Goal: Task Accomplishment & Management: Complete application form

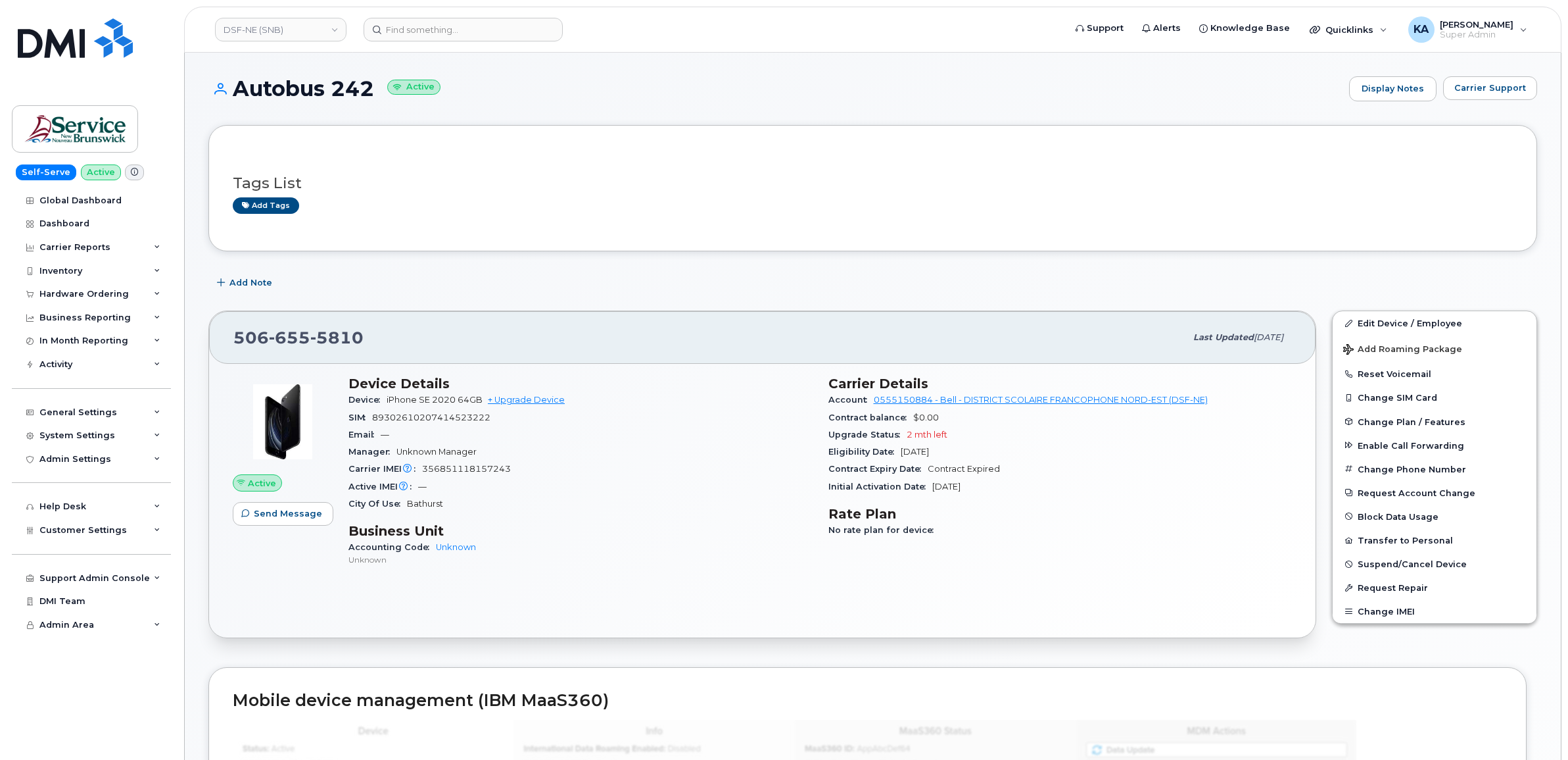
scroll to position [82, 0]
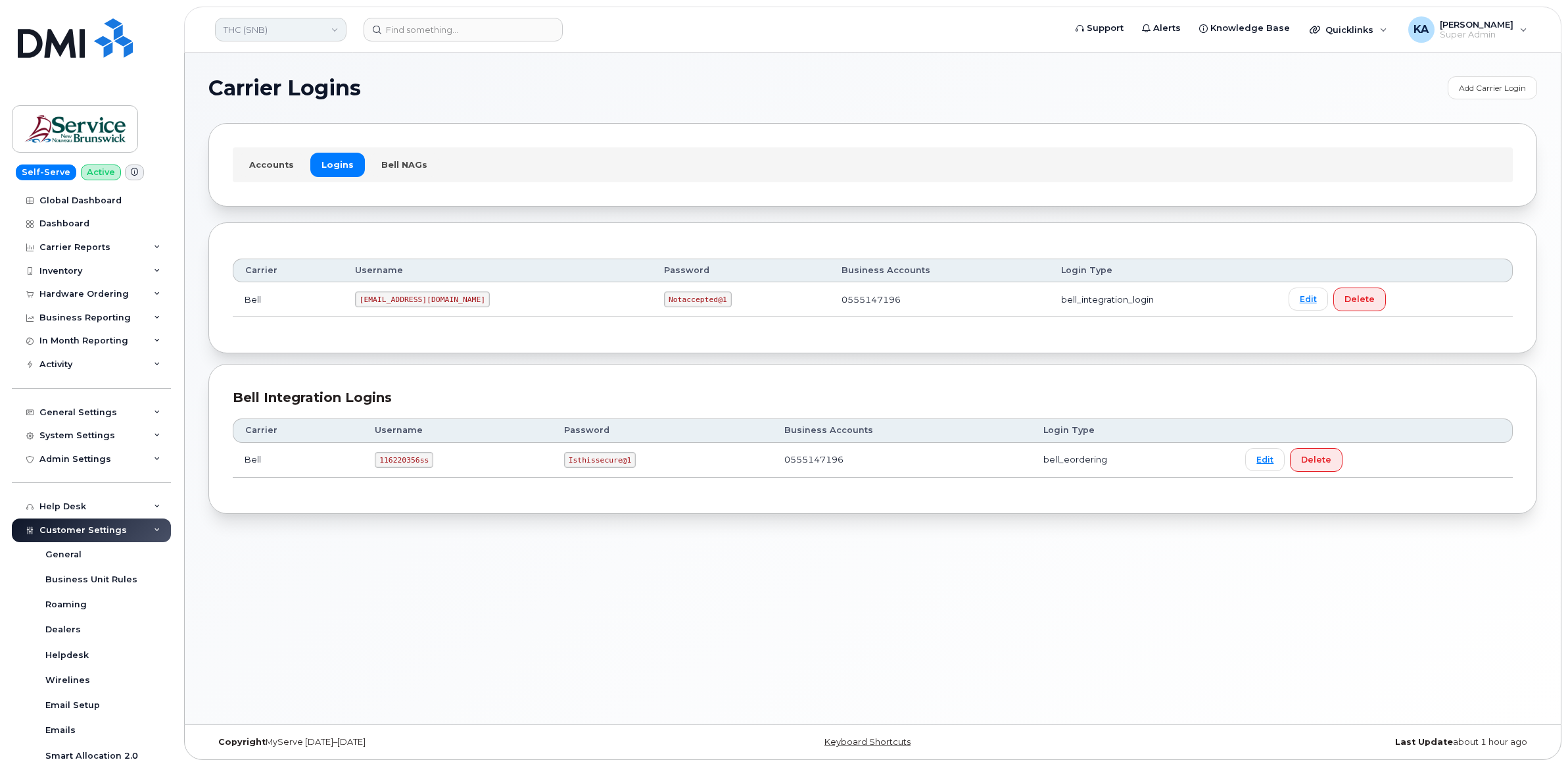
click at [268, 21] on link "THC (SNB)" at bounding box center [281, 29] width 131 height 24
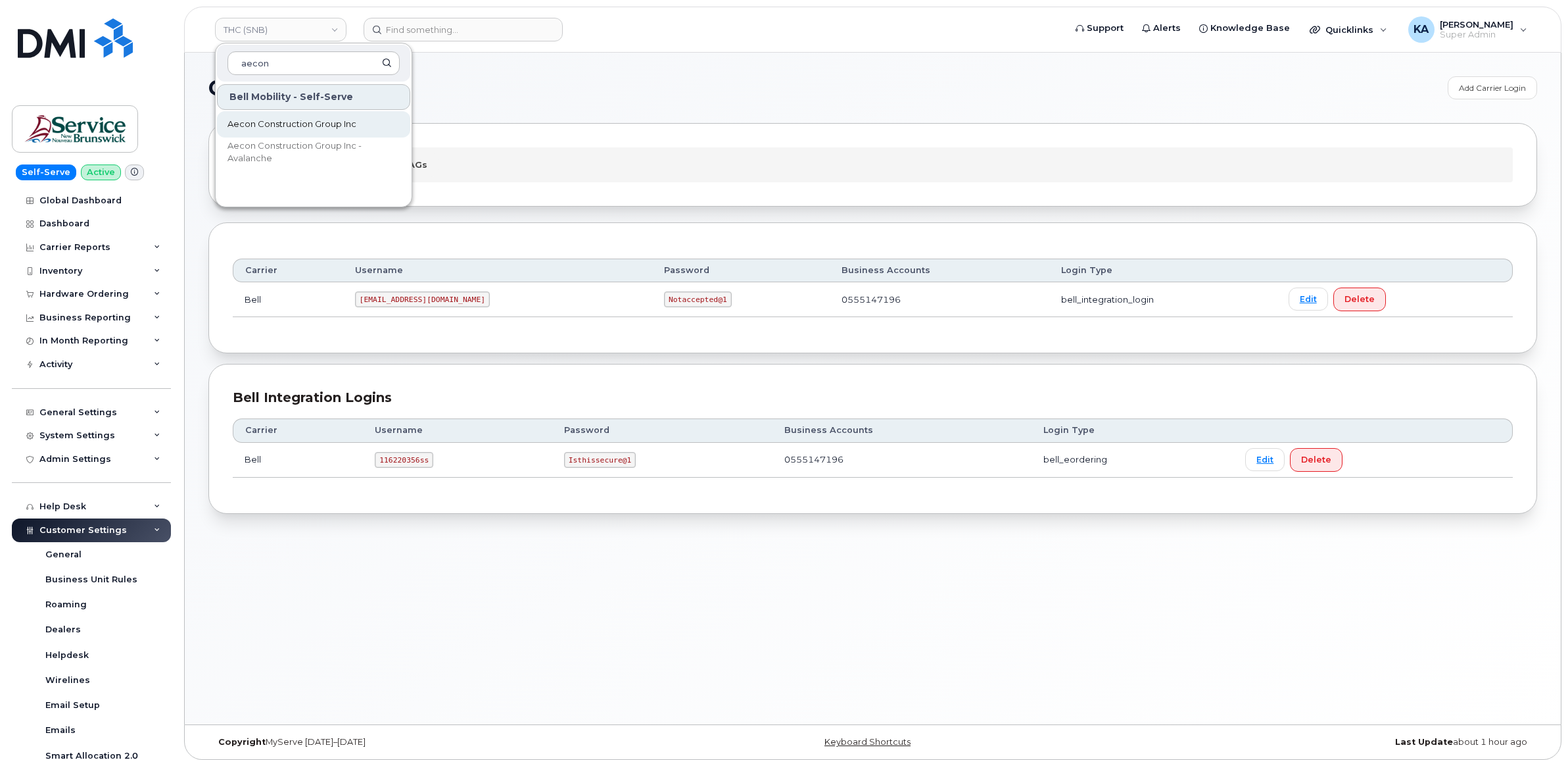
type input "aecon"
click at [294, 121] on span "Aecon Construction Group Inc" at bounding box center [291, 124] width 129 height 13
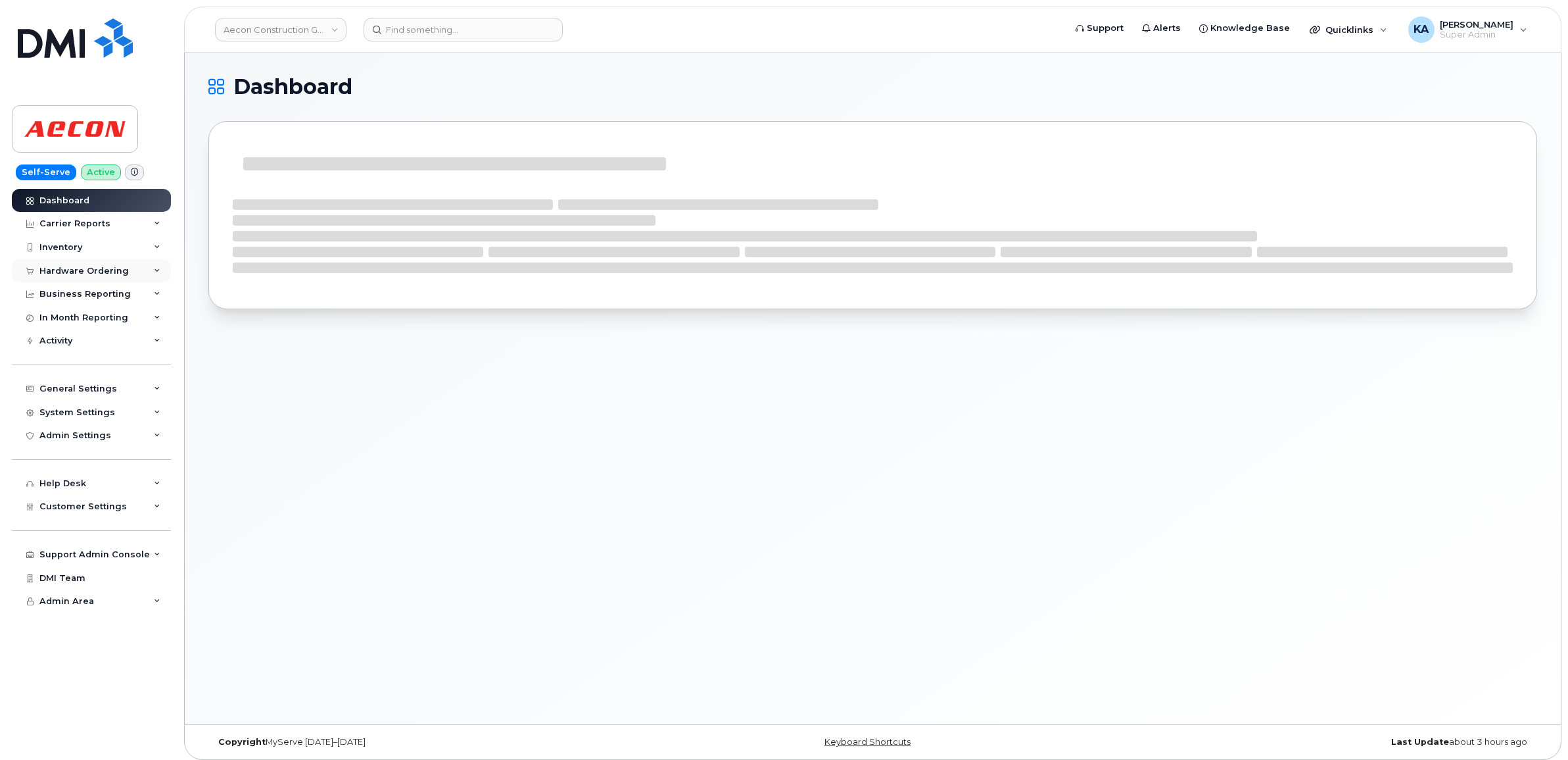
click at [100, 267] on div "Hardware Ordering" at bounding box center [84, 271] width 90 height 11
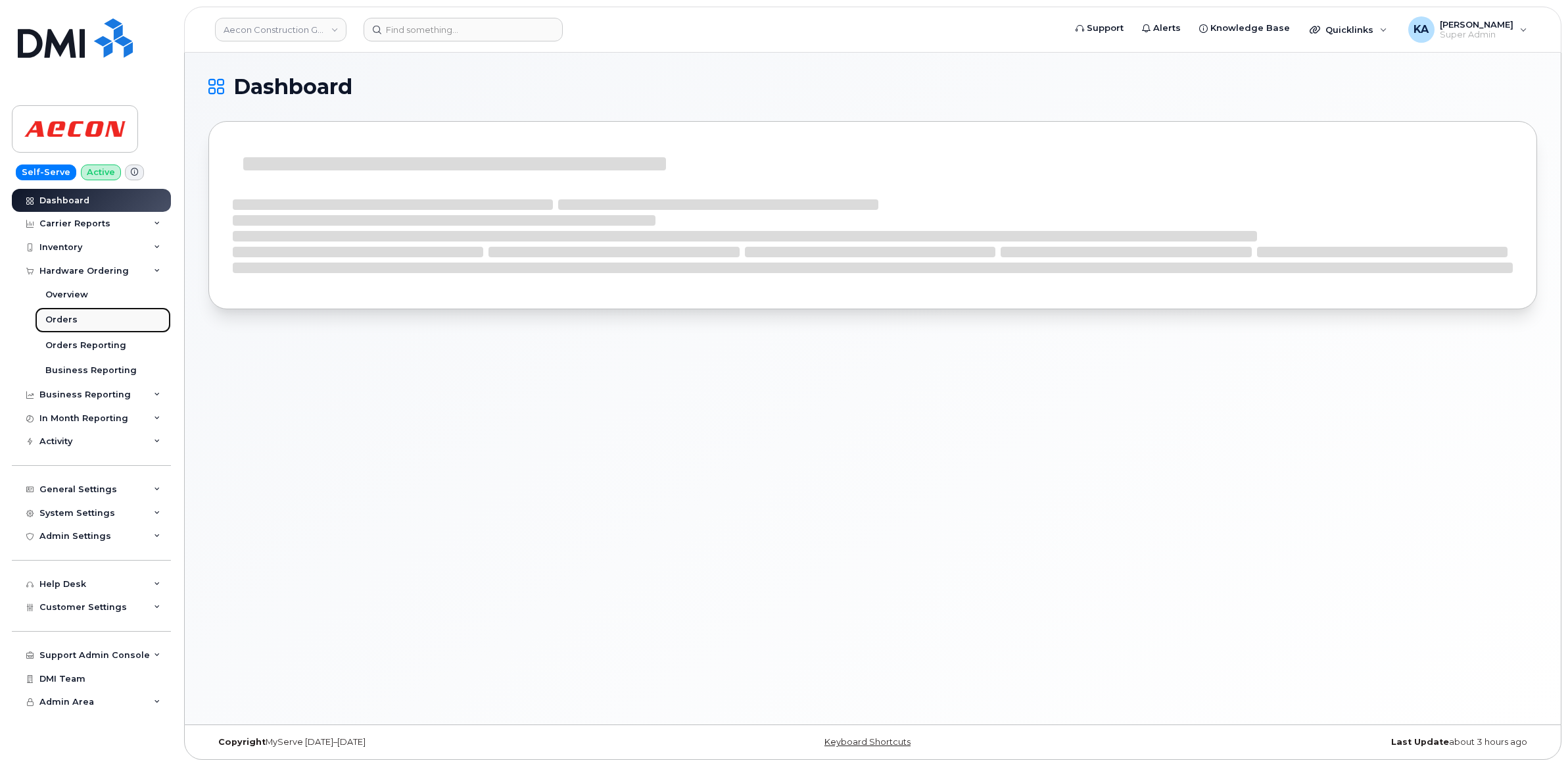
click at [54, 320] on div "Orders" at bounding box center [62, 319] width 32 height 12
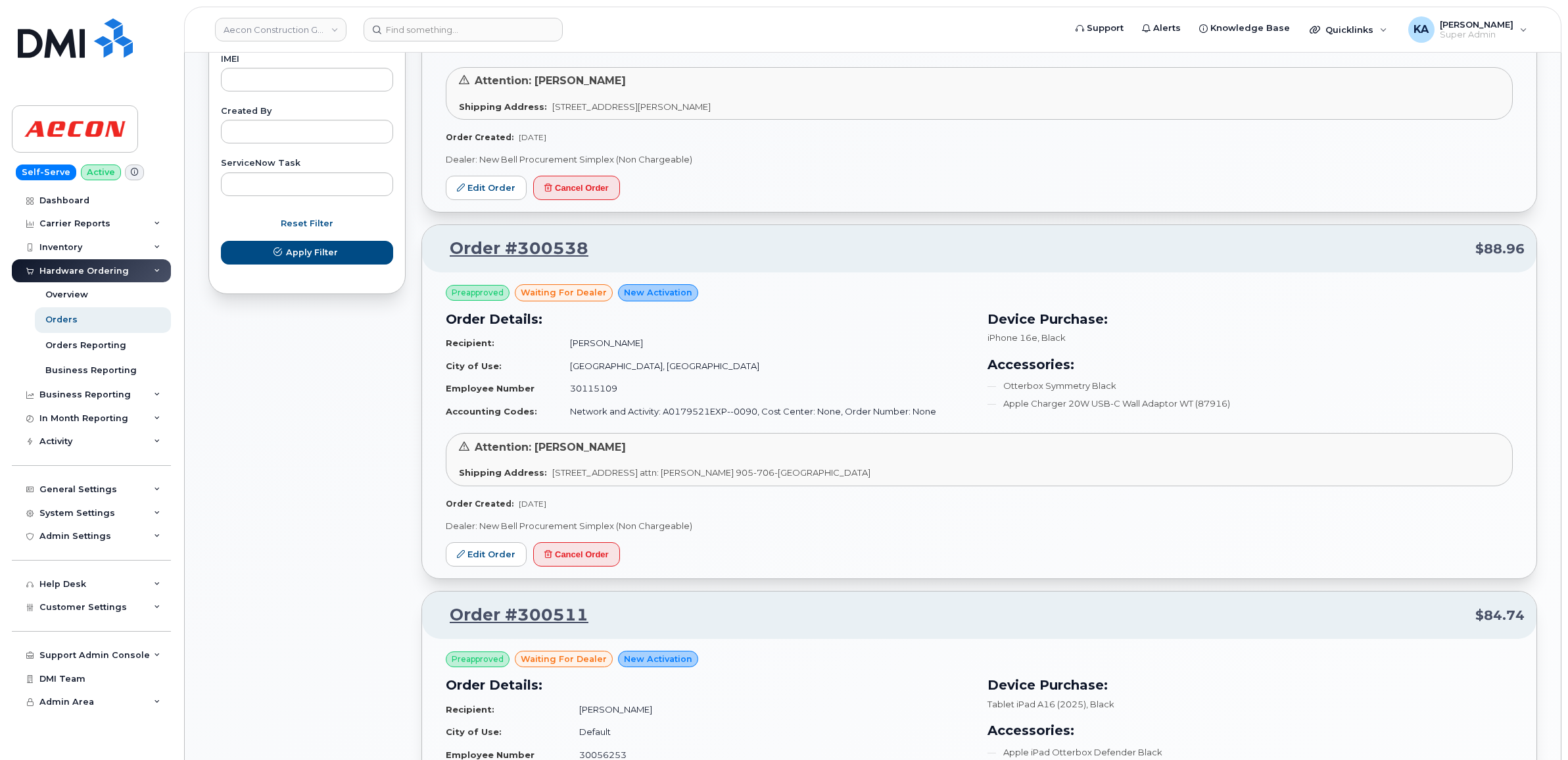
scroll to position [740, 0]
click at [468, 557] on link "Edit Order" at bounding box center [486, 552] width 81 height 24
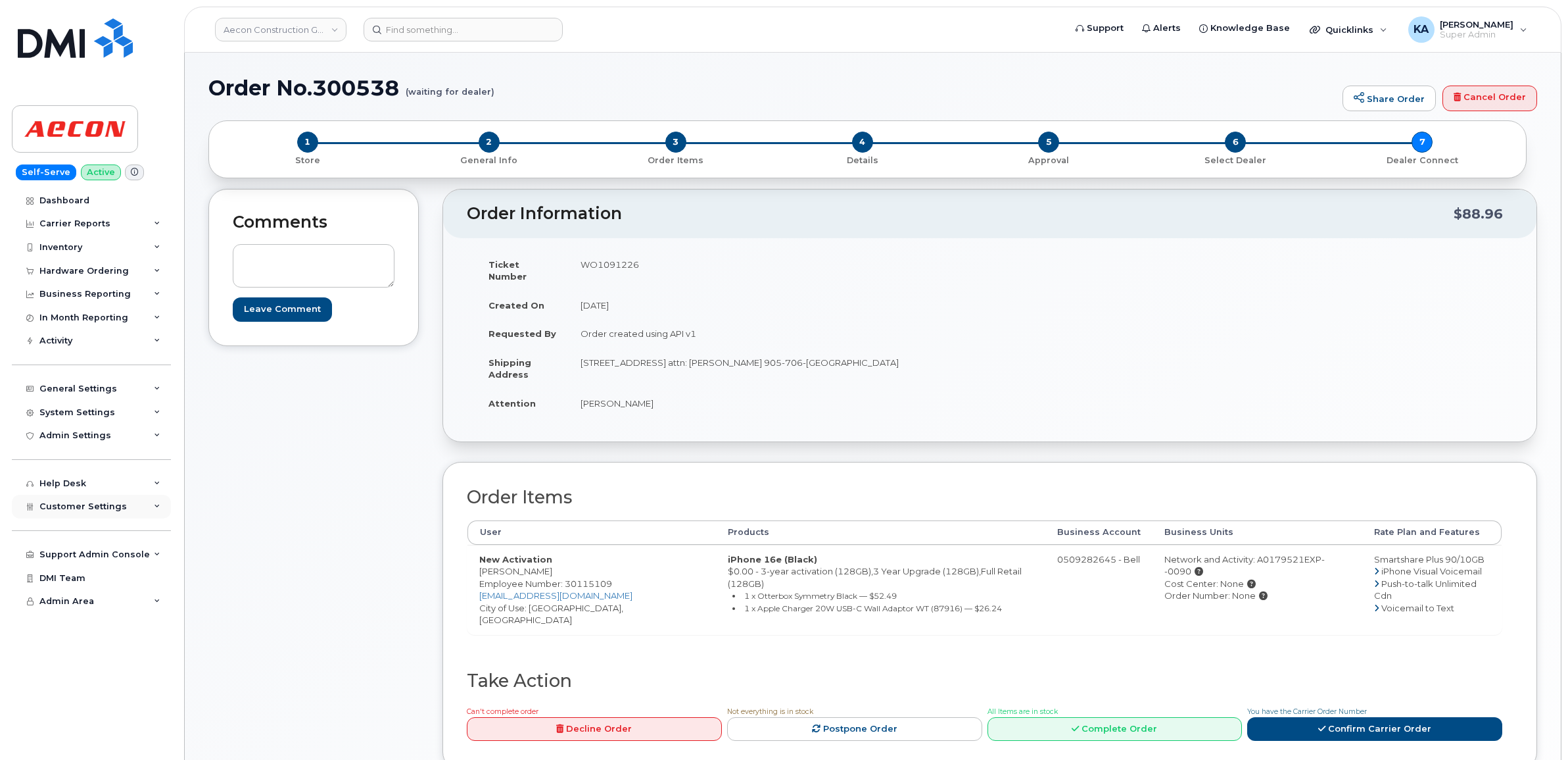
click at [66, 511] on span "Customer Settings" at bounding box center [83, 506] width 87 height 10
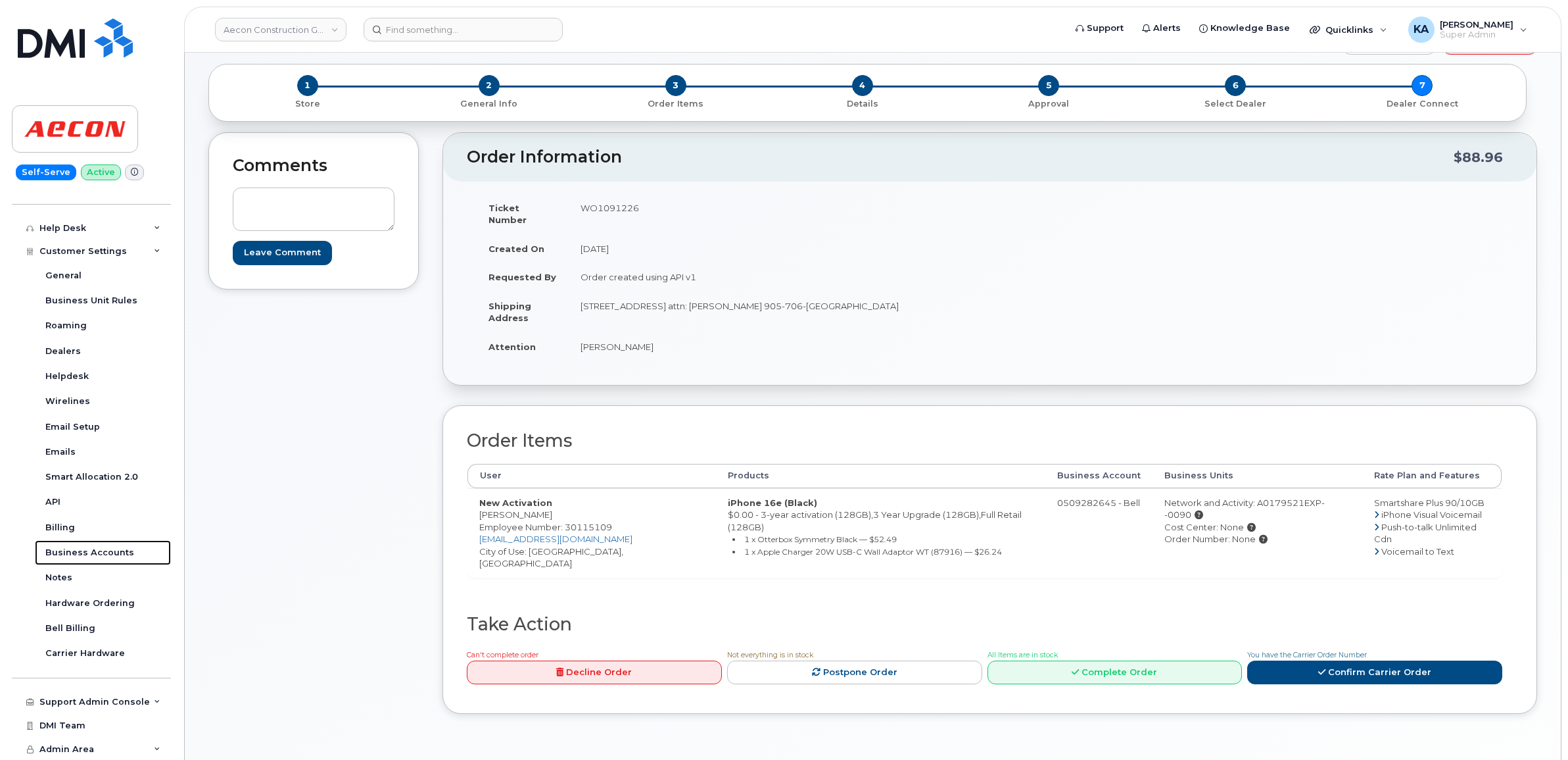
scroll to position [82, 0]
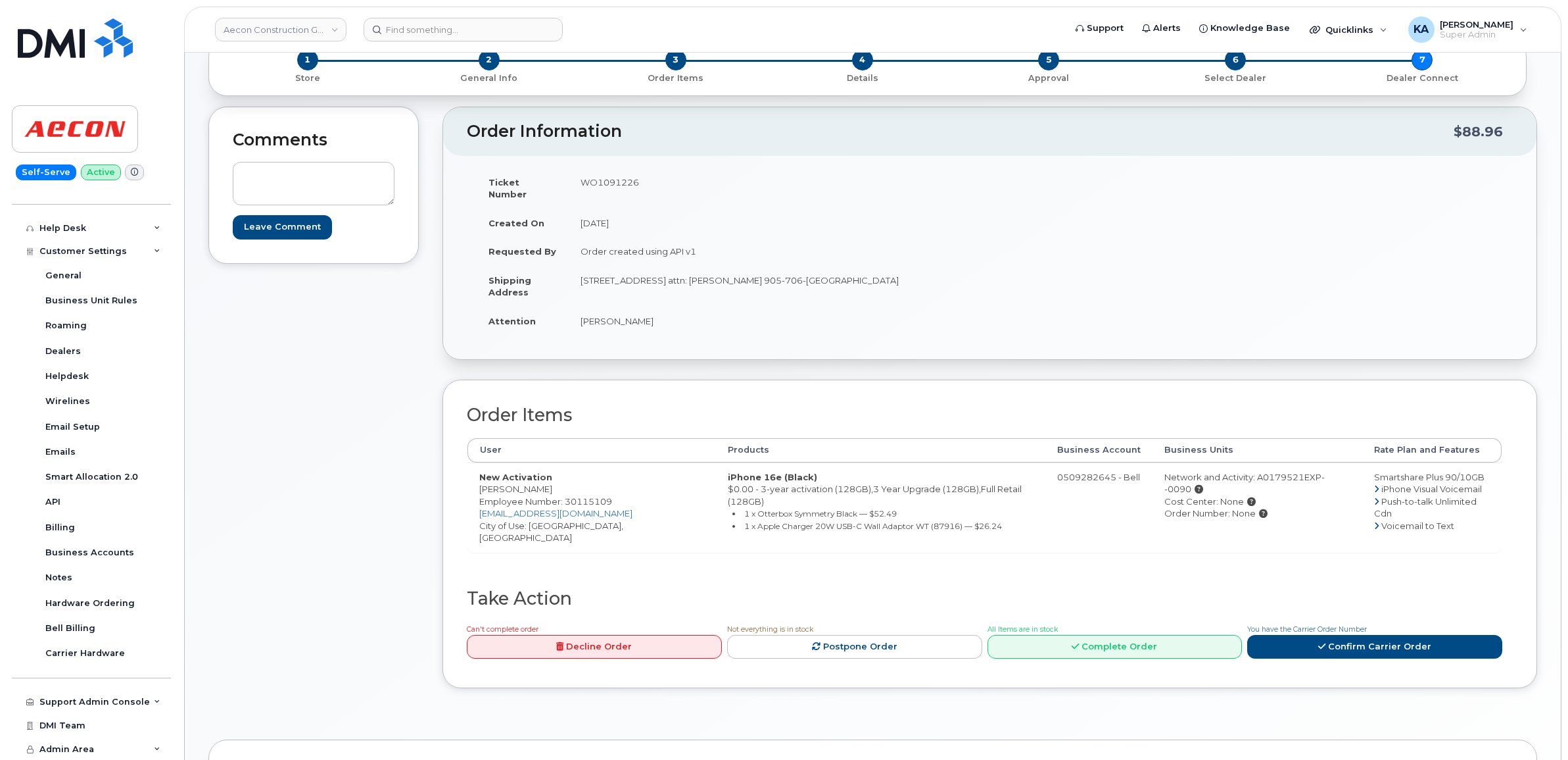
drag, startPoint x: 478, startPoint y: 475, endPoint x: 573, endPoint y: 479, distance: 95.1
click at [573, 479] on td "New Activation Hatim Jamnagarwala Employee Number: 30115109 hjamnagarwala@aecon…" at bounding box center [592, 507] width 249 height 90
drag, startPoint x: 572, startPoint y: 478, endPoint x: 553, endPoint y: 478, distance: 19.0
copy td "[PERSON_NAME]"
click at [577, 496] on span "Employee Number: 30115109" at bounding box center [546, 501] width 133 height 11
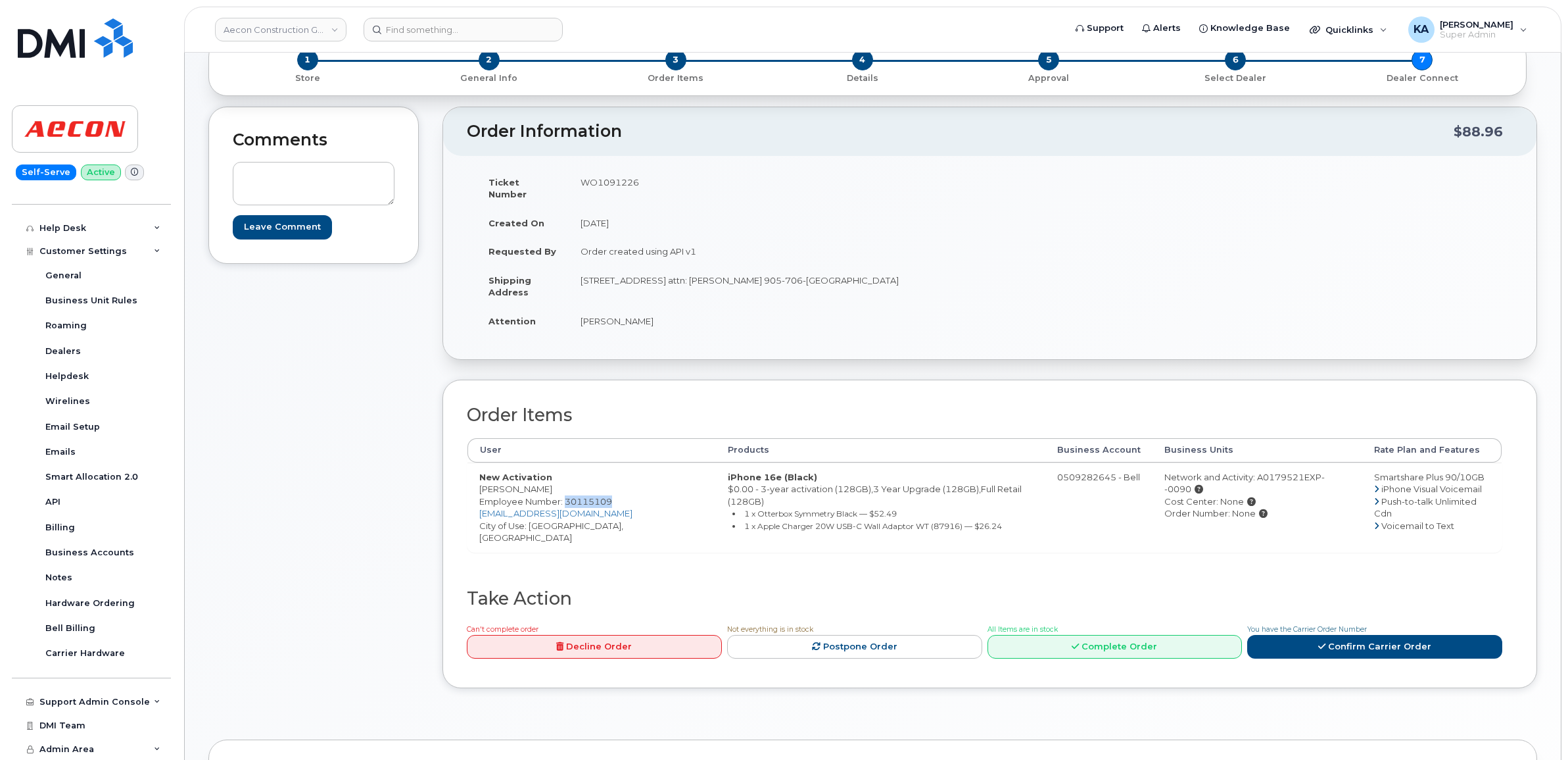
click at [577, 496] on span "Employee Number: 30115109" at bounding box center [546, 501] width 133 height 11
copy span "30115109"
drag, startPoint x: 567, startPoint y: 267, endPoint x: 654, endPoint y: 278, distance: 87.7
click at [654, 278] on tr "Shipping Address 1635 Tricont Ave attn: Beth Williams 905-706-9887 Whitby ON L1…" at bounding box center [729, 286] width 504 height 41
drag, startPoint x: 654, startPoint y: 278, endPoint x: 678, endPoint y: 295, distance: 29.4
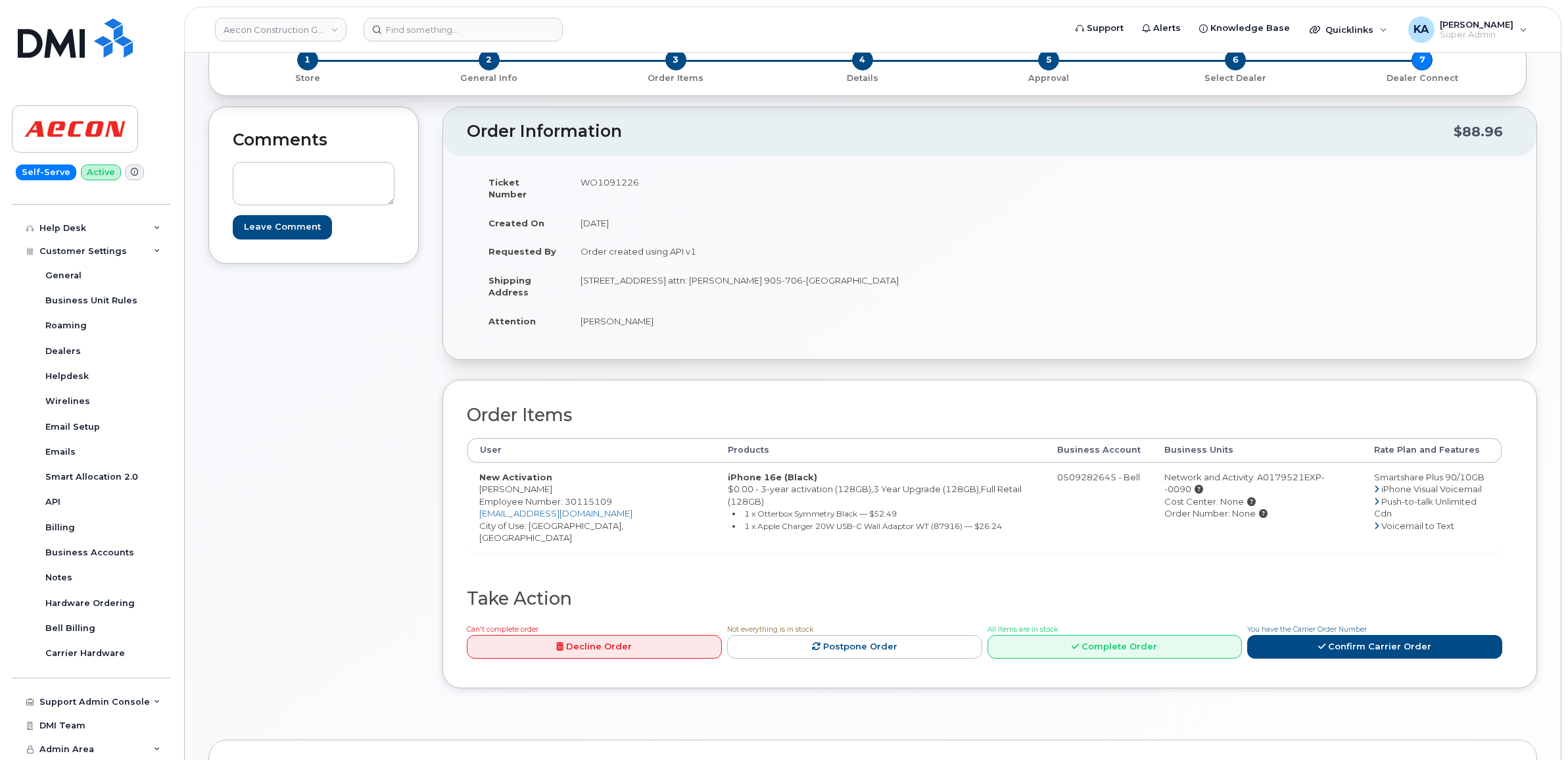
click at [678, 306] on td "Hatim Jamnagarwala" at bounding box center [774, 320] width 412 height 29
drag, startPoint x: 579, startPoint y: 268, endPoint x: 656, endPoint y: 276, distance: 77.4
click at [656, 276] on td "1635 Tricont Ave attn: Beth Williams 905-706-9887 Whitby ON L1N 7N5" at bounding box center [774, 286] width 412 height 41
drag, startPoint x: 656, startPoint y: 276, endPoint x: 645, endPoint y: 268, distance: 13.6
copy td "1635 Tricont Ave"
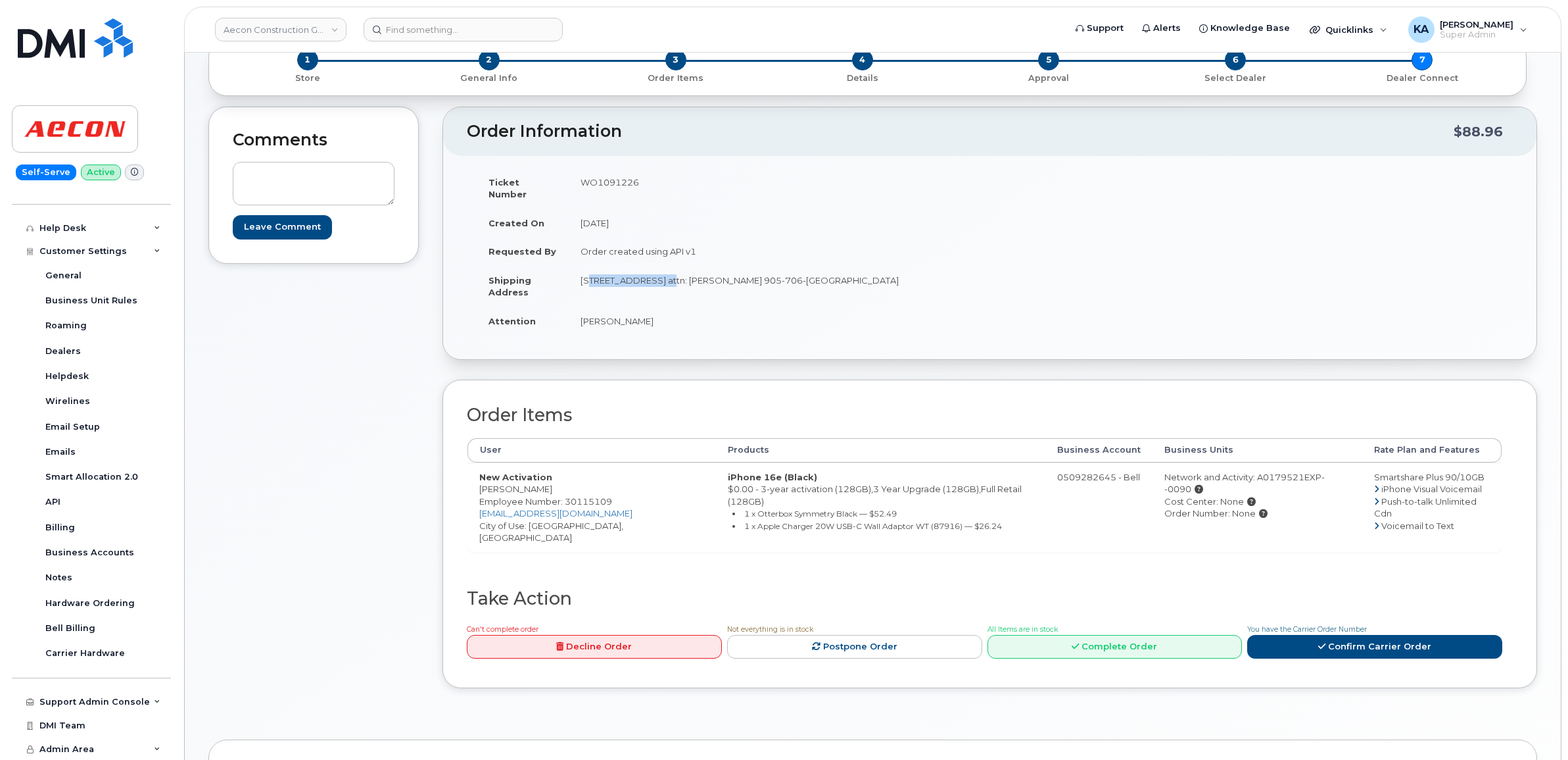
drag, startPoint x: 859, startPoint y: 267, endPoint x: 907, endPoint y: 268, distance: 48.0
click at [907, 268] on td "1635 Tricont Ave attn: Beth Williams 905-706-9887 Whitby ON L1N 7N5" at bounding box center [774, 286] width 412 height 41
drag, startPoint x: 907, startPoint y: 268, endPoint x: 889, endPoint y: 271, distance: 18.2
copy td "L1N 7N5"
drag, startPoint x: 680, startPoint y: 268, endPoint x: 738, endPoint y: 275, distance: 58.4
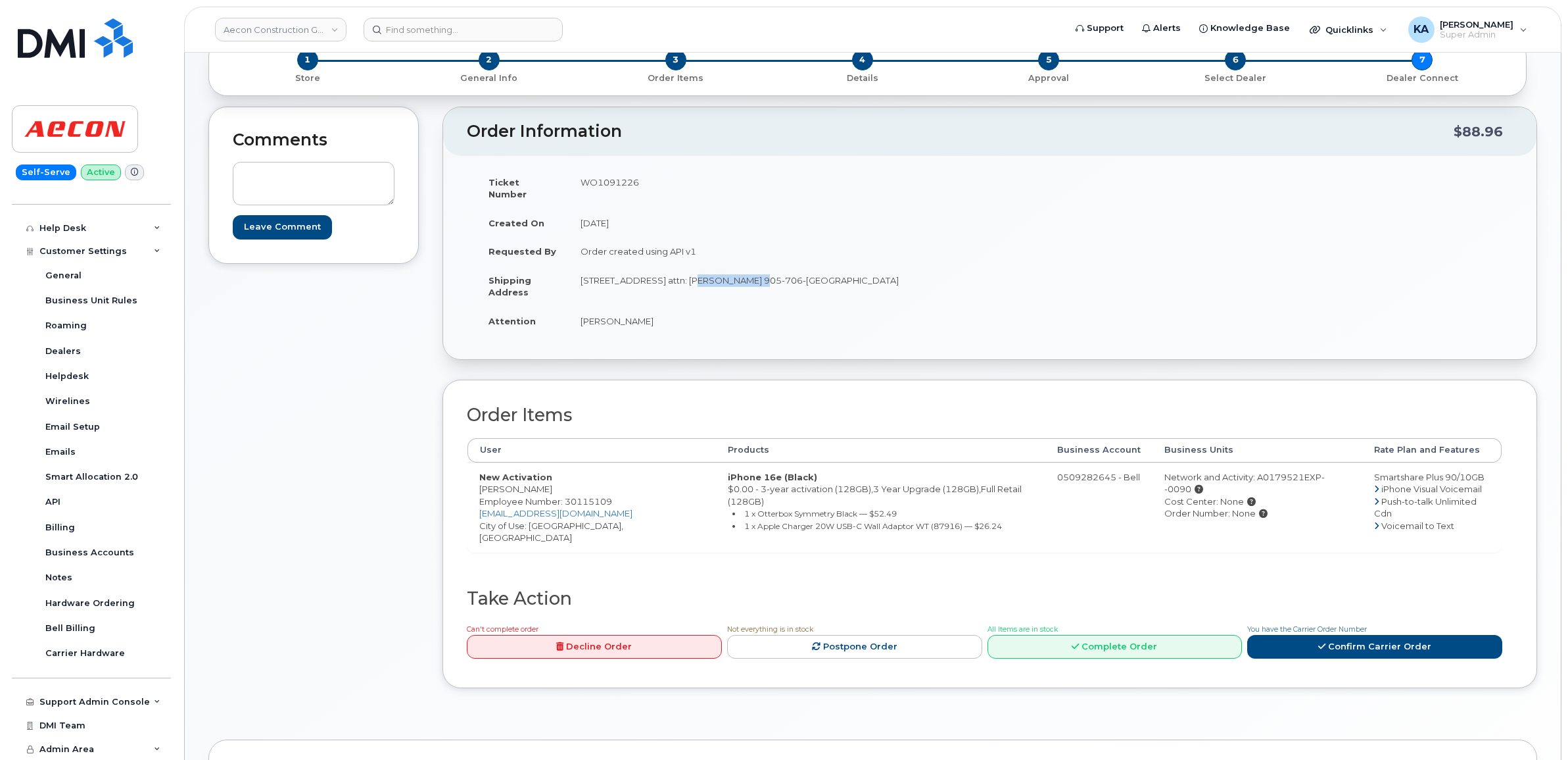
click at [738, 275] on td "1635 Tricont Ave attn: Beth Williams 905-706-9887 Whitby ON L1N 7N5" at bounding box center [774, 286] width 412 height 41
drag, startPoint x: 738, startPoint y: 275, endPoint x: 730, endPoint y: 268, distance: 10.6
copy td "Beth Williams"
drag, startPoint x: 481, startPoint y: 475, endPoint x: 576, endPoint y: 479, distance: 95.1
click at [576, 479] on td "New Activation Hatim Jamnagarwala Employee Number: 30115109 hjamnagarwala@aecon…" at bounding box center [592, 507] width 249 height 90
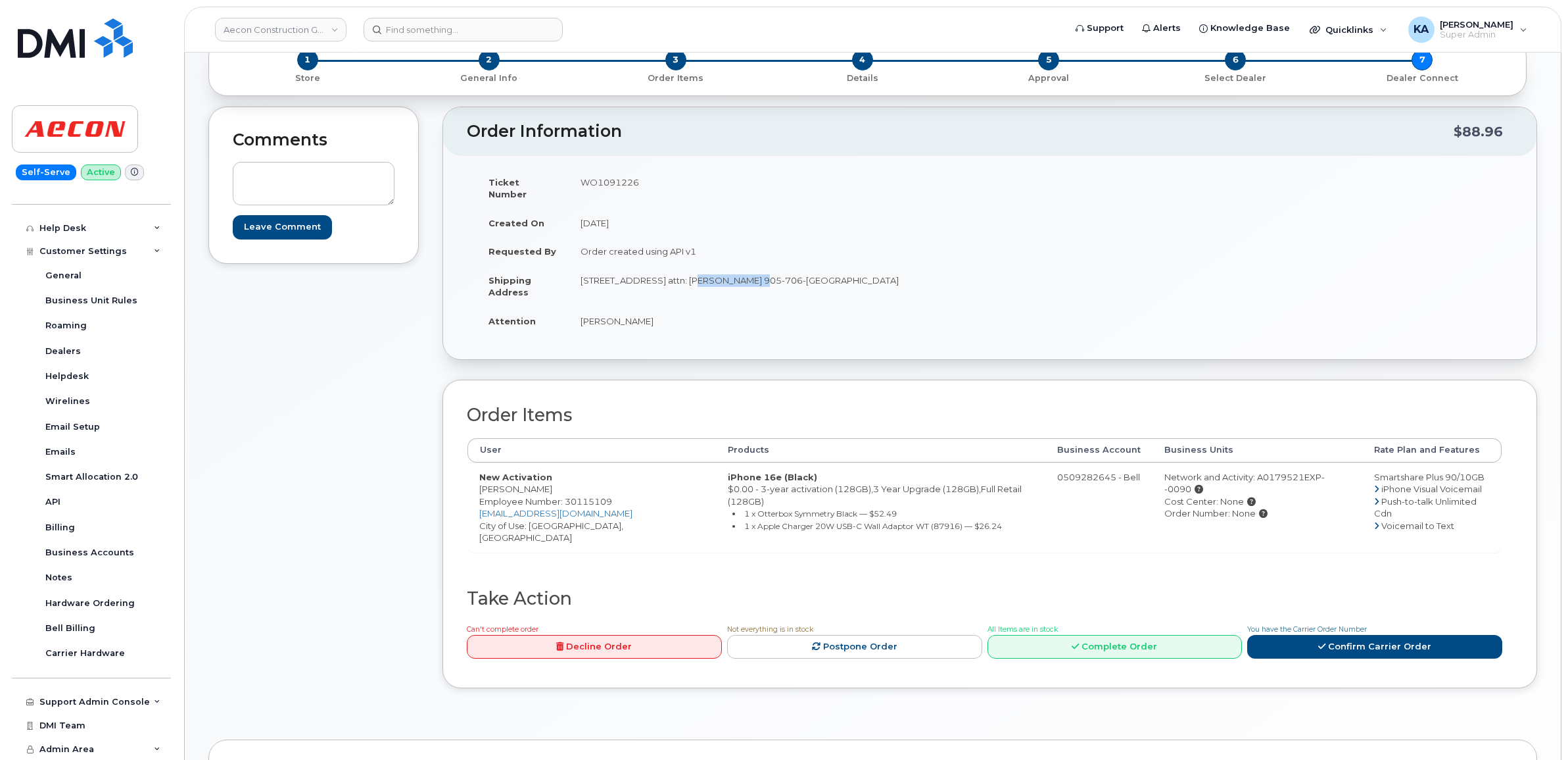
drag, startPoint x: 576, startPoint y: 479, endPoint x: 561, endPoint y: 477, distance: 15.1
copy td "Hatim Jamnagarwala"
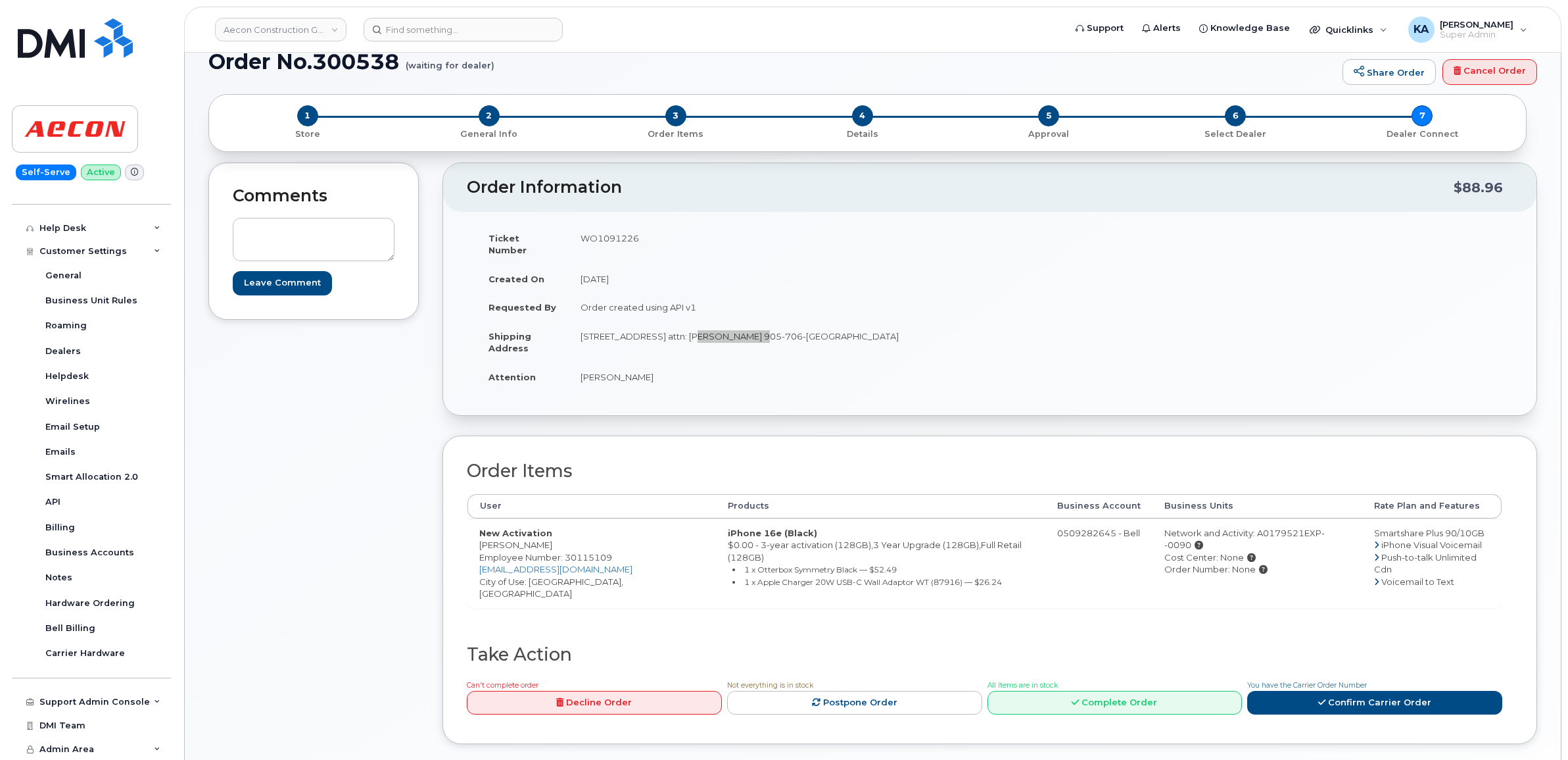
scroll to position [0, 0]
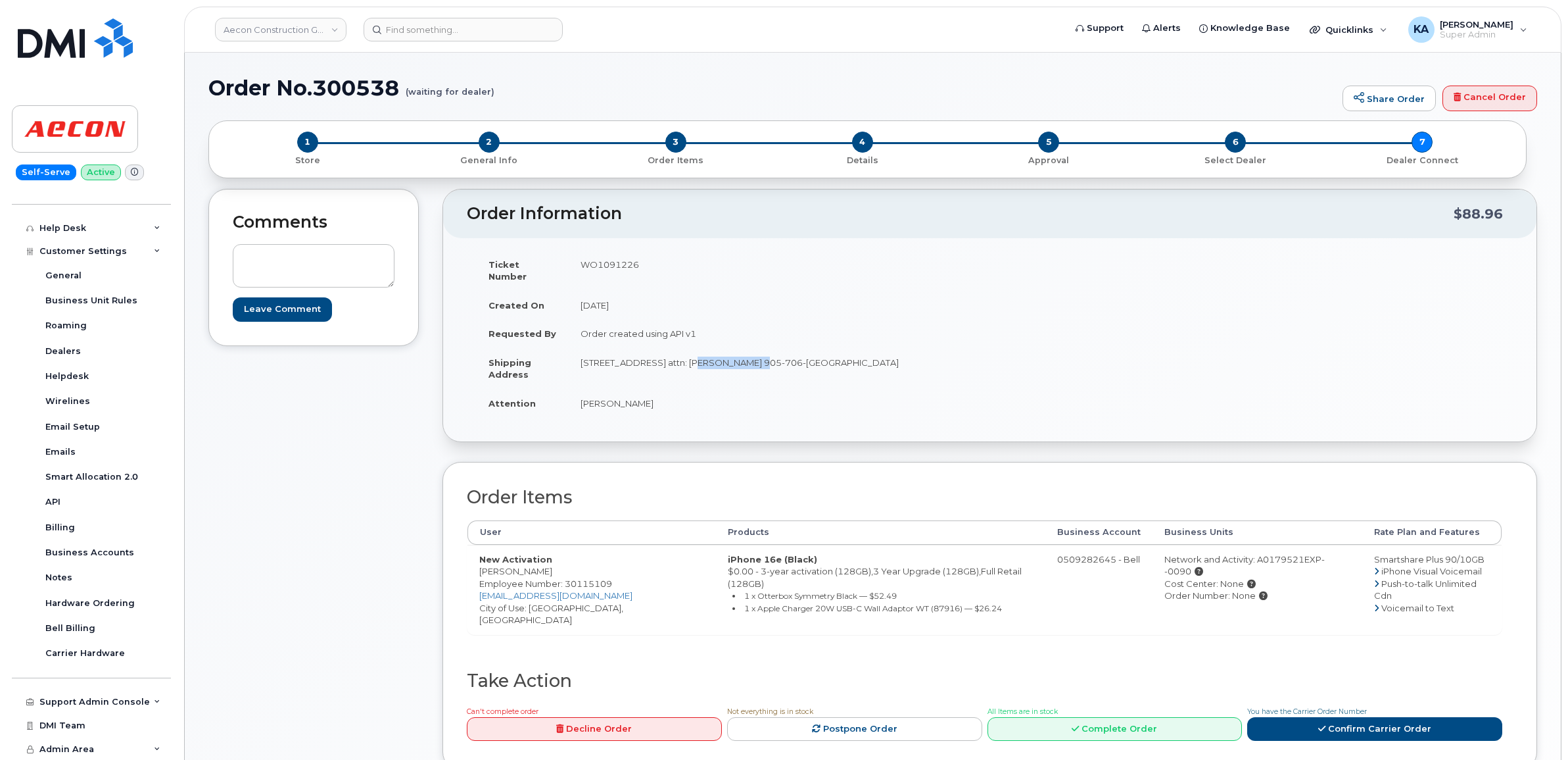
click at [1188, 578] on div "Cost Center: None" at bounding box center [1258, 584] width 187 height 12
copy div "None"
click at [590, 265] on td "WO1091226" at bounding box center [774, 270] width 412 height 41
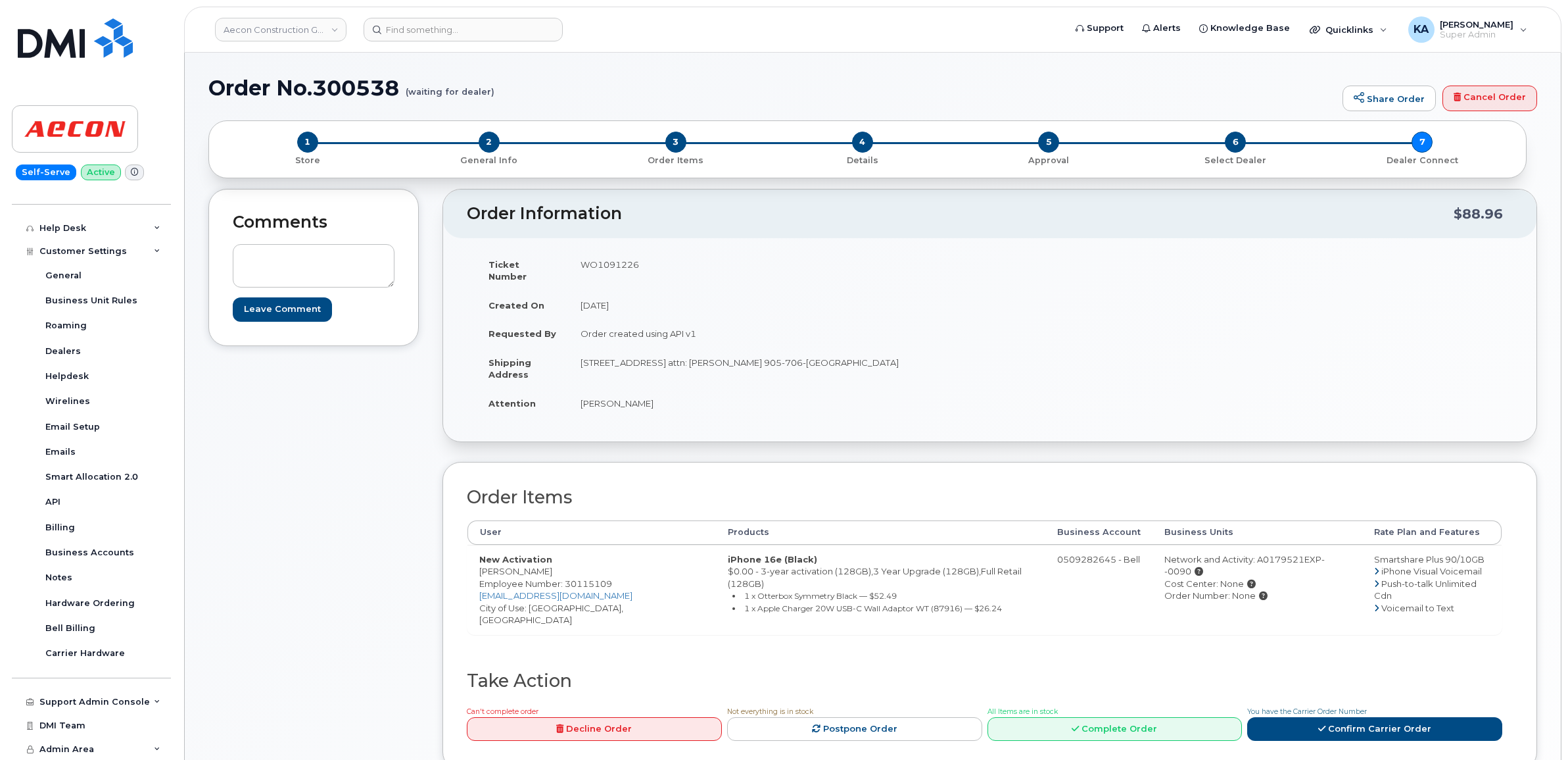
copy td "WO1091226"
click at [587, 578] on span "Employee Number: 30115109" at bounding box center [546, 584] width 133 height 11
click at [587, 578] on span "Employee Number: 30115109" at bounding box center [546, 584] width 133 height 11
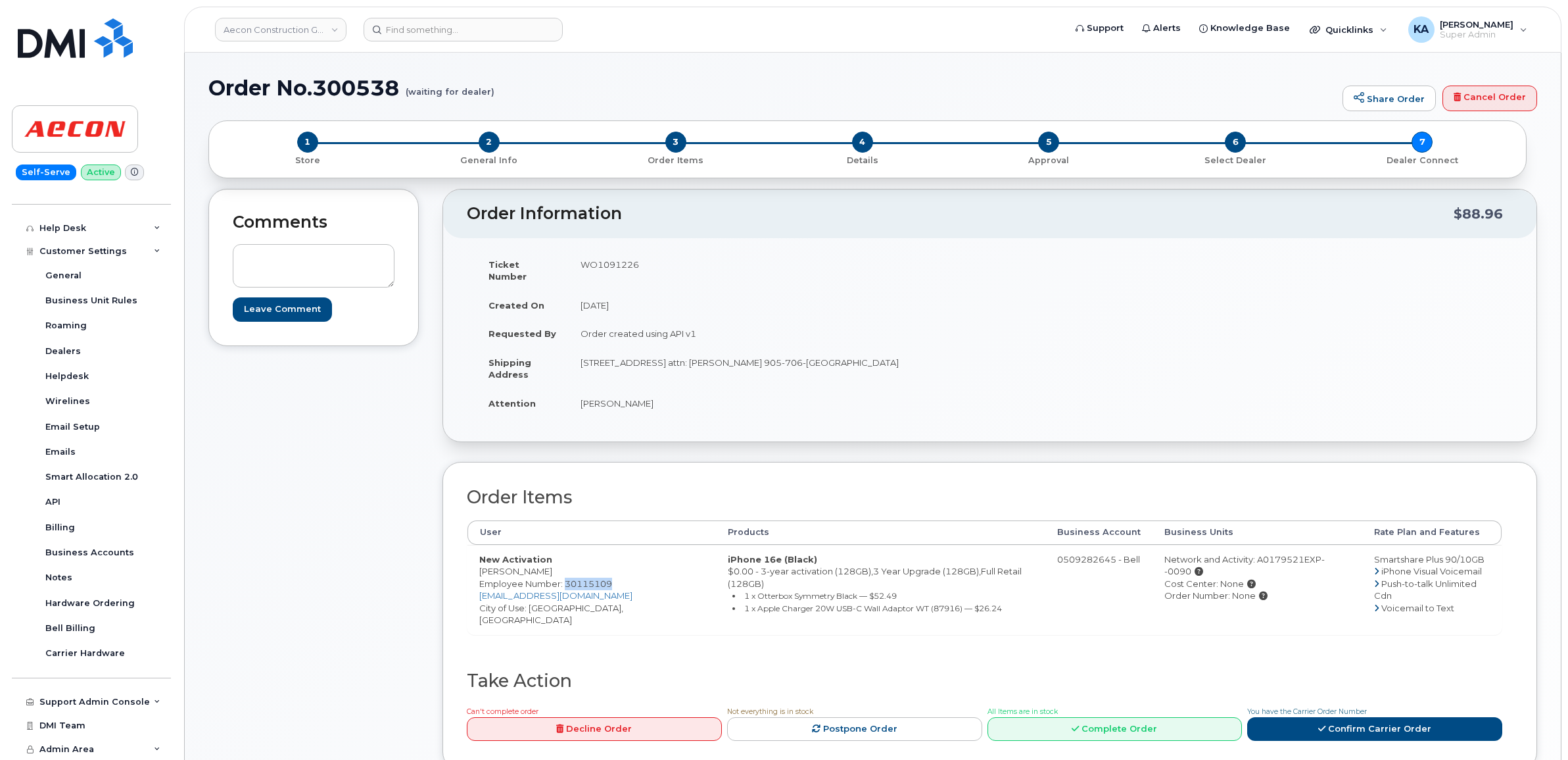
copy span "30115109"
click at [1348, 717] on link "Confirm Carrier Order" at bounding box center [1375, 728] width 255 height 24
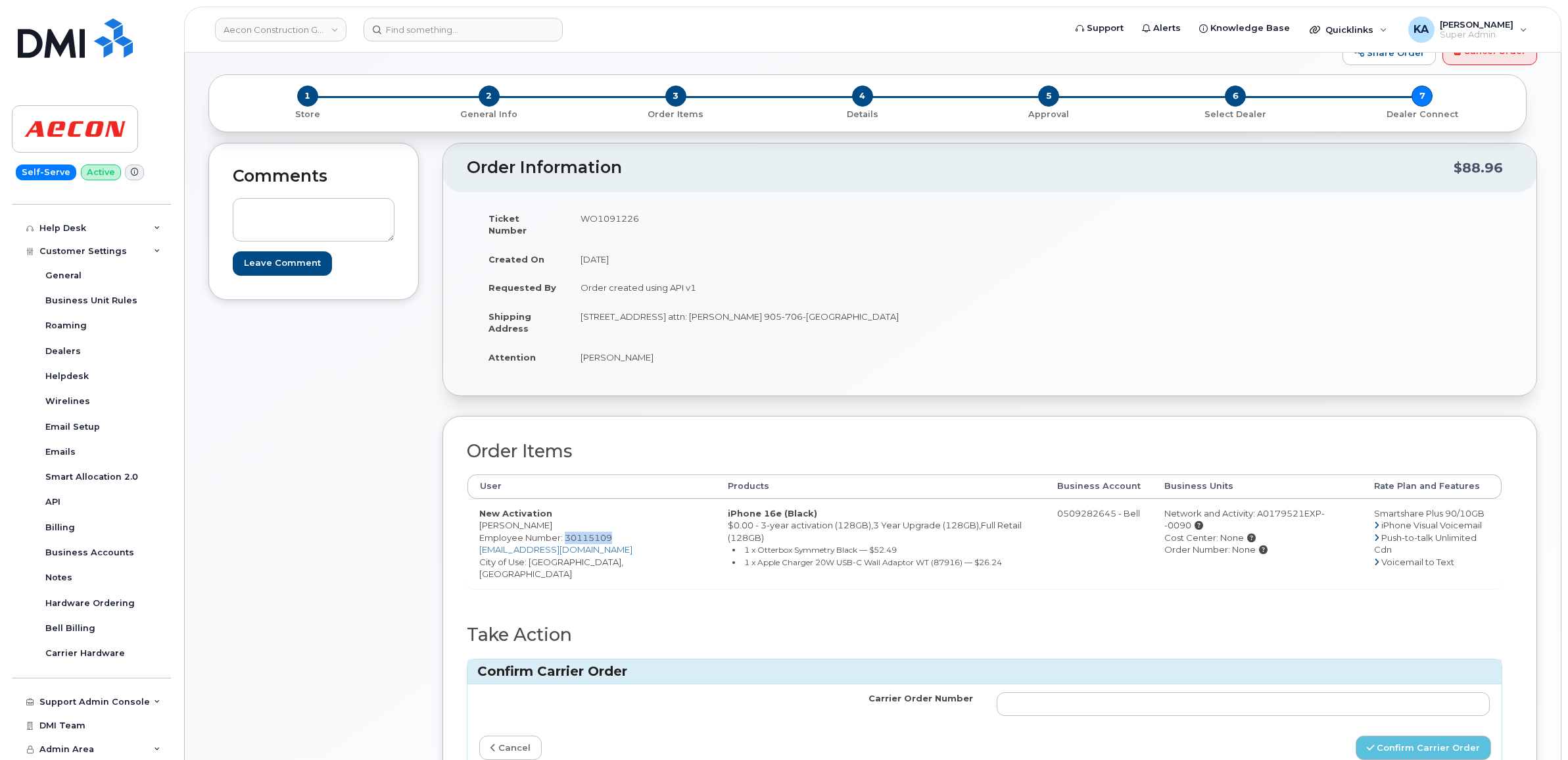
scroll to position [82, 0]
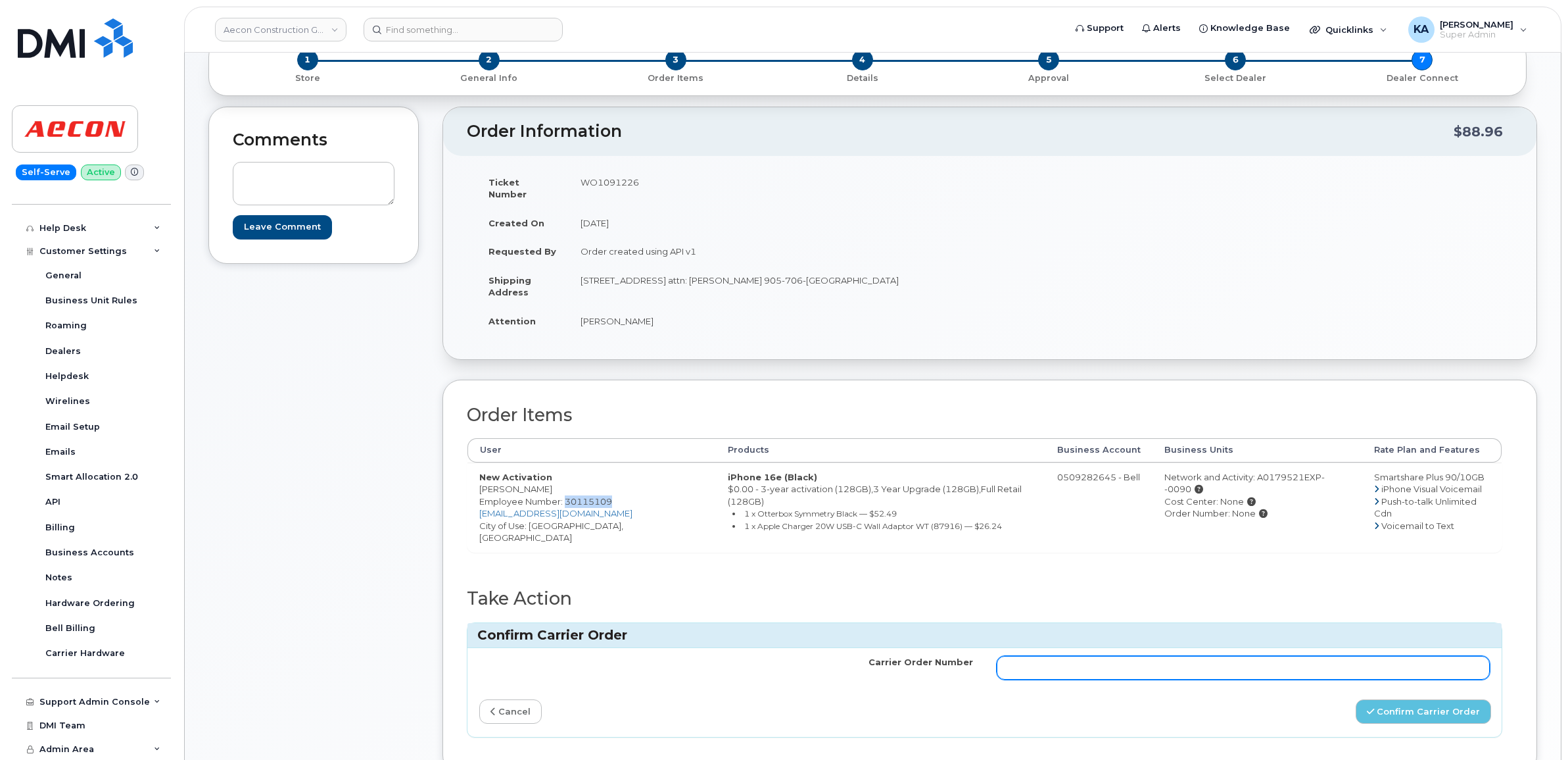
click at [1181, 656] on input "Carrier Order Number" at bounding box center [1243, 667] width 494 height 24
paste input "3015165"
type input "3015165"
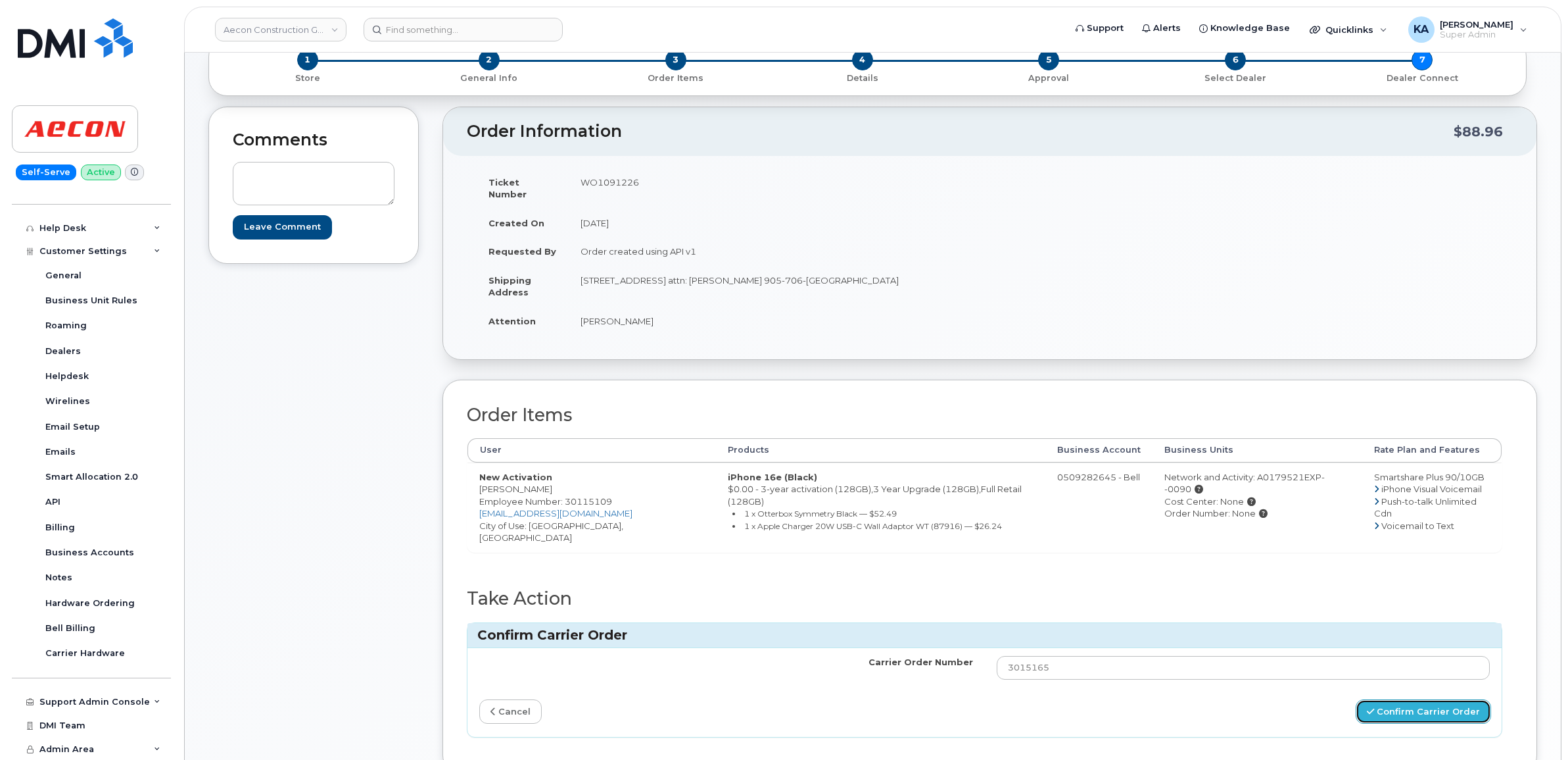
click at [1372, 699] on button "Confirm Carrier Order" at bounding box center [1423, 711] width 135 height 24
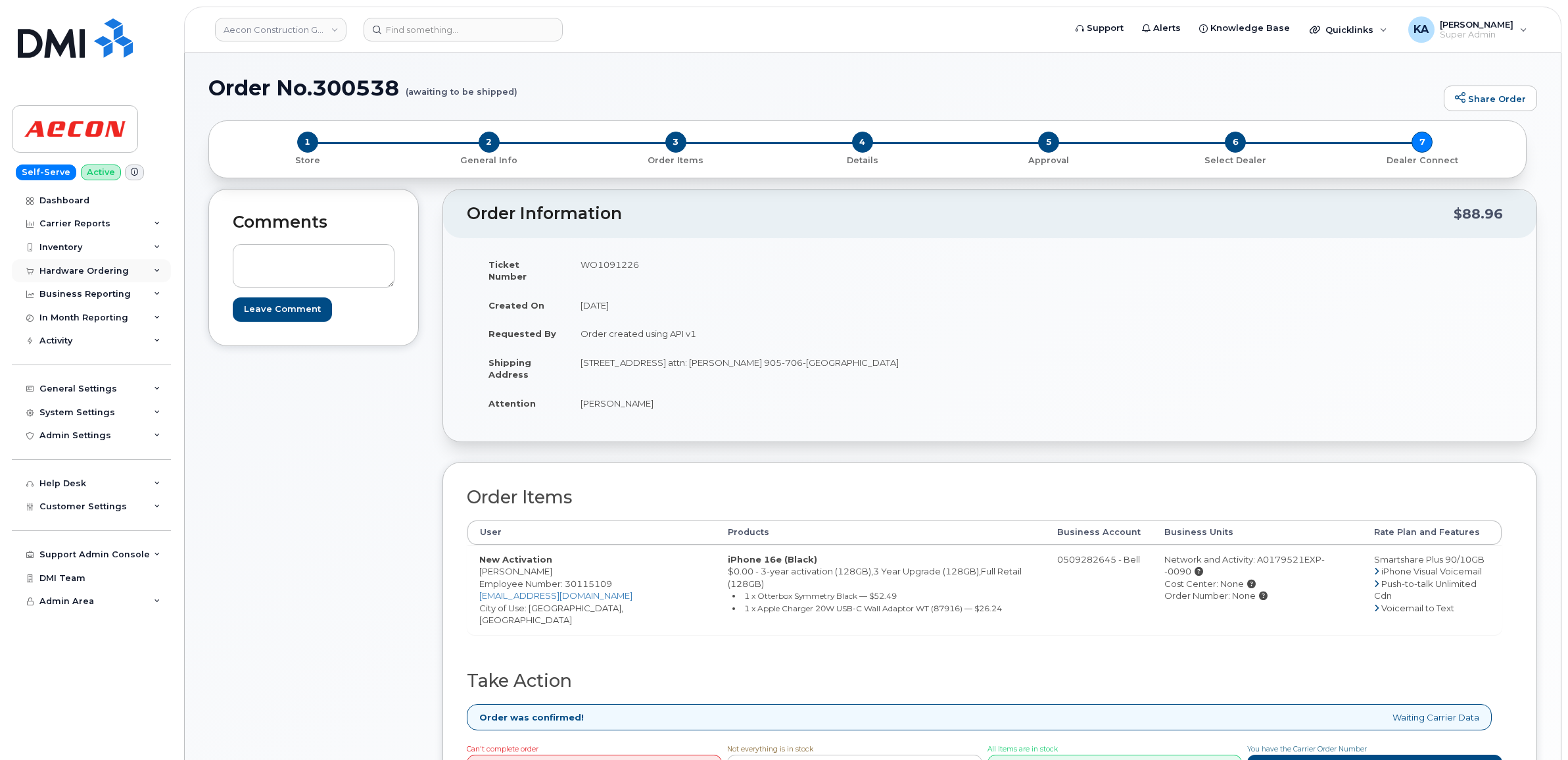
click at [86, 265] on div "Hardware Ordering" at bounding box center [91, 271] width 159 height 24
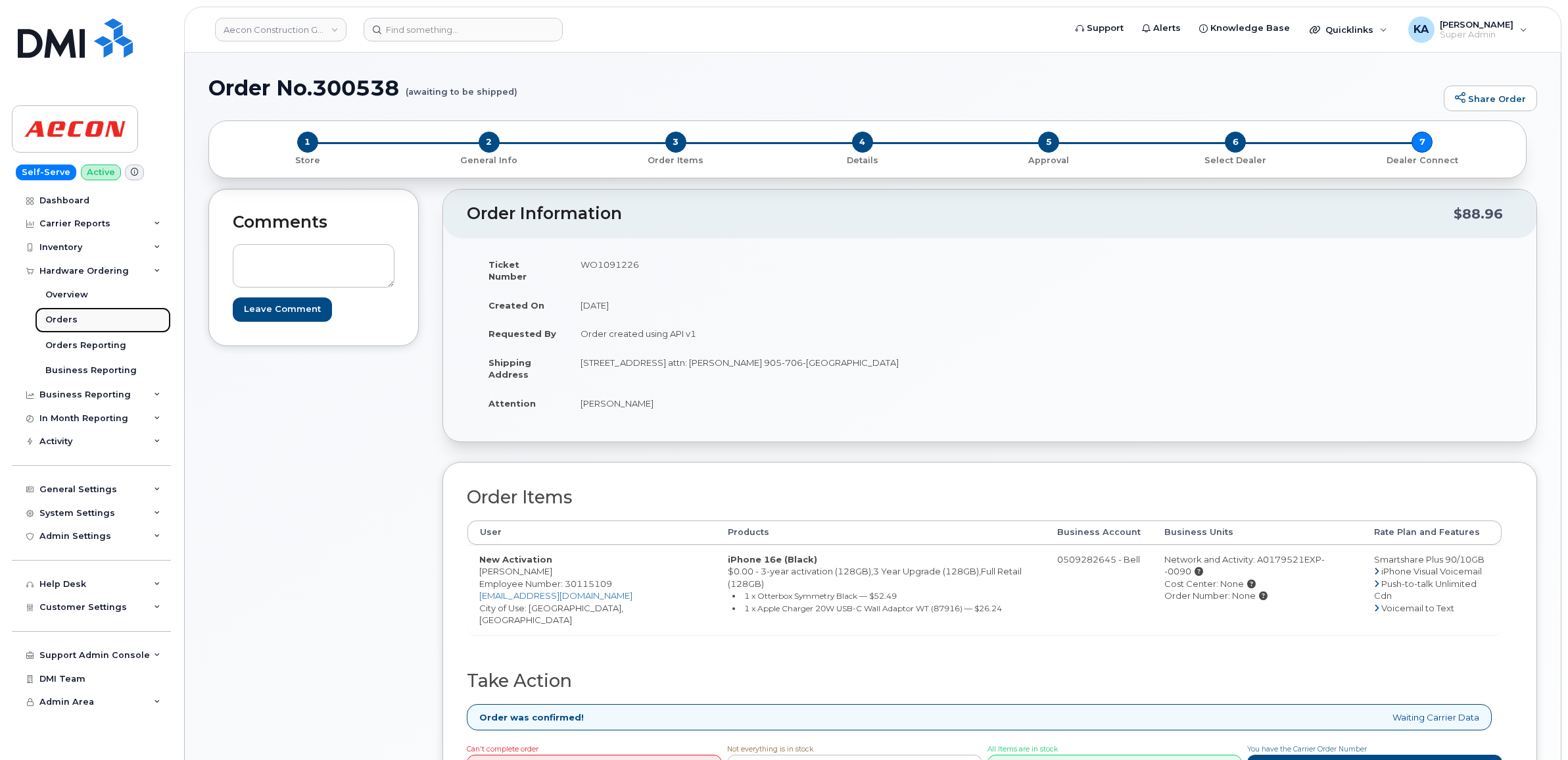
click at [64, 315] on div "Orders" at bounding box center [62, 319] width 32 height 12
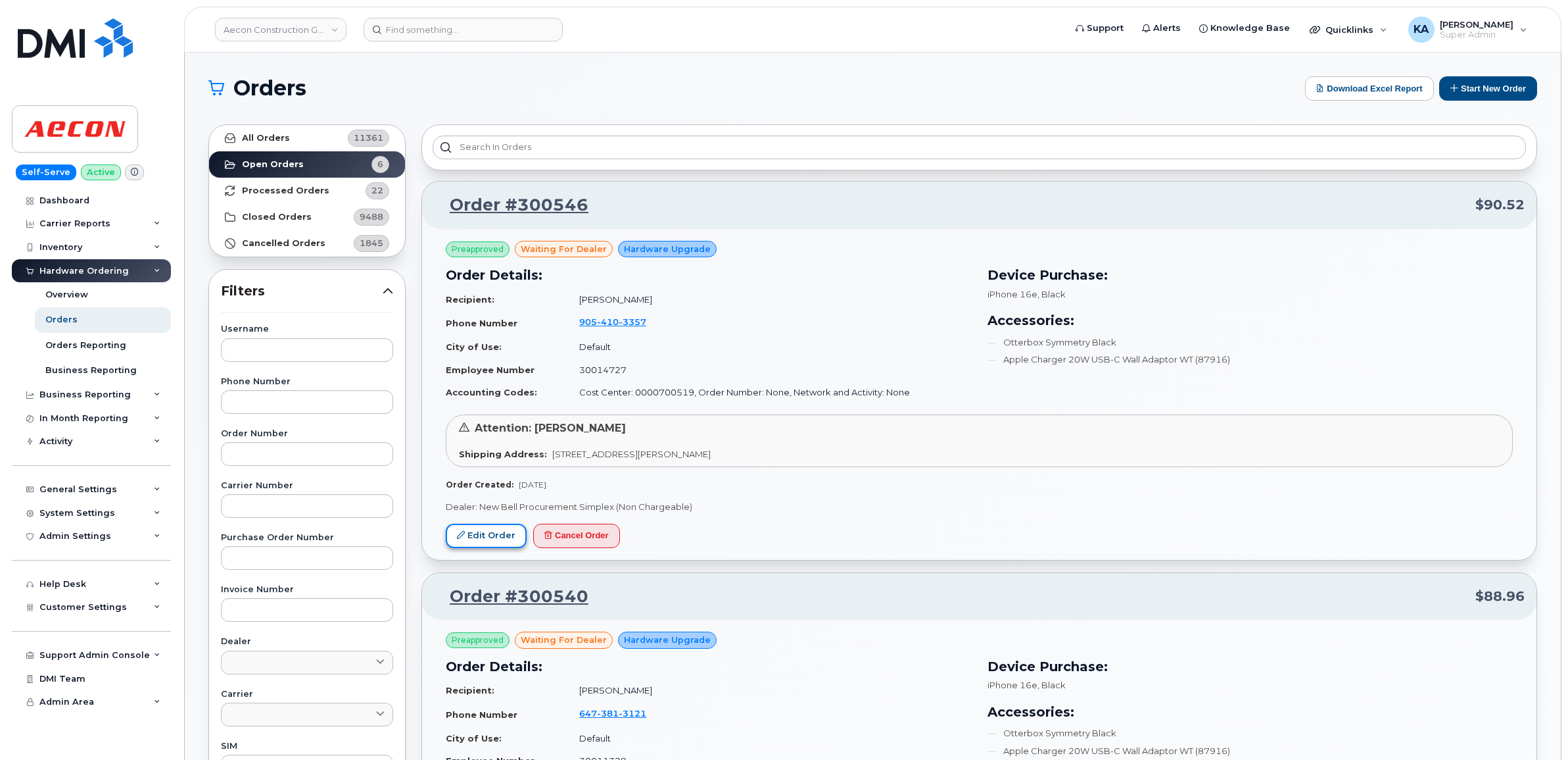
click at [478, 534] on link "Edit Order" at bounding box center [486, 535] width 81 height 24
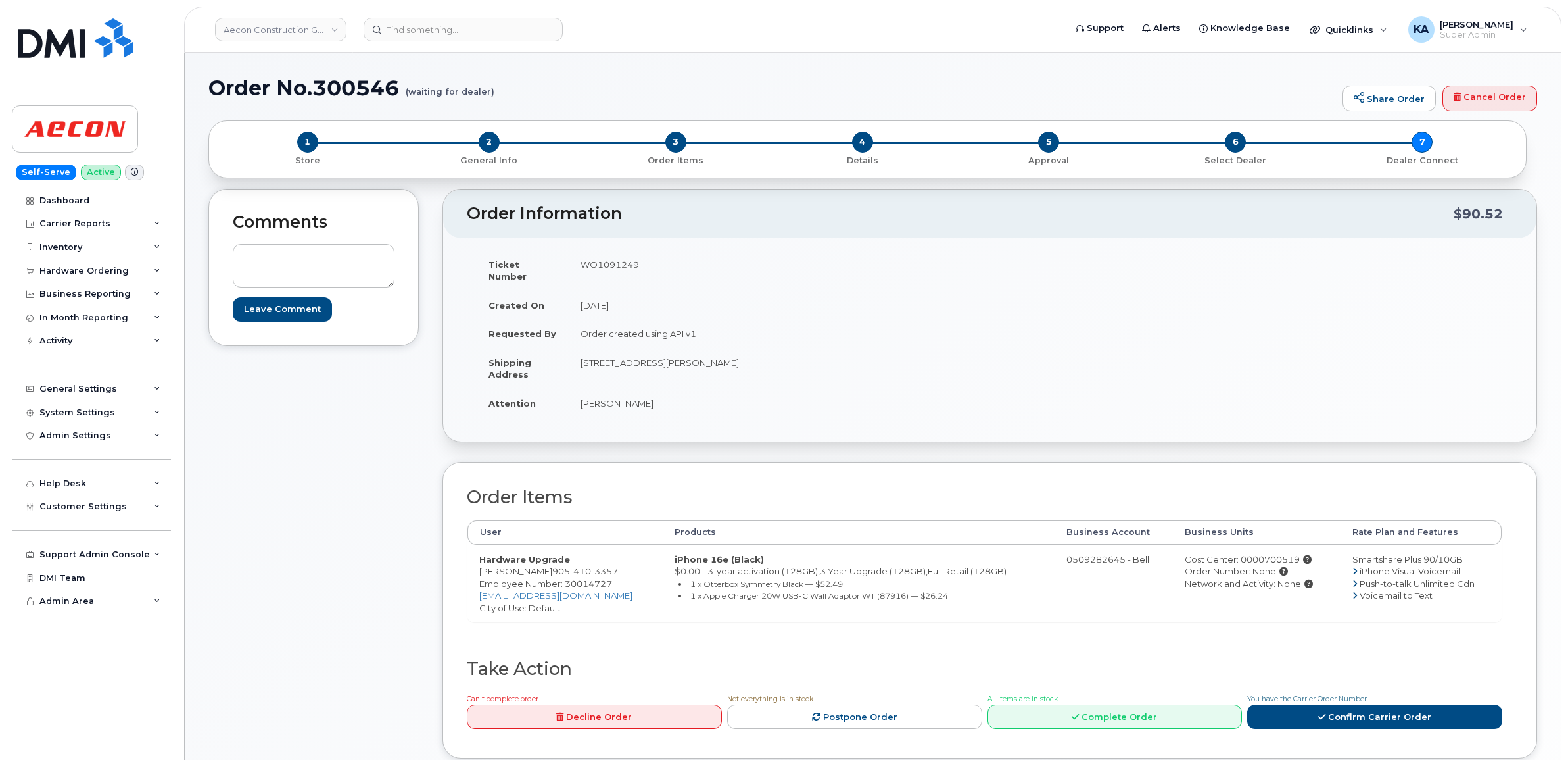
scroll to position [82, 0]
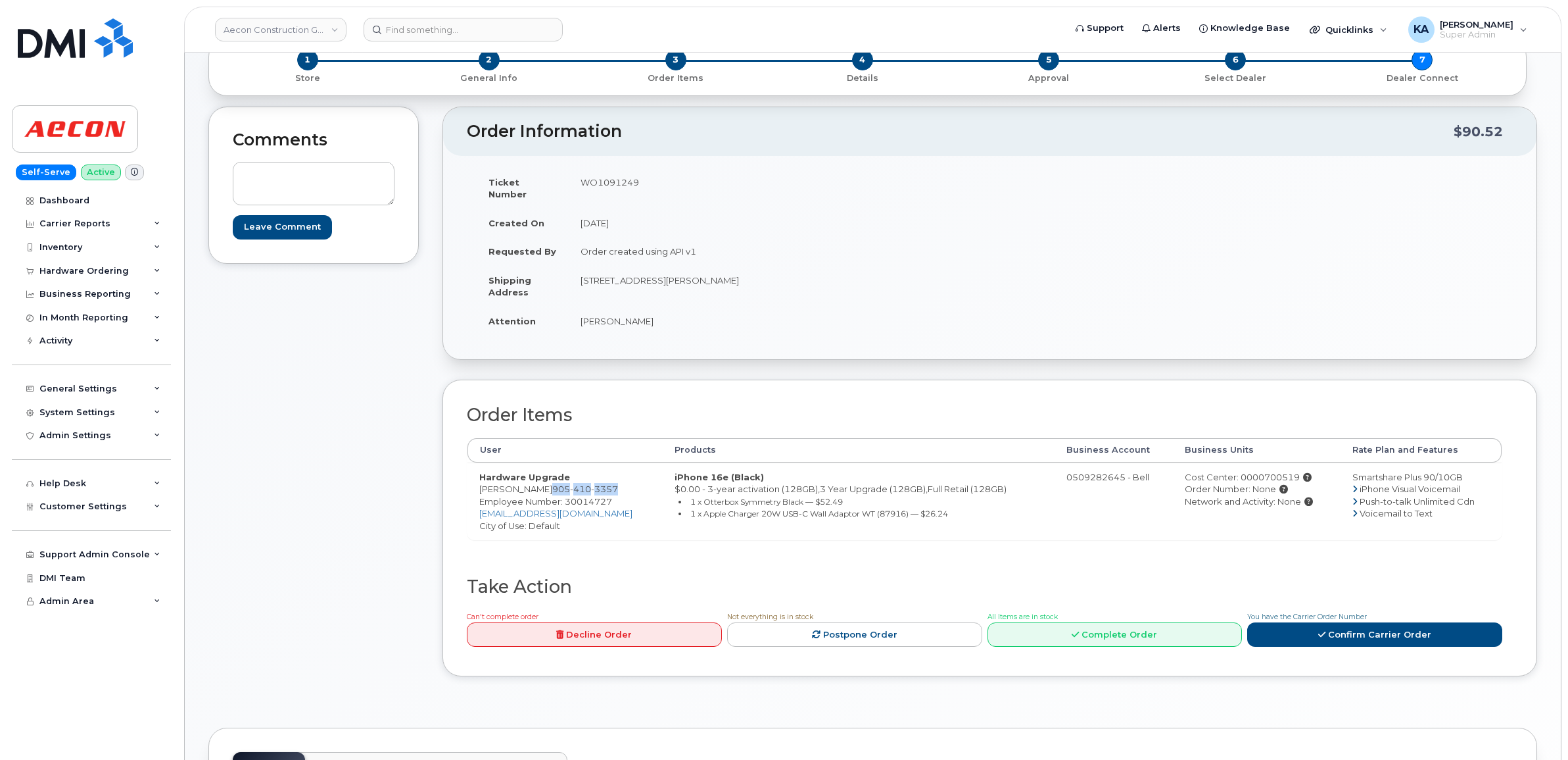
drag, startPoint x: 569, startPoint y: 477, endPoint x: 635, endPoint y: 481, distance: 66.1
click at [618, 483] on span "905 410 3357" at bounding box center [585, 489] width 66 height 11
drag, startPoint x: 633, startPoint y: 479, endPoint x: 621, endPoint y: 478, distance: 12.0
copy span "905 410 3357"
click at [579, 496] on span "Employee Number: 30014727" at bounding box center [546, 501] width 133 height 11
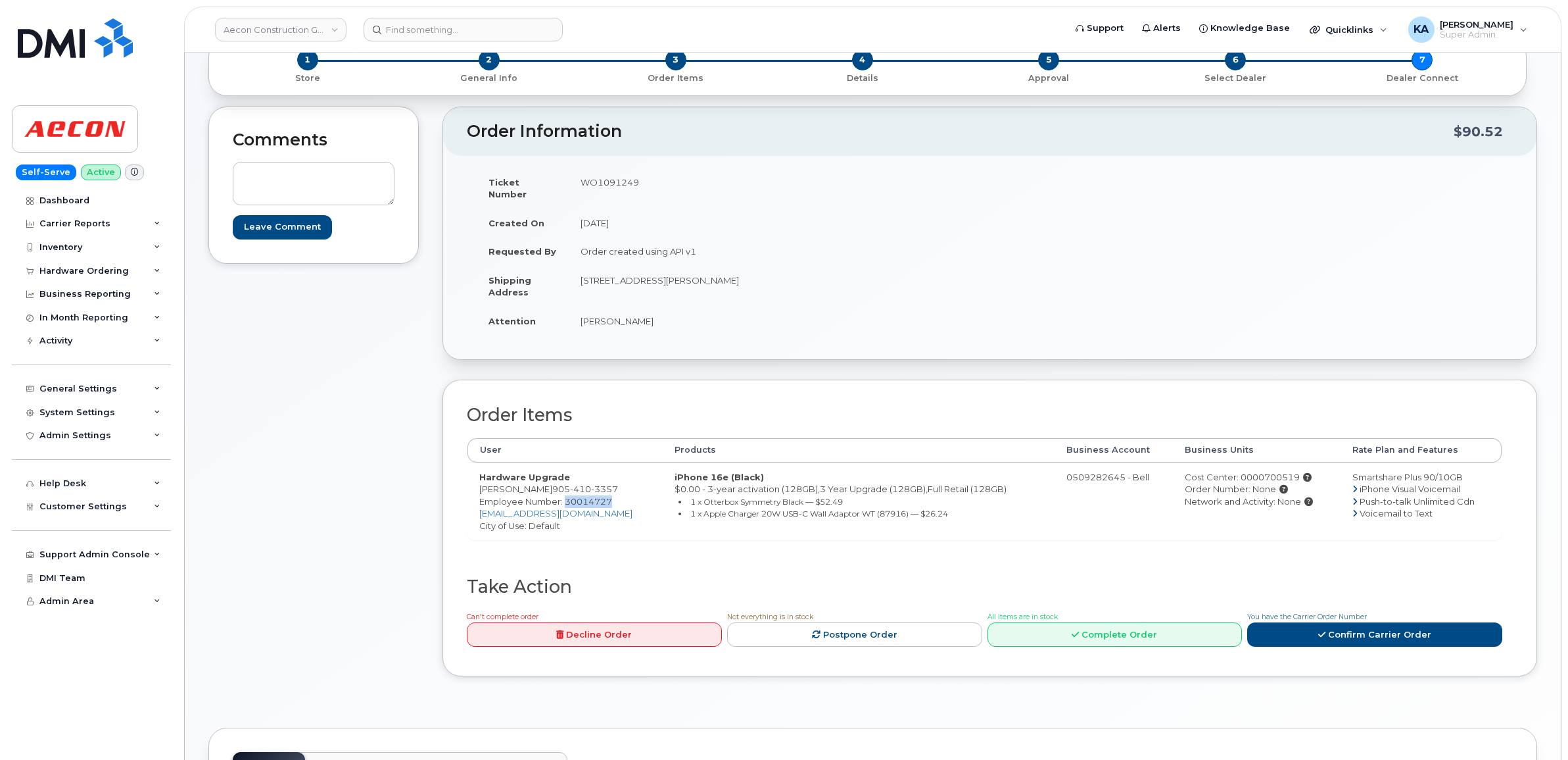
click at [579, 496] on span "Employee Number: 30014727" at bounding box center [546, 501] width 133 height 11
copy span "30014727"
drag, startPoint x: 570, startPoint y: 273, endPoint x: 667, endPoint y: 280, distance: 97.3
click at [667, 280] on td "3-2055 rue Lapierre Montreal QC H8N1B1" at bounding box center [774, 286] width 412 height 41
drag, startPoint x: 664, startPoint y: 280, endPoint x: 648, endPoint y: 268, distance: 20.0
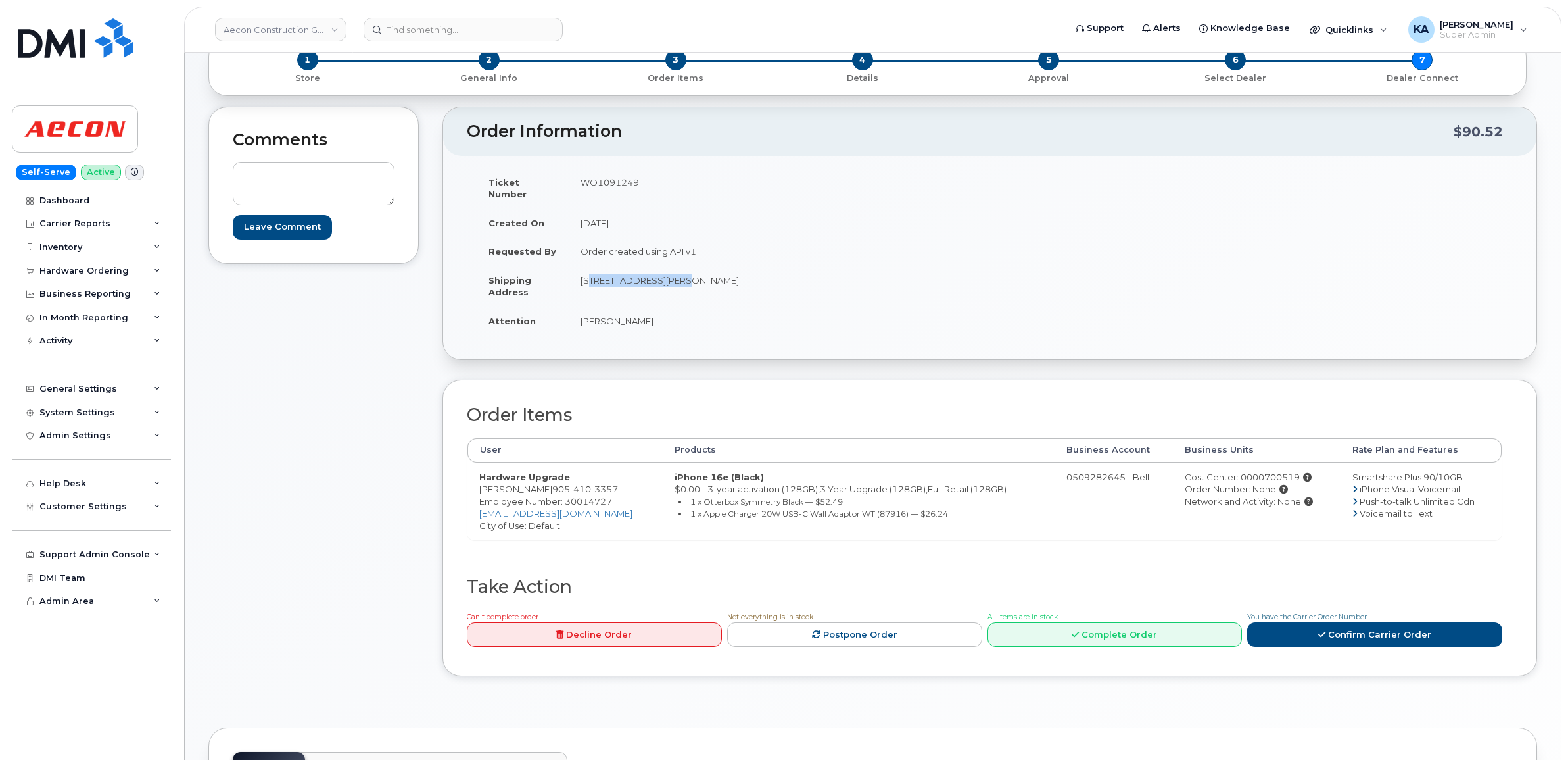
copy td "3-2055 rue Lapierre"
drag, startPoint x: 726, startPoint y: 264, endPoint x: 773, endPoint y: 271, distance: 47.5
click at [773, 271] on td "3-2055 rue Lapierre Montreal QC H8N1B1" at bounding box center [774, 286] width 412 height 41
drag, startPoint x: 773, startPoint y: 271, endPoint x: 753, endPoint y: 270, distance: 20.0
copy td "H8N1B1"
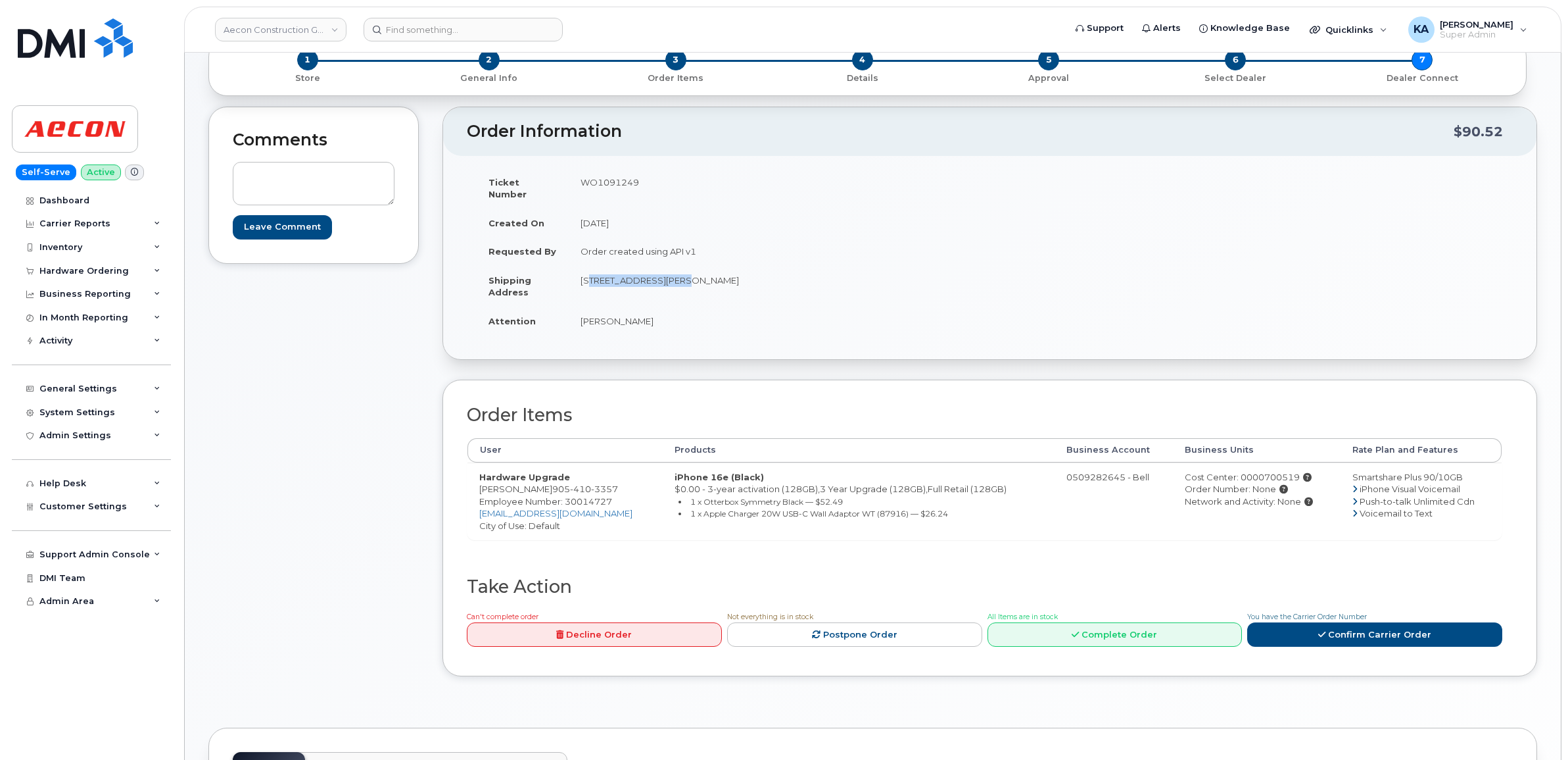
drag, startPoint x: 570, startPoint y: 305, endPoint x: 676, endPoint y: 311, distance: 106.2
click at [676, 312] on td "Jean-Francois Smith" at bounding box center [774, 320] width 412 height 29
drag, startPoint x: 676, startPoint y: 311, endPoint x: 645, endPoint y: 310, distance: 31.0
copy td "Jean-Francois Smith"
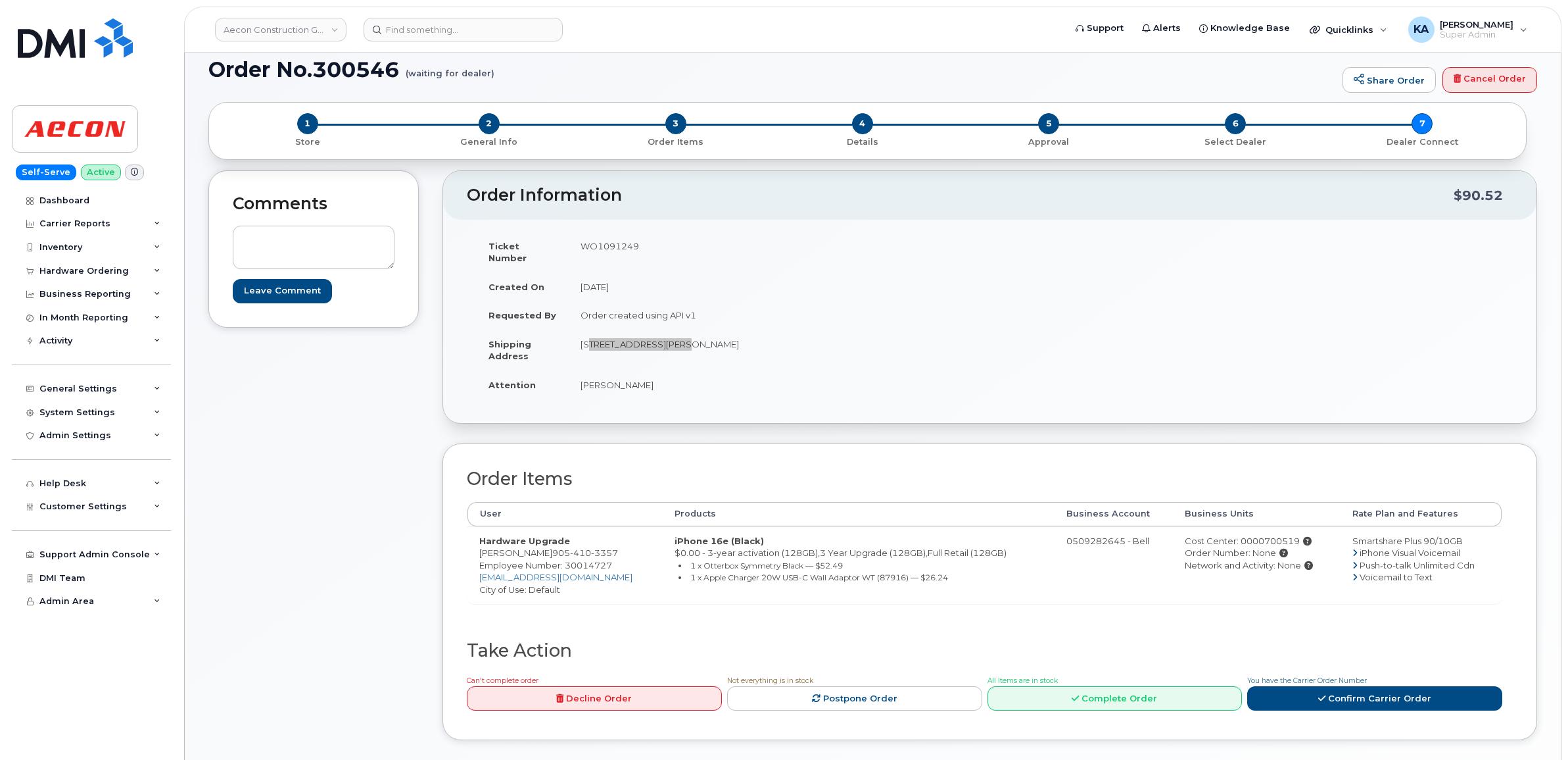
scroll to position [0, 0]
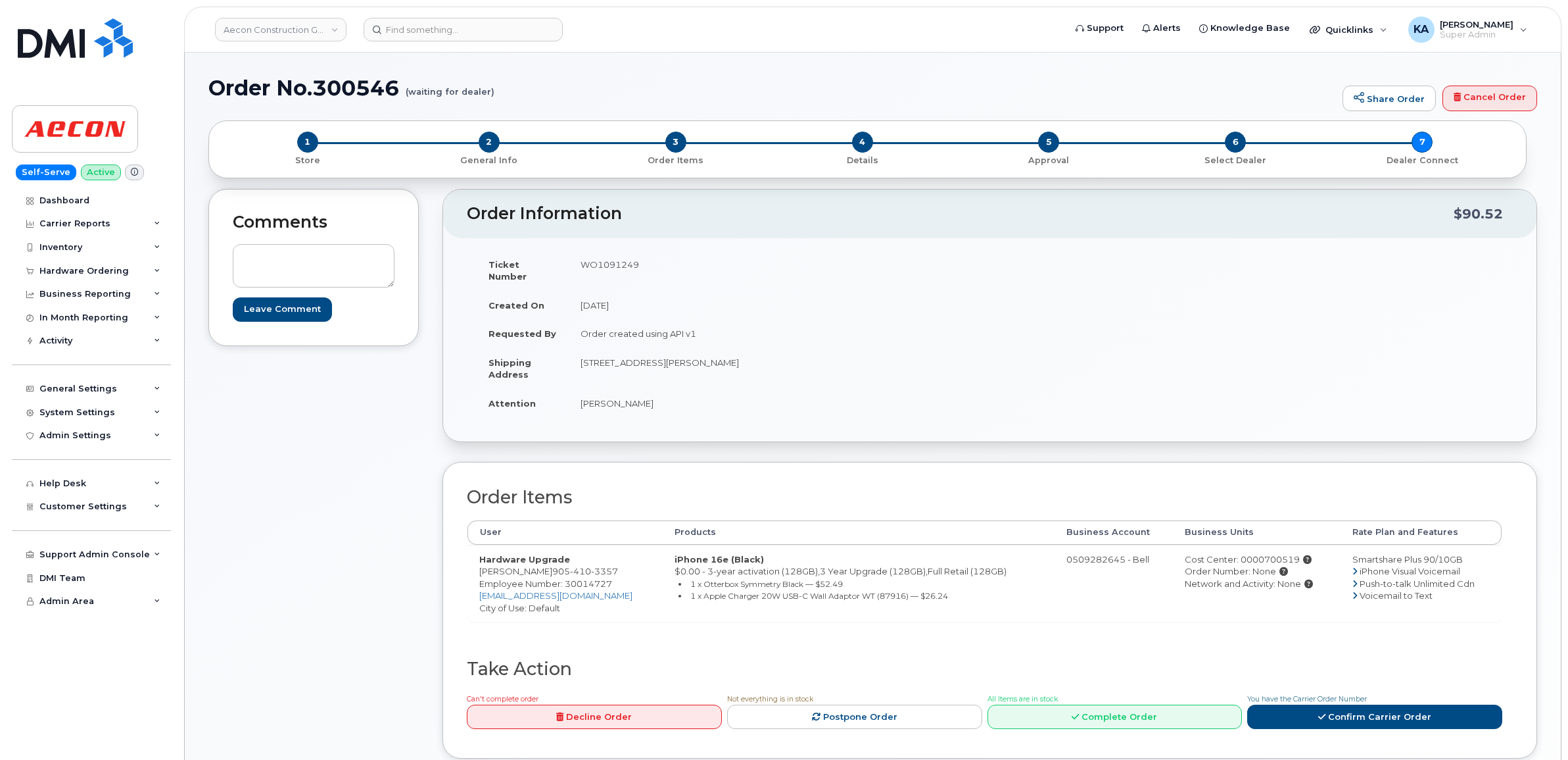
click at [1264, 553] on div "Cost Center: 0000700519" at bounding box center [1257, 559] width 144 height 12
click at [1263, 553] on div "Cost Center: 0000700519" at bounding box center [1257, 559] width 144 height 12
copy div "0000700519"
click at [609, 264] on td "WO1091249" at bounding box center [774, 270] width 412 height 41
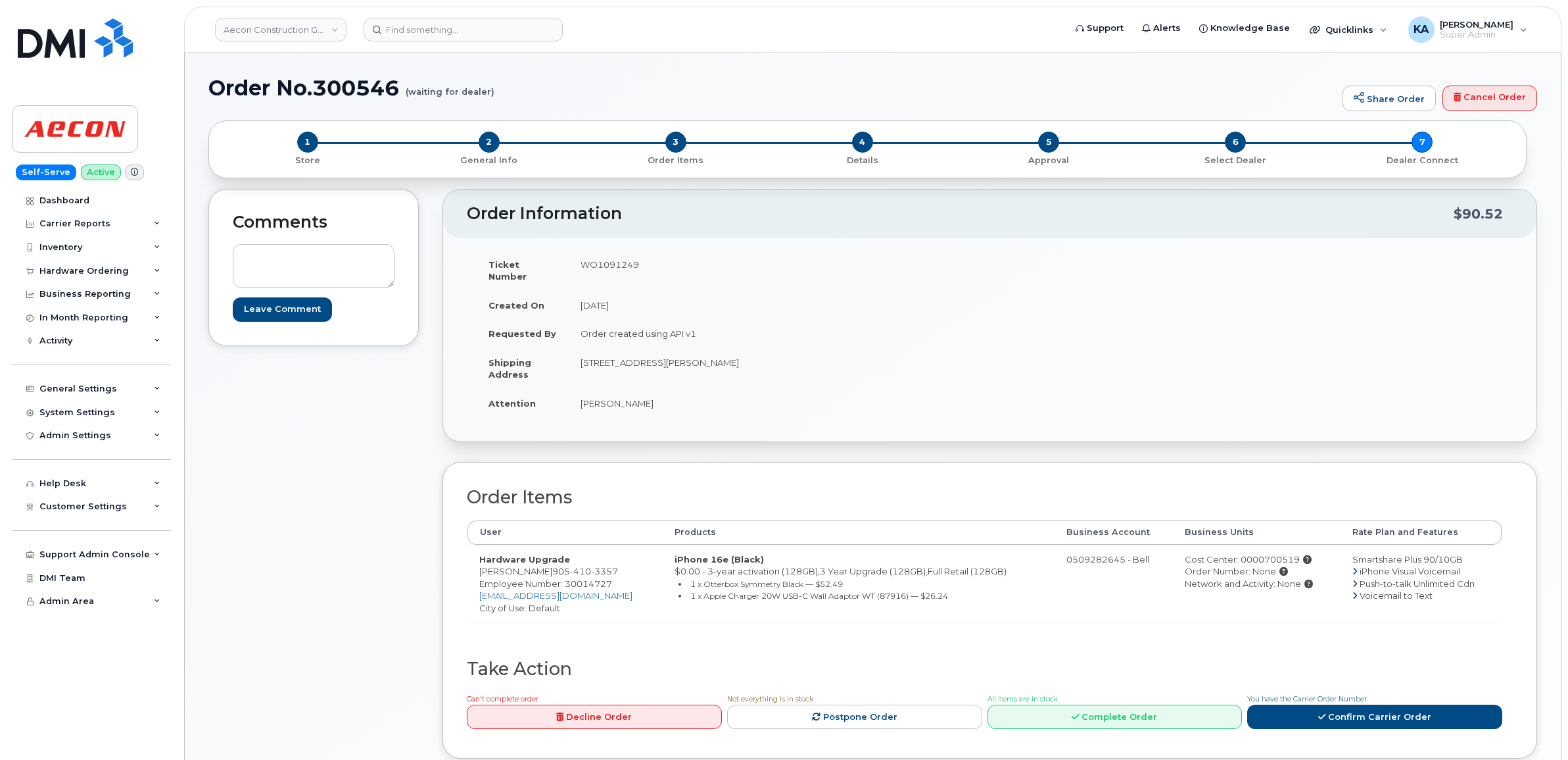
copy td "WO1091249"
click at [576, 578] on span "Employee Number: 30014727" at bounding box center [546, 584] width 133 height 11
copy span "30014727"
click at [1342, 707] on link "Confirm Carrier Order" at bounding box center [1375, 716] width 255 height 24
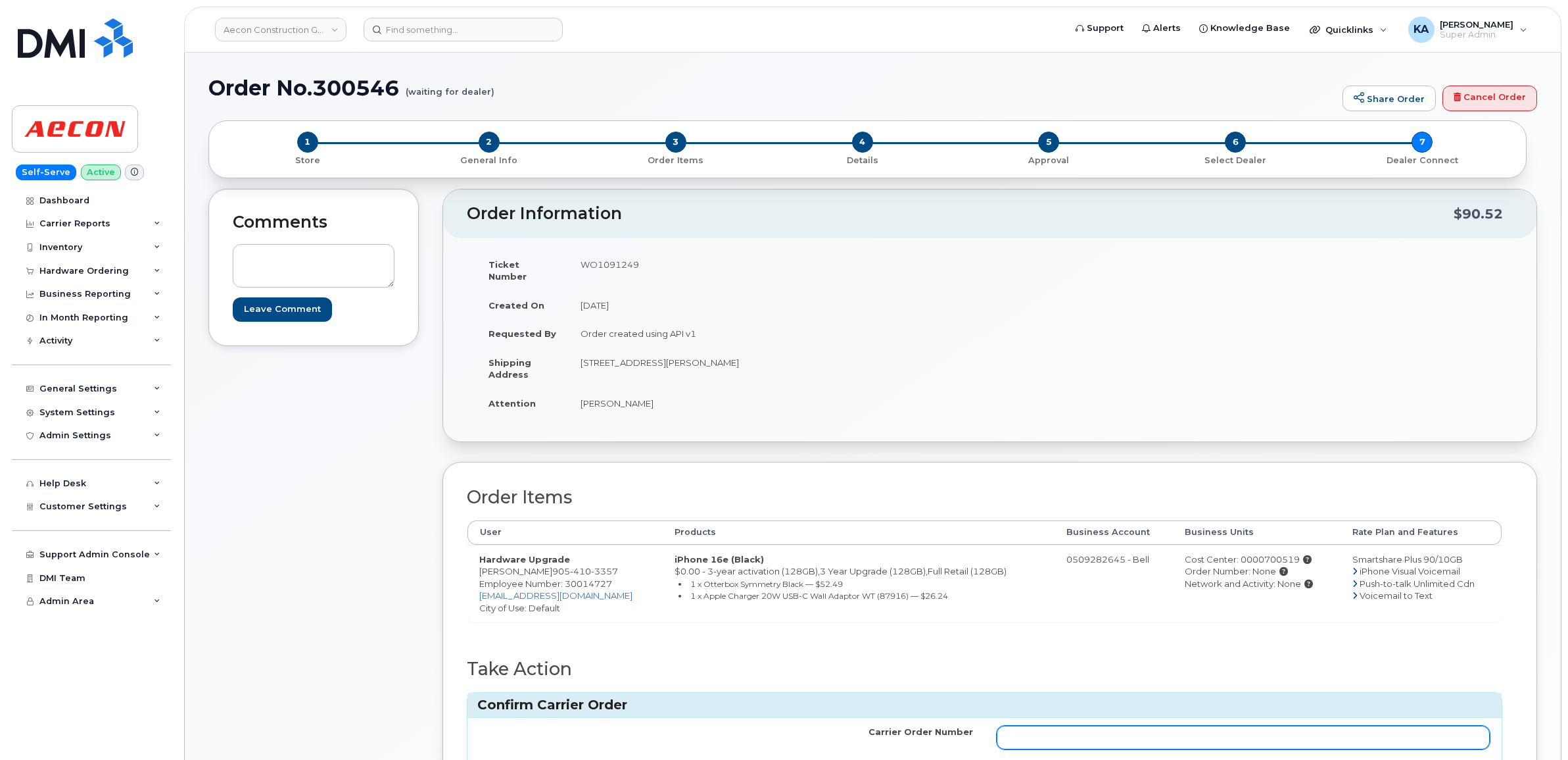
click at [1203, 728] on input "Carrier Order Number" at bounding box center [1243, 737] width 494 height 24
paste input "3015172"
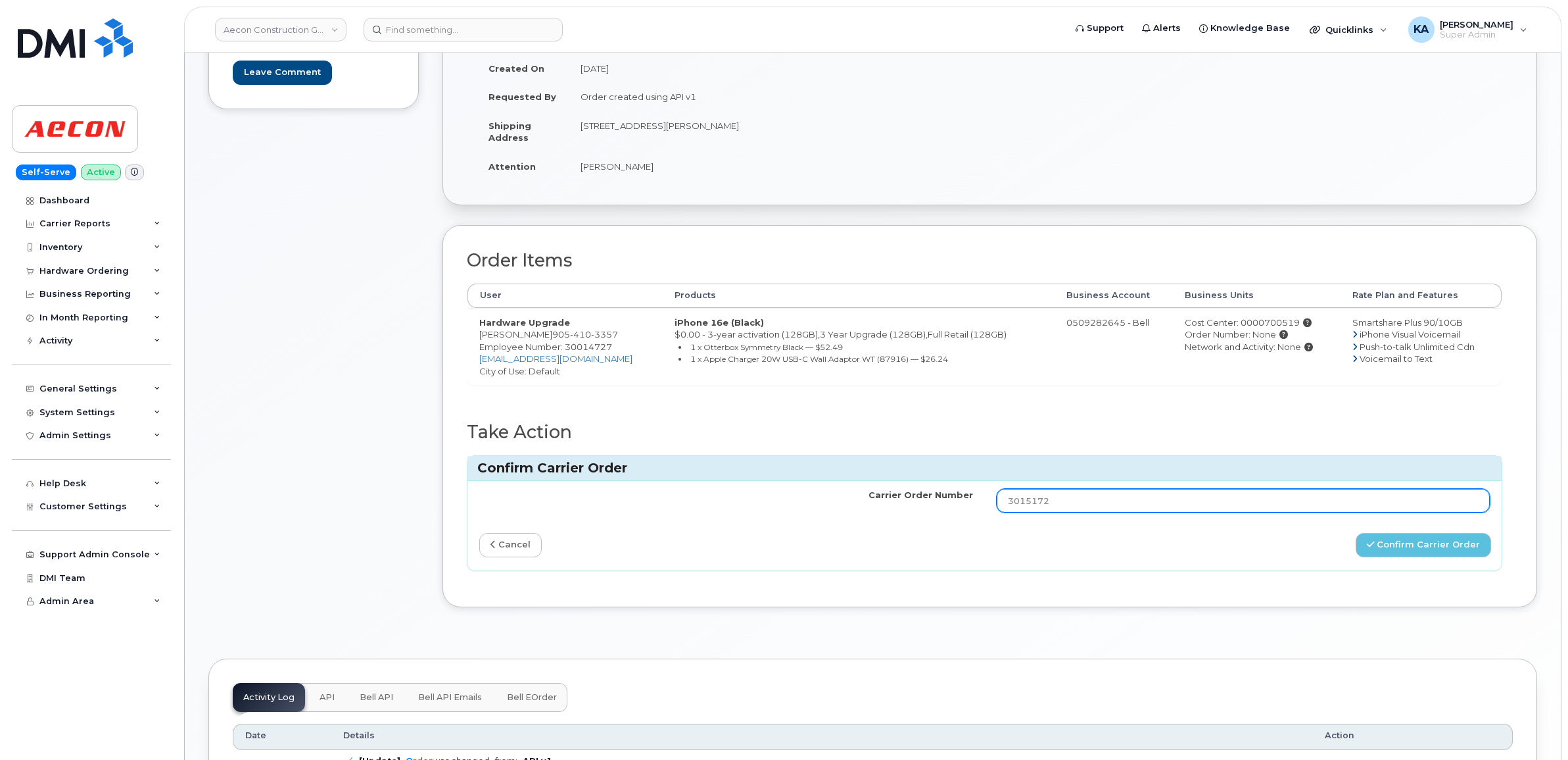
scroll to position [247, 0]
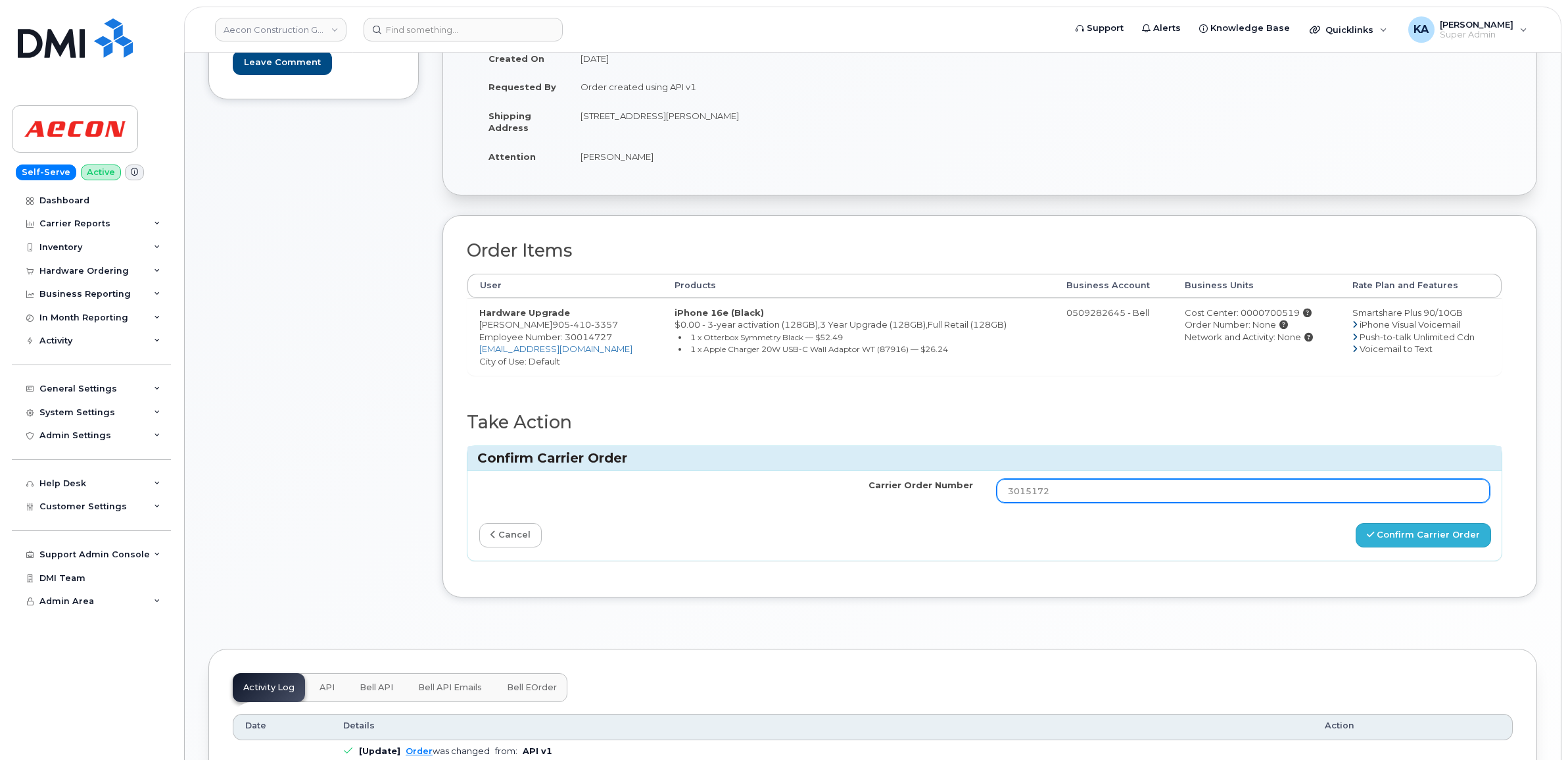
type input "3015172"
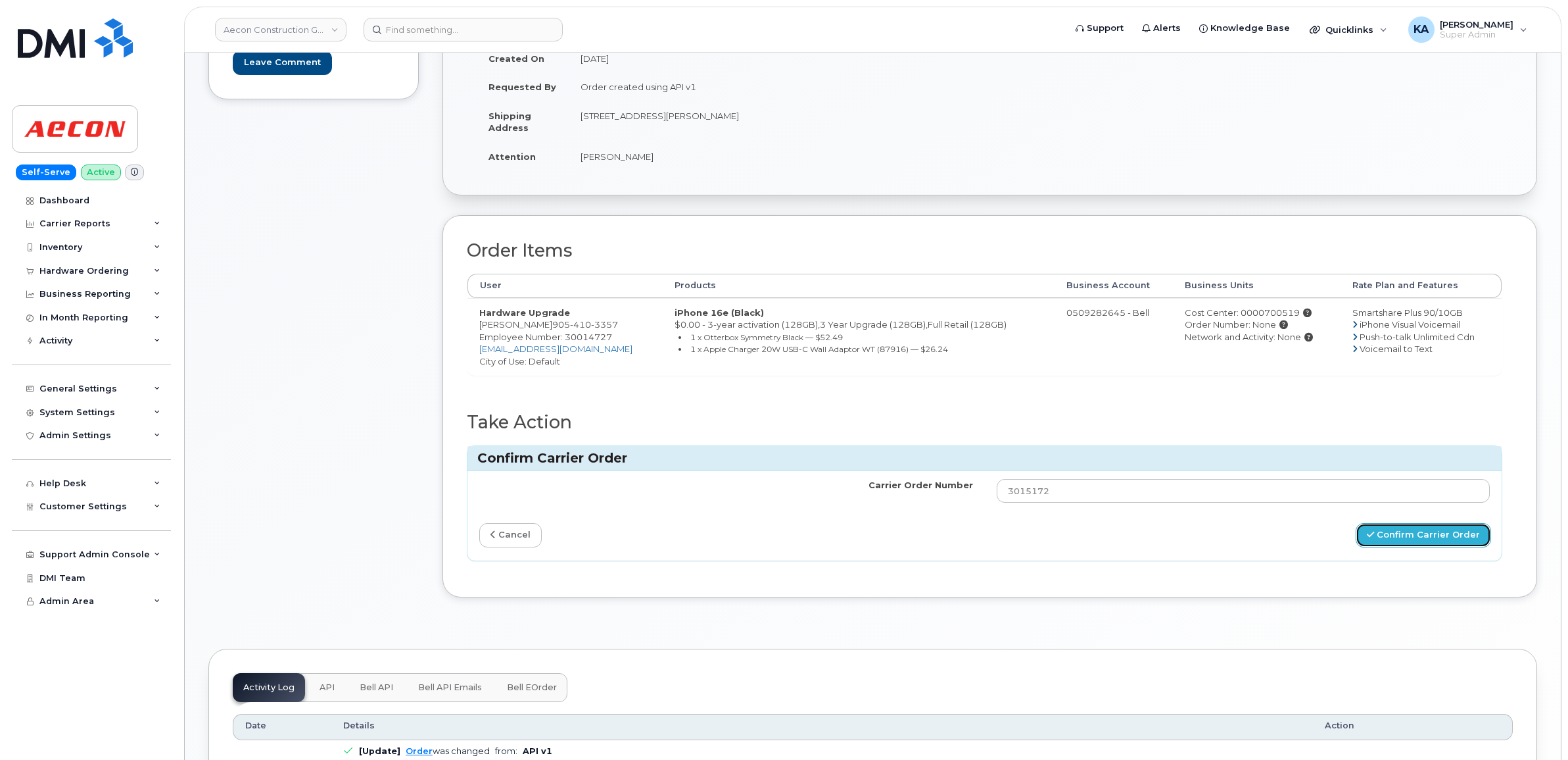
click at [1392, 524] on button "Confirm Carrier Order" at bounding box center [1423, 534] width 135 height 24
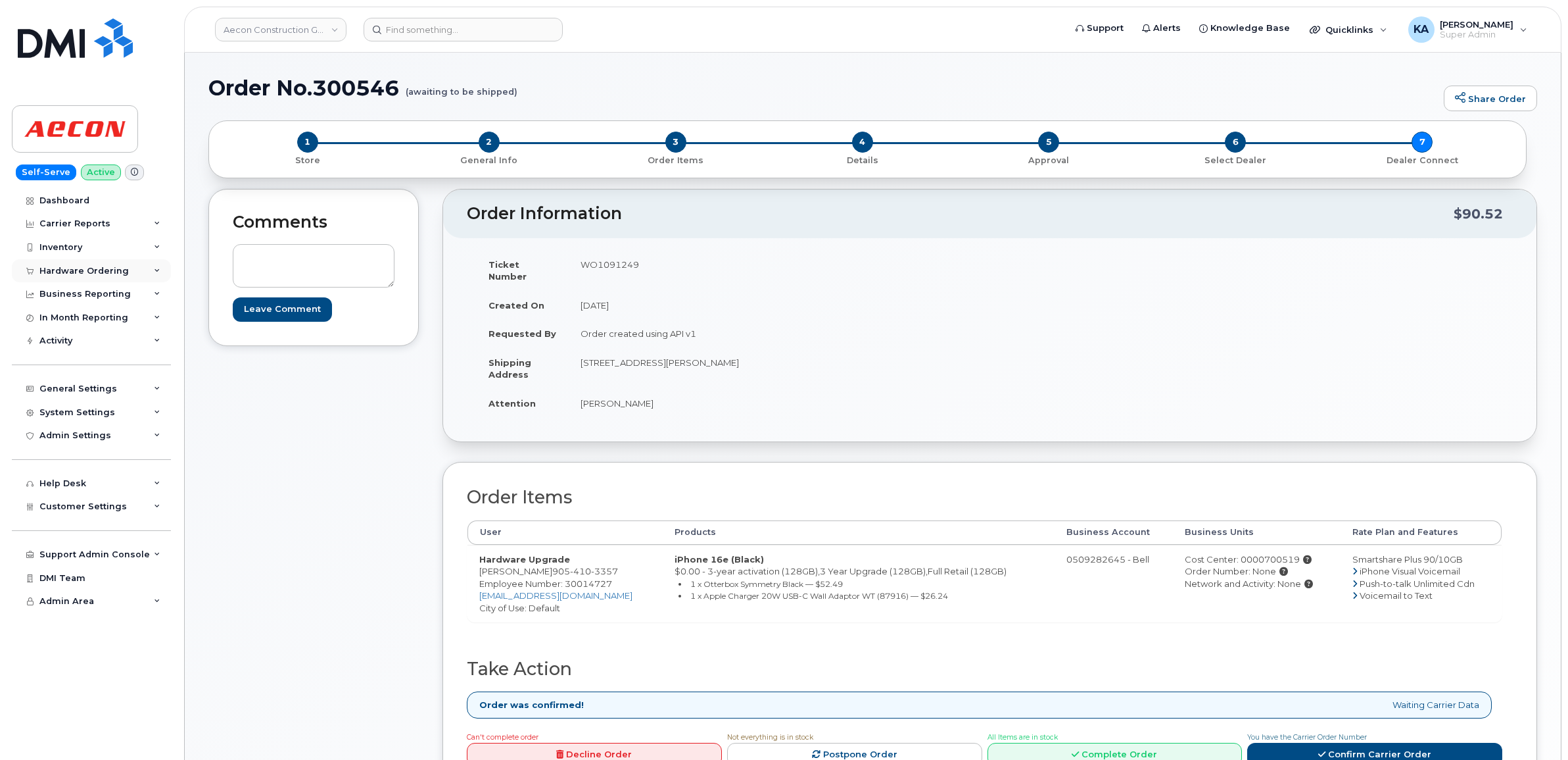
click at [71, 270] on div "Hardware Ordering" at bounding box center [84, 271] width 90 height 11
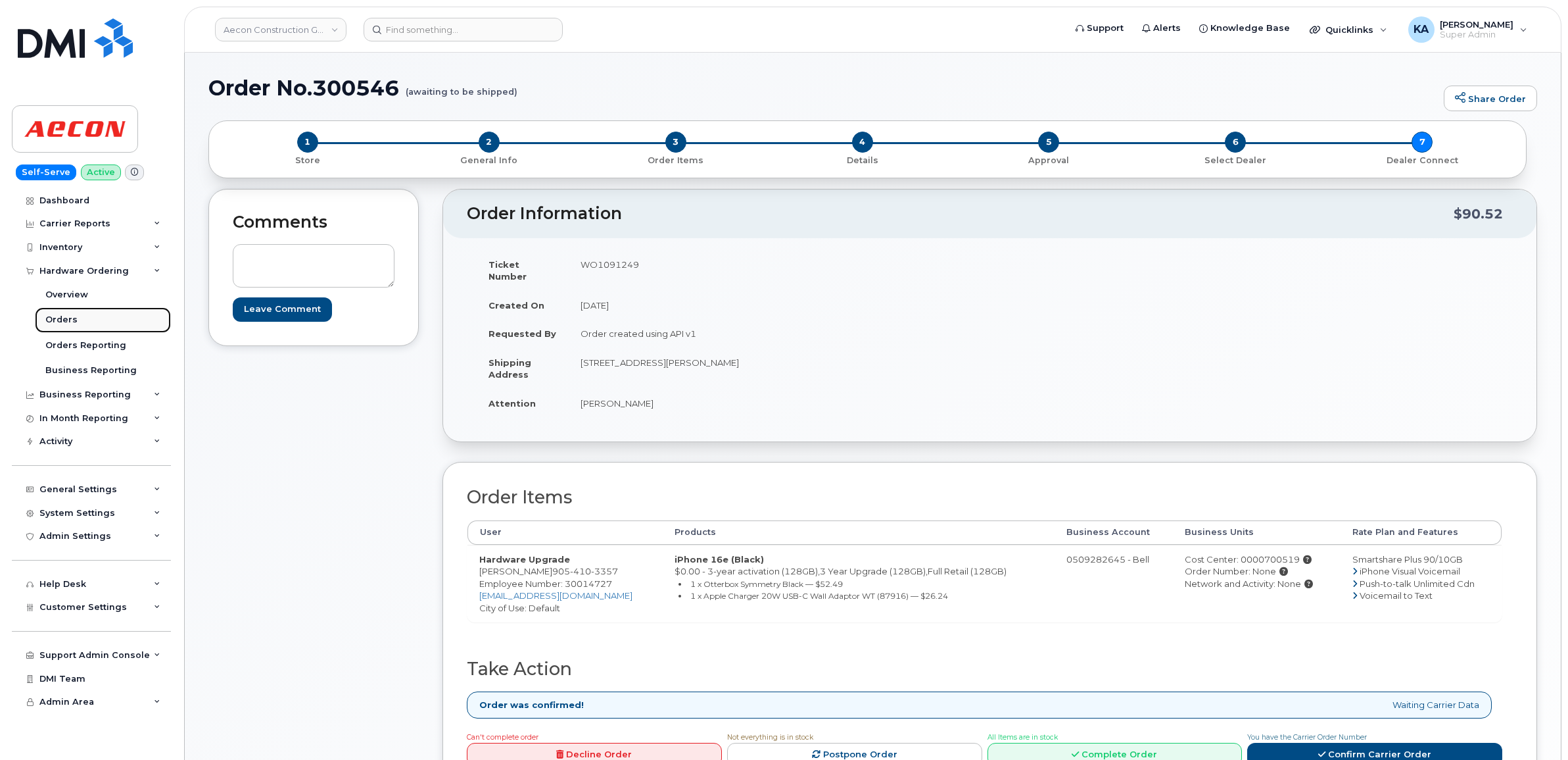
click at [53, 315] on div "Orders" at bounding box center [62, 319] width 32 height 12
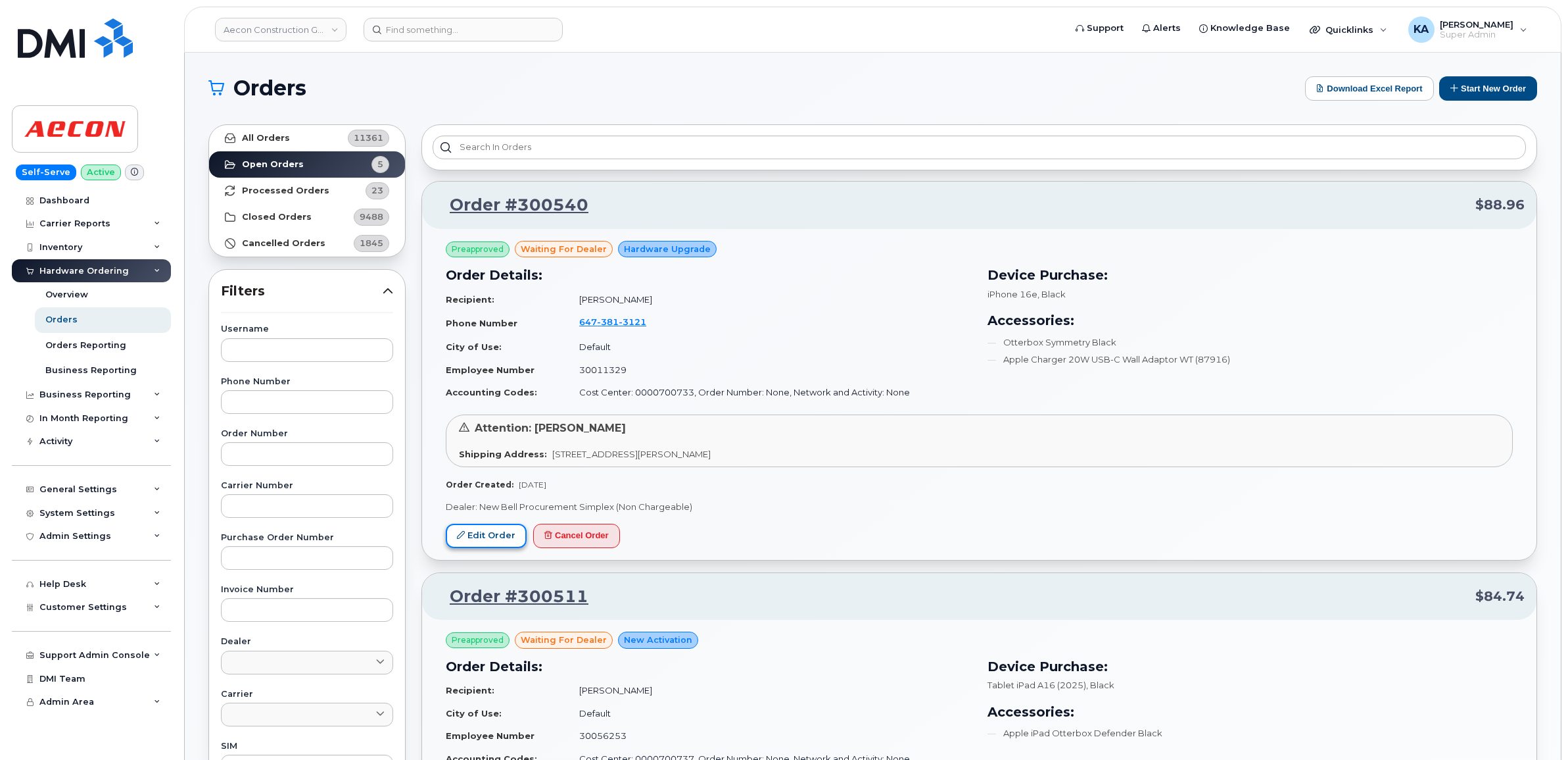
click at [485, 530] on link "Edit Order" at bounding box center [486, 535] width 81 height 24
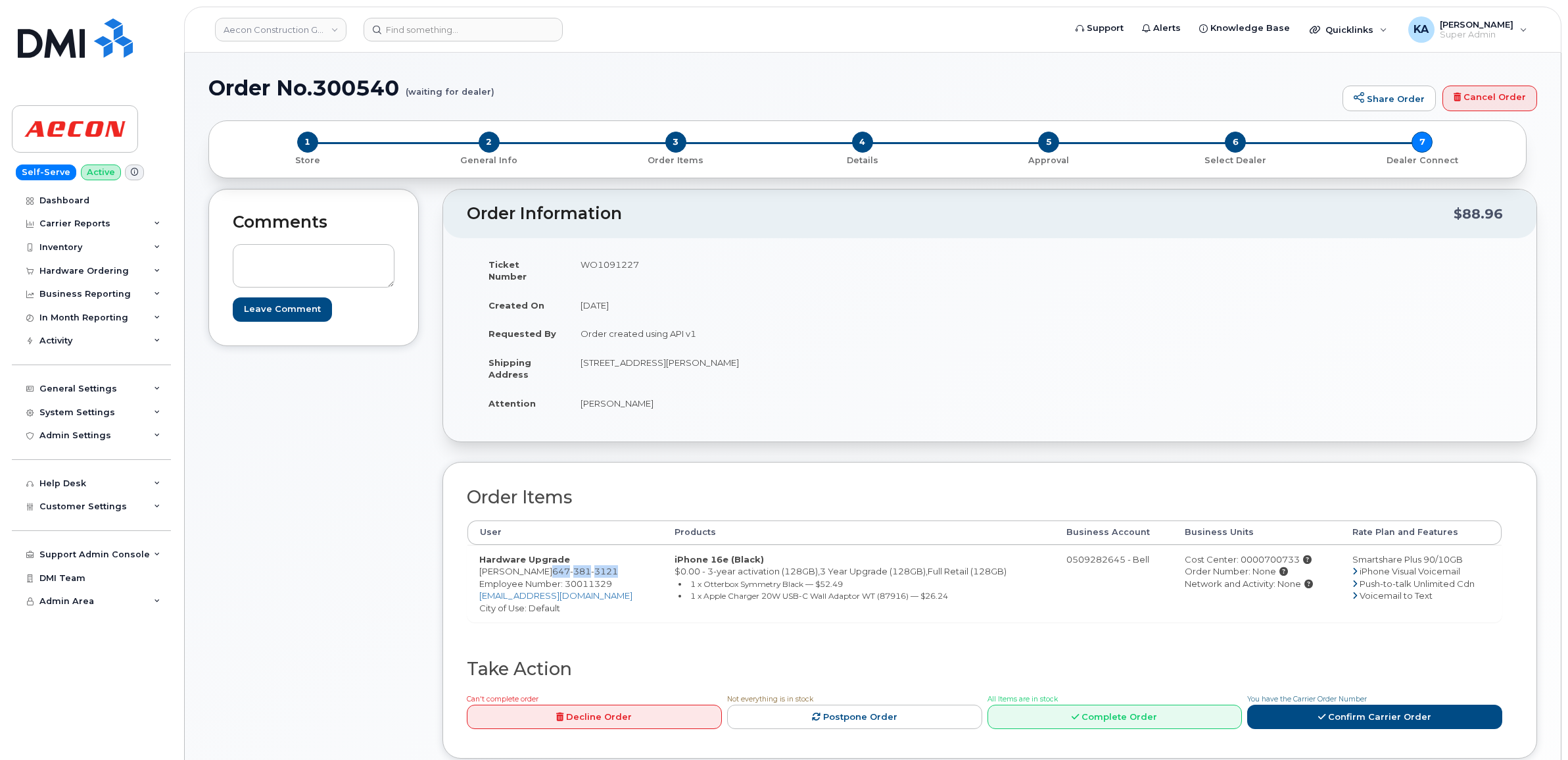
drag, startPoint x: 537, startPoint y: 564, endPoint x: 605, endPoint y: 563, distance: 68.0
click at [605, 563] on td "Hardware Upgrade Mike Zangari 647 381 3121 Employee Number: 30011329 mzangari@a…" at bounding box center [565, 583] width 196 height 77
drag, startPoint x: 605, startPoint y: 563, endPoint x: 593, endPoint y: 563, distance: 12.0
copy span "647 381 3121"
click at [583, 578] on span "Employee Number: 30011329" at bounding box center [546, 584] width 133 height 11
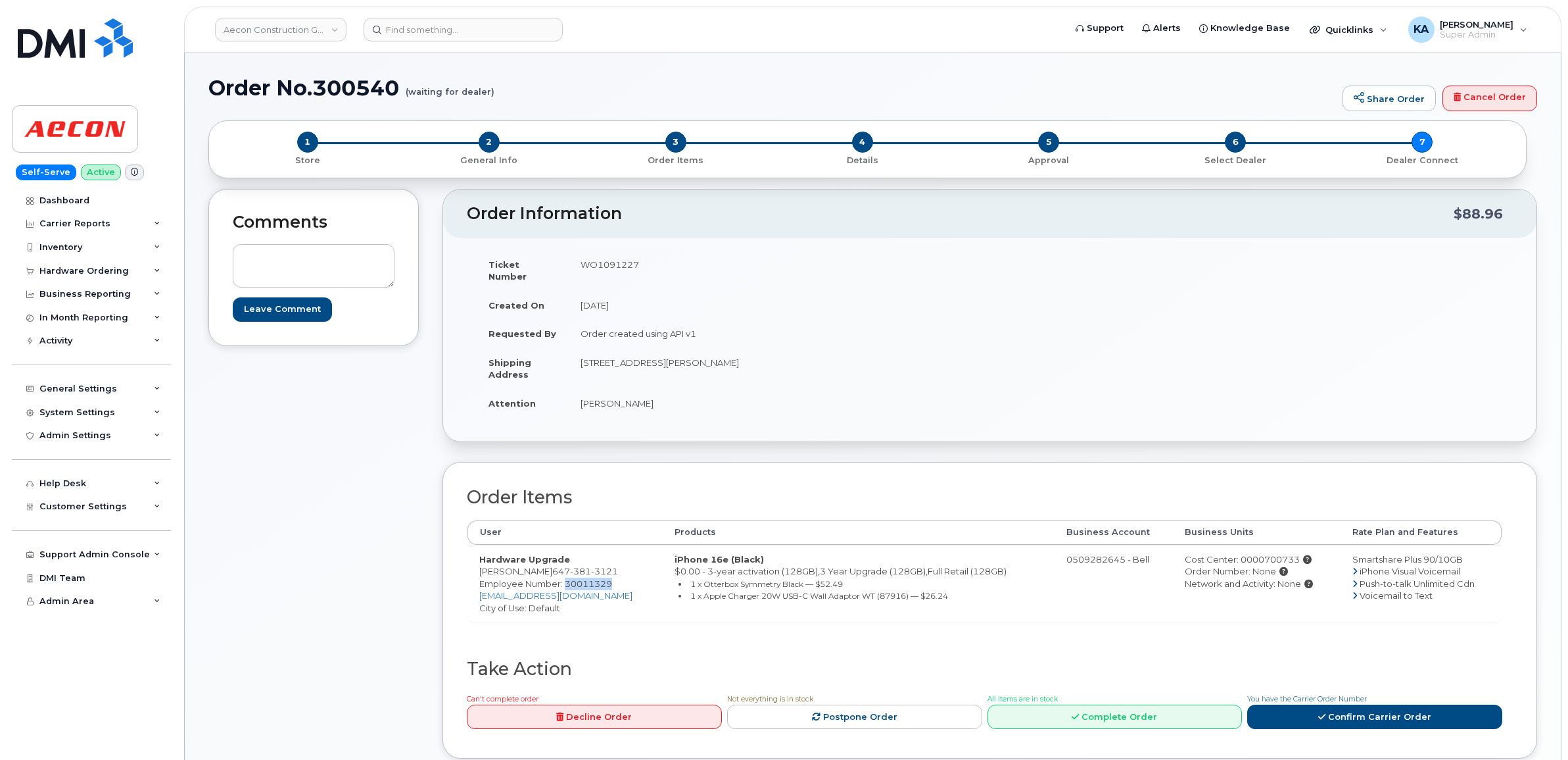
click at [583, 578] on span "Employee Number: 30011329" at bounding box center [546, 584] width 133 height 11
copy span "30011329"
drag, startPoint x: 573, startPoint y: 346, endPoint x: 671, endPoint y: 359, distance: 98.9
click at [671, 359] on td "970 Old Muskoka Rd Utterson ON P0B 1M0" at bounding box center [774, 368] width 412 height 41
copy td "970 Old Muskoka Rd"
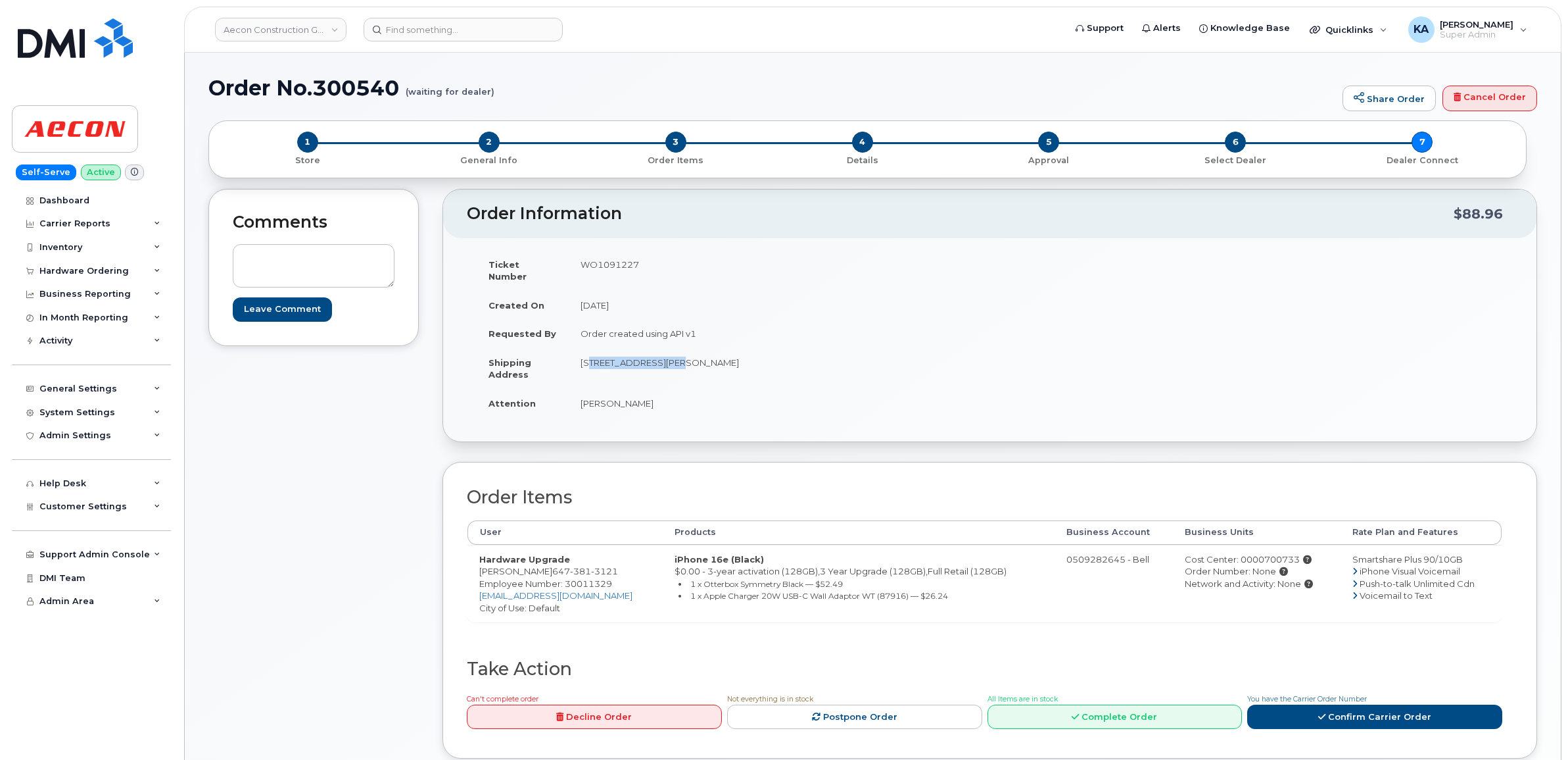
drag, startPoint x: 730, startPoint y: 350, endPoint x: 776, endPoint y: 350, distance: 46.0
click at [776, 350] on td "970 Old Muskoka Rd Utterson ON P0B 1M0" at bounding box center [774, 368] width 412 height 41
copy td "P0B 1M0"
drag, startPoint x: 577, startPoint y: 390, endPoint x: 641, endPoint y: 397, distance: 64.4
click at [641, 397] on td "Mike Zangari" at bounding box center [774, 403] width 412 height 29
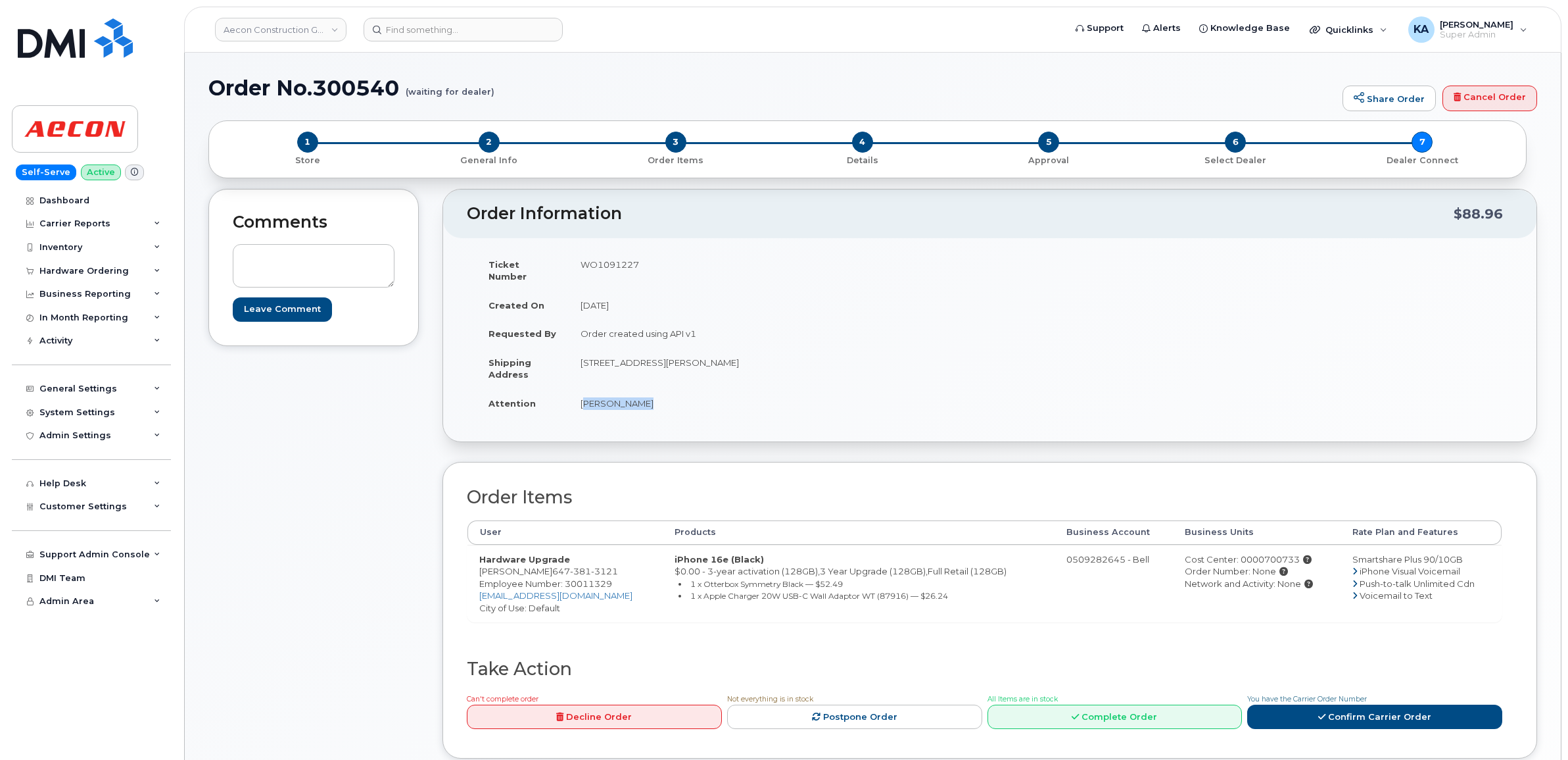
copy td "Mike Zangari"
click at [1259, 553] on div "Cost Center: 0000700733" at bounding box center [1257, 559] width 144 height 12
copy div "0000700733"
click at [606, 263] on td "WO1091227" at bounding box center [774, 270] width 412 height 41
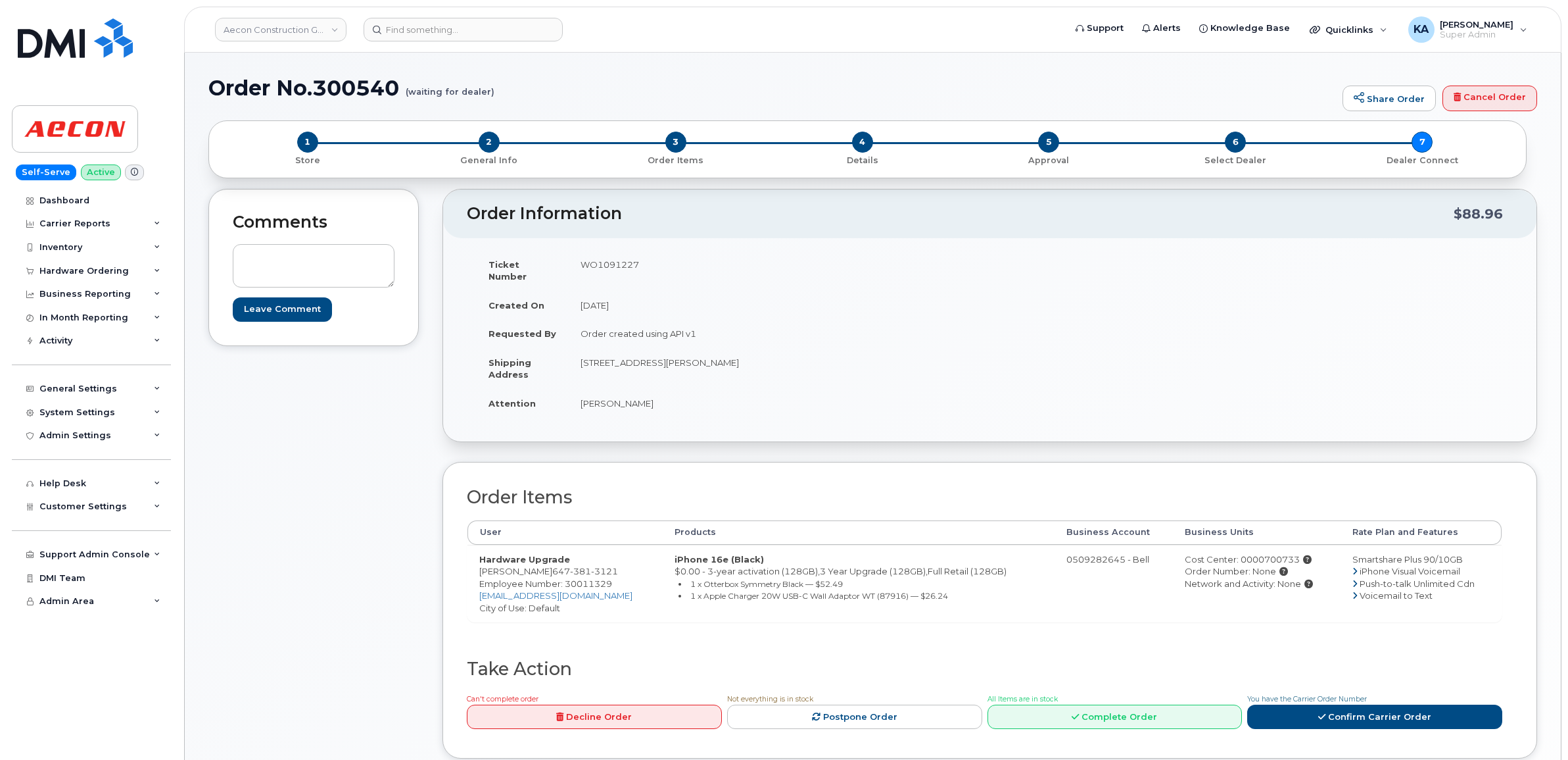
click at [606, 263] on td "WO1091227" at bounding box center [774, 270] width 412 height 41
copy td "WO1091227"
click at [597, 578] on span "Employee Number: 30011329" at bounding box center [546, 584] width 133 height 11
copy span "30011329"
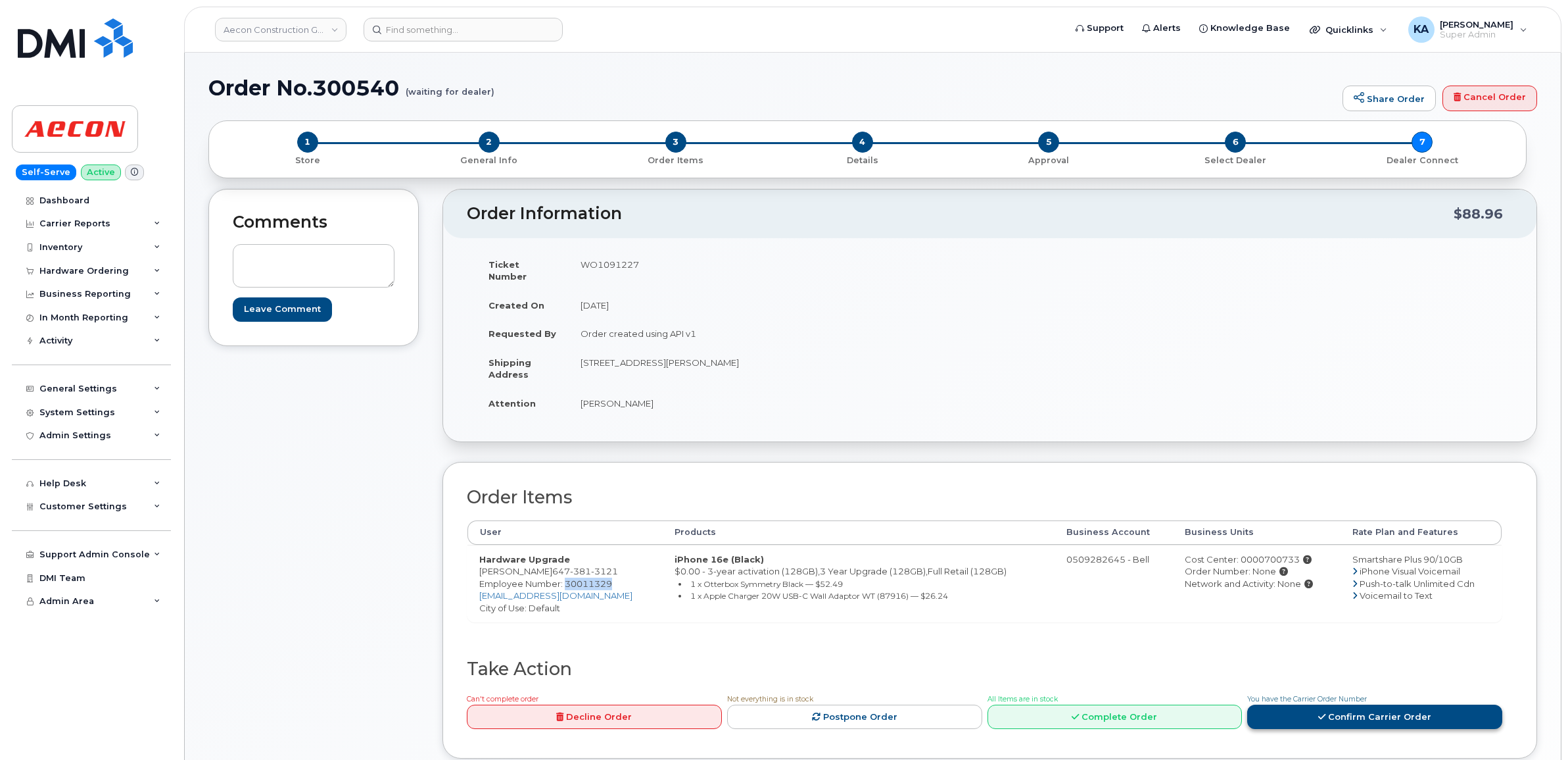
click at [1336, 704] on link "Confirm Carrier Order" at bounding box center [1375, 716] width 255 height 24
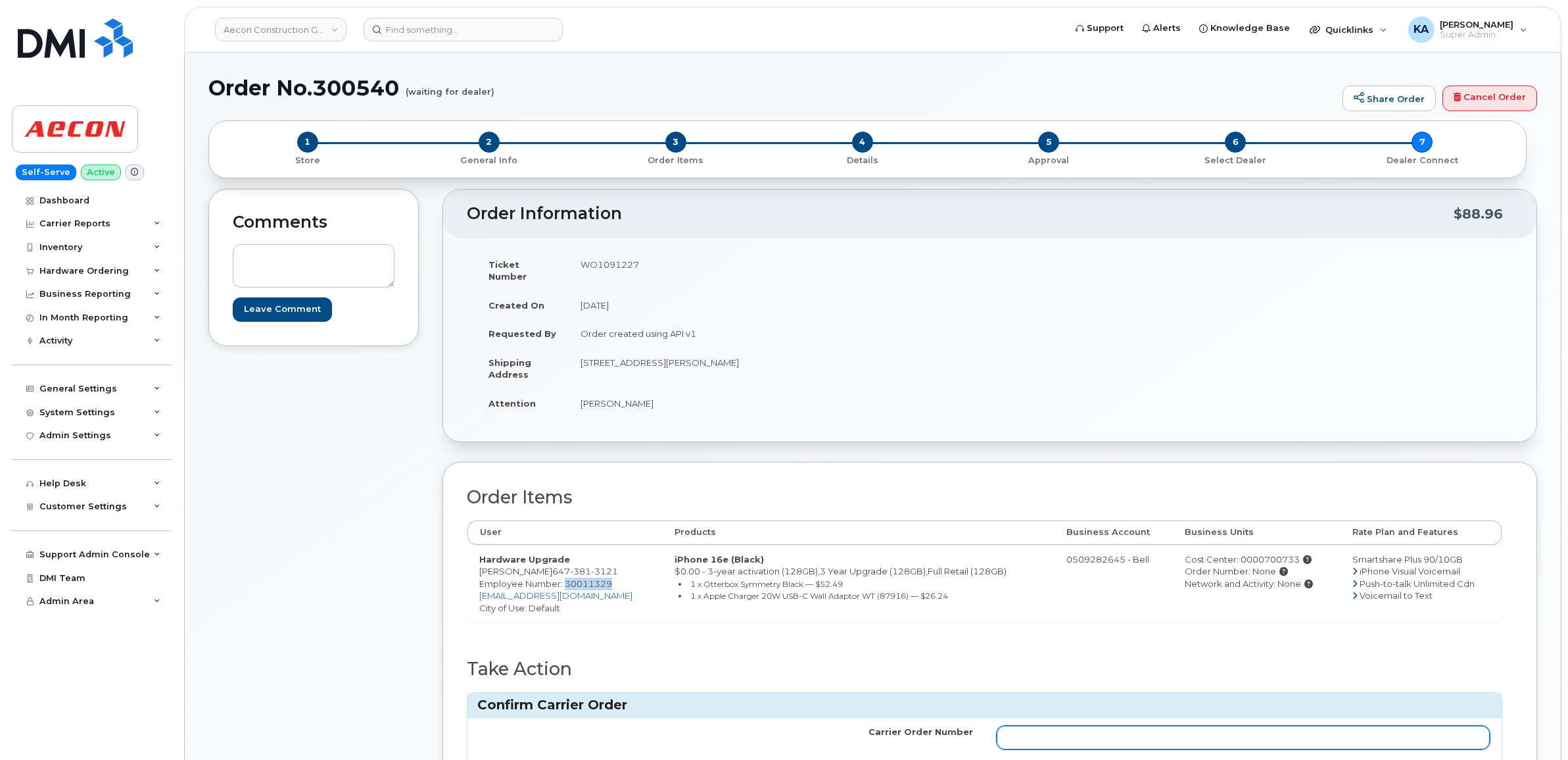
click at [1022, 734] on input "Carrier Order Number" at bounding box center [1243, 737] width 494 height 24
paste input "3015179"
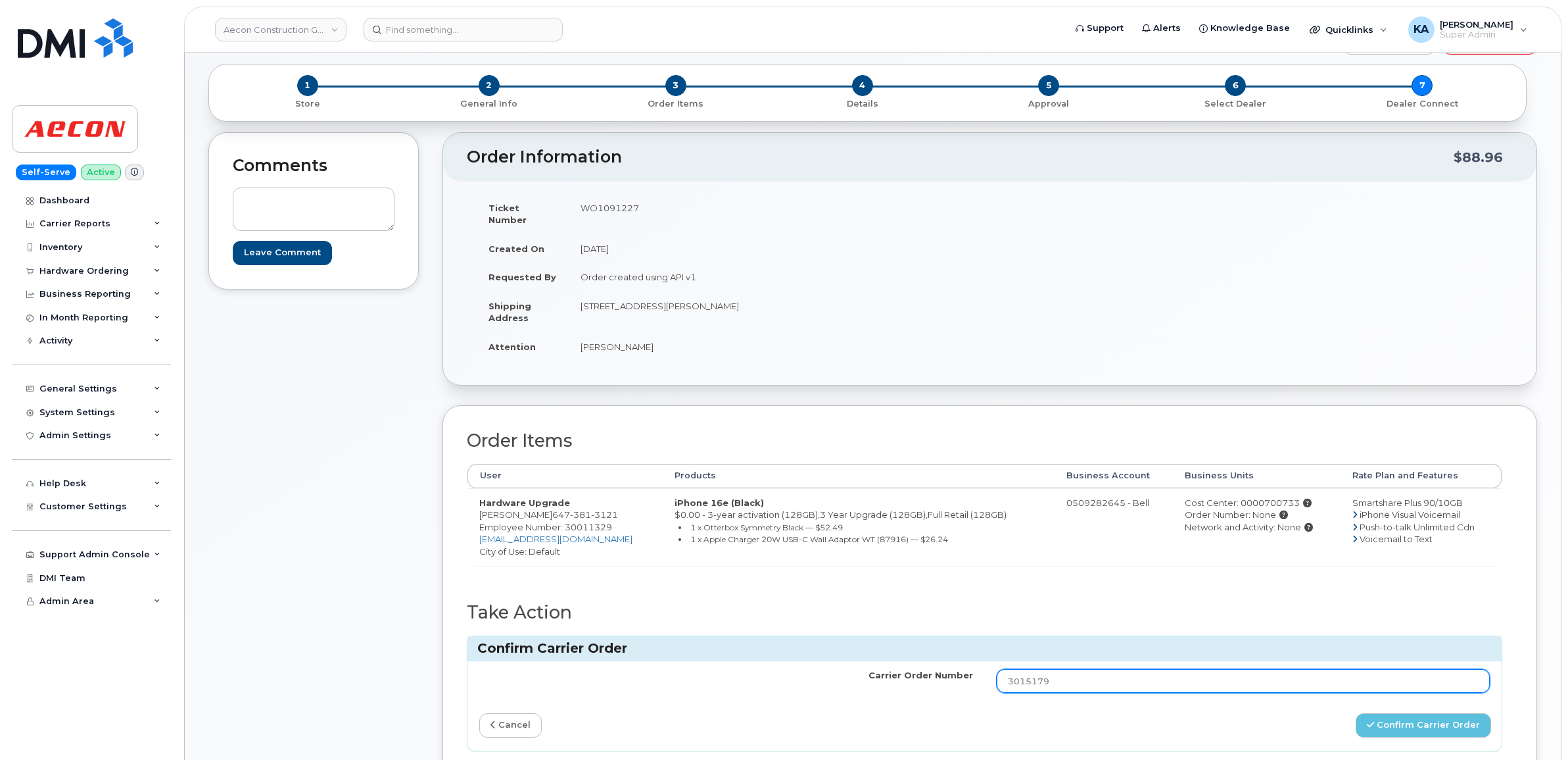
scroll to position [165, 0]
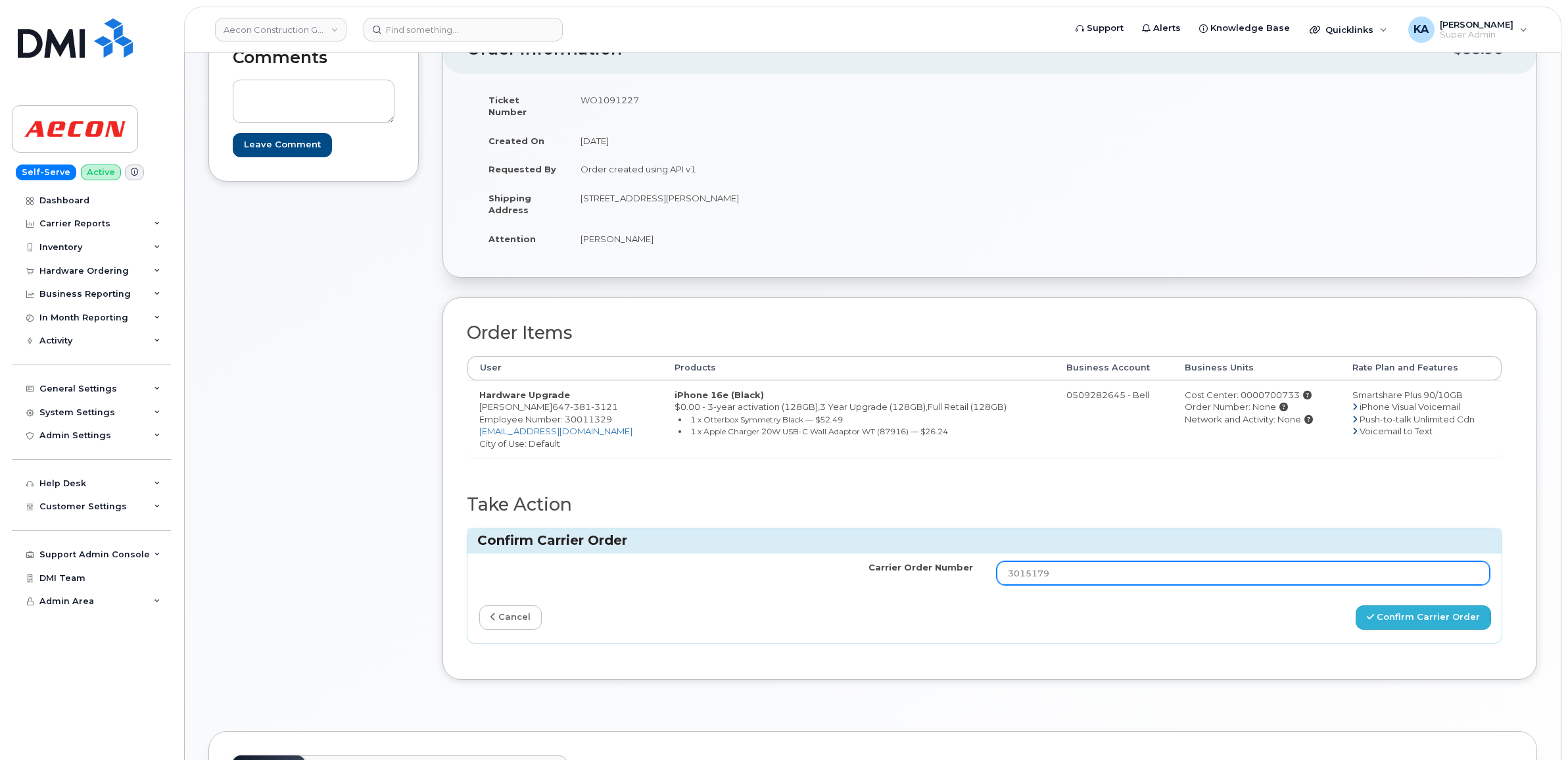
type input "3015179"
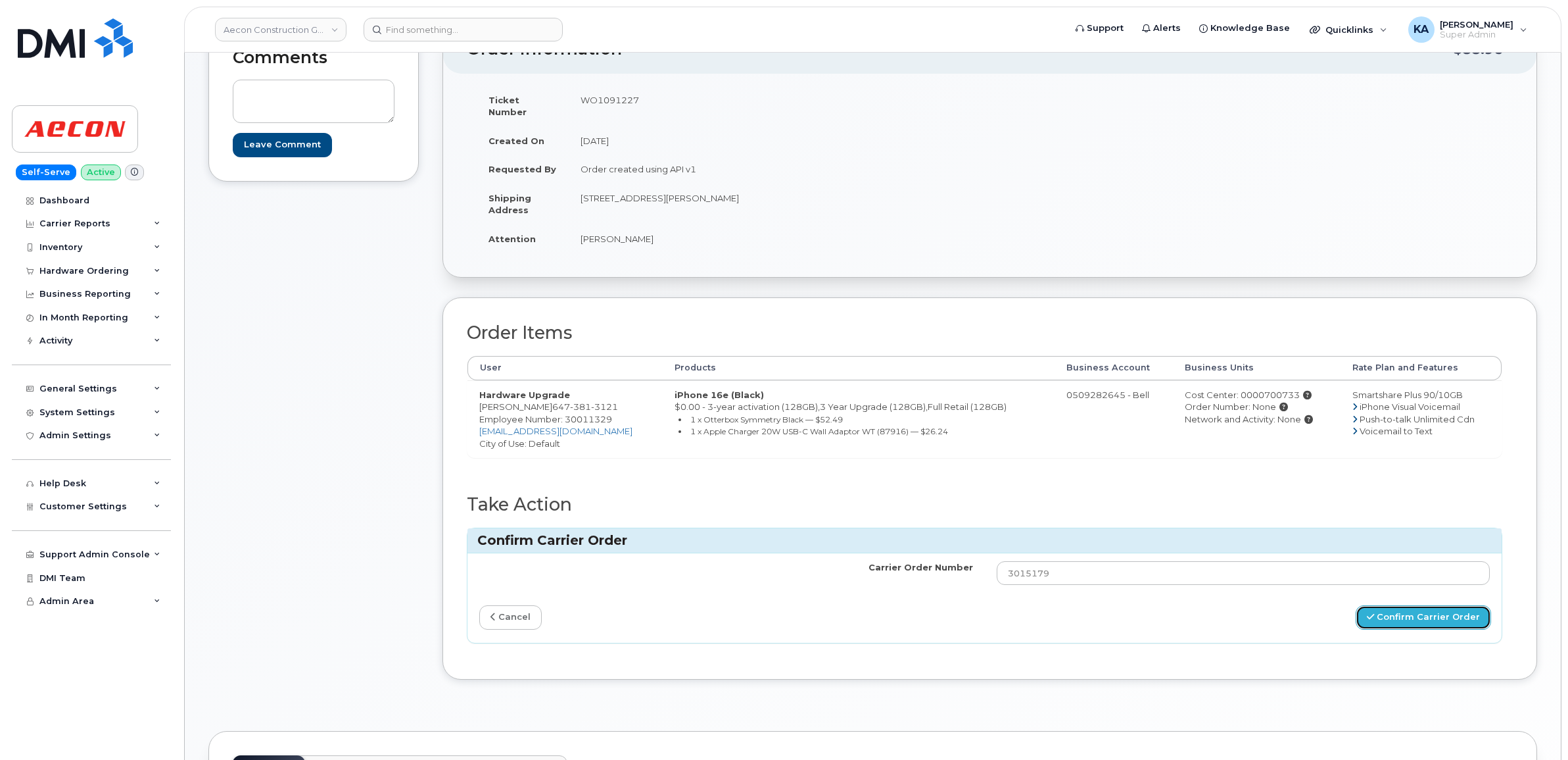
click at [1374, 612] on icon "submit" at bounding box center [1370, 616] width 7 height 9
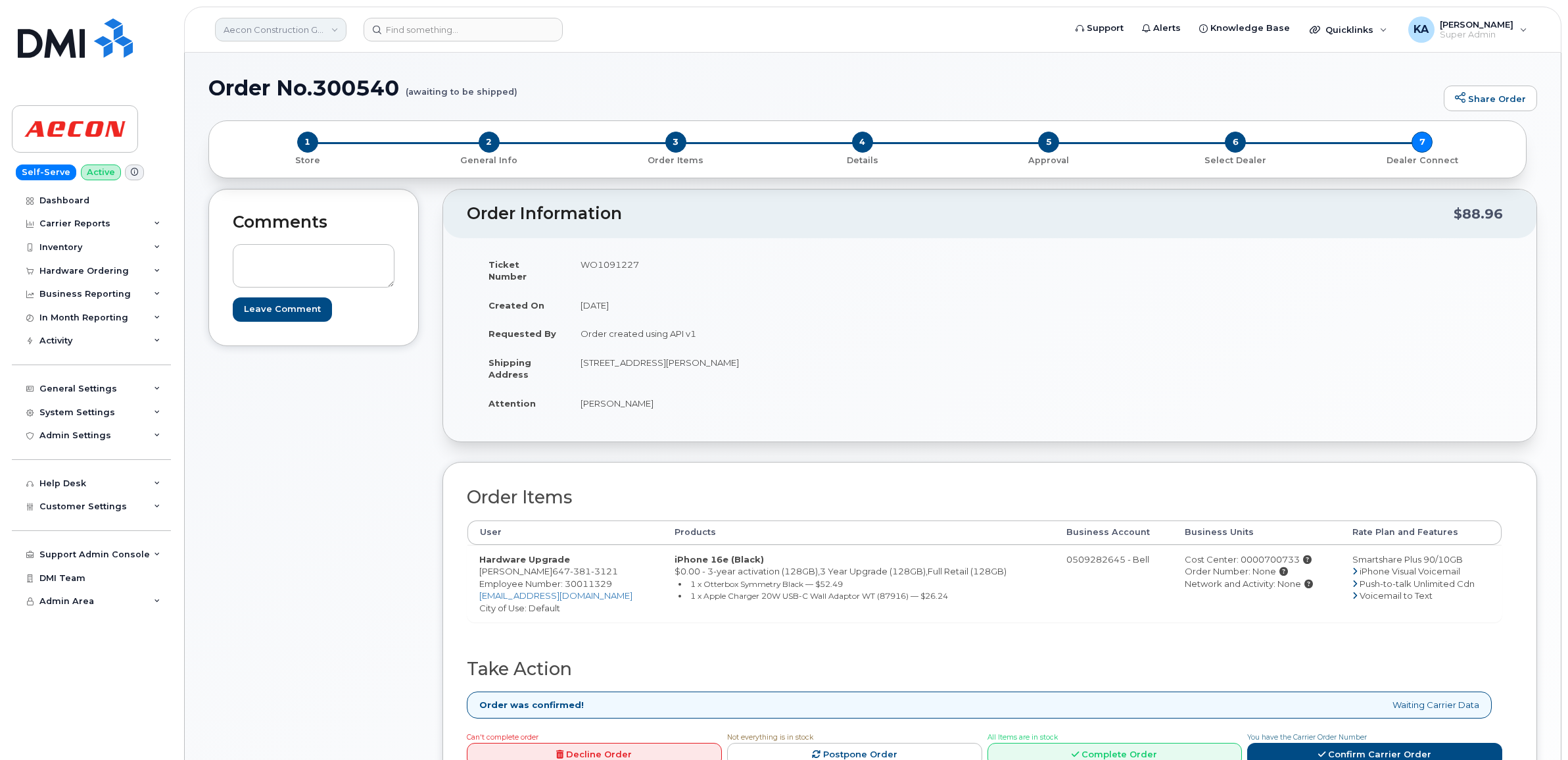
click at [281, 29] on link "Aecon Construction Group Inc" at bounding box center [281, 29] width 131 height 24
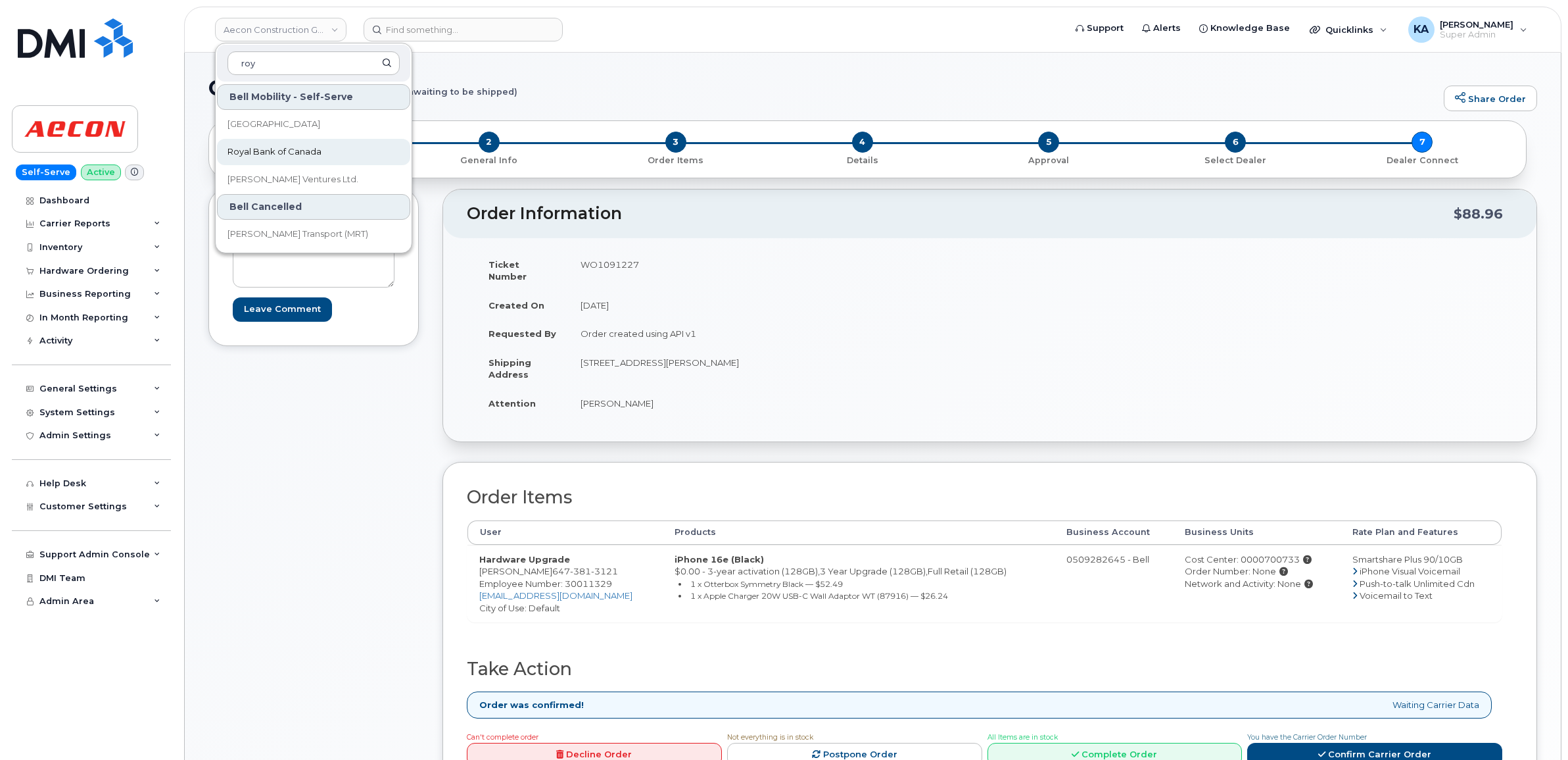
type input "roy"
click at [257, 152] on span "Royal Bank of Canada" at bounding box center [274, 152] width 94 height 13
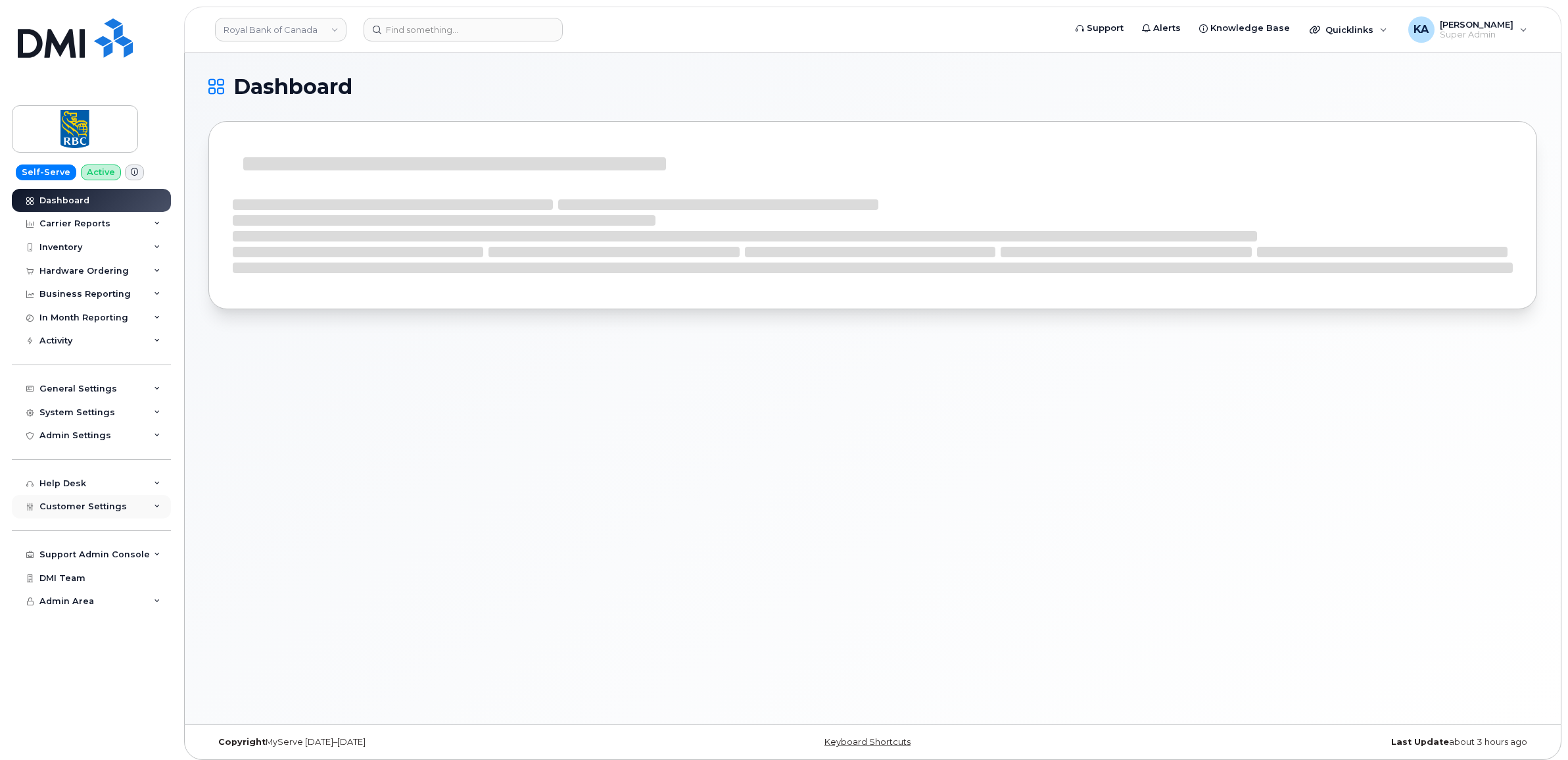
click at [48, 508] on span "Customer Settings" at bounding box center [83, 506] width 87 height 10
click at [71, 268] on div "Hardware Ordering" at bounding box center [84, 271] width 90 height 11
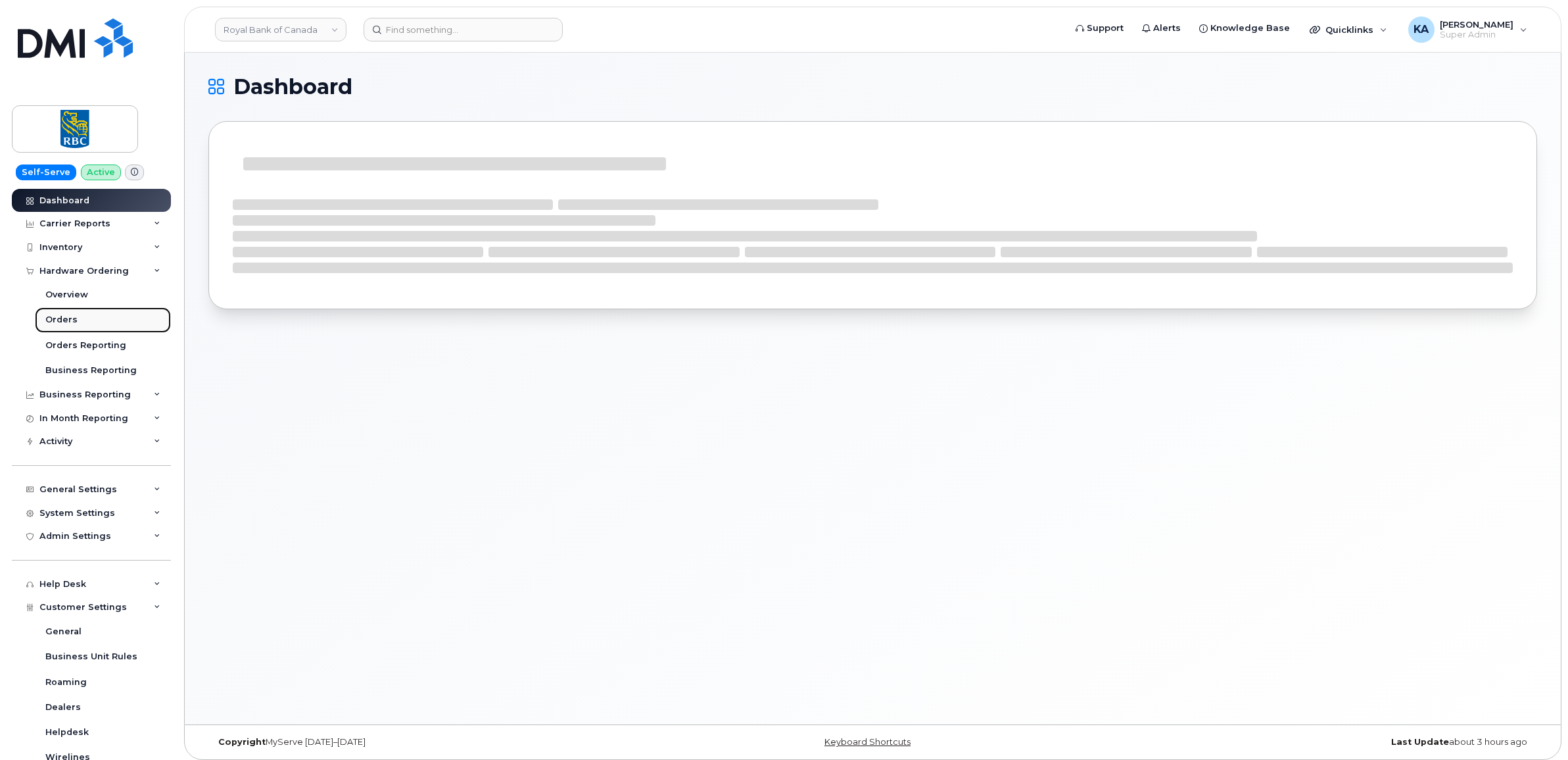
click at [56, 322] on div "Orders" at bounding box center [62, 319] width 32 height 12
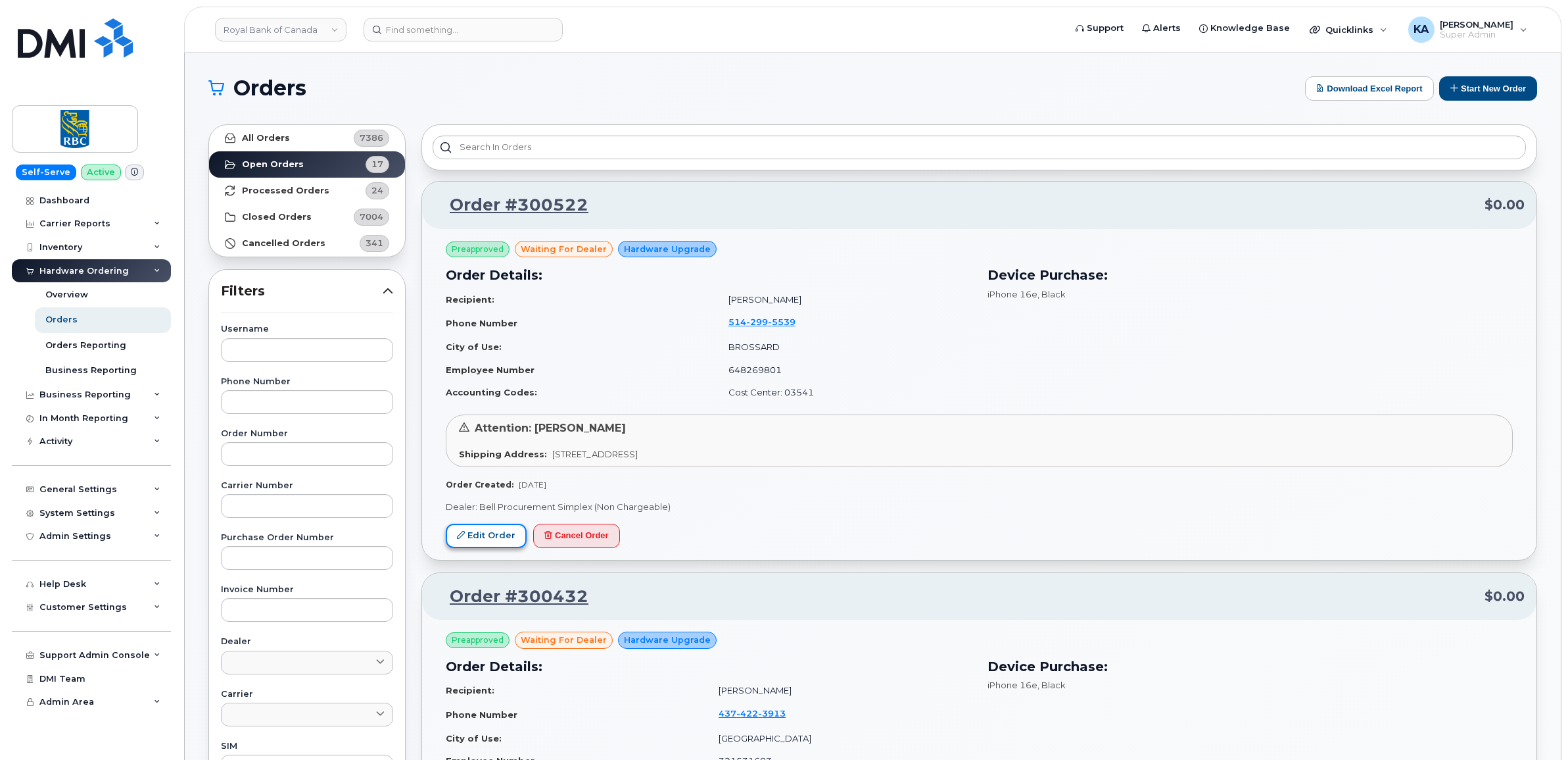
click at [468, 537] on link "Edit Order" at bounding box center [486, 535] width 81 height 24
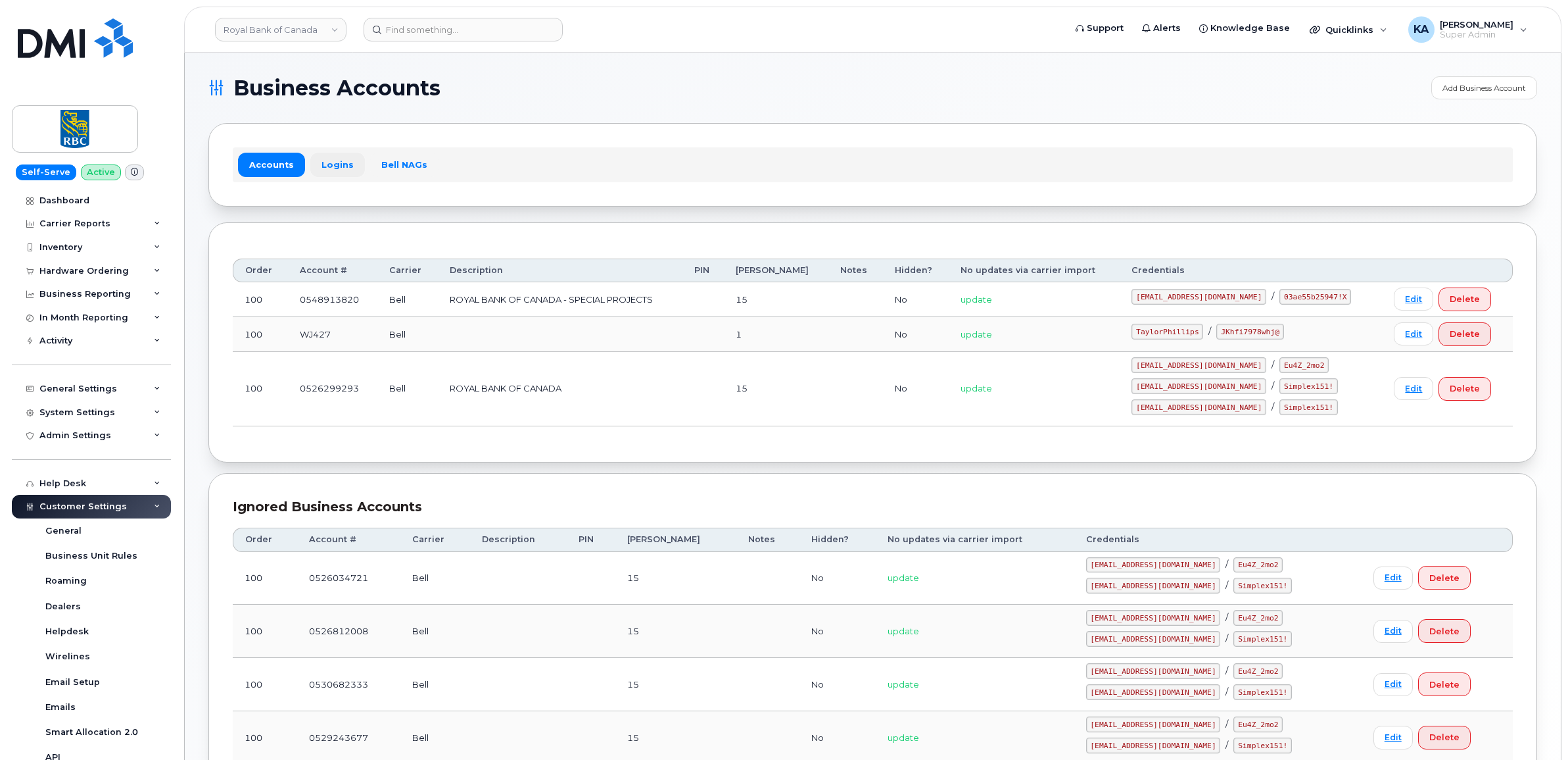
click at [332, 161] on link "Logins" at bounding box center [338, 164] width 55 height 24
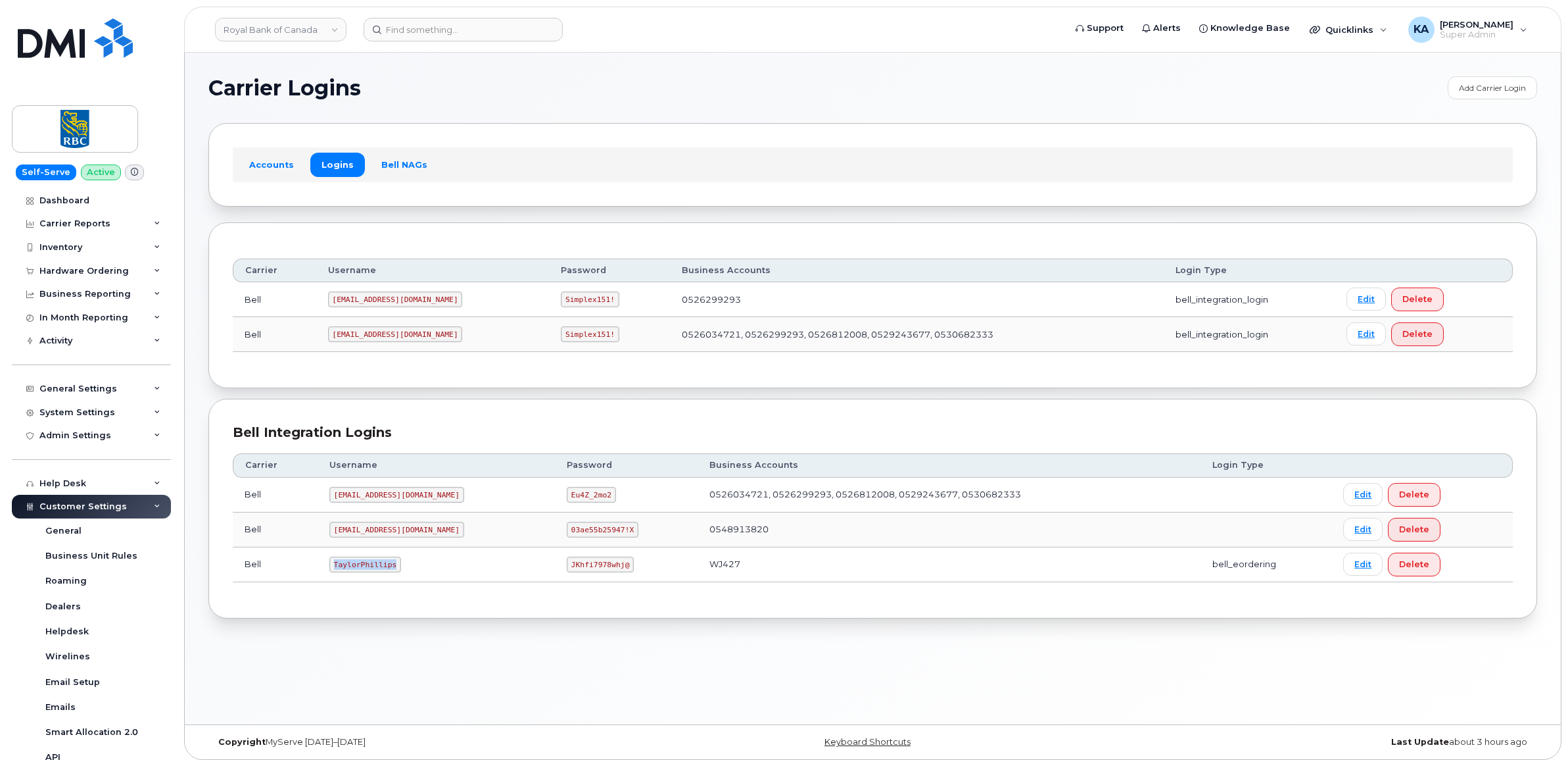
drag, startPoint x: 330, startPoint y: 566, endPoint x: 400, endPoint y: 575, distance: 70.6
click at [400, 575] on td "TaylorPhillips" at bounding box center [436, 564] width 237 height 35
drag, startPoint x: 396, startPoint y: 574, endPoint x: 376, endPoint y: 567, distance: 21.2
copy code "TaylorPhillips"
drag, startPoint x: 526, startPoint y: 566, endPoint x: 589, endPoint y: 572, distance: 63.3
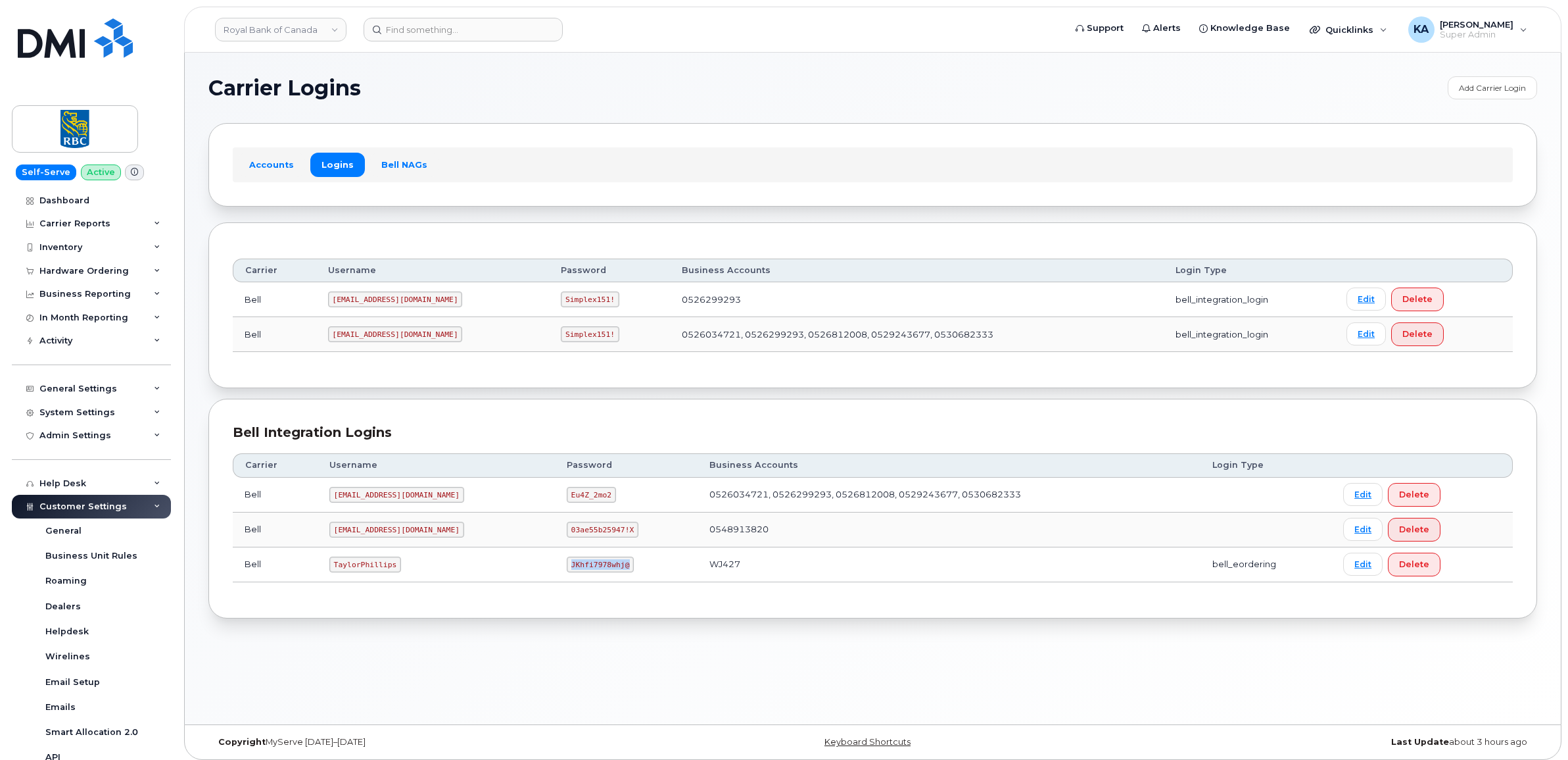
click at [589, 572] on td "JKhfi7978whj@" at bounding box center [626, 564] width 143 height 35
drag, startPoint x: 589, startPoint y: 572, endPoint x: 563, endPoint y: 562, distance: 27.9
copy code "JKhfi7978whj@"
click at [56, 199] on div "Dashboard" at bounding box center [64, 201] width 50 height 11
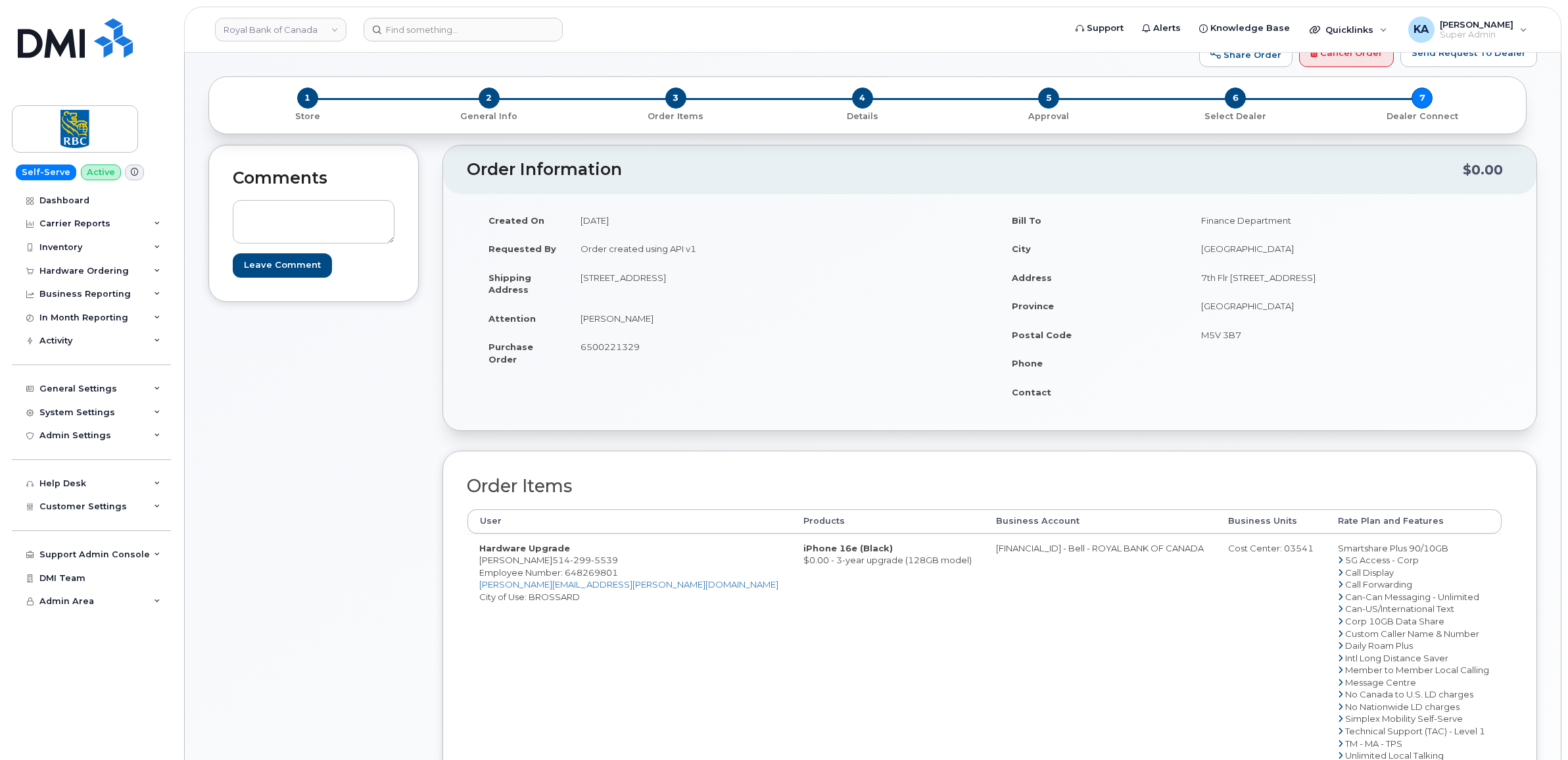
scroll to position [82, 0]
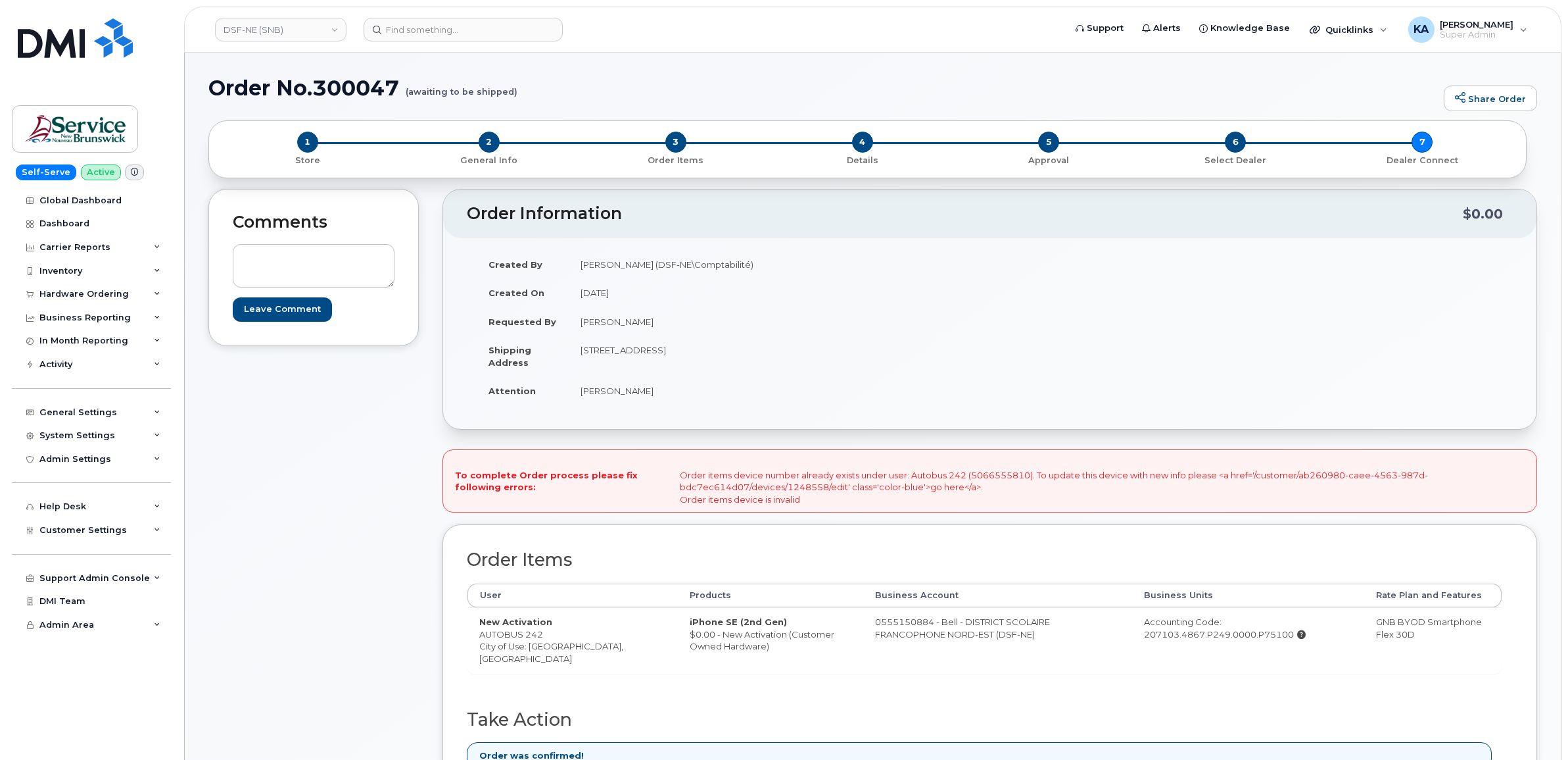
scroll to position [165, 0]
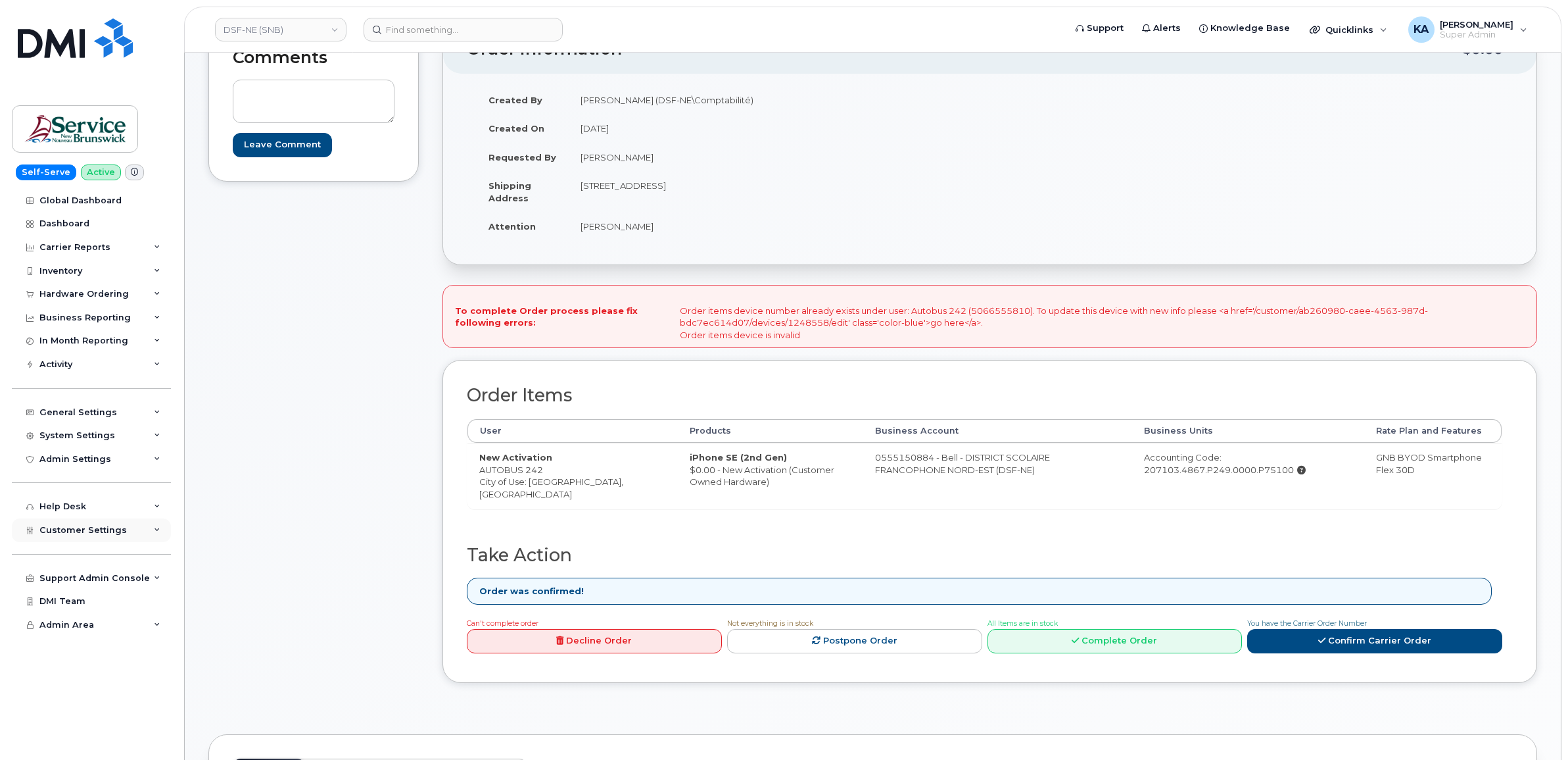
click at [70, 530] on span "Customer Settings" at bounding box center [83, 530] width 87 height 10
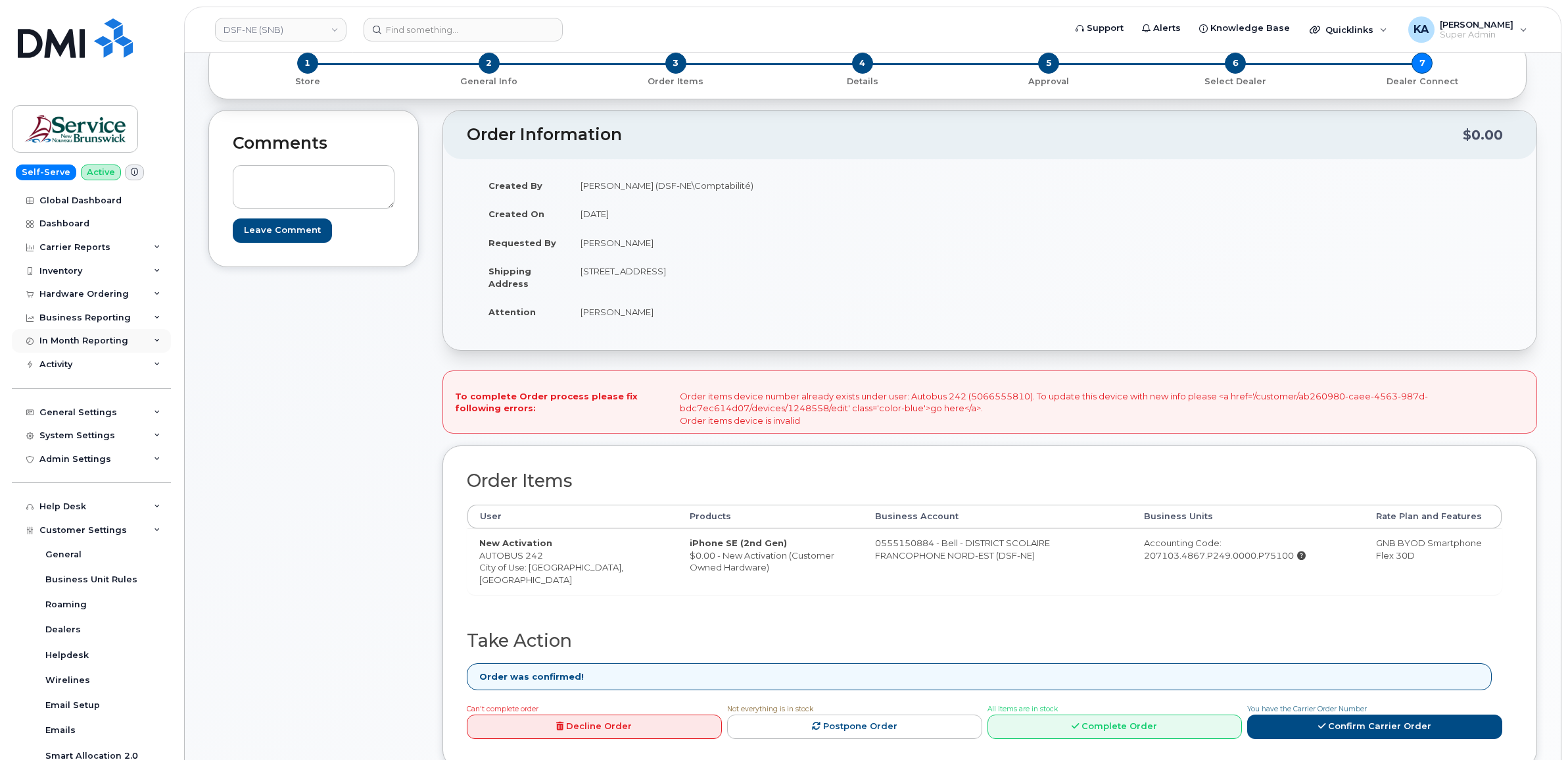
scroll to position [0, 0]
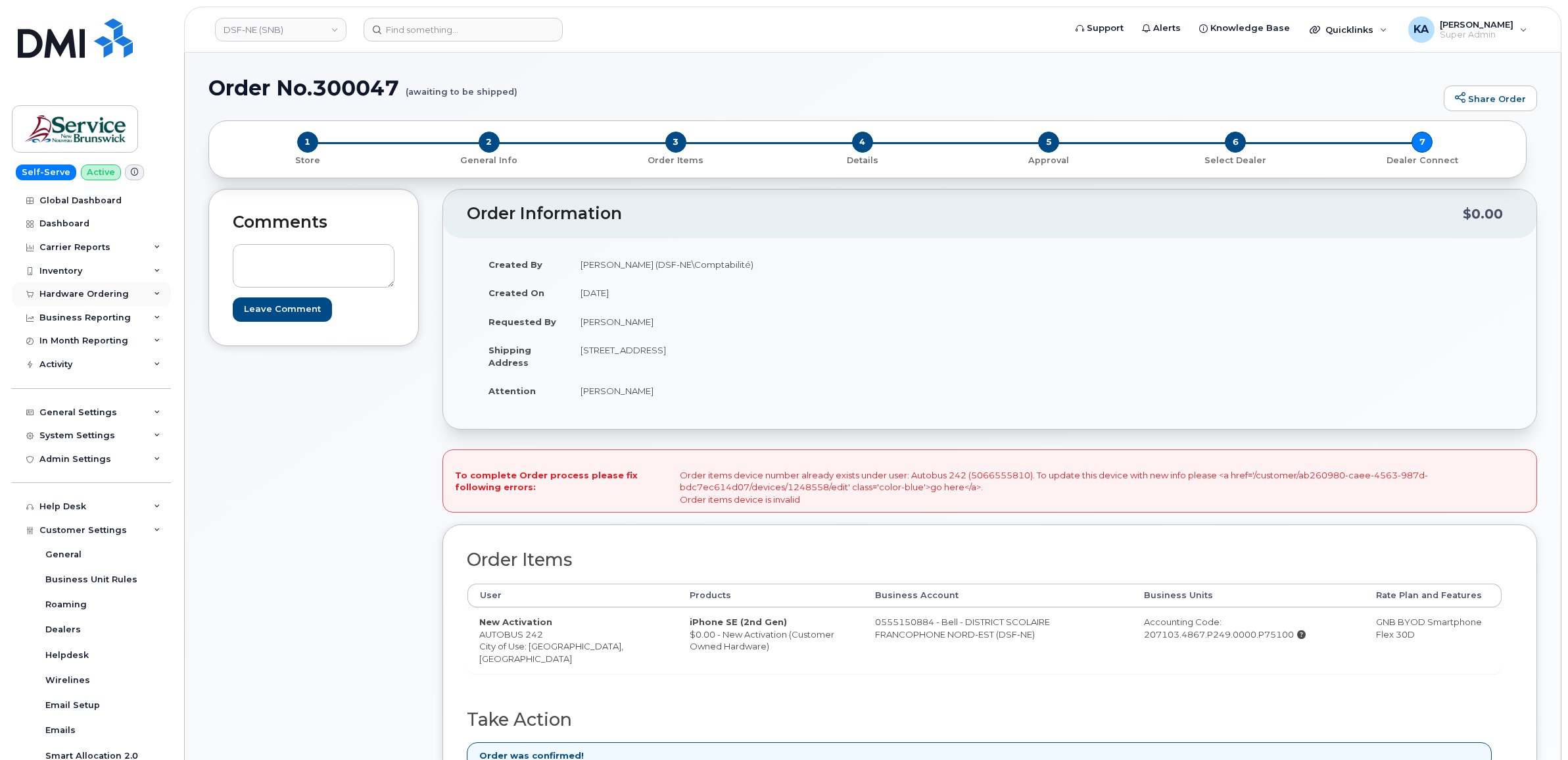
click at [71, 294] on div "Hardware Ordering" at bounding box center [84, 294] width 90 height 11
click at [56, 344] on div "Orders" at bounding box center [62, 343] width 32 height 12
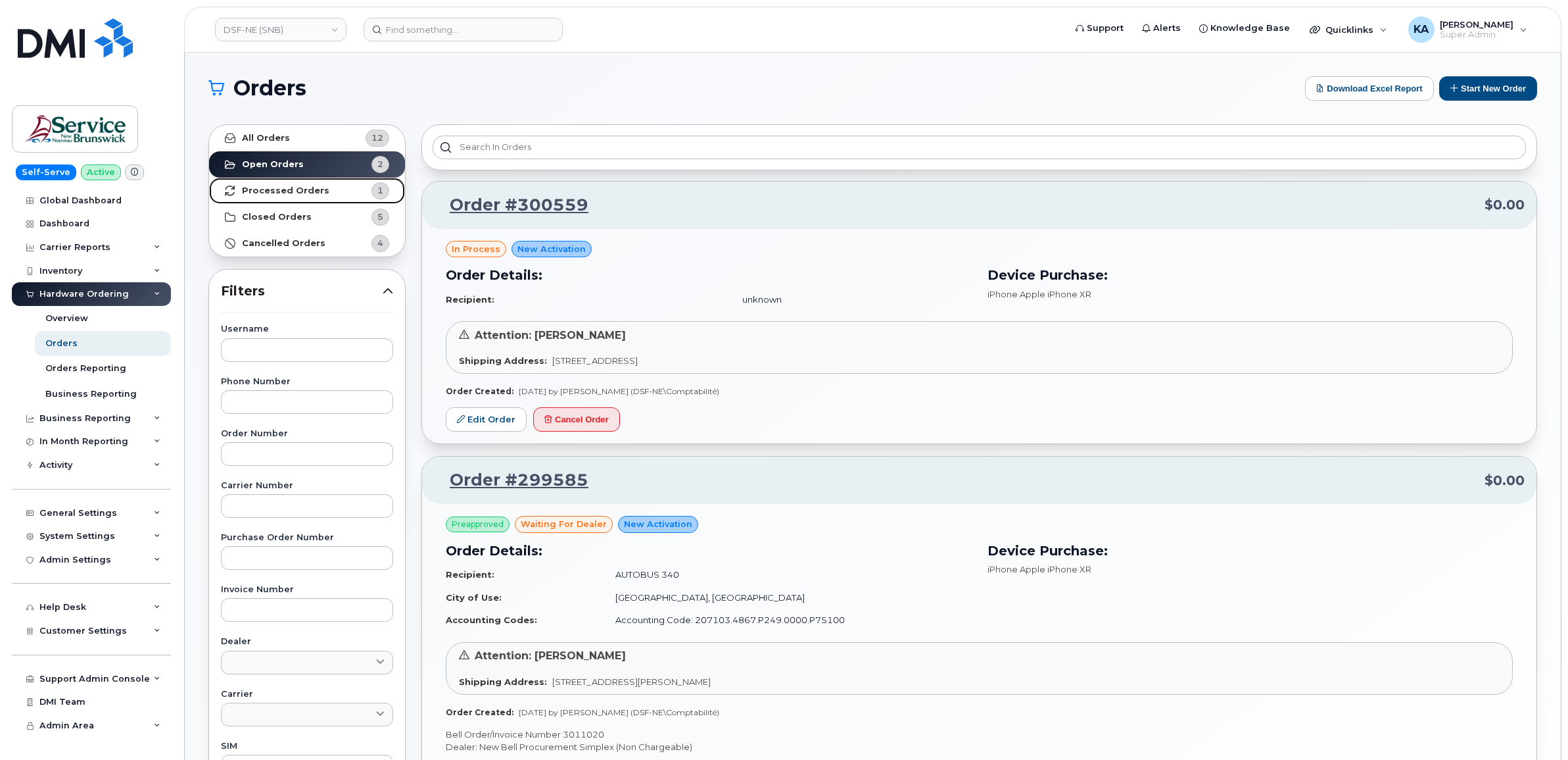
click at [284, 189] on strong "Processed Orders" at bounding box center [285, 191] width 87 height 11
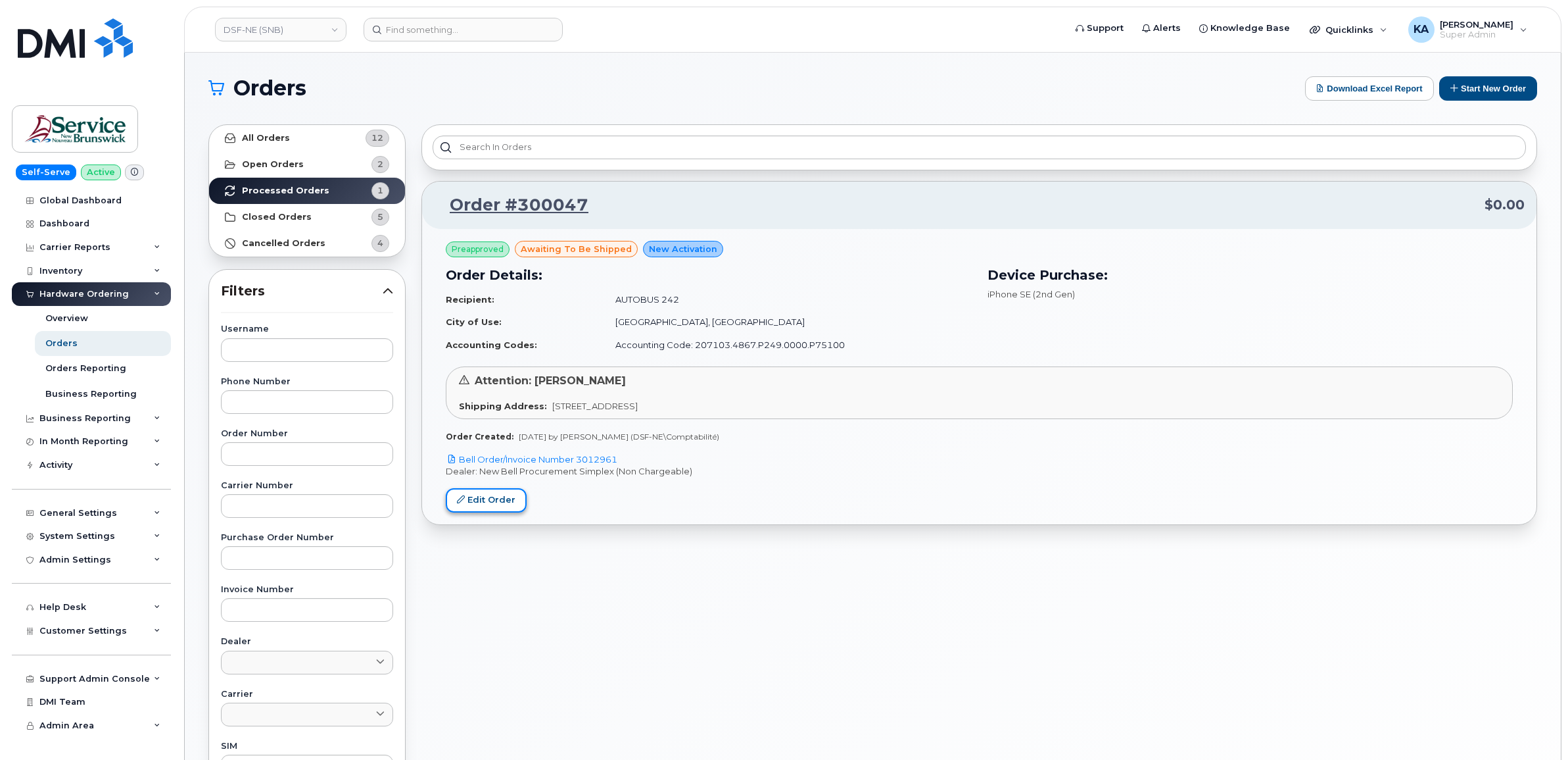
click at [454, 500] on link "Edit Order" at bounding box center [486, 499] width 81 height 24
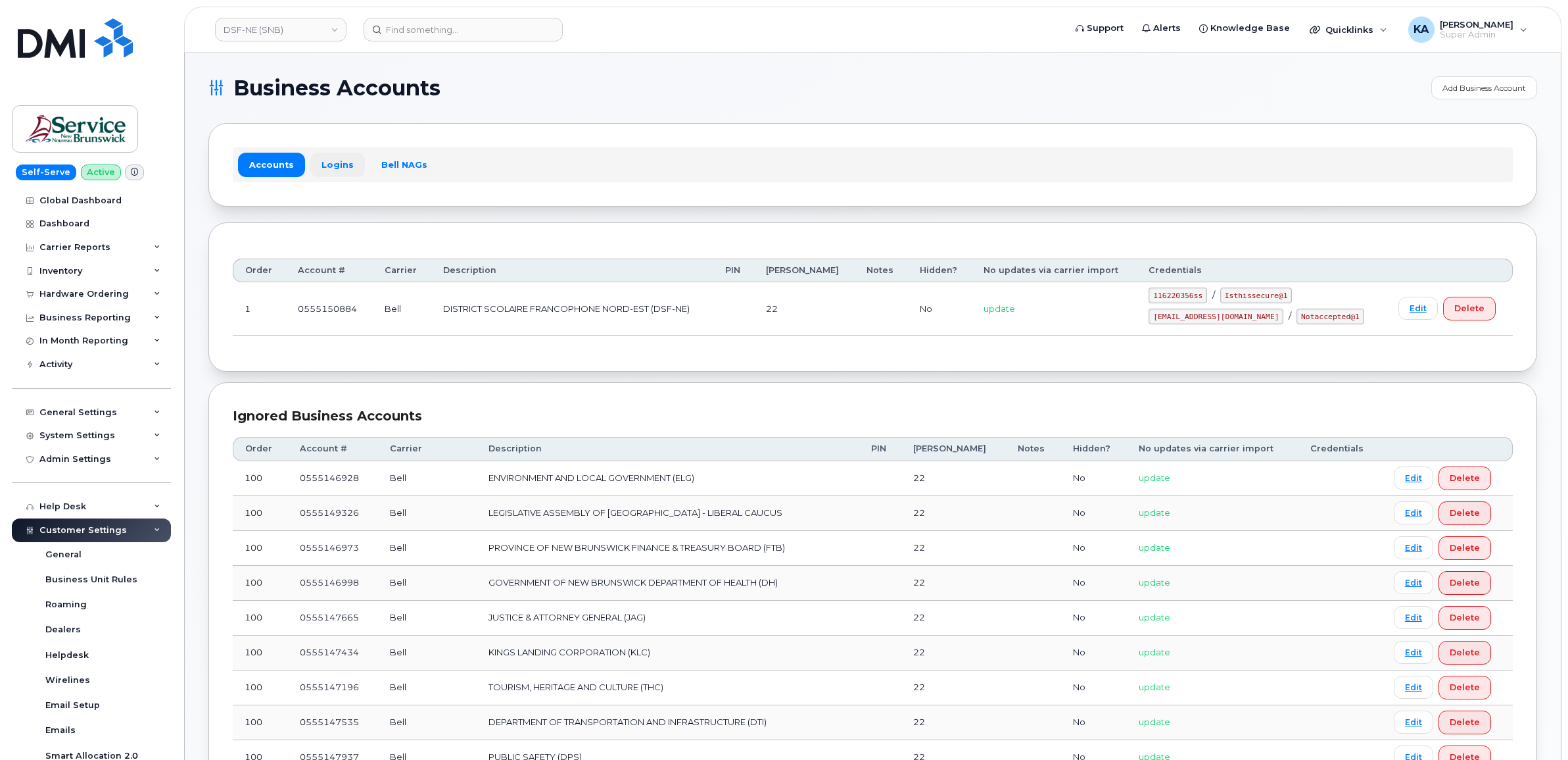
click at [335, 152] on link "Logins" at bounding box center [338, 164] width 55 height 24
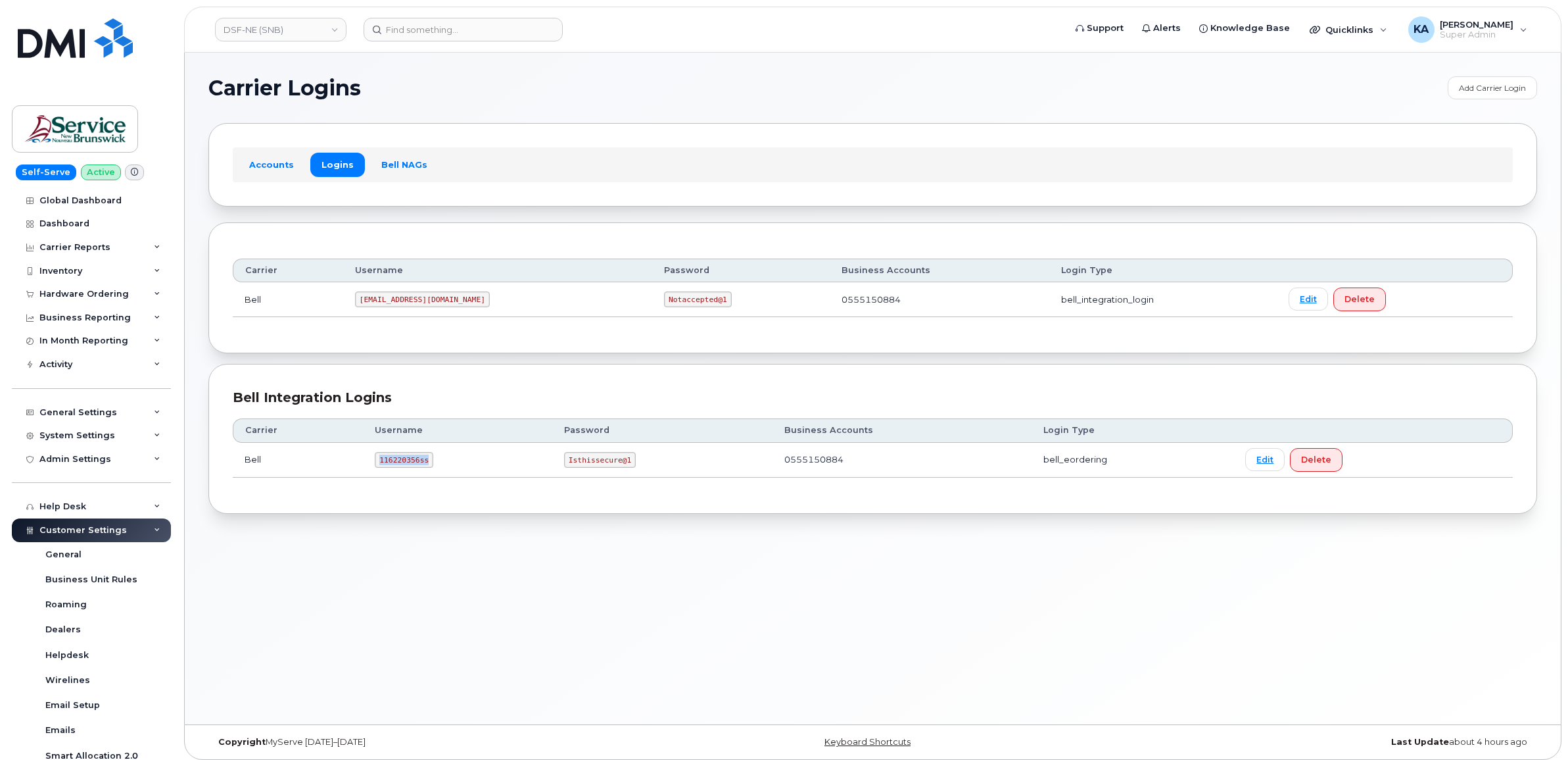
drag, startPoint x: 376, startPoint y: 459, endPoint x: 430, endPoint y: 465, distance: 54.3
click at [432, 465] on td "116220356ss" at bounding box center [457, 460] width 189 height 35
drag, startPoint x: 430, startPoint y: 465, endPoint x: 414, endPoint y: 462, distance: 16.3
copy code "116220356ss"
drag, startPoint x: 563, startPoint y: 461, endPoint x: 639, endPoint y: 468, distance: 76.3
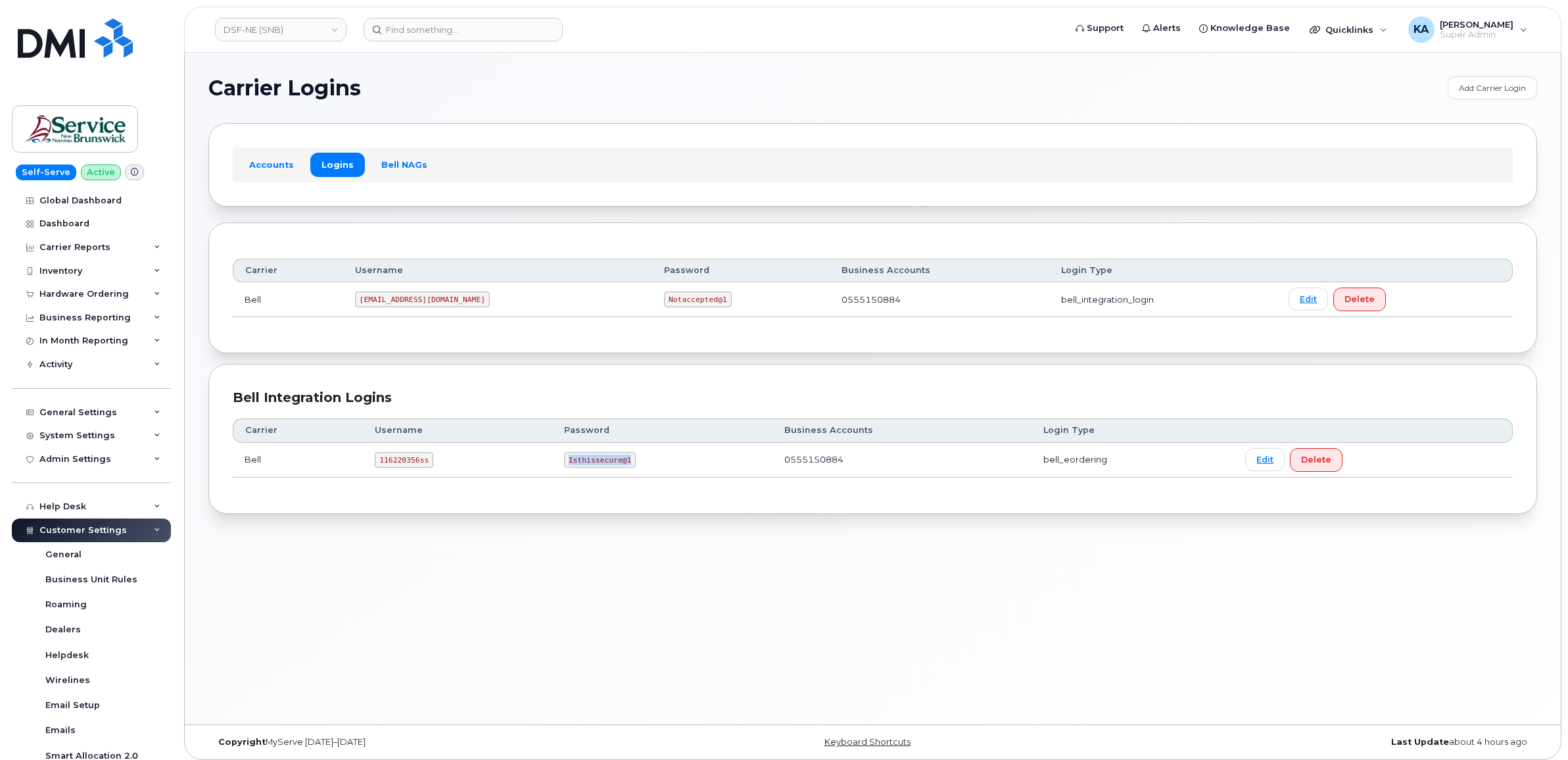
click at [640, 469] on td "Isthissecure@1" at bounding box center [662, 460] width 220 height 35
drag, startPoint x: 639, startPoint y: 468, endPoint x: 613, endPoint y: 461, distance: 26.9
copy code "Isthissecure@1"
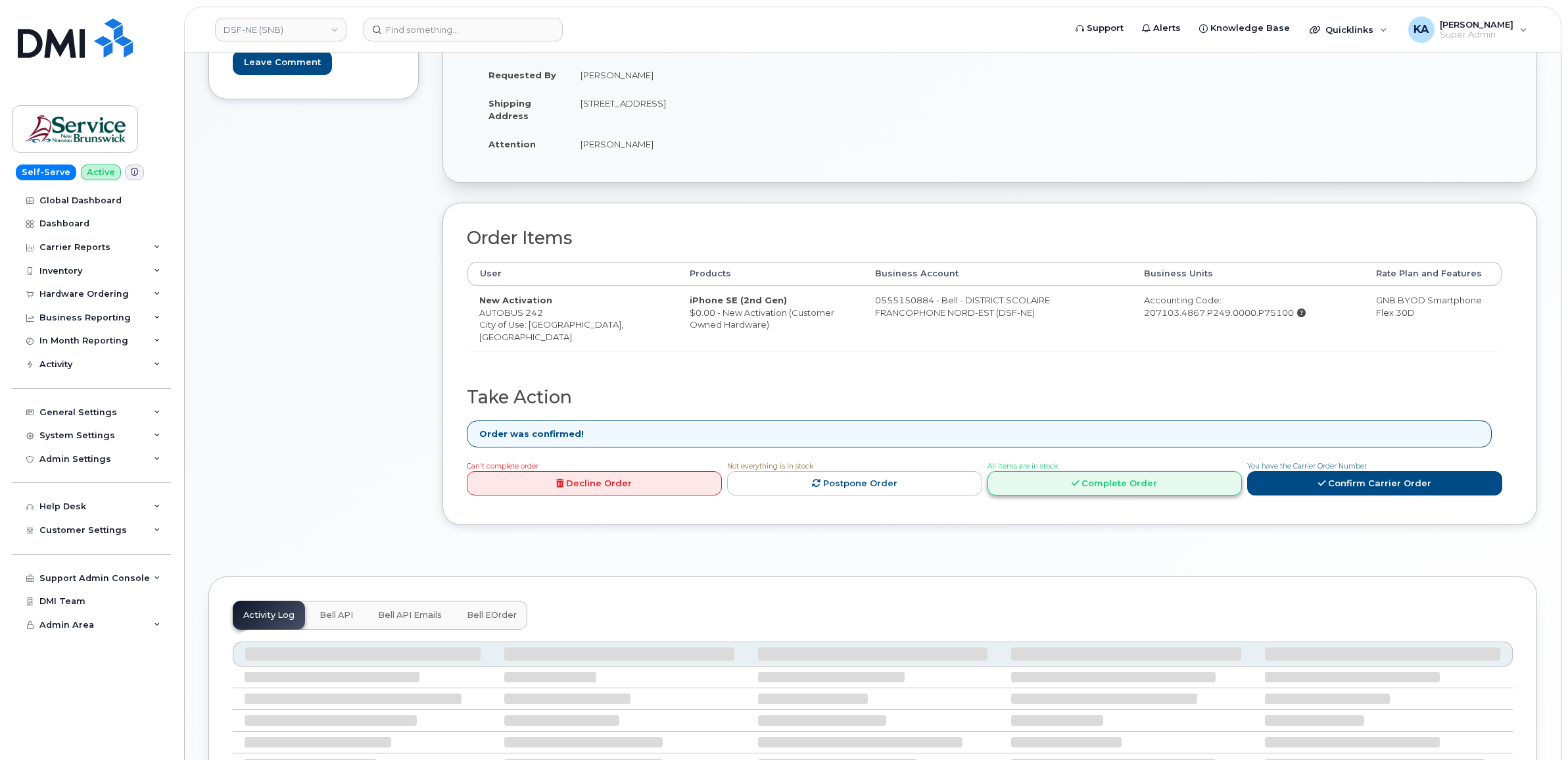
scroll to position [247, 0]
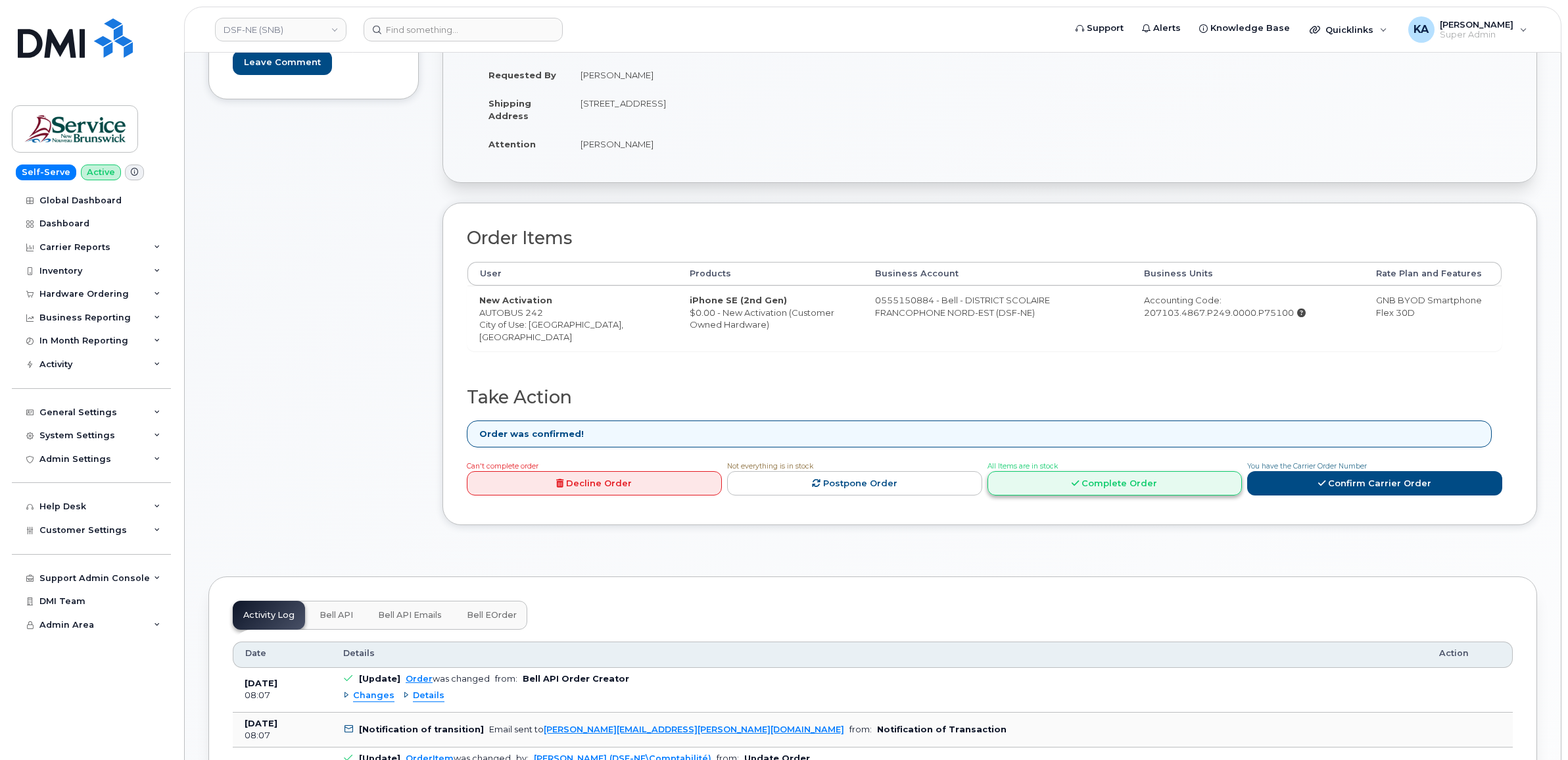
click at [1090, 488] on link "Complete Order" at bounding box center [1115, 482] width 255 height 24
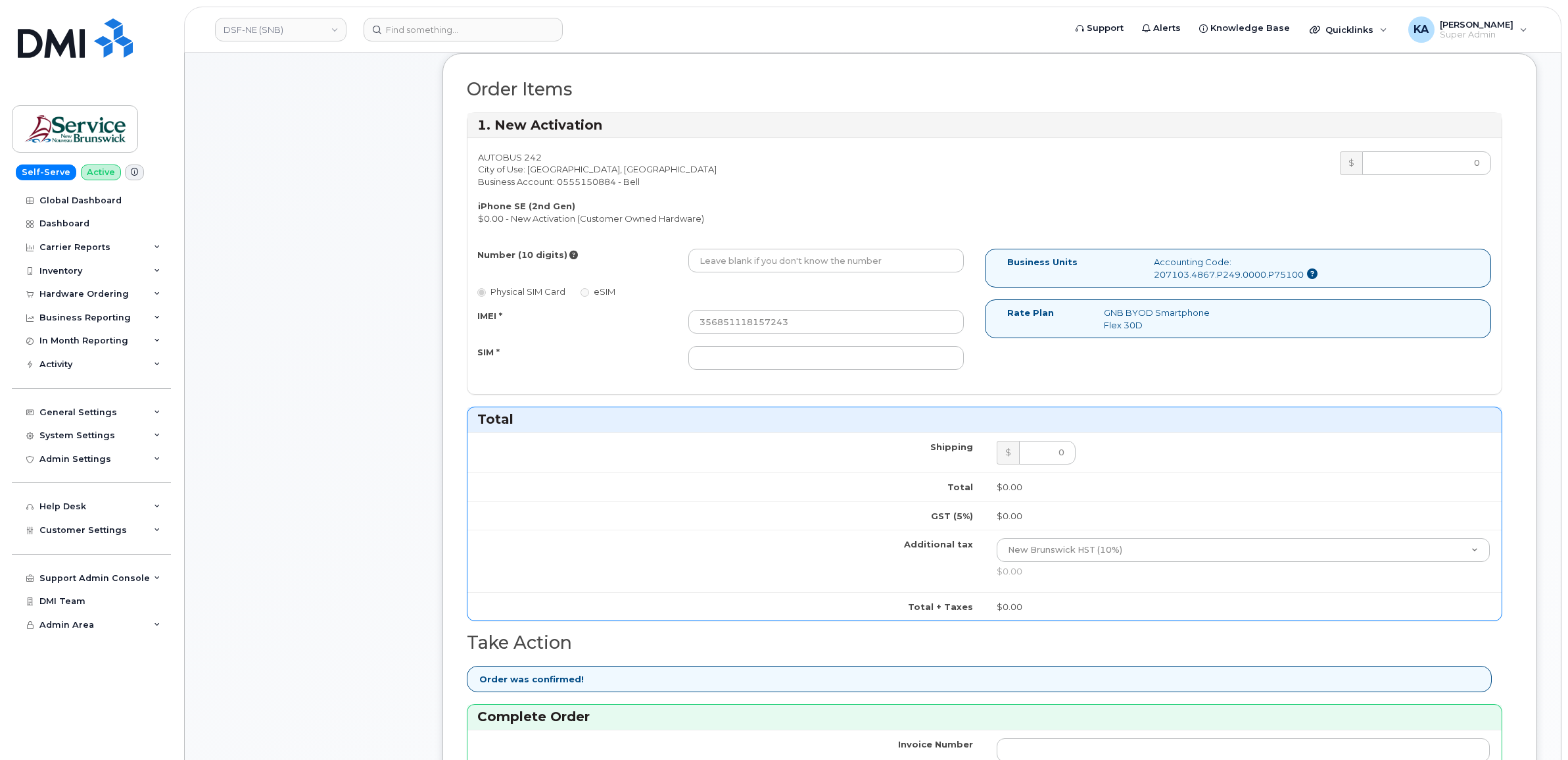
scroll to position [658, 0]
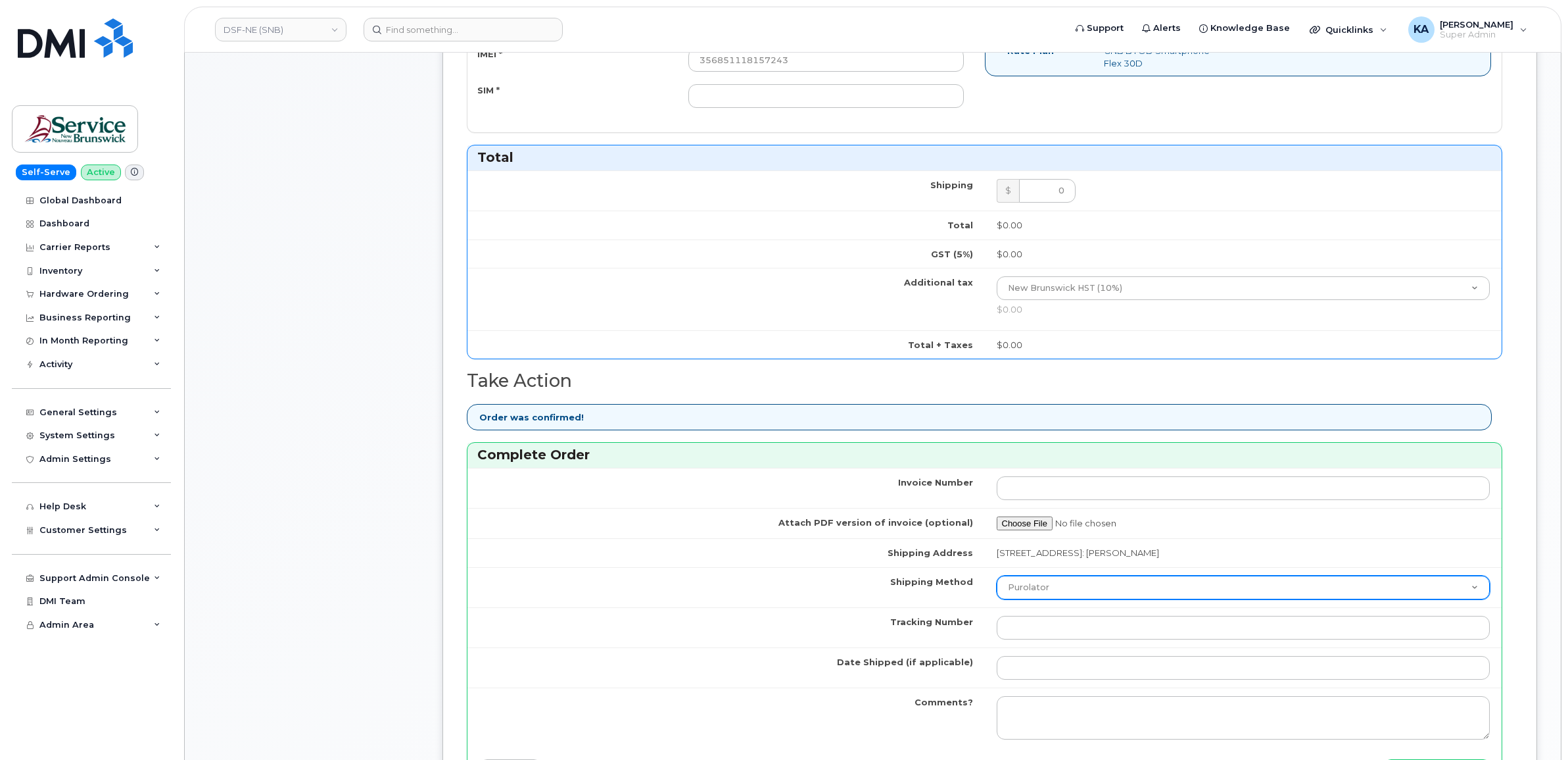
click at [1042, 591] on select "Purolator UPS FedEx Canada Post Courier Other Drop Off Pick Up" at bounding box center [1243, 587] width 494 height 24
select select "FedEx"
click at [997, 578] on select "Purolator UPS FedEx Canada Post Courier Other Drop Off Pick Up" at bounding box center [1243, 587] width 494 height 24
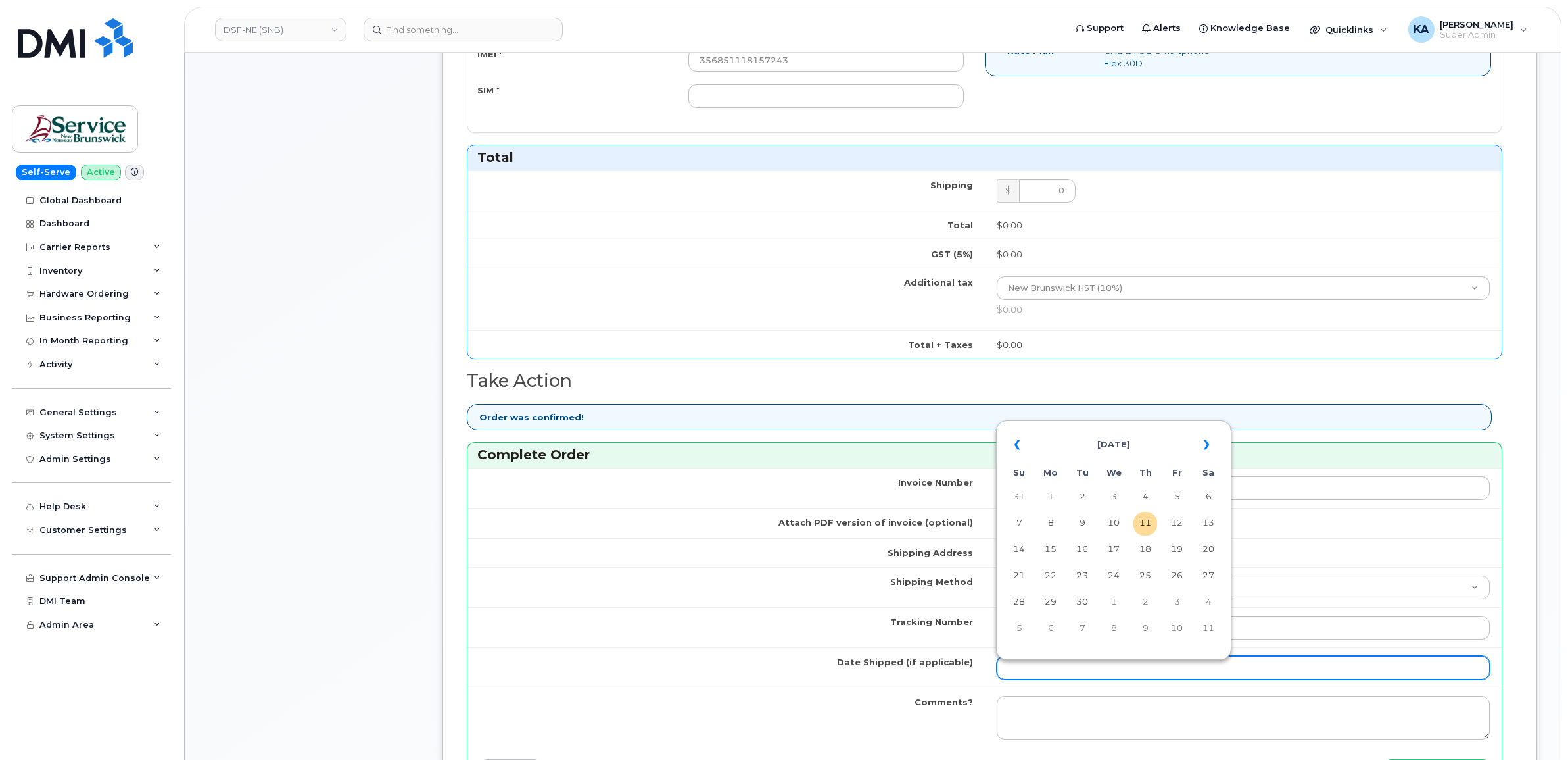
click at [1029, 667] on input "Date Shipped (if applicable)" at bounding box center [1243, 667] width 494 height 24
click at [1066, 425] on table "« [DATE] » Su Mo Tu We Th Fr Sa 31 1 2 3 4 5 6 7 8 9 10 11 12 13 14 15 16 17 18…" at bounding box center [1114, 536] width 229 height 225
click at [1083, 520] on td "9" at bounding box center [1082, 523] width 24 height 24
type input "[DATE]"
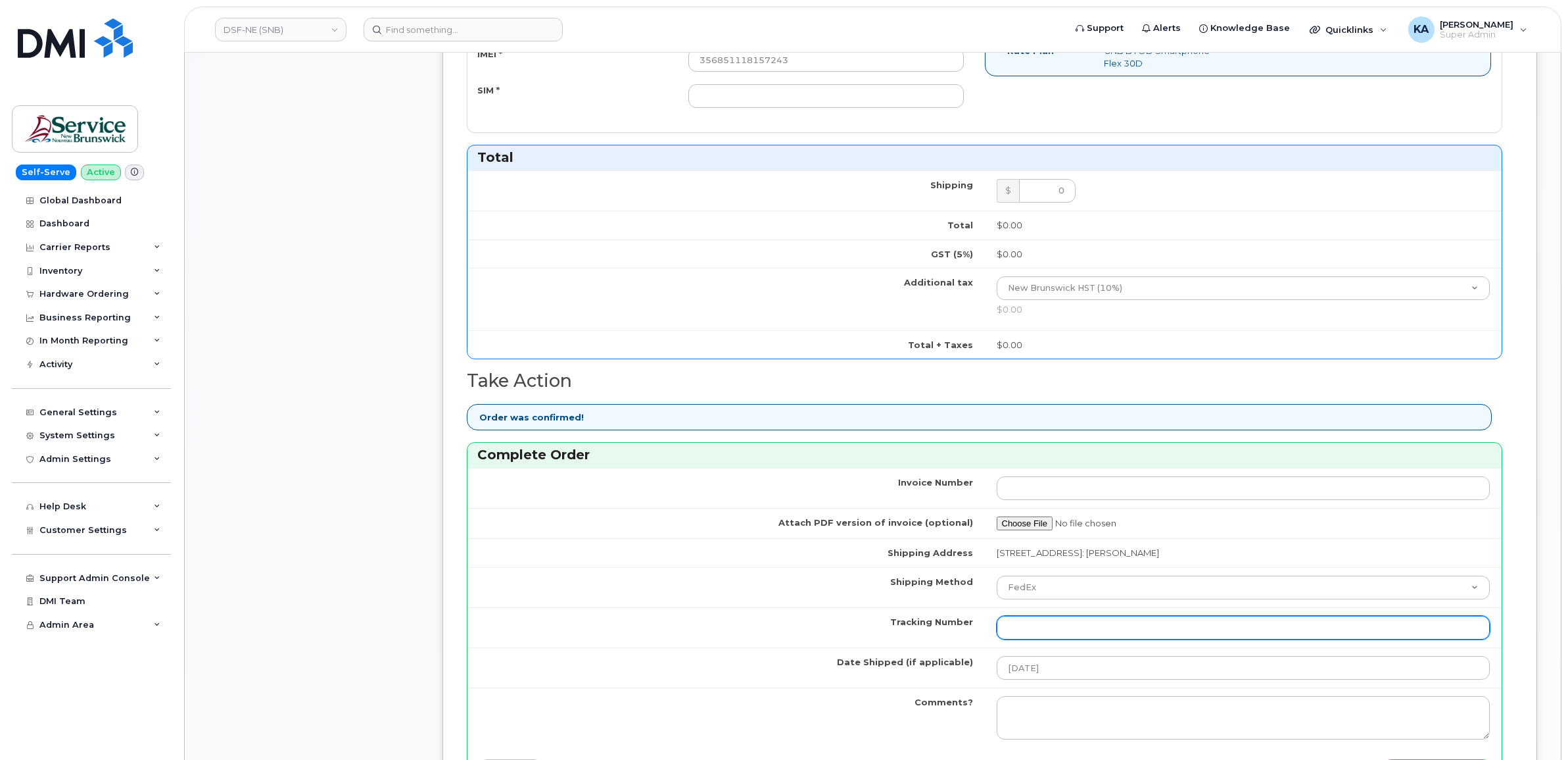
click at [1086, 629] on input "Tracking Number" at bounding box center [1243, 627] width 494 height 24
paste input "475744926995"
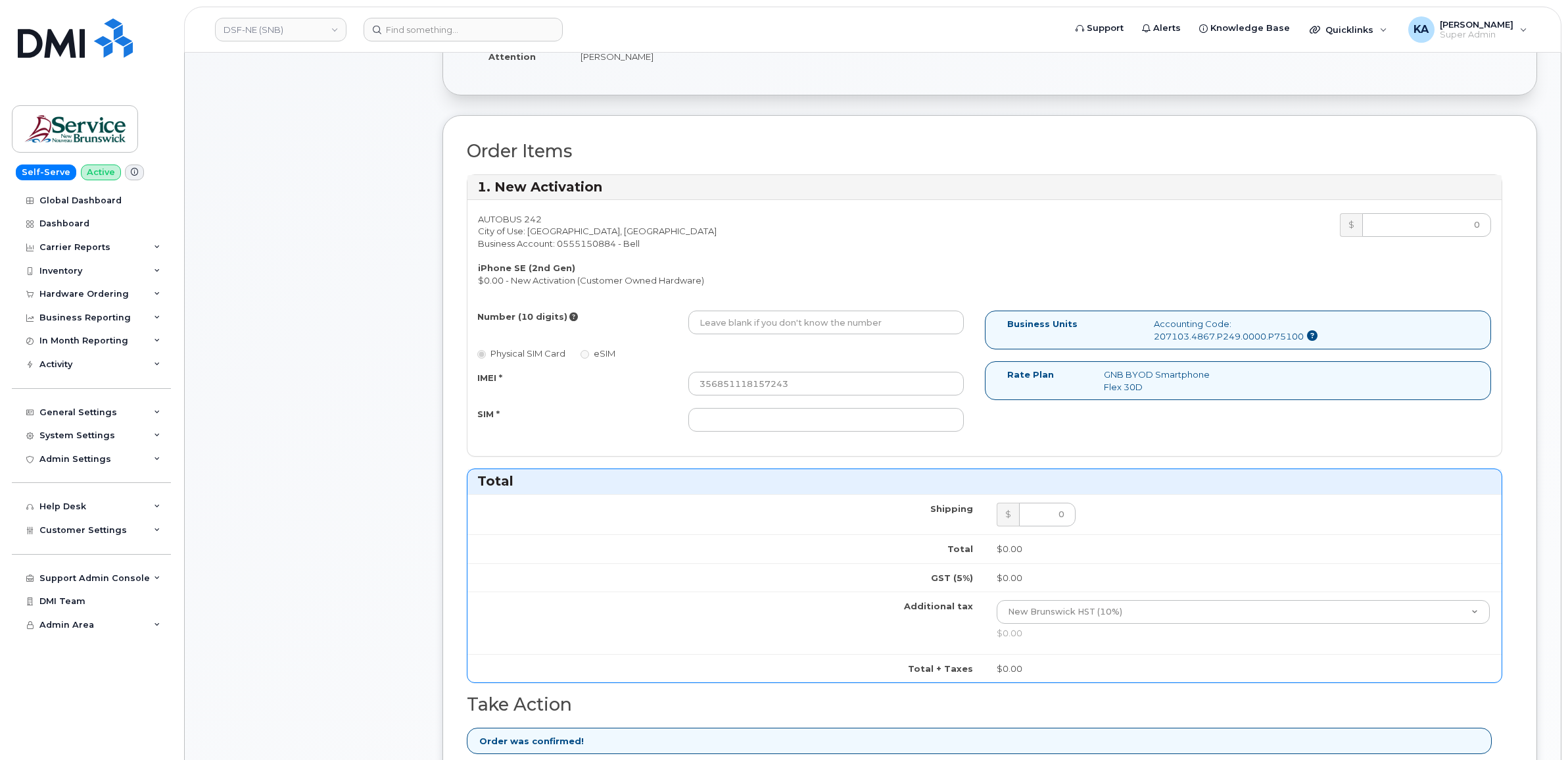
scroll to position [329, 0]
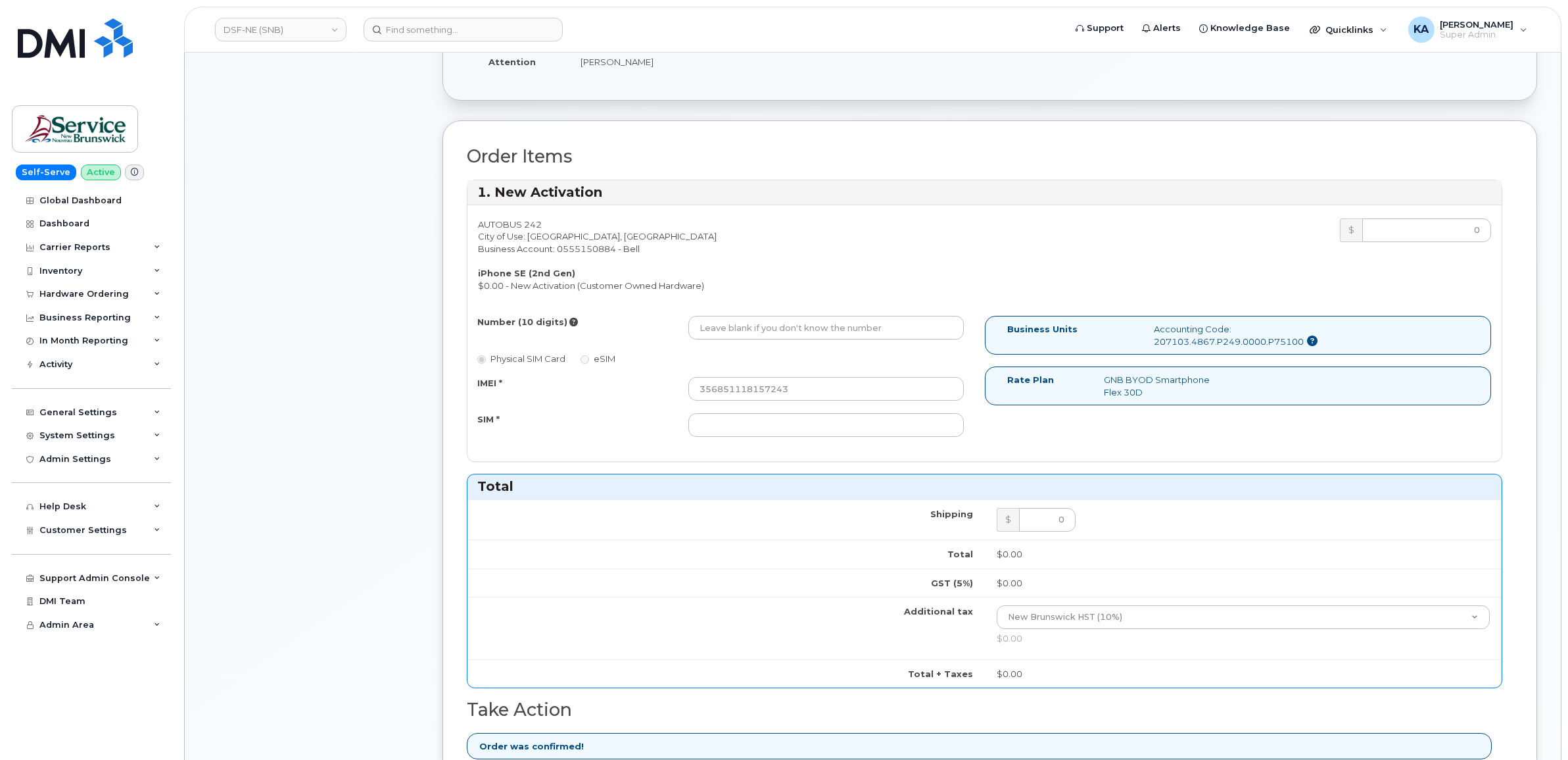
type input "475744926995"
click at [707, 332] on input "Number (10 digits)" at bounding box center [826, 327] width 275 height 24
paste input "5066555810"
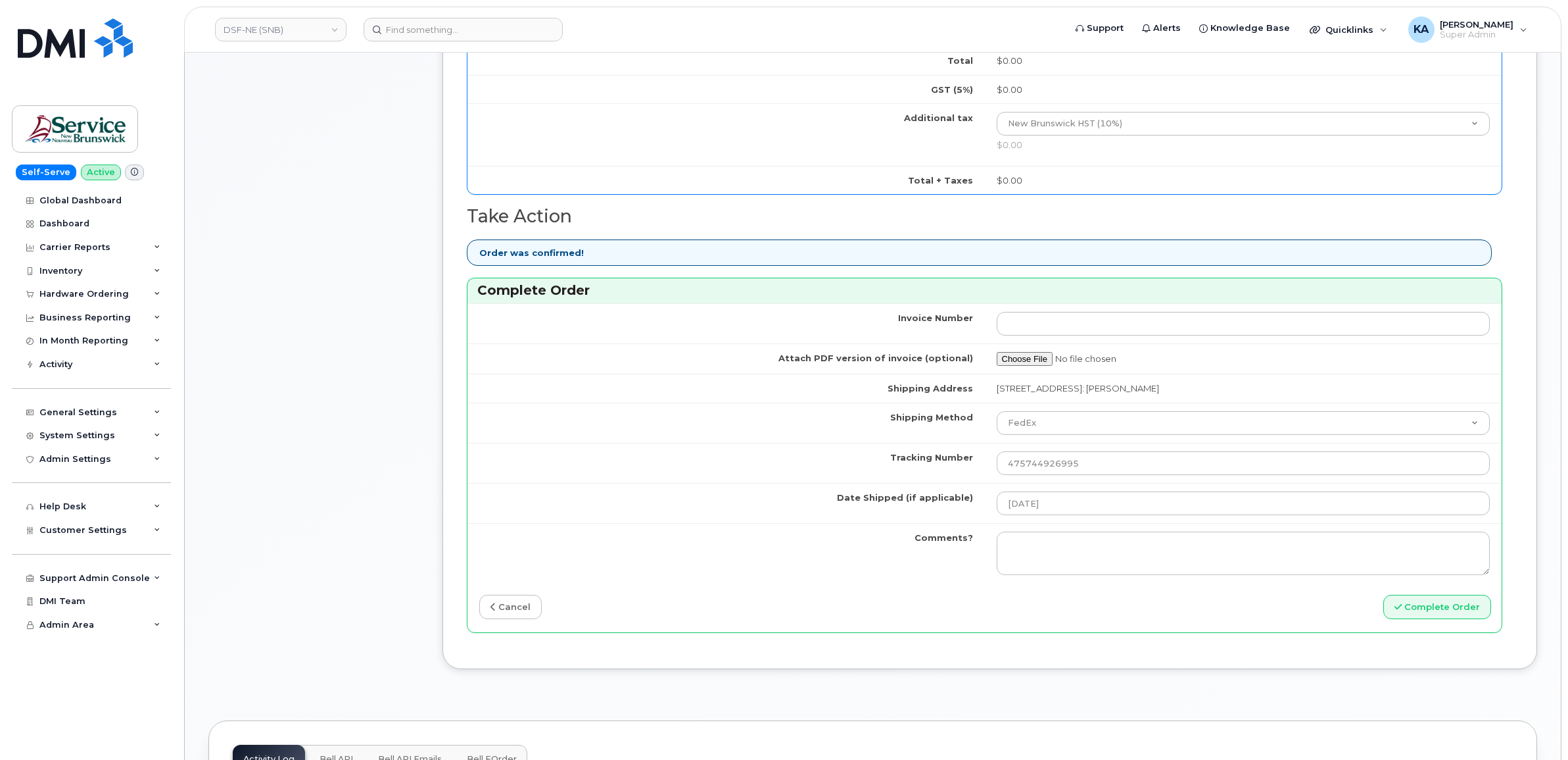
scroll to position [905, 0]
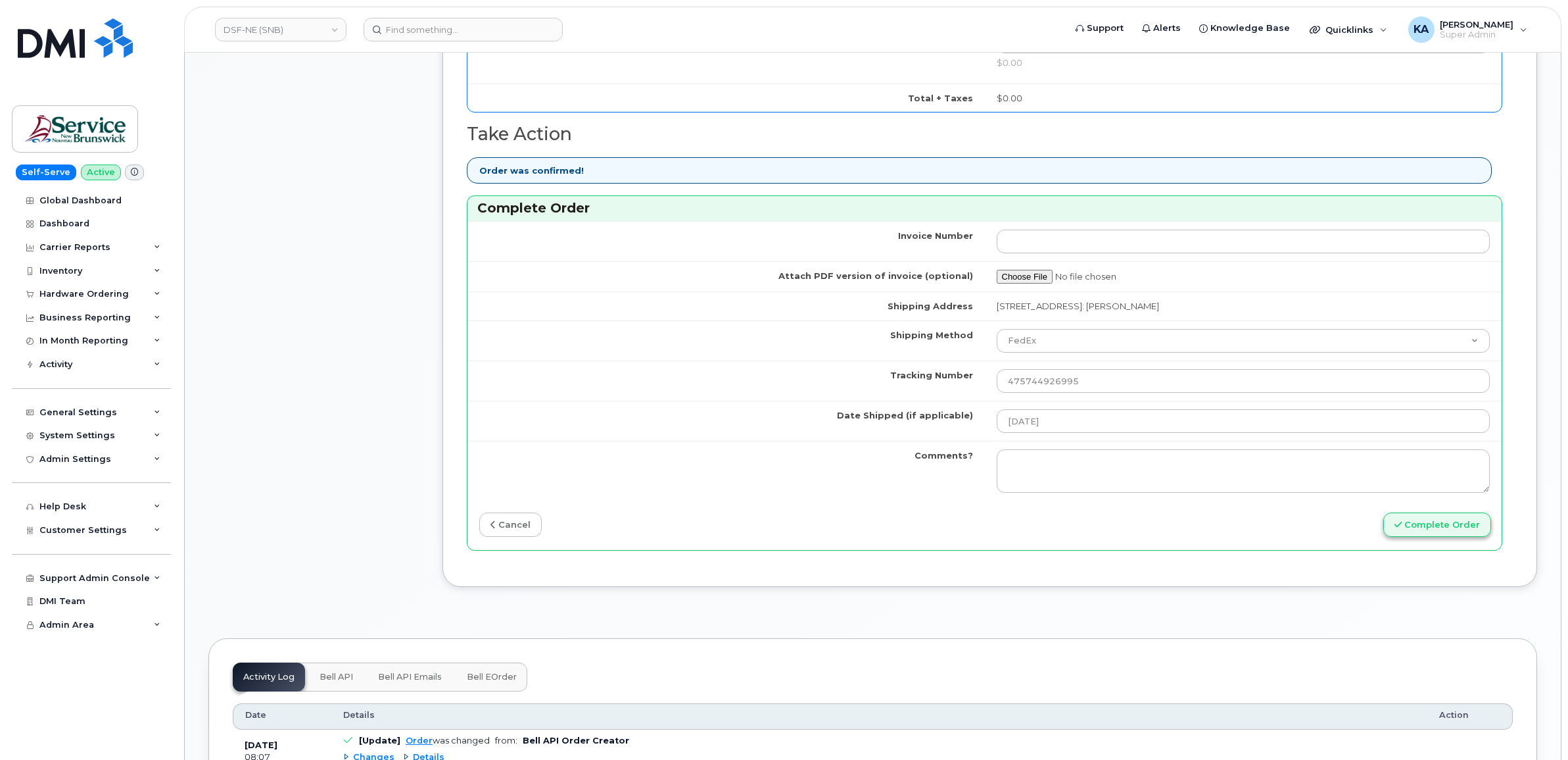
type input "5066555810"
click at [1406, 525] on button "Complete Order" at bounding box center [1437, 524] width 108 height 24
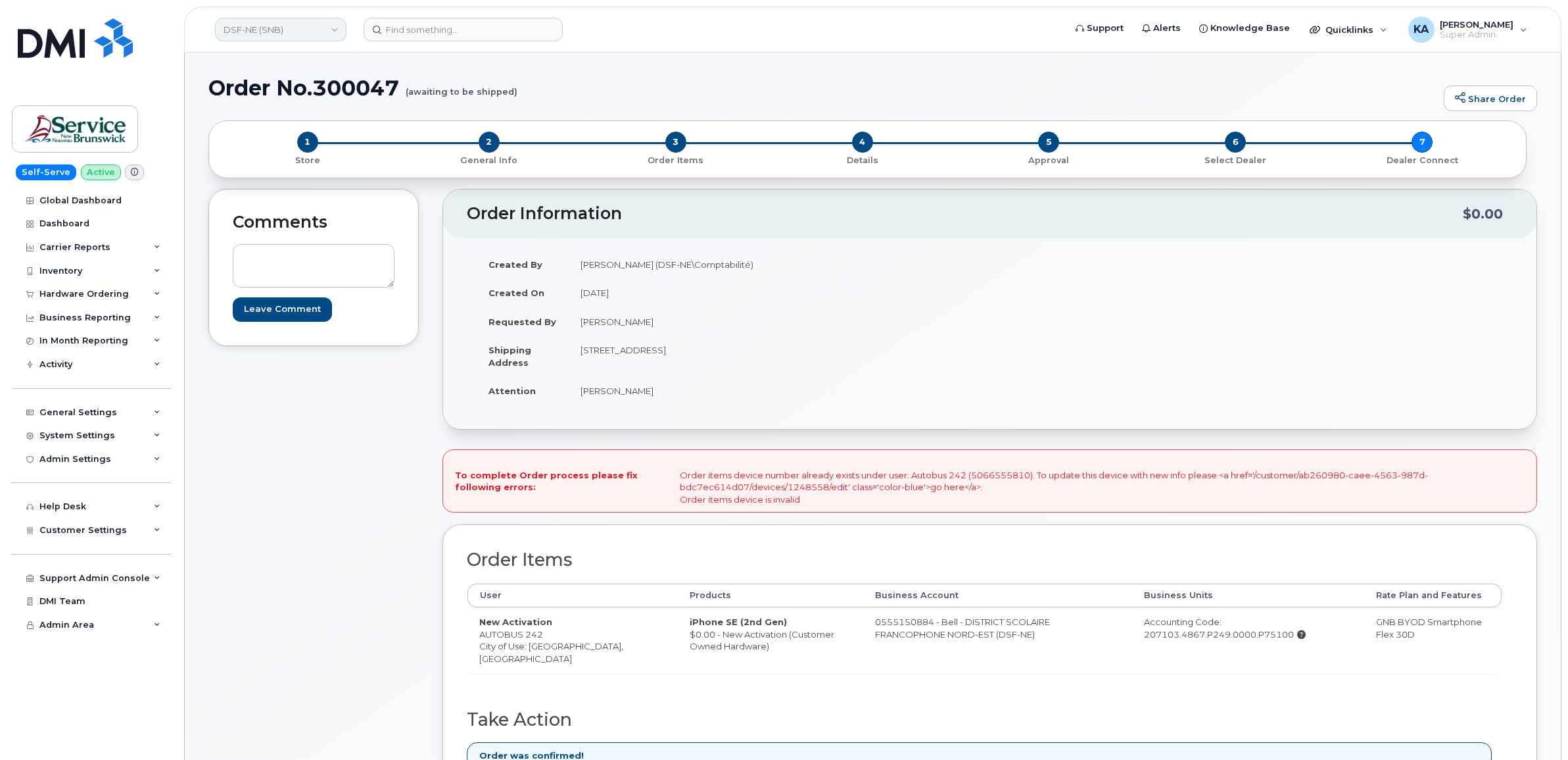
click at [270, 22] on link "DSF-NE (SNB)" at bounding box center [281, 29] width 131 height 24
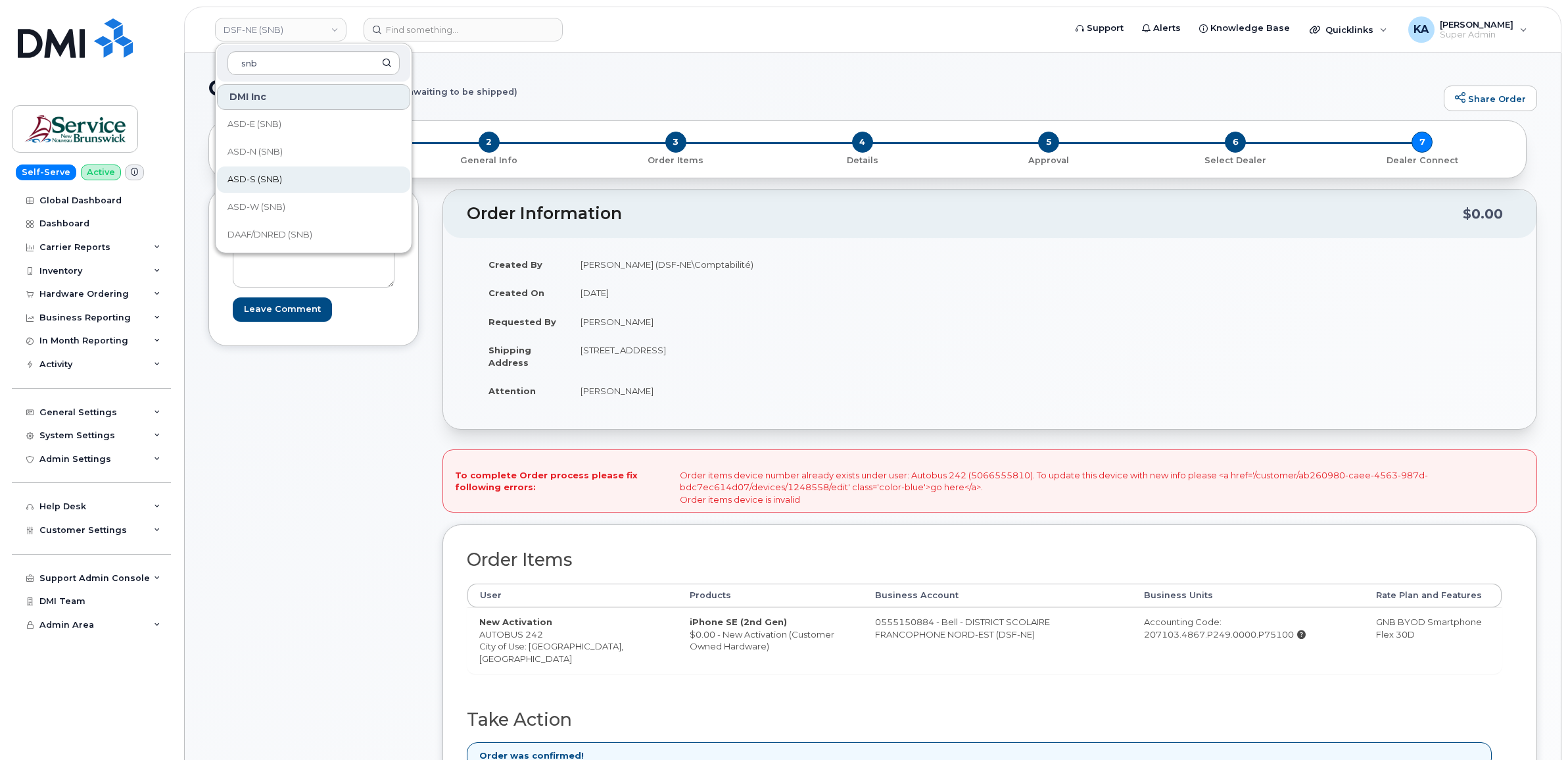
scroll to position [82, 0]
type input "snb"
click at [251, 179] on span "DH (SNB)" at bounding box center [247, 180] width 40 height 13
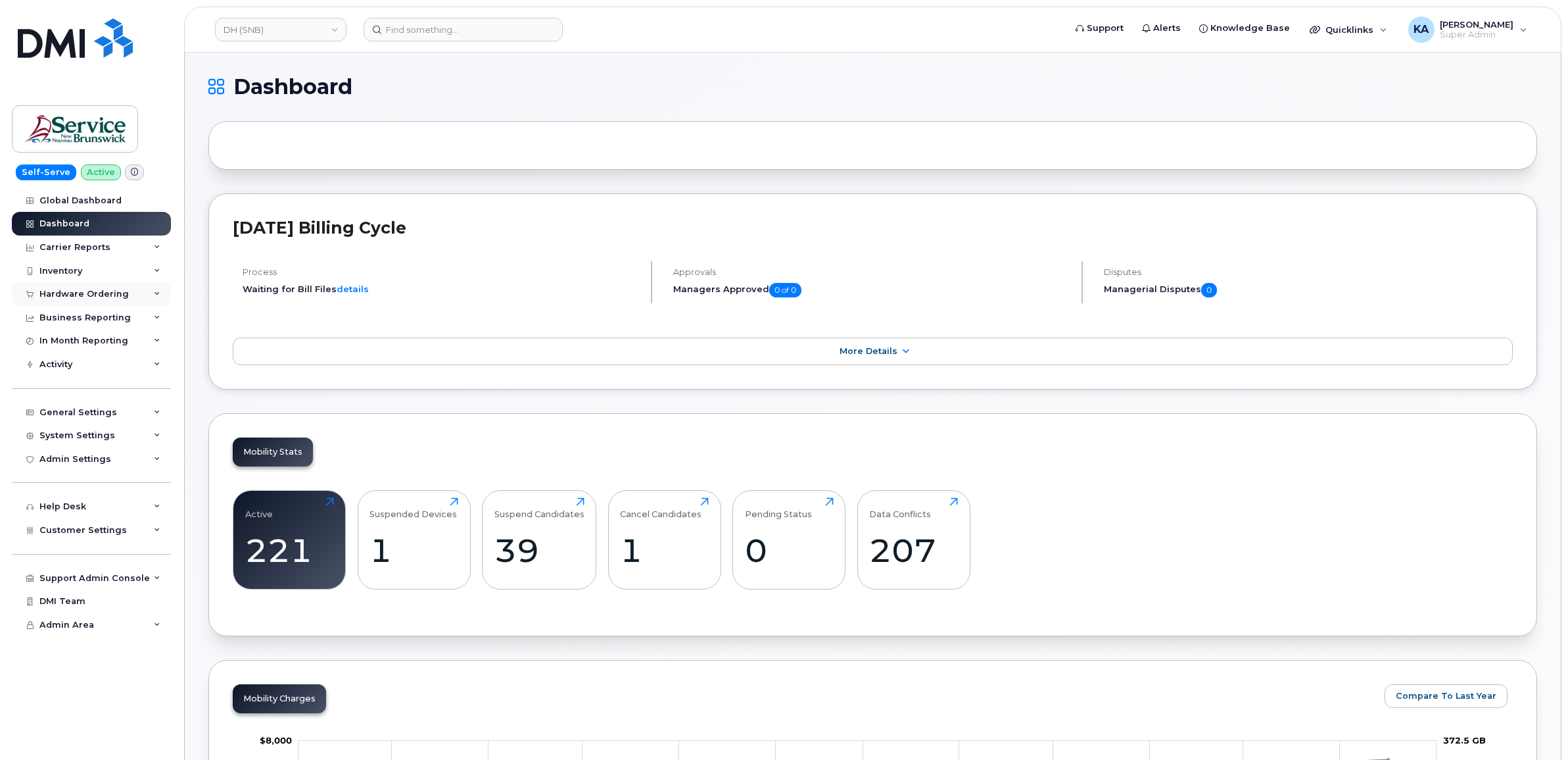
click at [63, 293] on div "Hardware Ordering" at bounding box center [84, 294] width 90 height 11
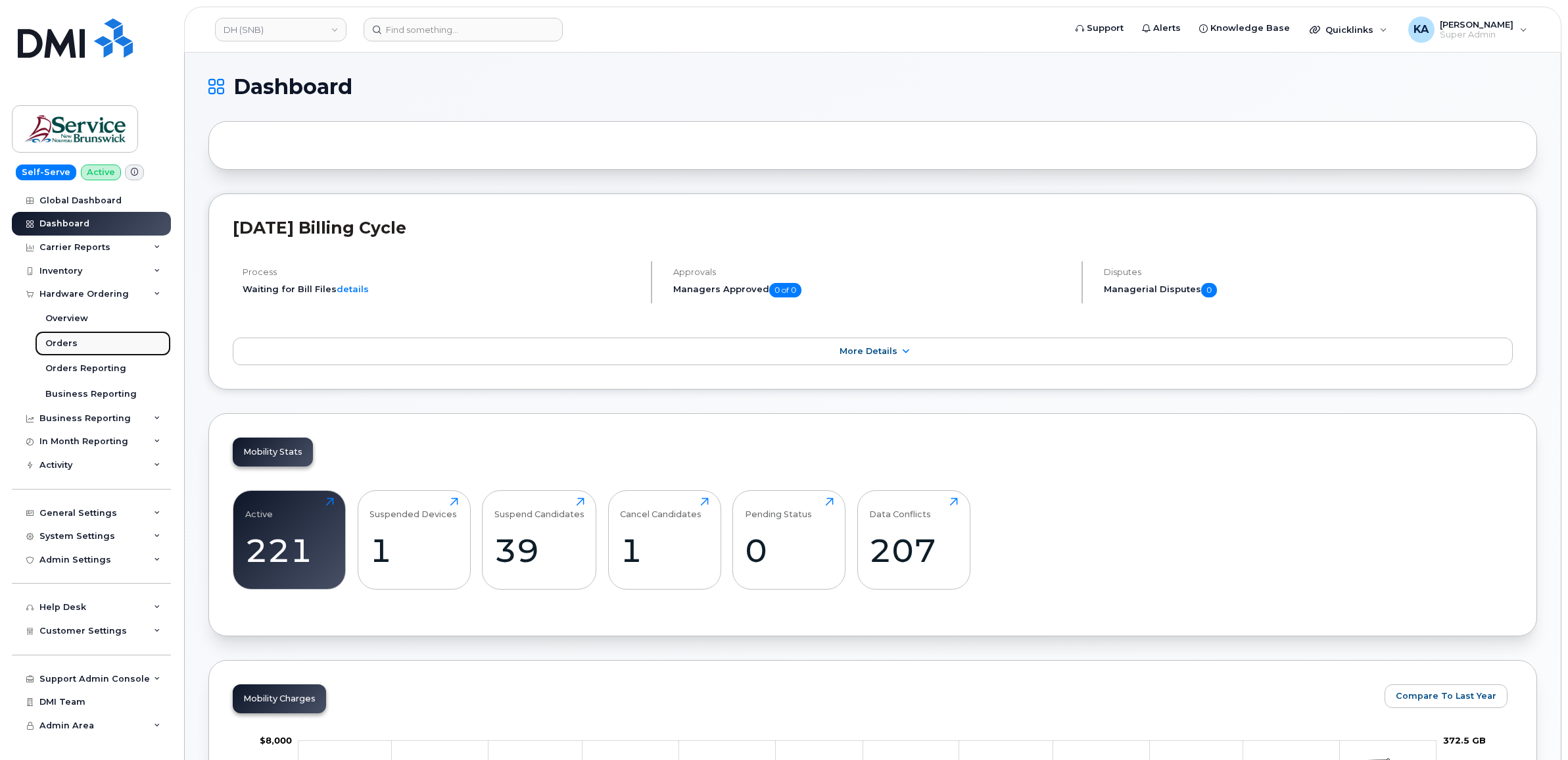
click at [53, 343] on div "Orders" at bounding box center [62, 343] width 32 height 12
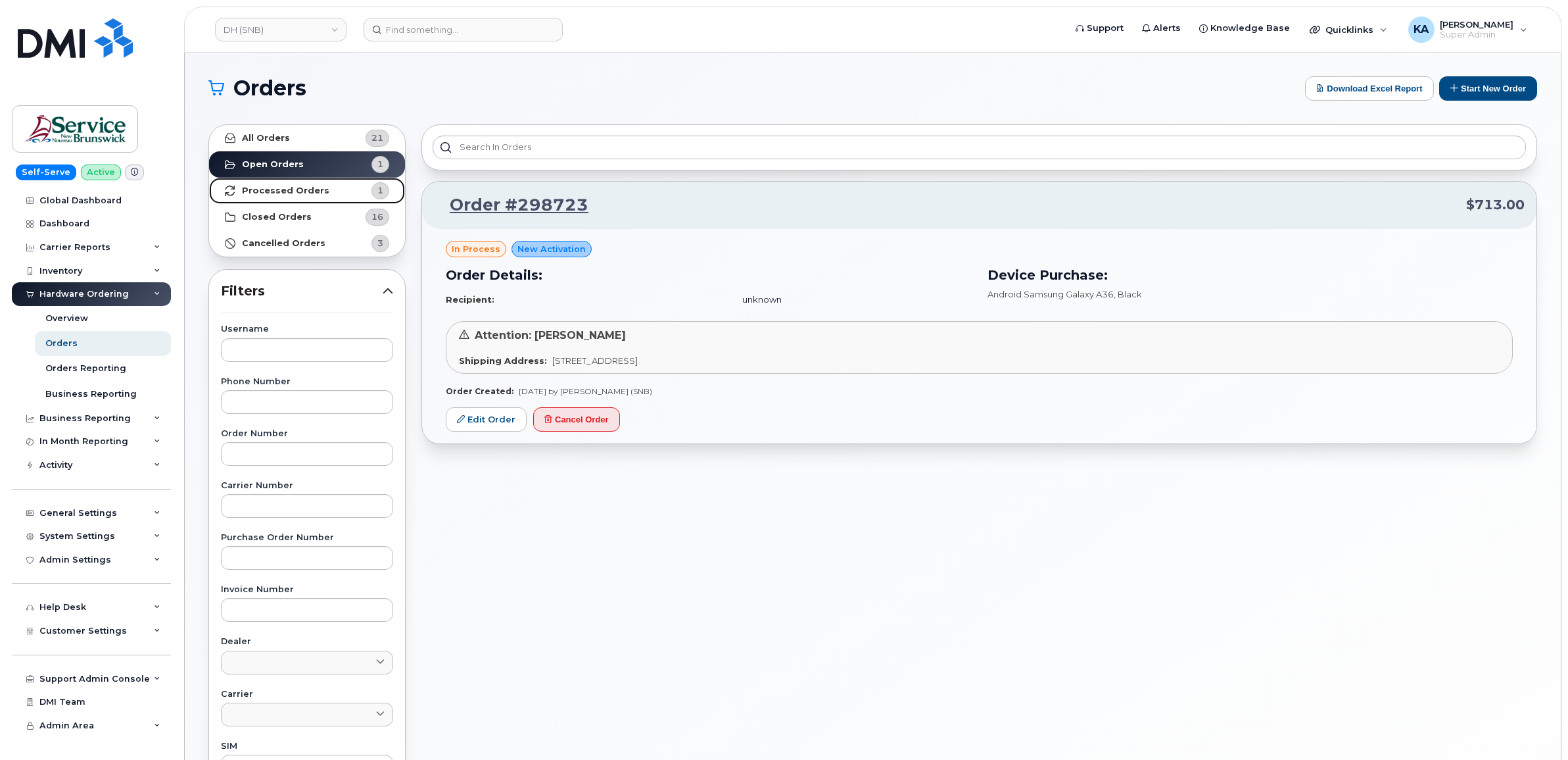
click at [291, 189] on strong "Processed Orders" at bounding box center [285, 191] width 87 height 11
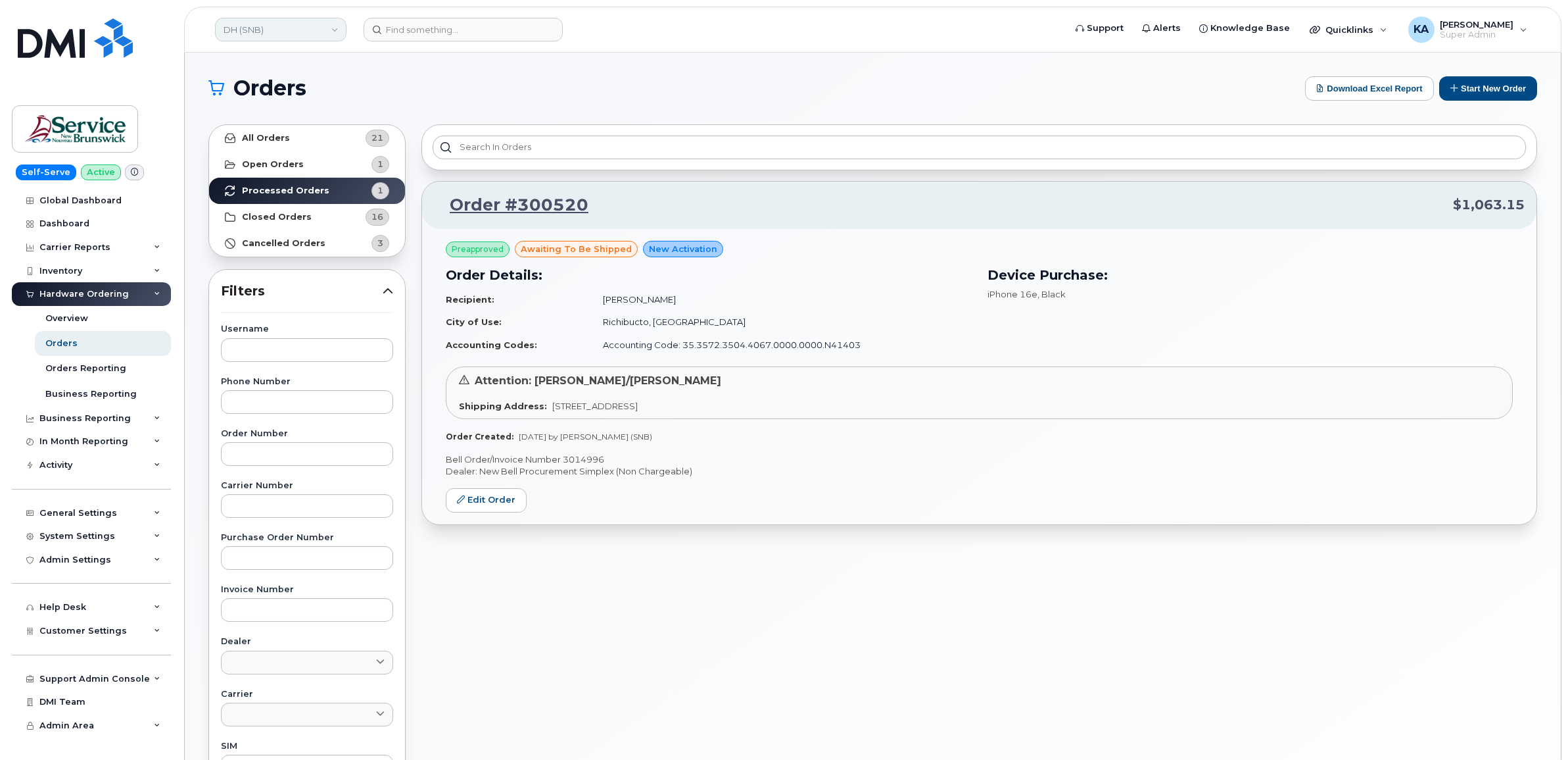
click at [293, 28] on link "DH (SNB)" at bounding box center [281, 29] width 131 height 24
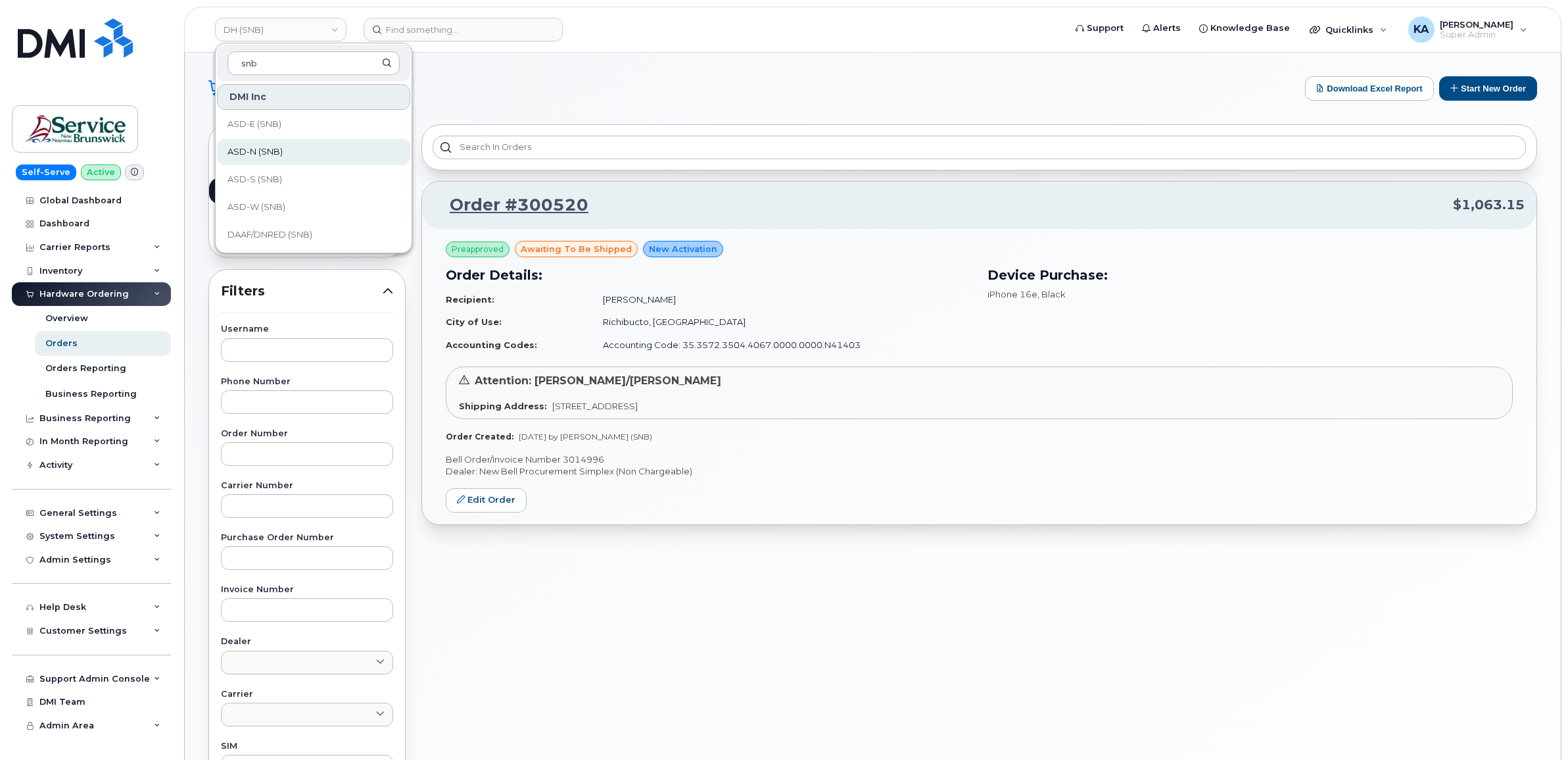
scroll to position [82, 0]
type input "snb"
click at [275, 150] on span "DAAF/DNRED (SNB)" at bounding box center [270, 152] width 85 height 13
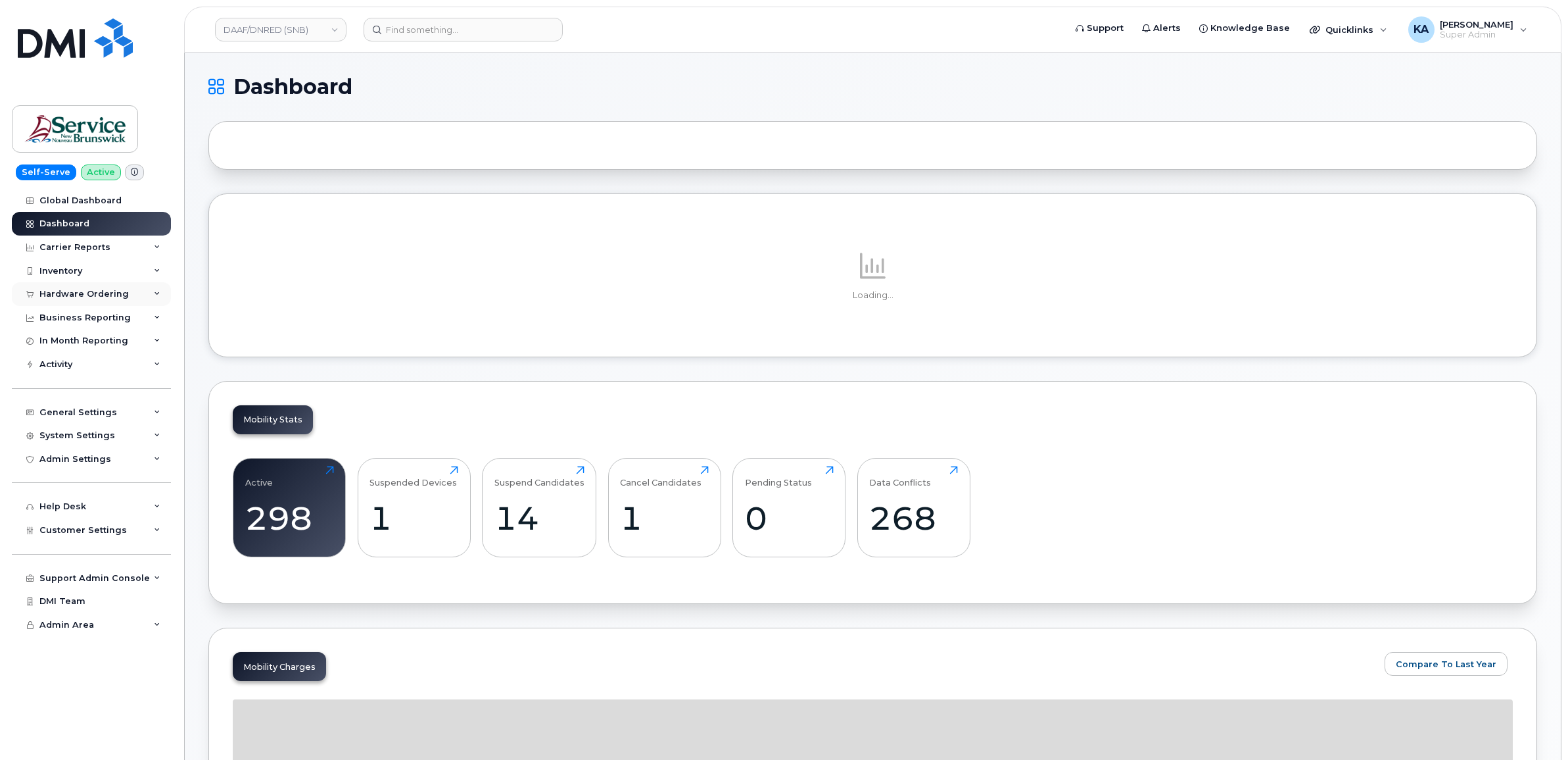
click at [87, 290] on div "Hardware Ordering" at bounding box center [84, 294] width 90 height 11
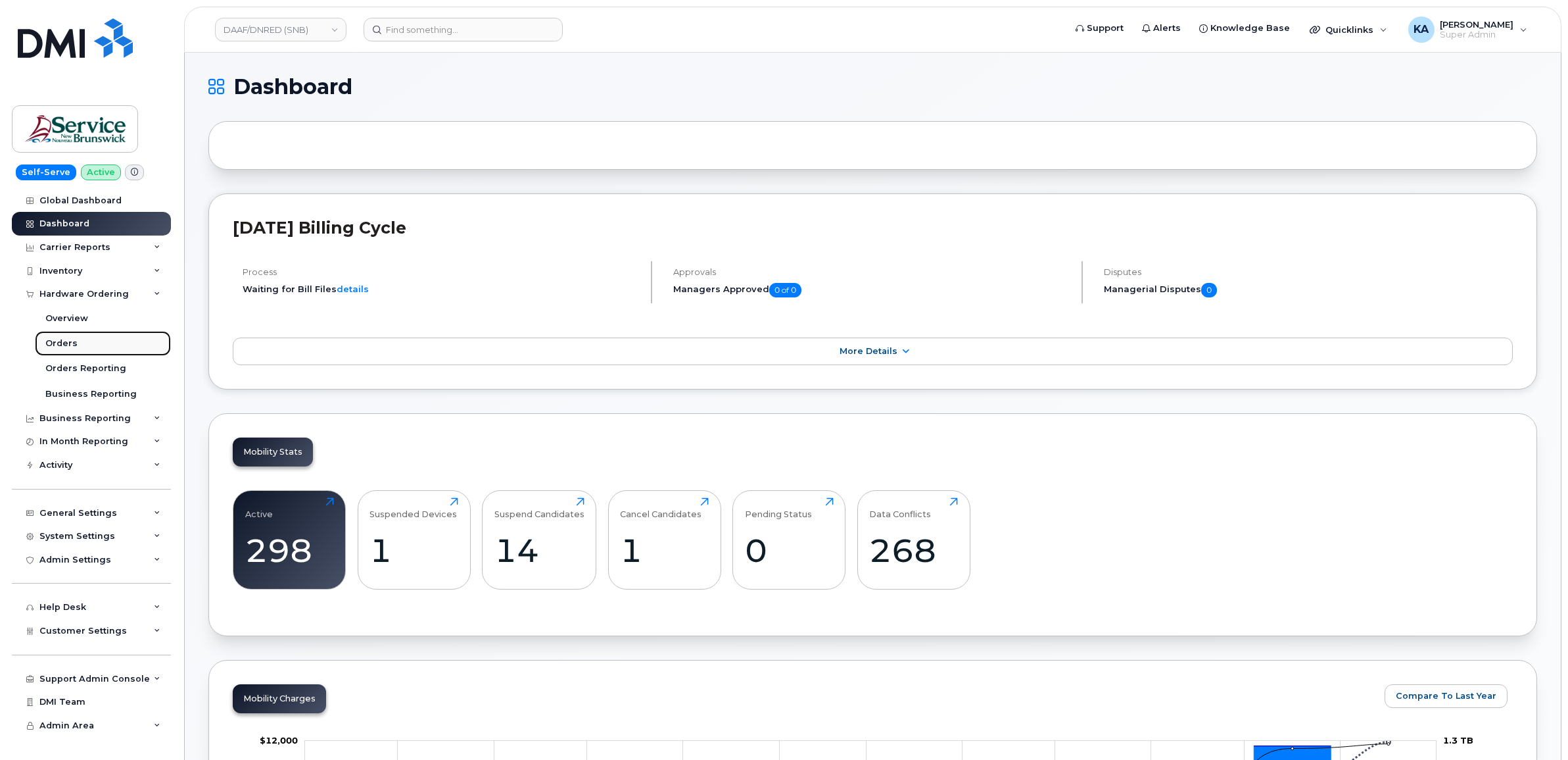
click at [49, 337] on link "Orders" at bounding box center [103, 343] width 136 height 25
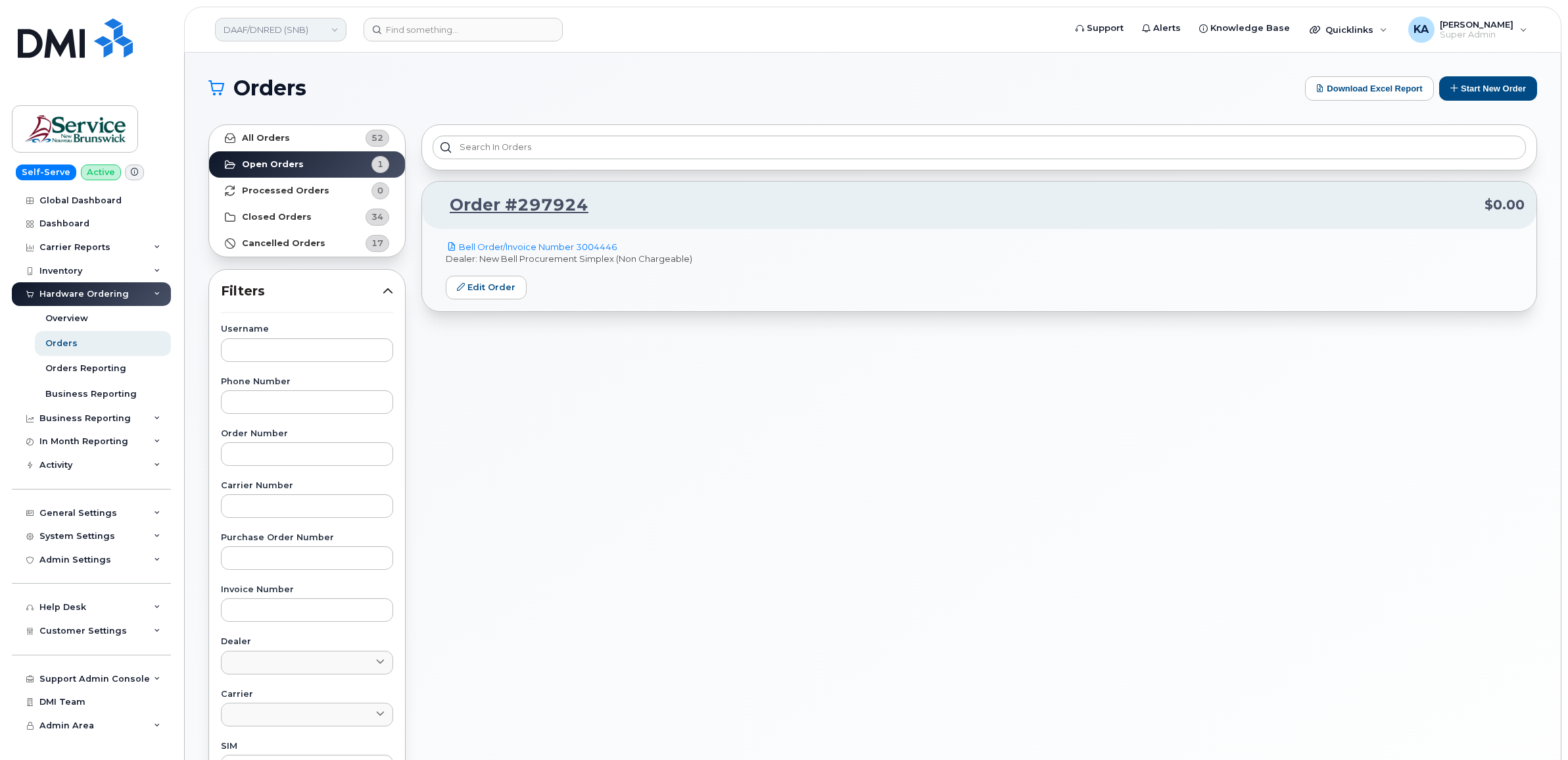
click at [287, 30] on link "DAAF/DNRED (SNB)" at bounding box center [281, 29] width 131 height 24
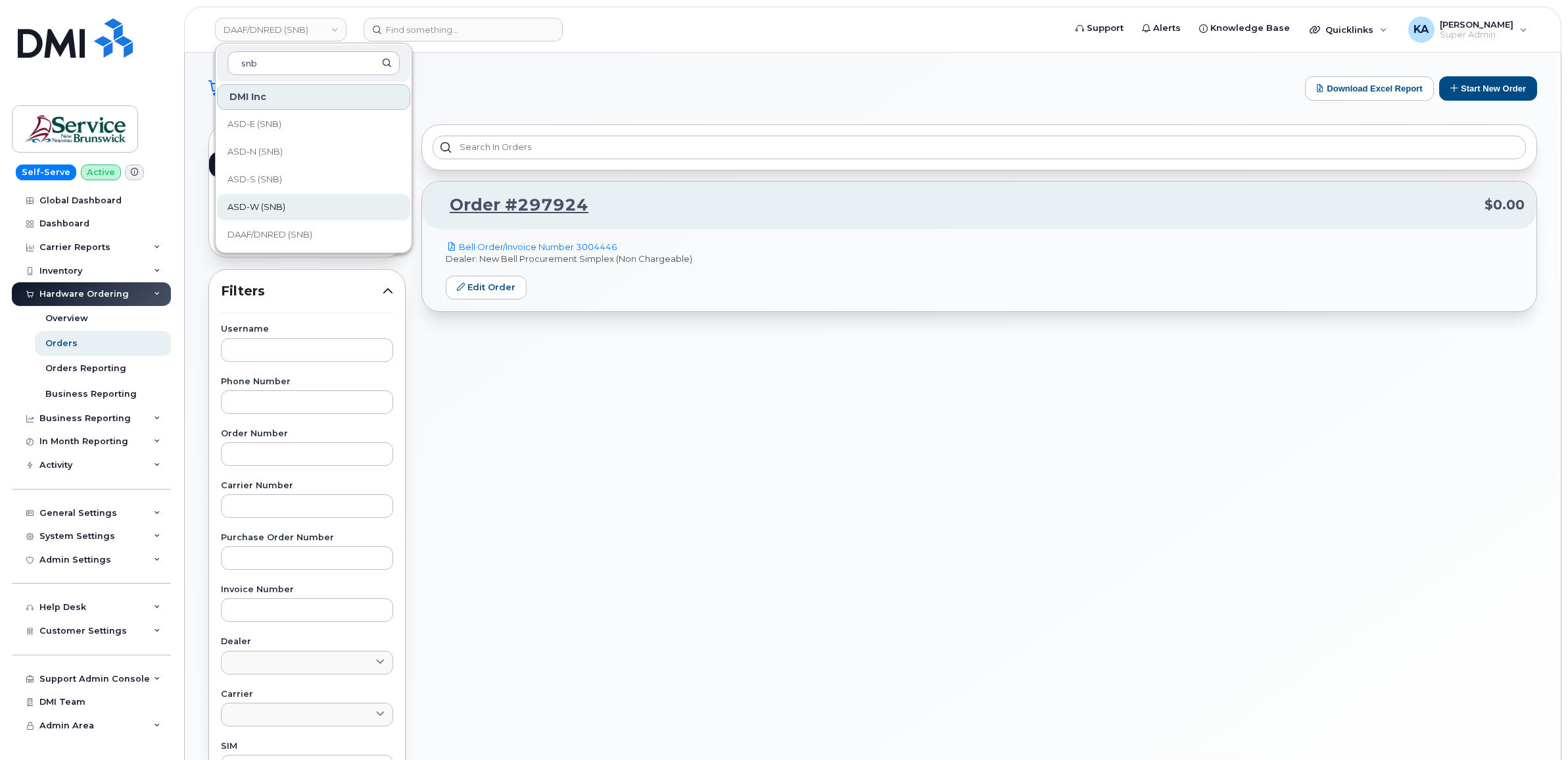
type input "snb"
click at [253, 205] on span "ASD-W (SNB)" at bounding box center [256, 206] width 58 height 13
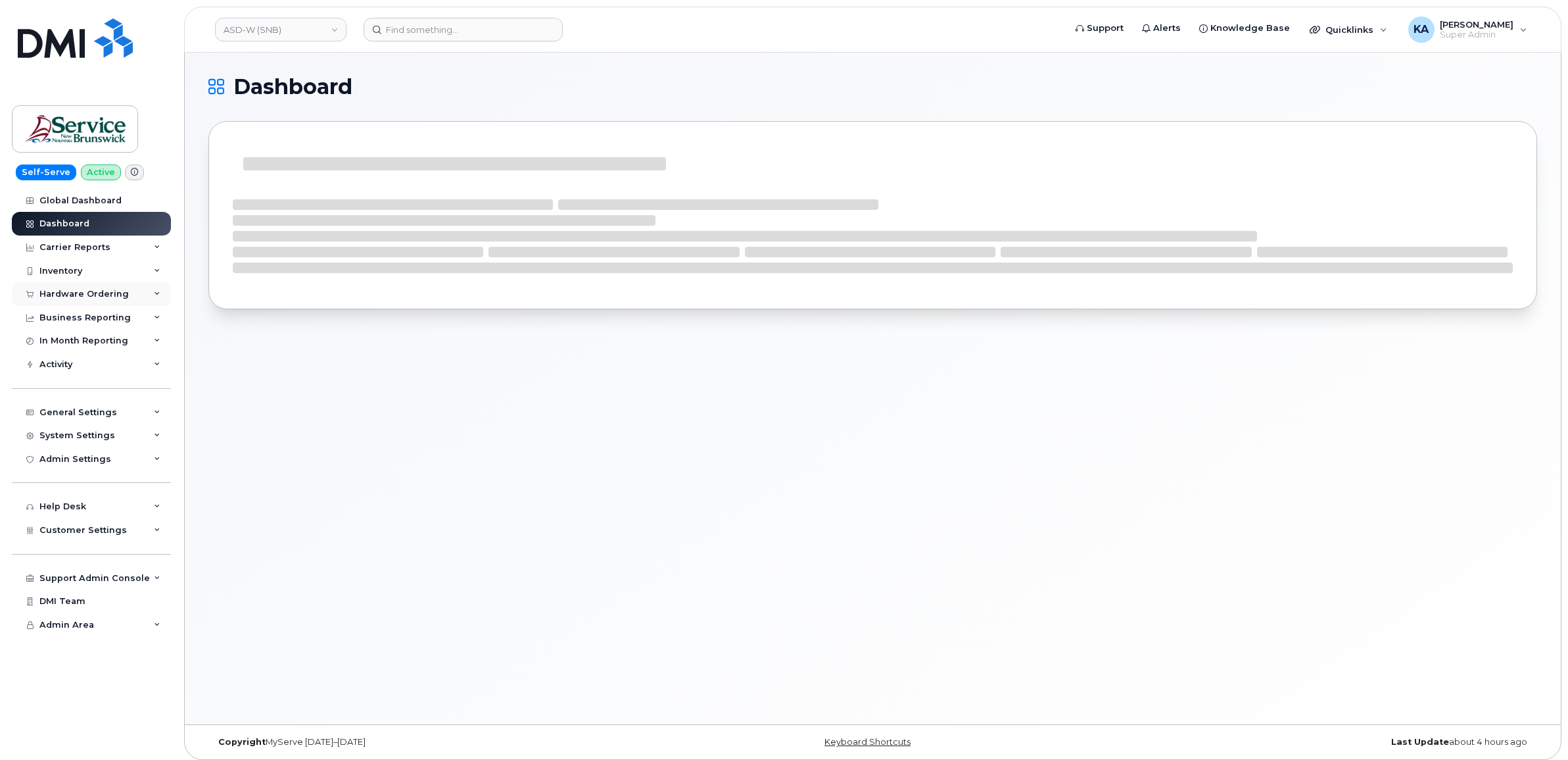
click at [83, 291] on div "Hardware Ordering" at bounding box center [84, 294] width 90 height 11
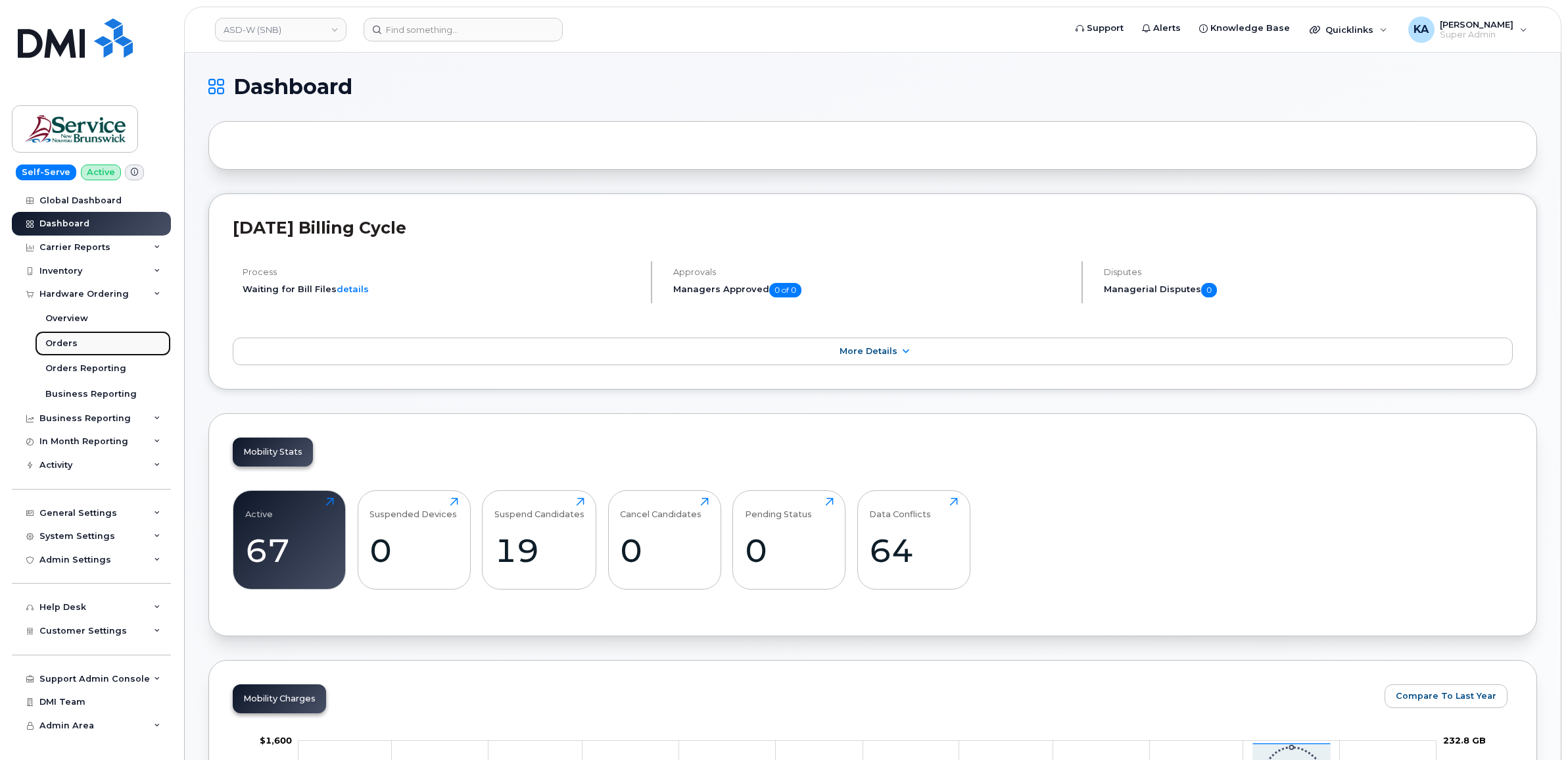
click at [60, 339] on link "Orders" at bounding box center [103, 343] width 136 height 25
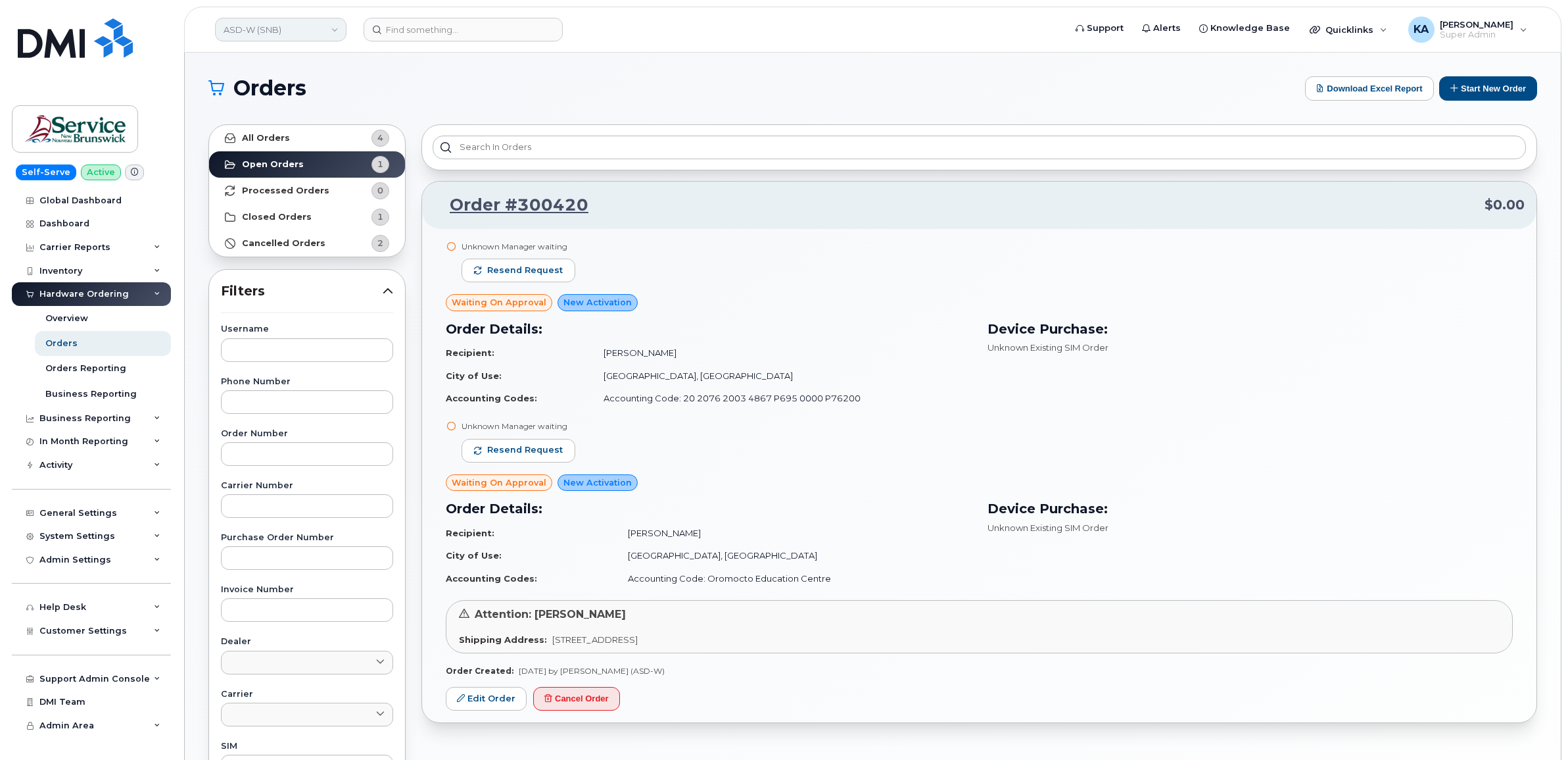
click at [267, 28] on link "ASD-W (SNB)" at bounding box center [281, 29] width 131 height 24
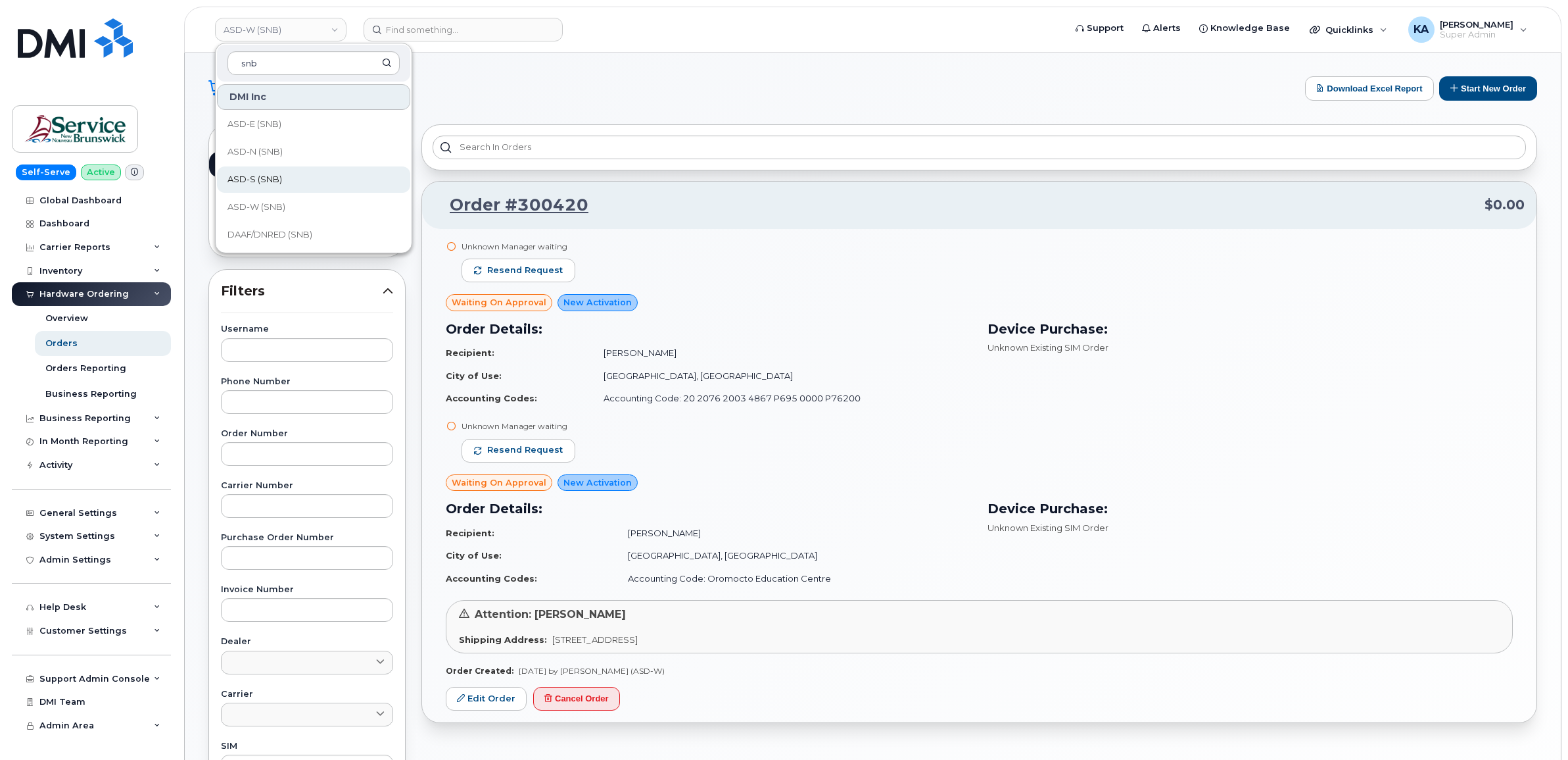
type input "snb"
click at [277, 176] on span "ASD-S (SNB)" at bounding box center [254, 179] width 55 height 13
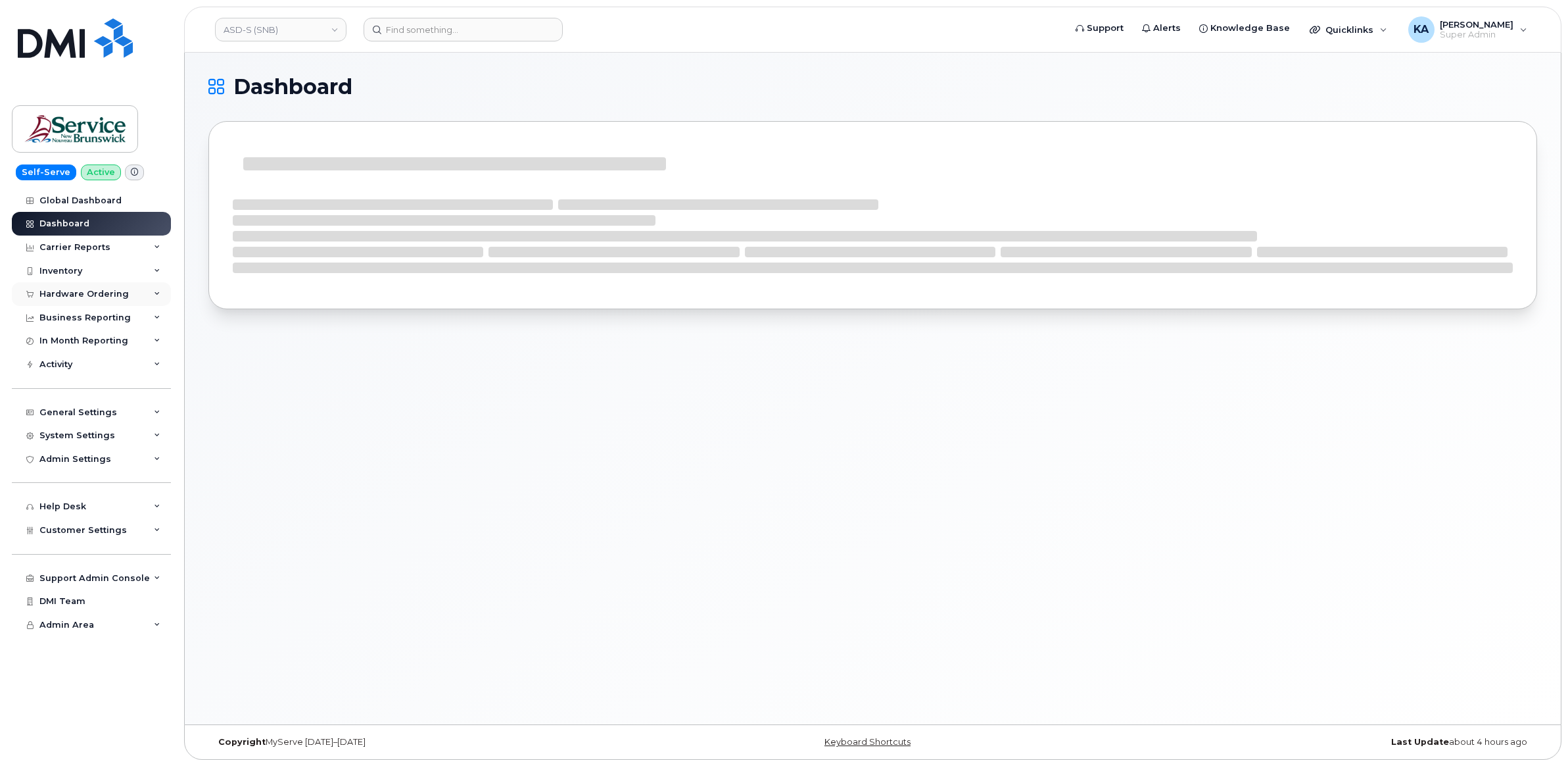
click at [102, 291] on div "Hardware Ordering" at bounding box center [84, 294] width 90 height 11
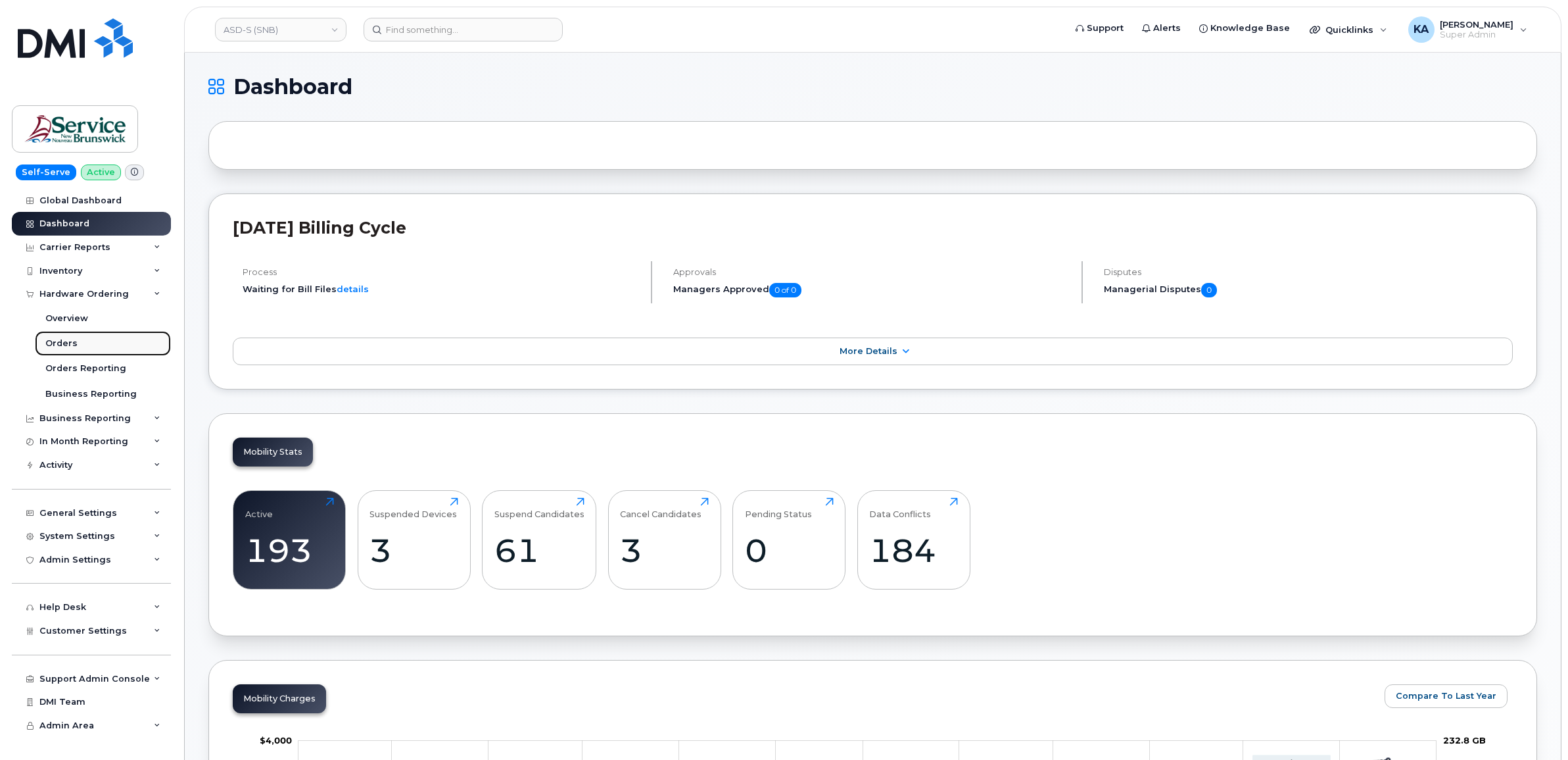
click at [60, 340] on div "Orders" at bounding box center [62, 343] width 32 height 12
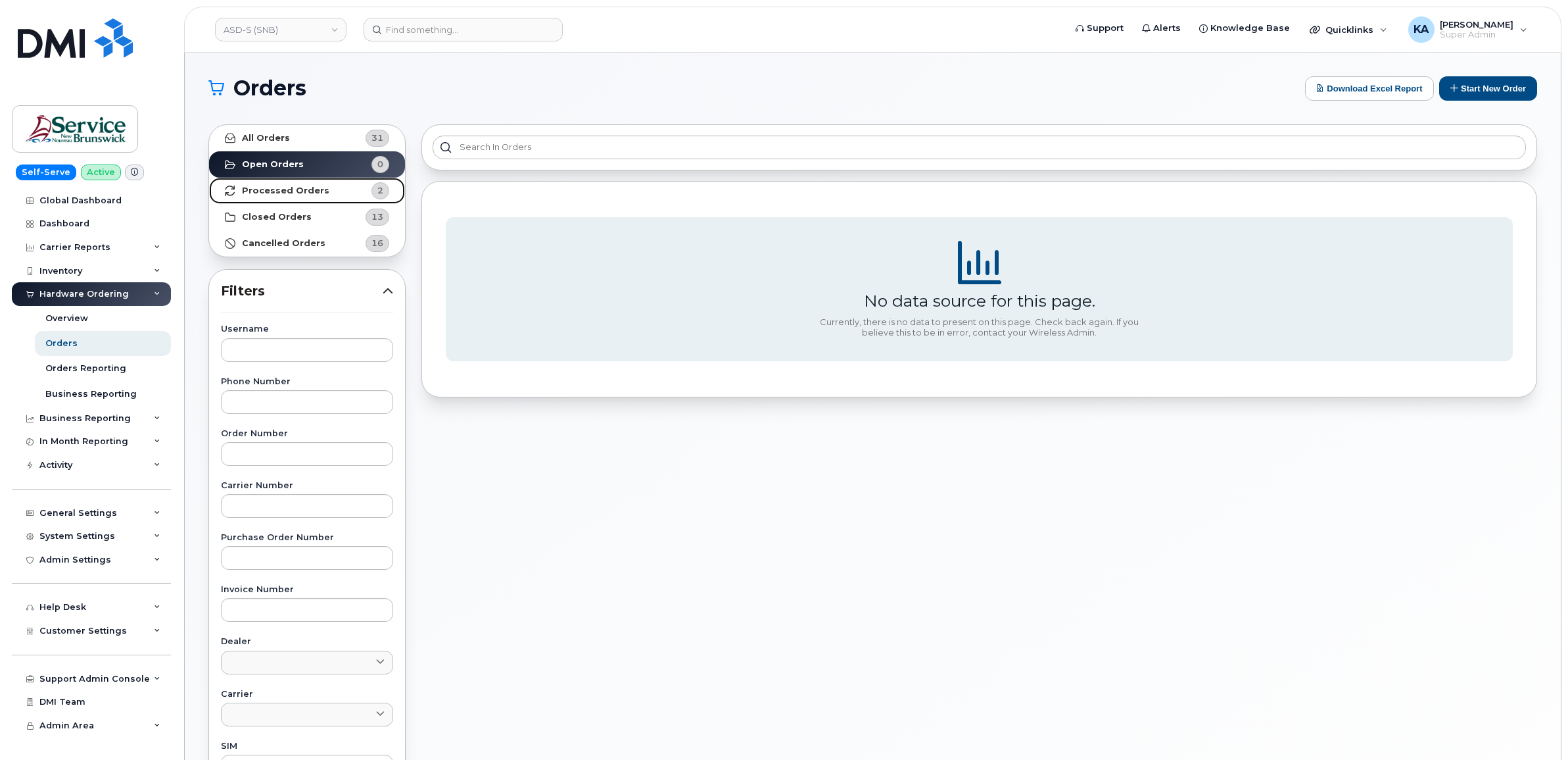
click at [257, 189] on strong "Processed Orders" at bounding box center [285, 191] width 87 height 11
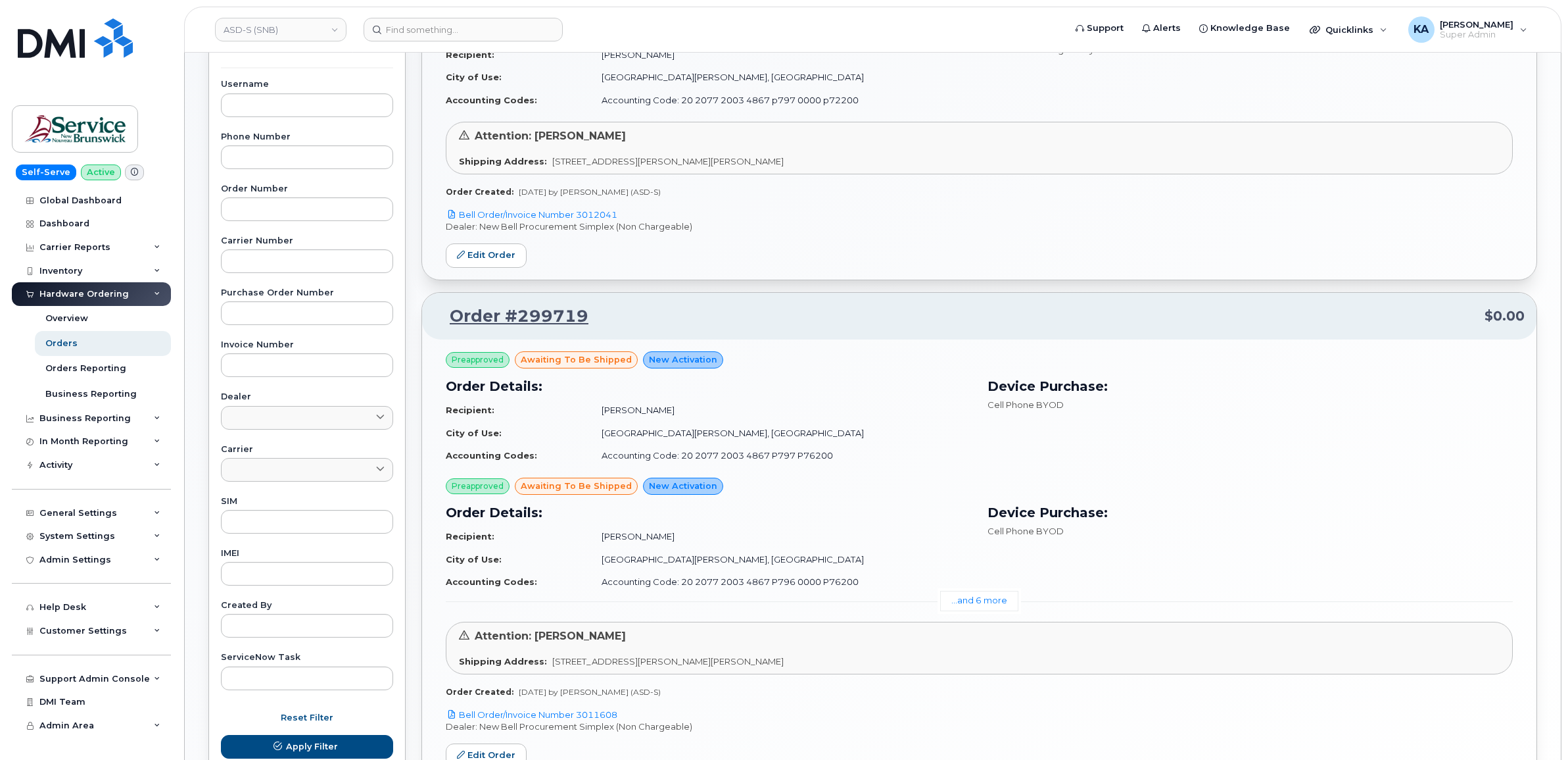
scroll to position [247, 0]
click at [478, 753] on link "Edit Order" at bounding box center [486, 753] width 81 height 24
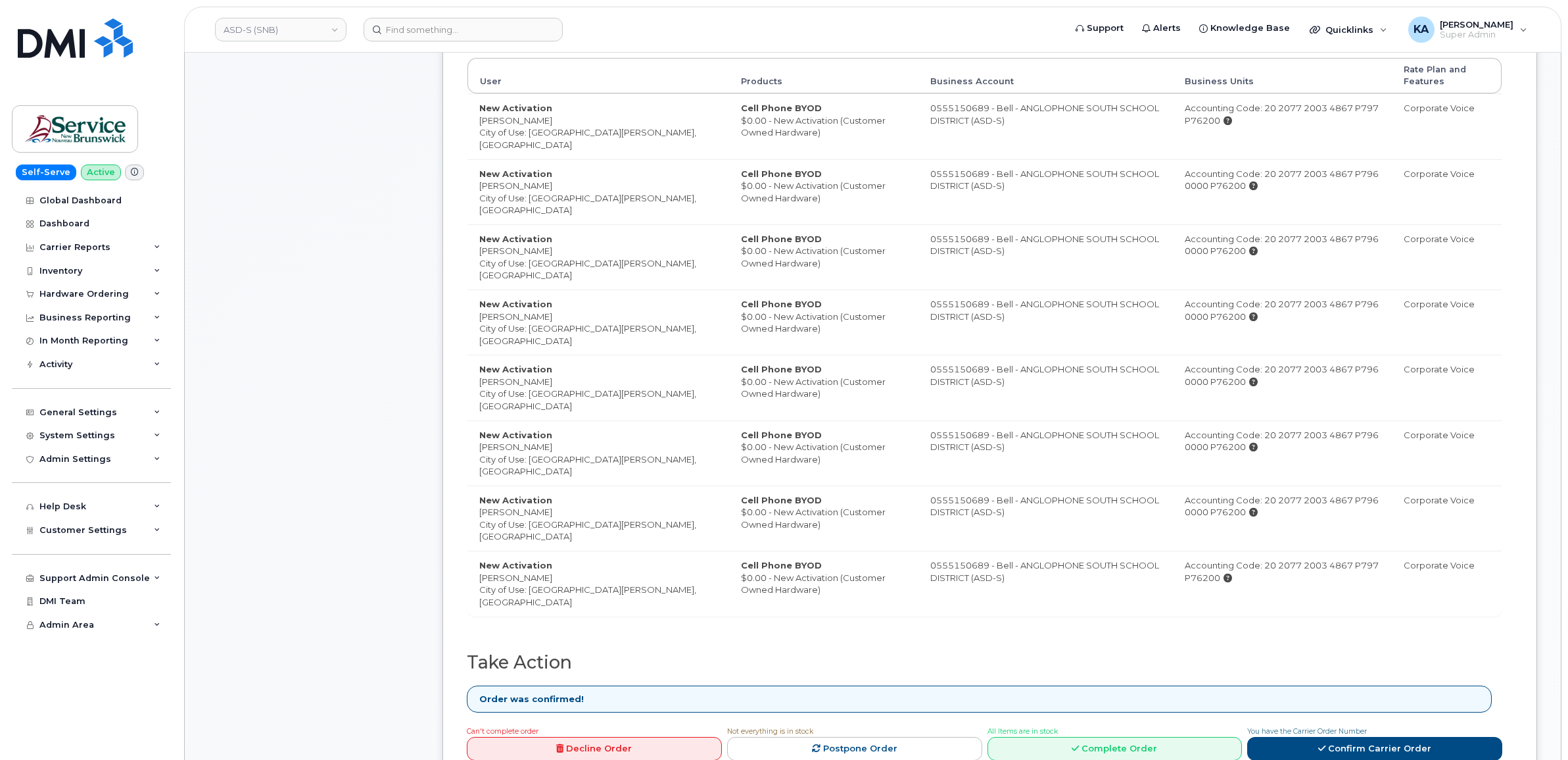
scroll to position [658, 0]
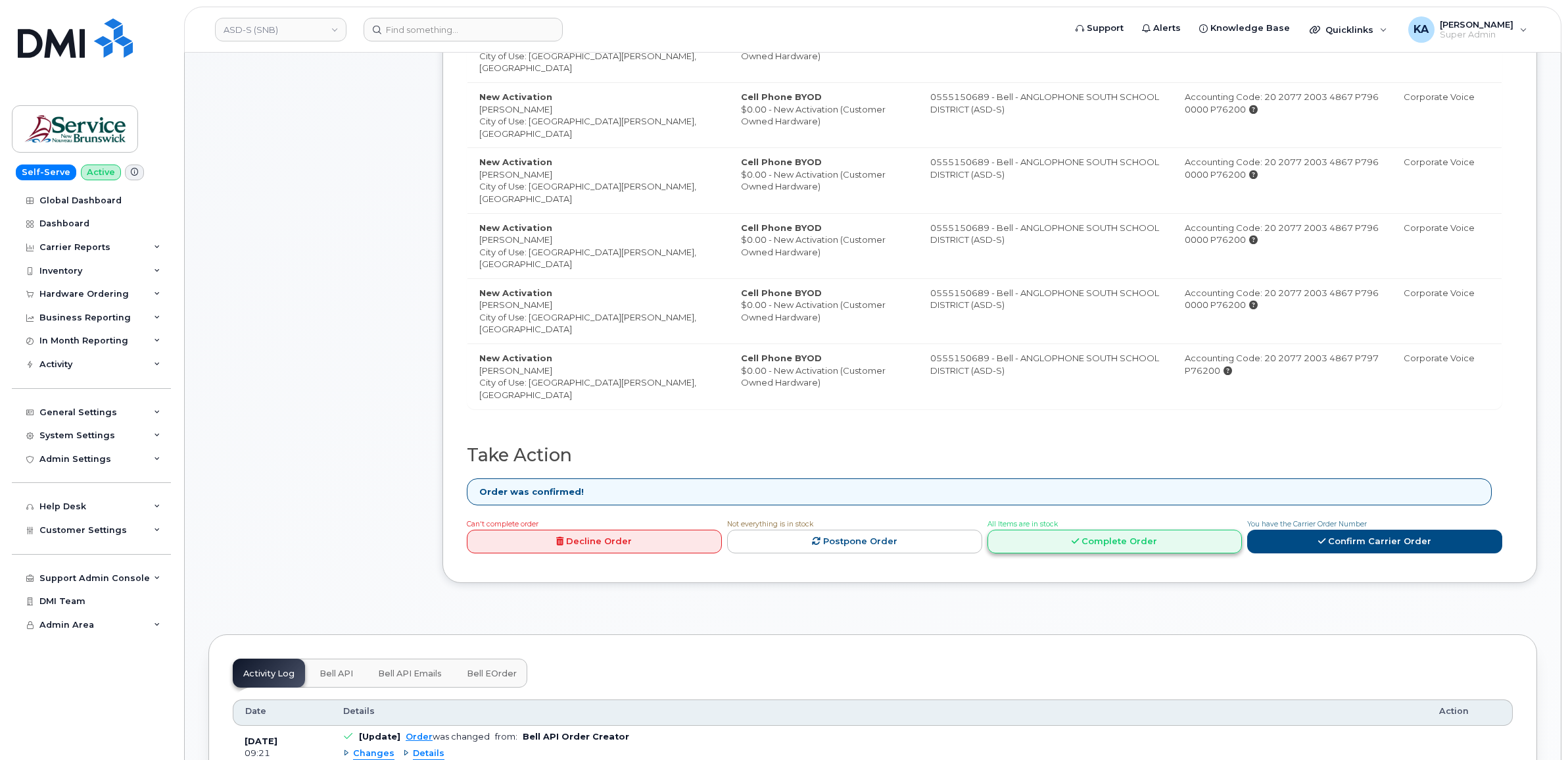
click at [1148, 541] on link "Complete Order" at bounding box center [1115, 541] width 255 height 24
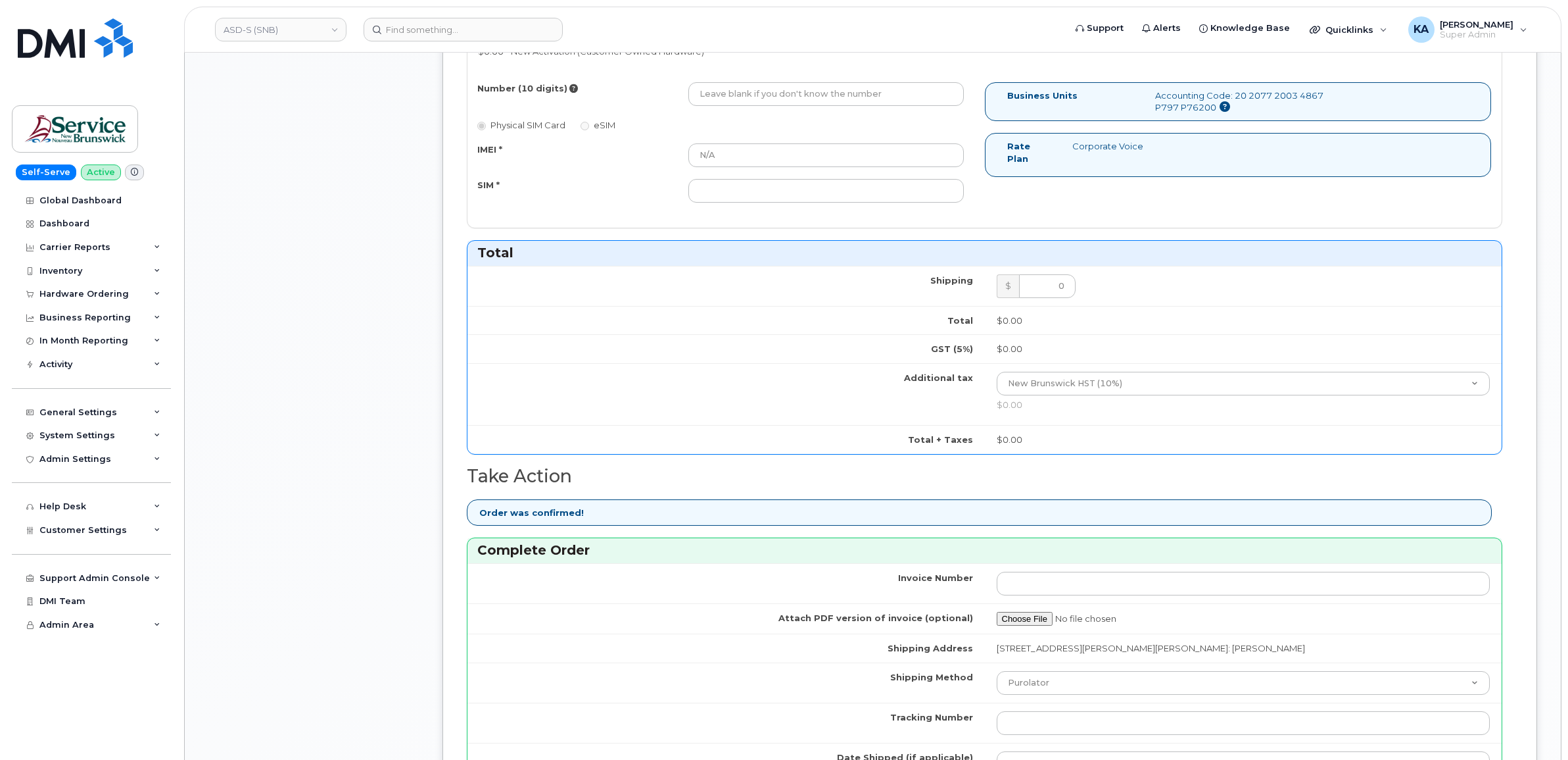
scroll to position [2796, 0]
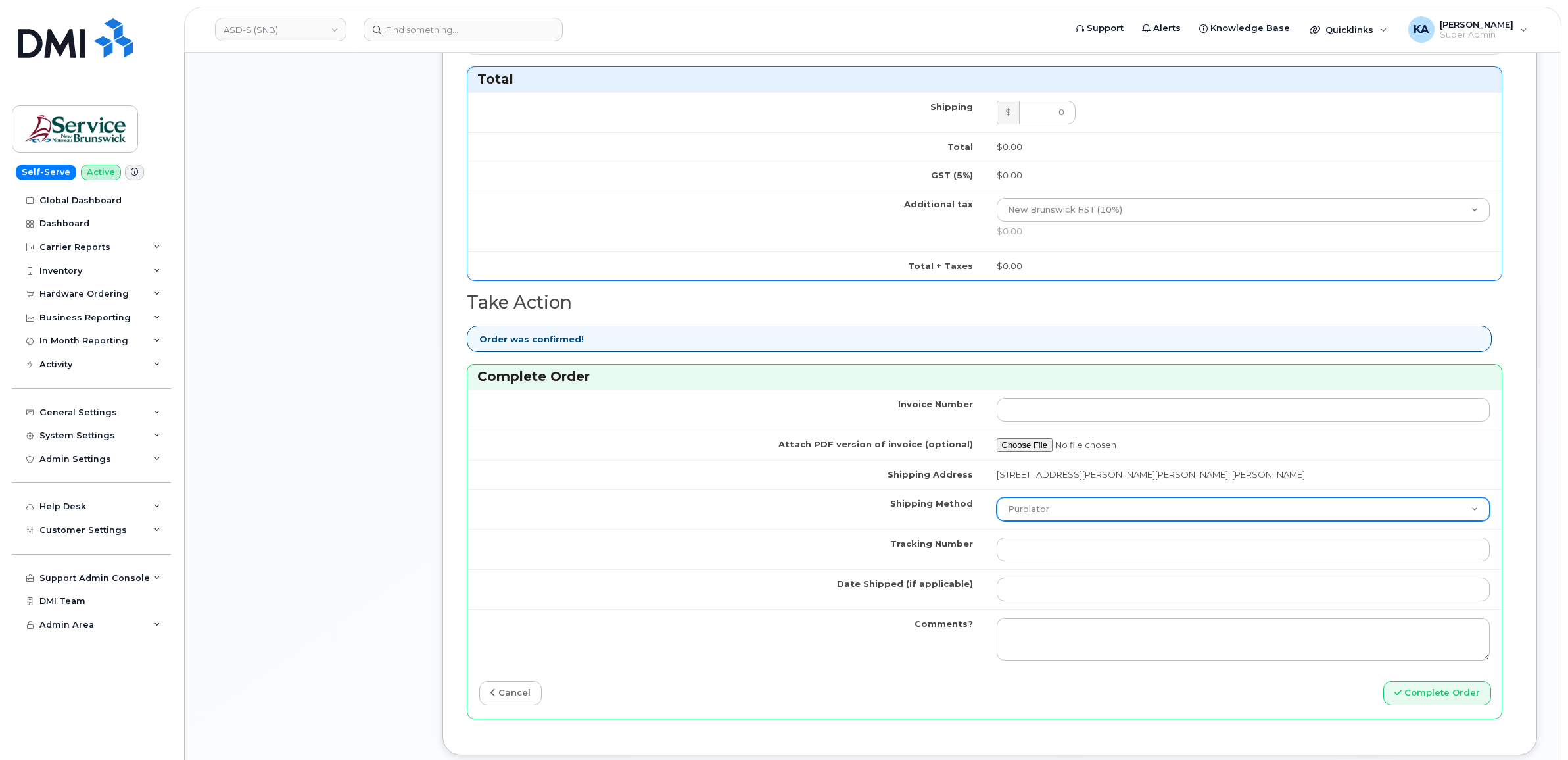
click at [1024, 511] on select "Purolator UPS FedEx Canada Post Courier Other Drop Off Pick Up" at bounding box center [1243, 509] width 494 height 24
select select "FedEx"
click at [997, 498] on select "Purolator UPS FedEx Canada Post Courier Other Drop Off Pick Up" at bounding box center [1243, 509] width 494 height 24
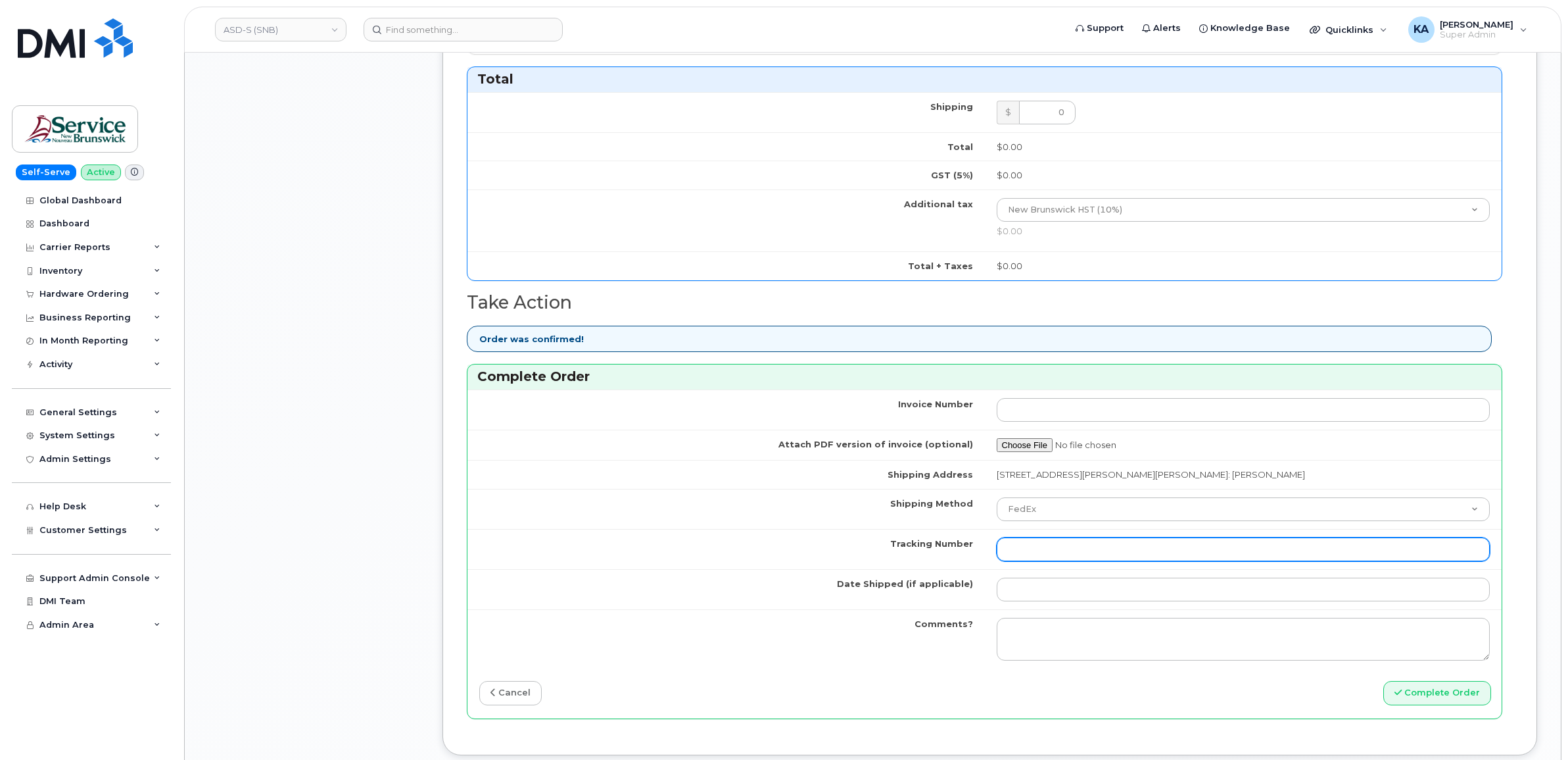
click at [1032, 550] on input "Tracking Number" at bounding box center [1243, 549] width 494 height 24
paste input "476423829009"
type input "476423829009"
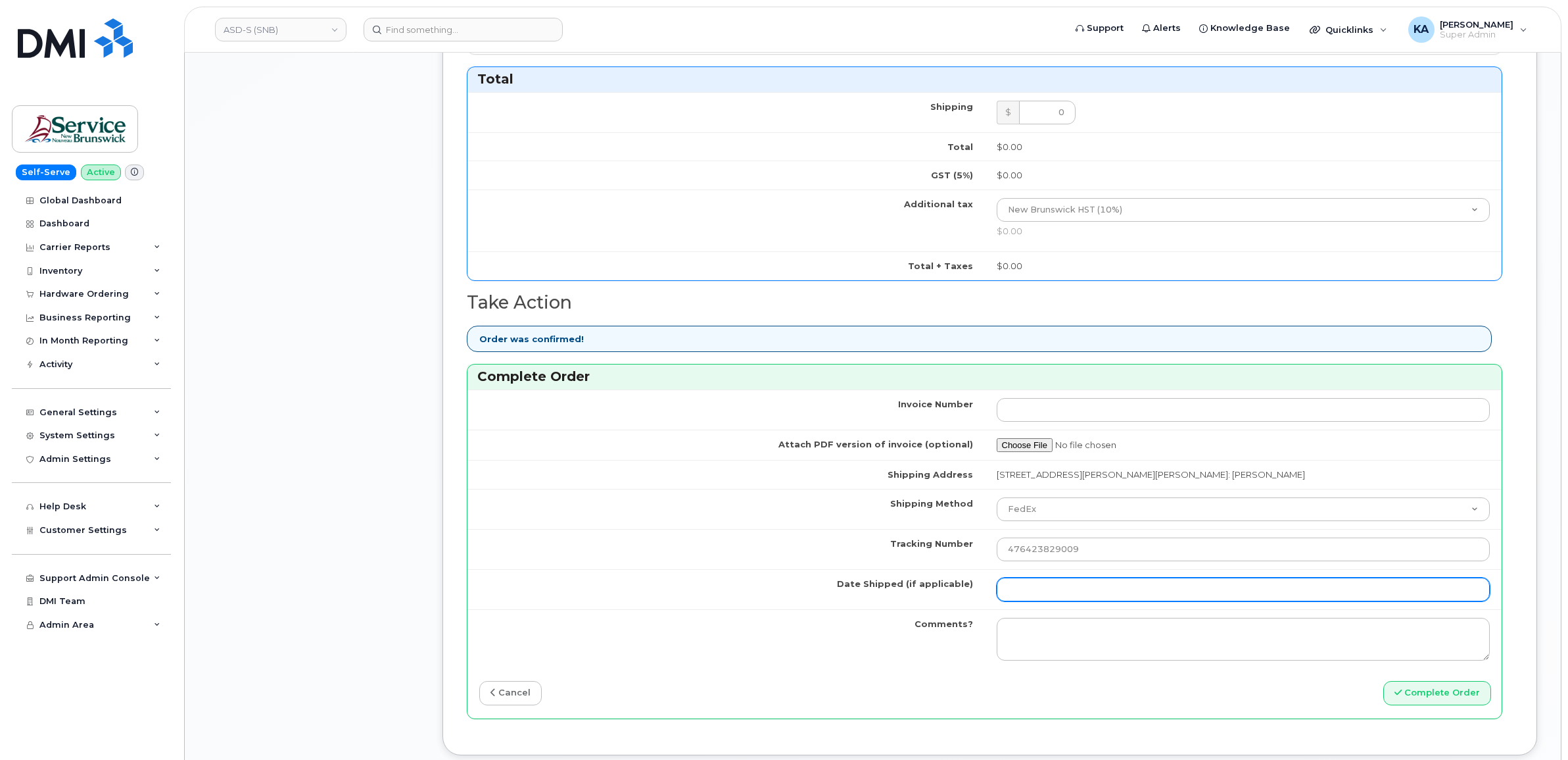
click at [1019, 584] on input "Date Shipped (if applicable)" at bounding box center [1243, 589] width 494 height 24
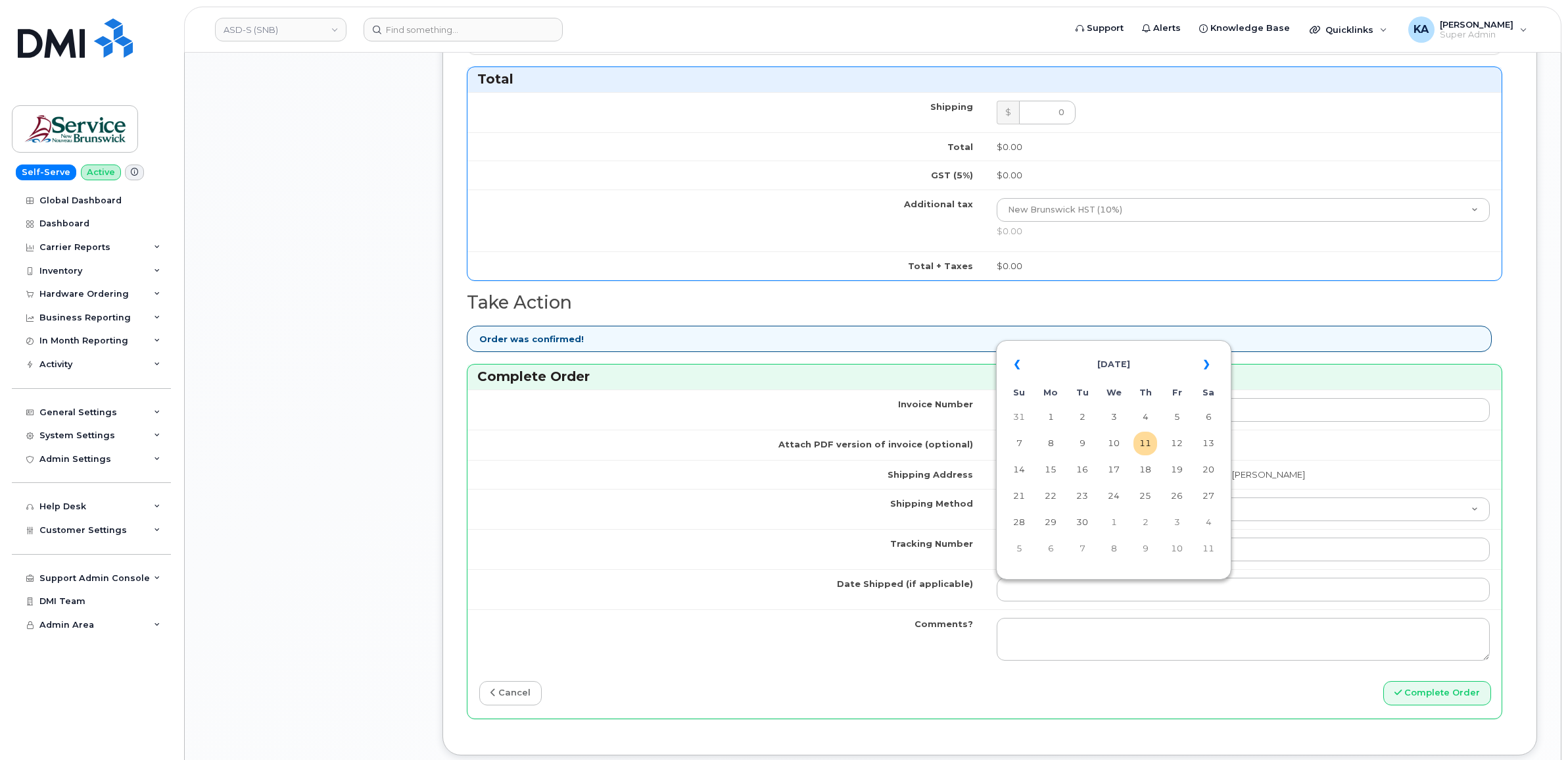
click at [1081, 347] on table "« September 2025 » Su Mo Tu We Th Fr Sa 31 1 2 3 4 5 6 7 8 9 10 11 12 13 14 15 …" at bounding box center [1114, 455] width 229 height 225
click at [1179, 417] on td "5" at bounding box center [1176, 417] width 24 height 24
type input "2025-09-05"
click at [1423, 688] on button "Complete Order" at bounding box center [1437, 692] width 108 height 24
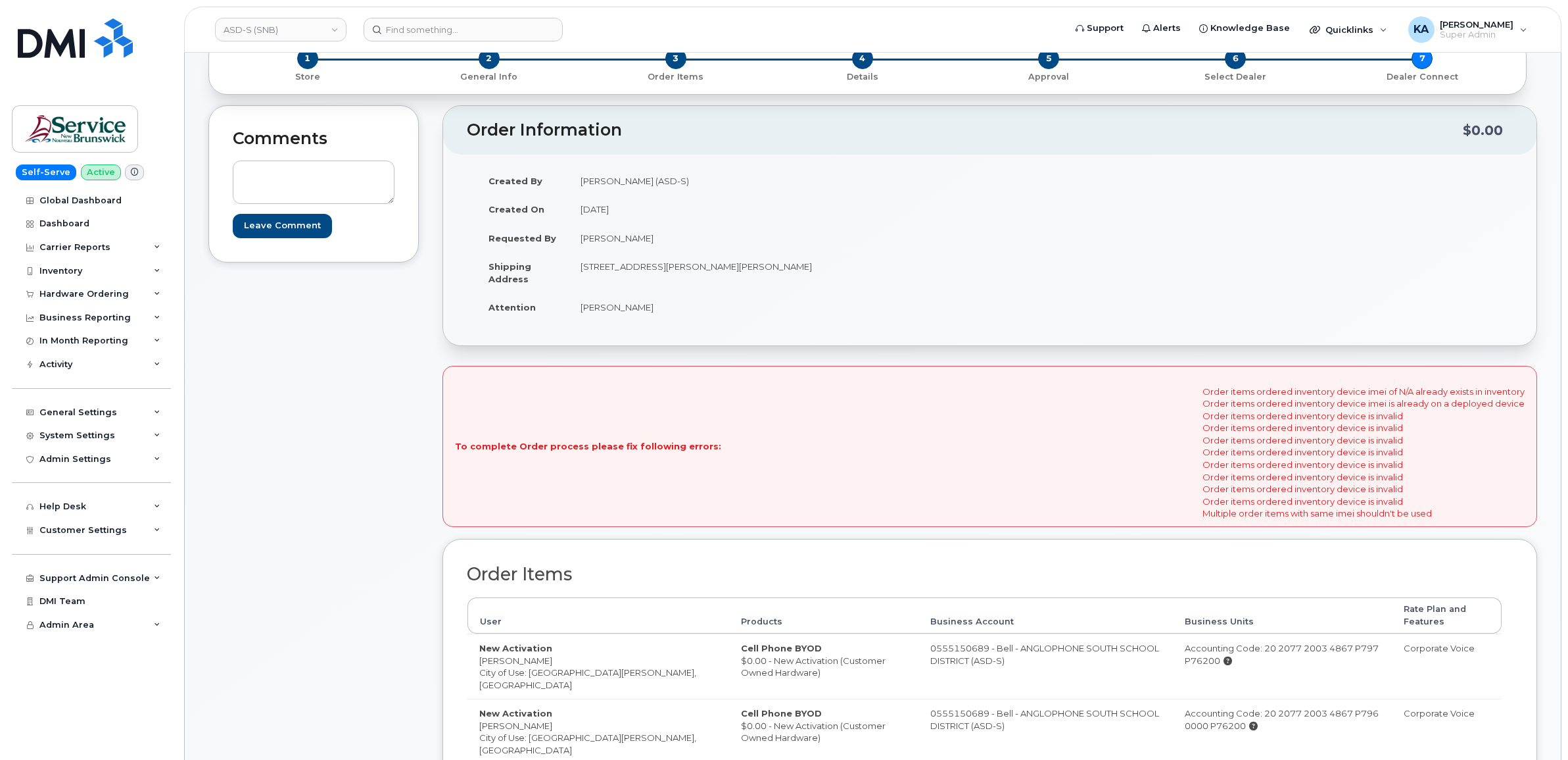
scroll to position [247, 0]
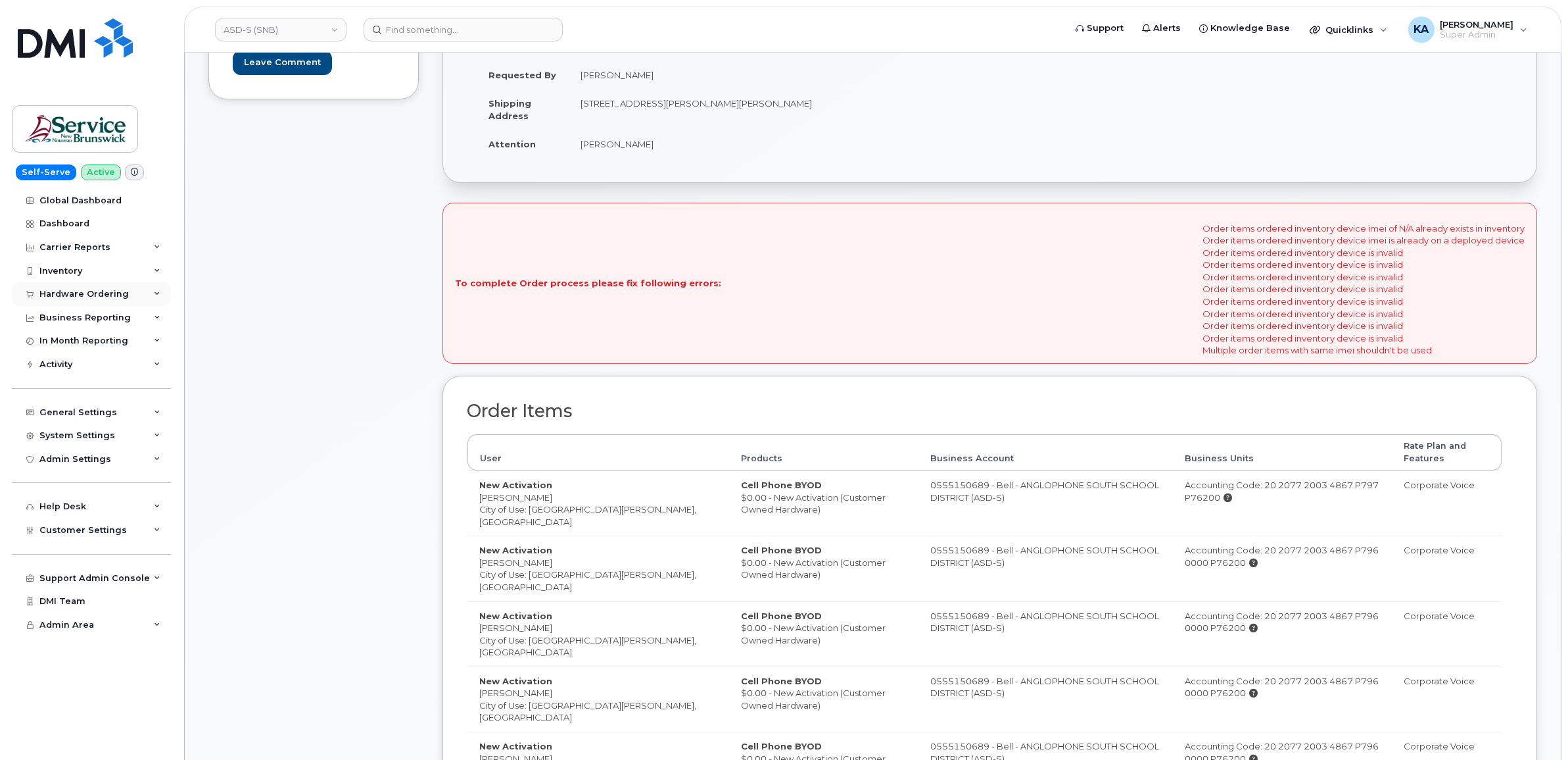
click at [66, 290] on div "Hardware Ordering" at bounding box center [84, 294] width 90 height 11
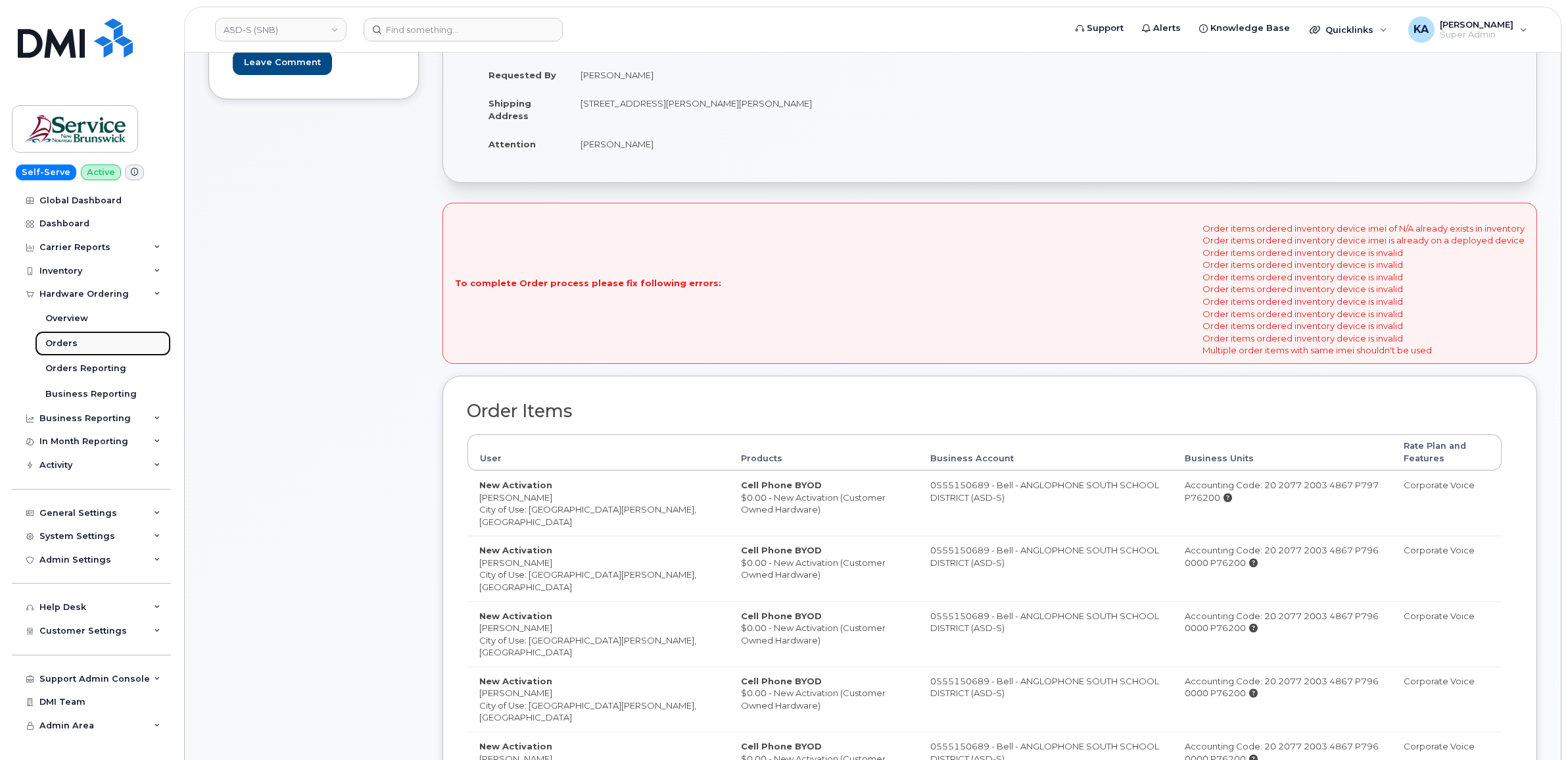
click at [50, 337] on link "Orders" at bounding box center [103, 343] width 136 height 25
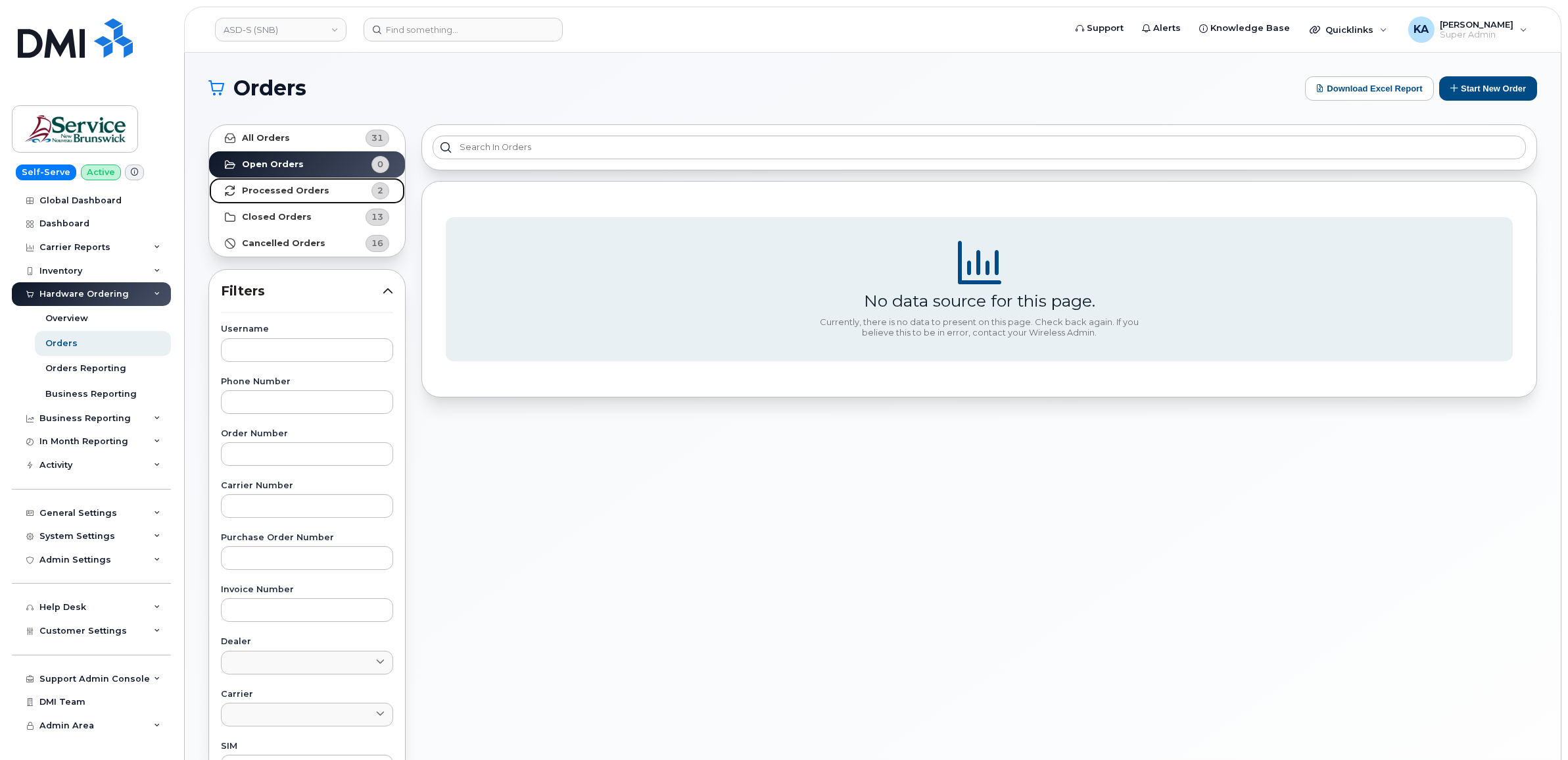
click at [312, 187] on strong "Processed Orders" at bounding box center [285, 191] width 87 height 11
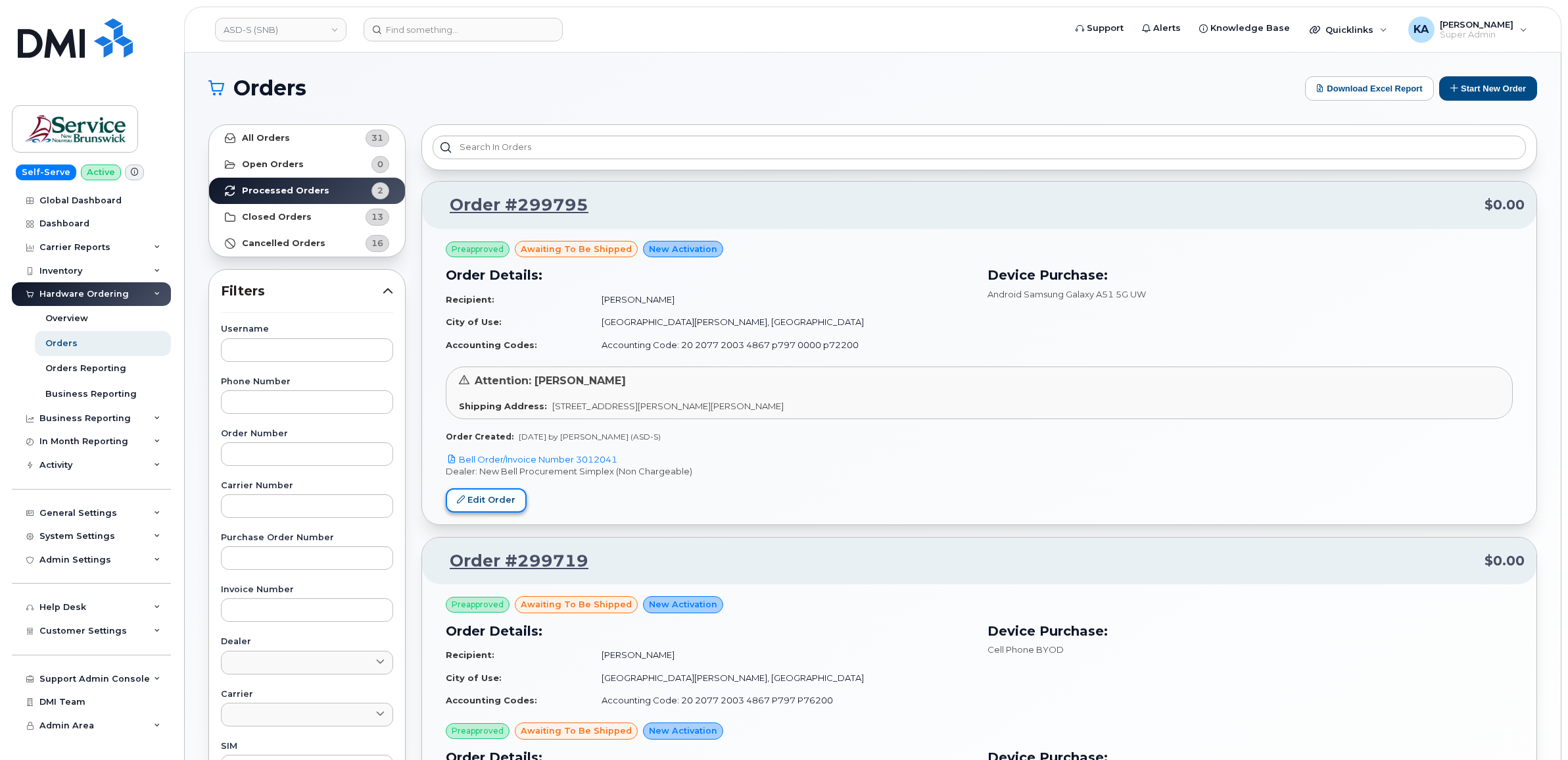
click at [472, 501] on link "Edit Order" at bounding box center [486, 499] width 81 height 24
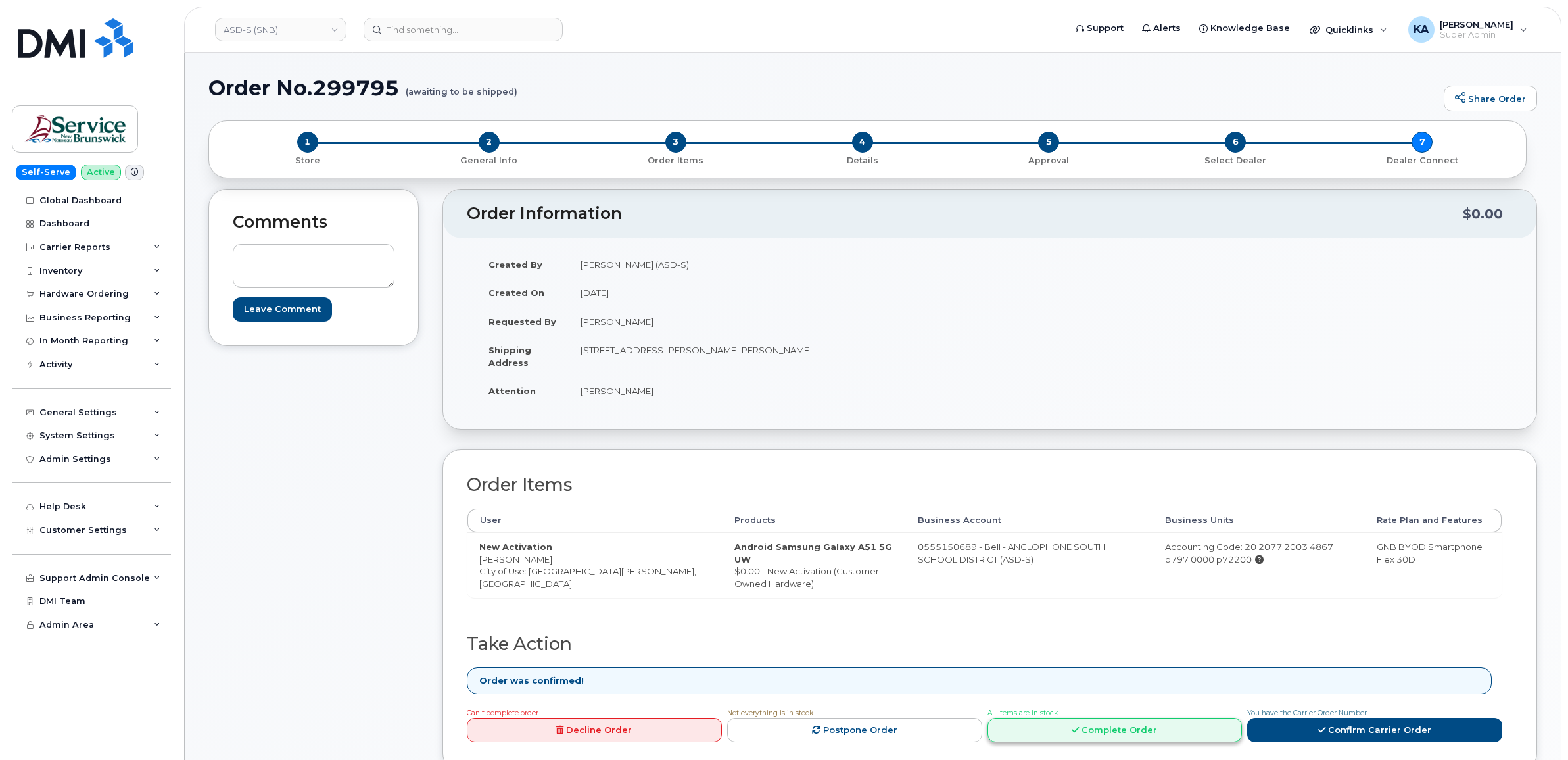
click at [1113, 728] on link "Complete Order" at bounding box center [1115, 729] width 255 height 24
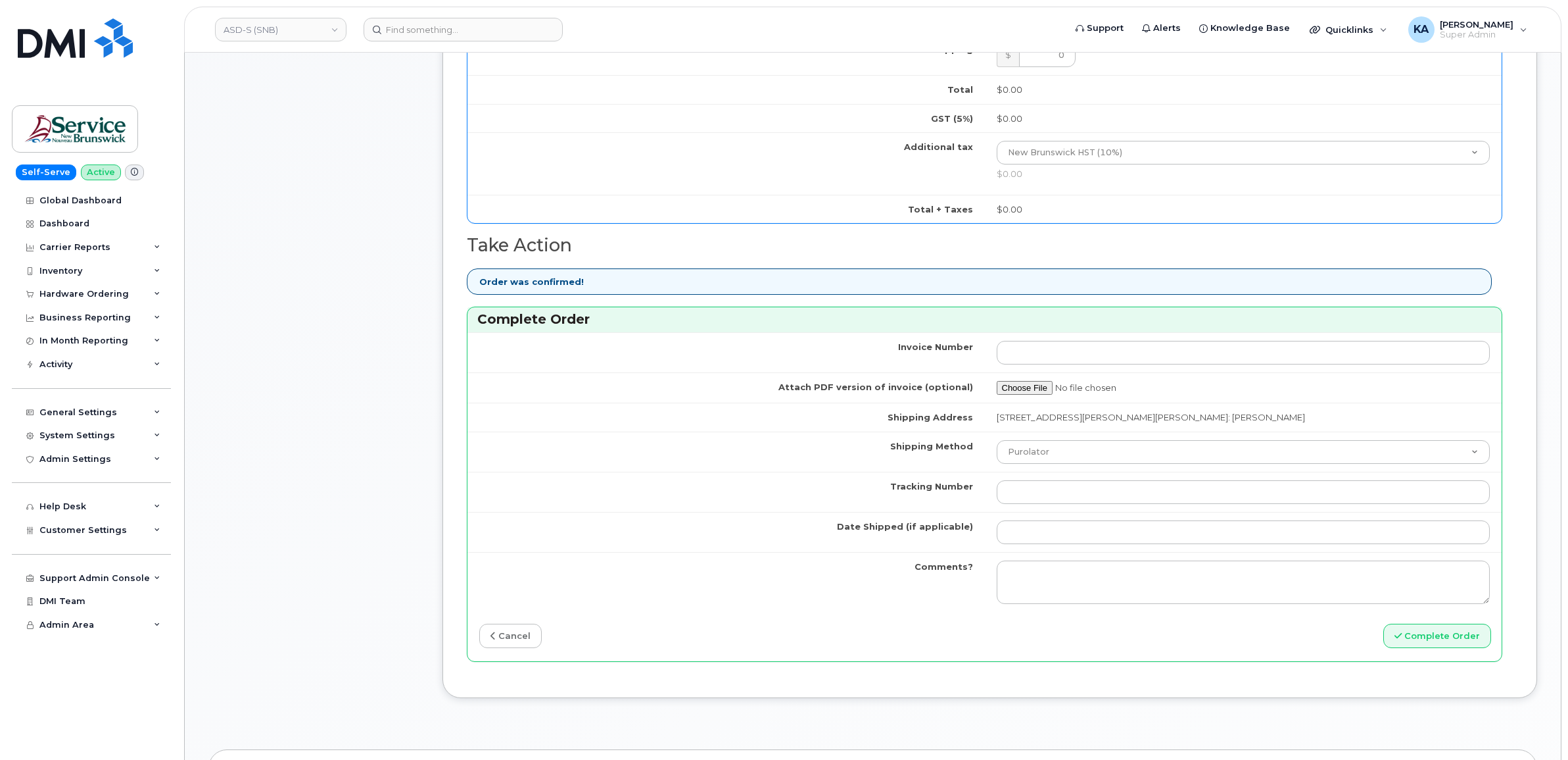
scroll to position [822, 0]
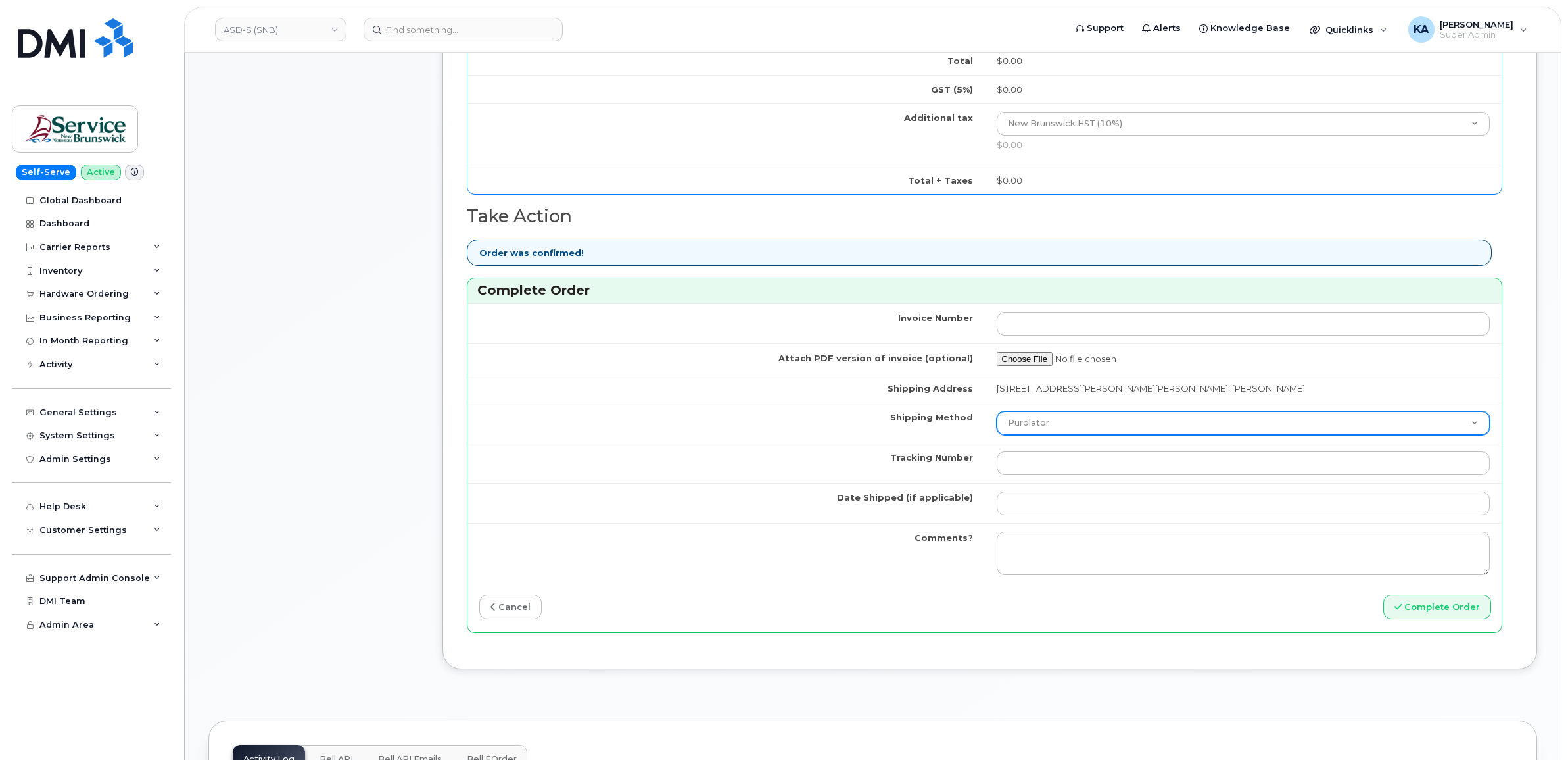
click at [1066, 424] on select "Purolator UPS FedEx Canada Post Courier Other Drop Off Pick Up" at bounding box center [1243, 423] width 494 height 24
select select "FedEx"
click at [997, 414] on select "Purolator UPS FedEx Canada Post Courier Other Drop Off Pick Up" at bounding box center [1243, 423] width 494 height 24
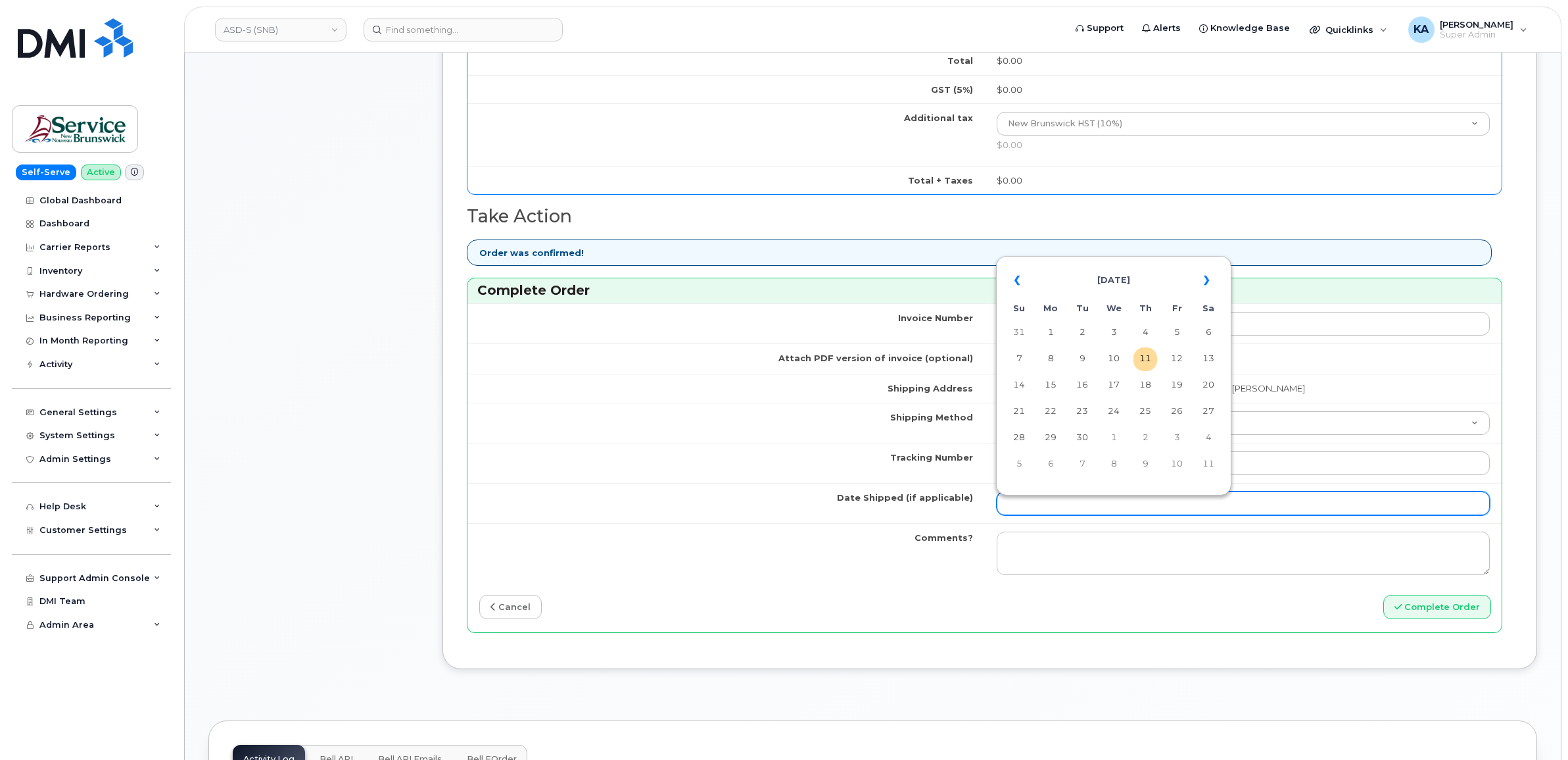
click at [1042, 508] on input "Date Shipped (if applicable)" at bounding box center [1243, 503] width 494 height 24
click at [1050, 357] on td "8" at bounding box center [1050, 359] width 24 height 24
type input "2025-09-08"
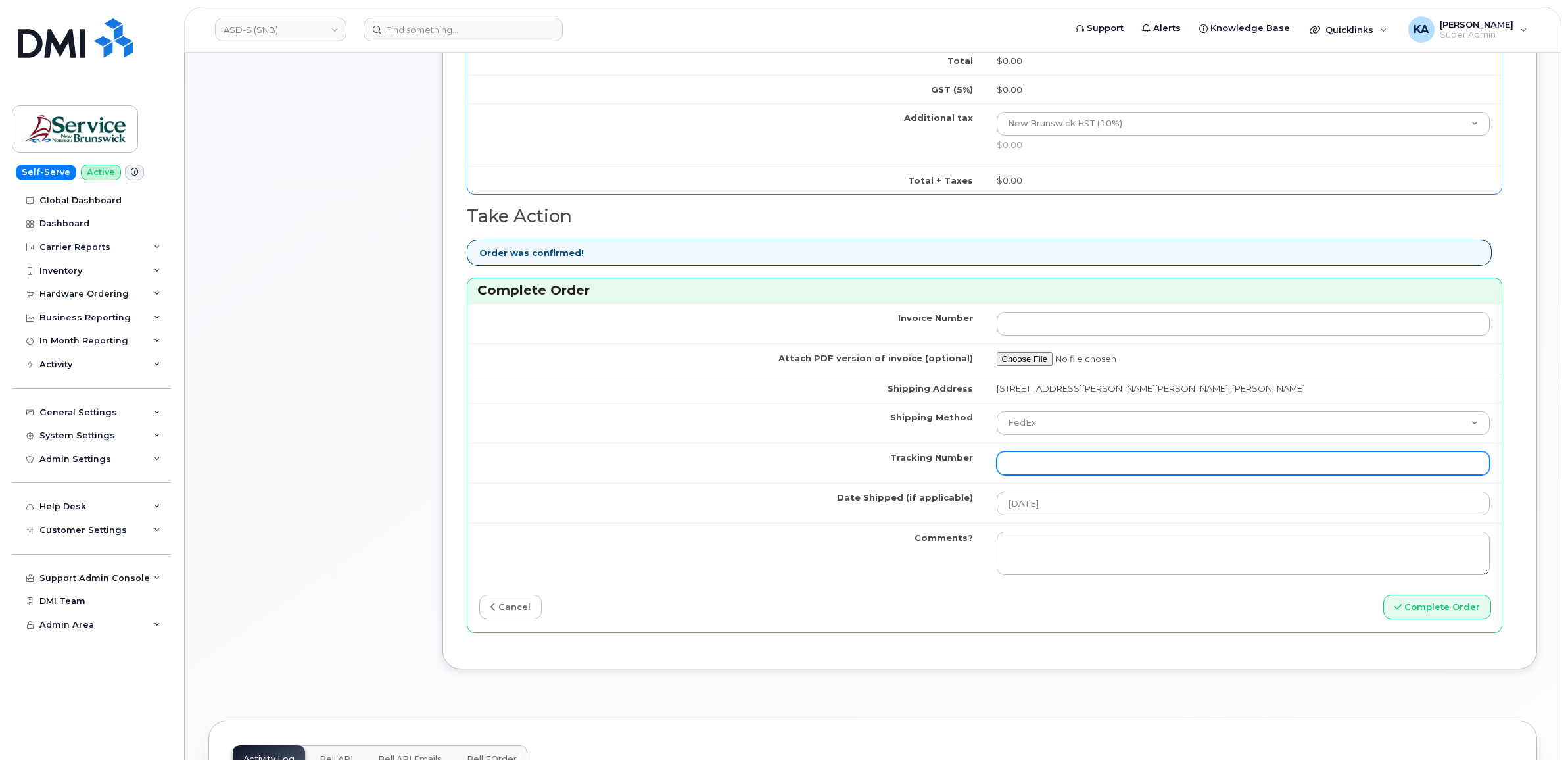
click at [1202, 465] on input "Tracking Number" at bounding box center [1243, 463] width 494 height 24
paste input "476423836136"
type input "476423836136"
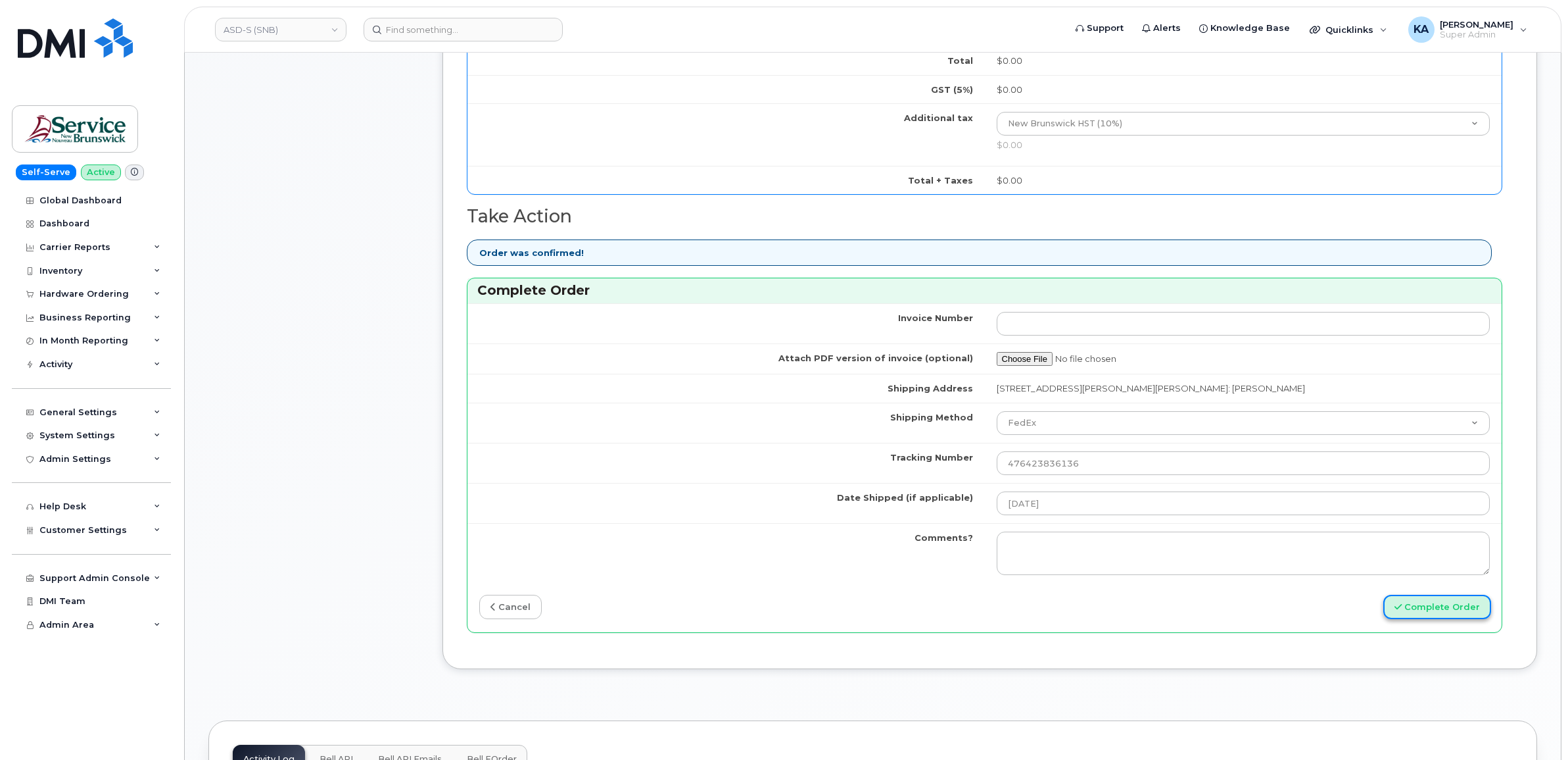
click at [1404, 604] on button "Complete Order" at bounding box center [1437, 606] width 108 height 24
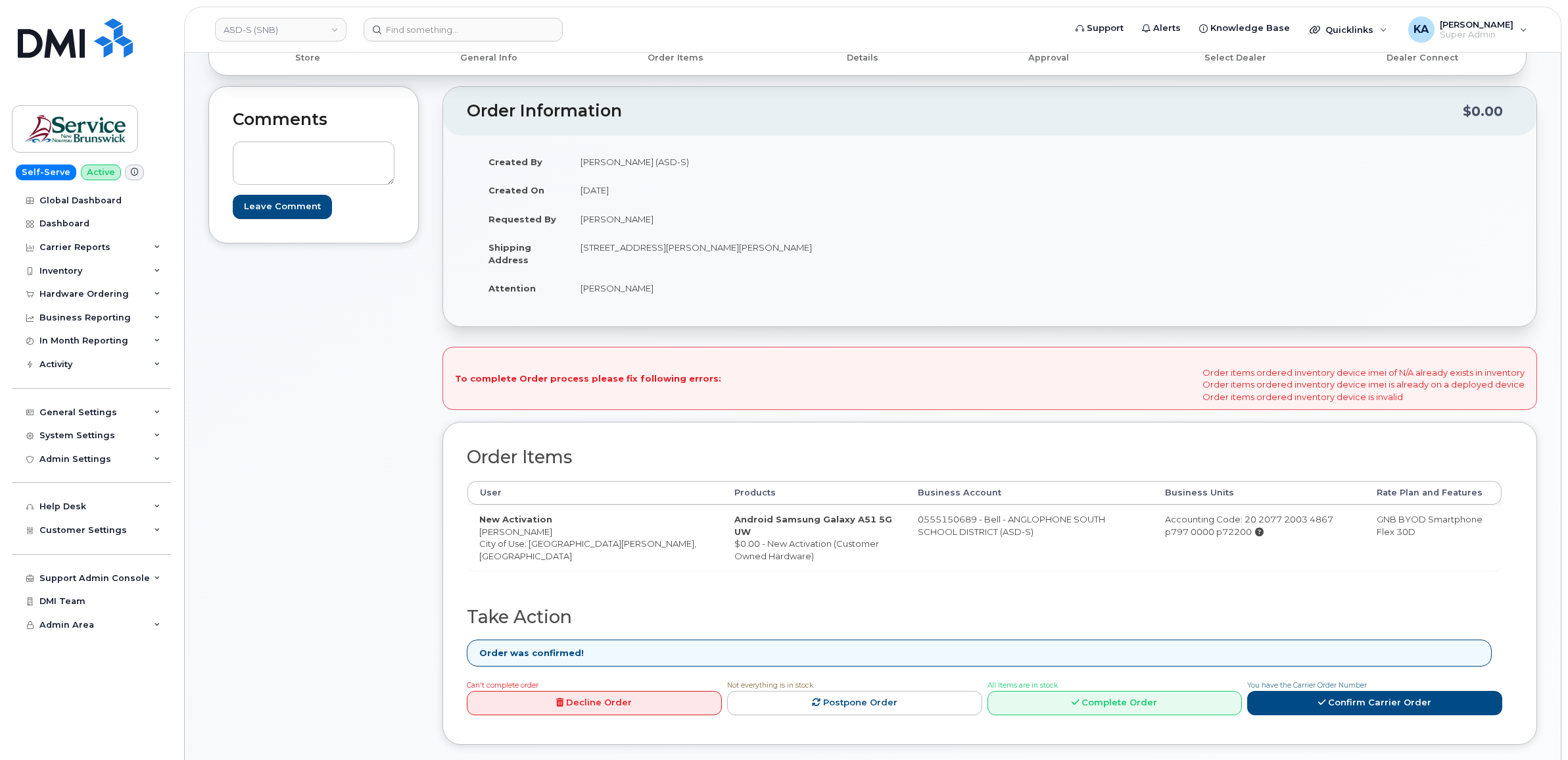
scroll to position [247, 0]
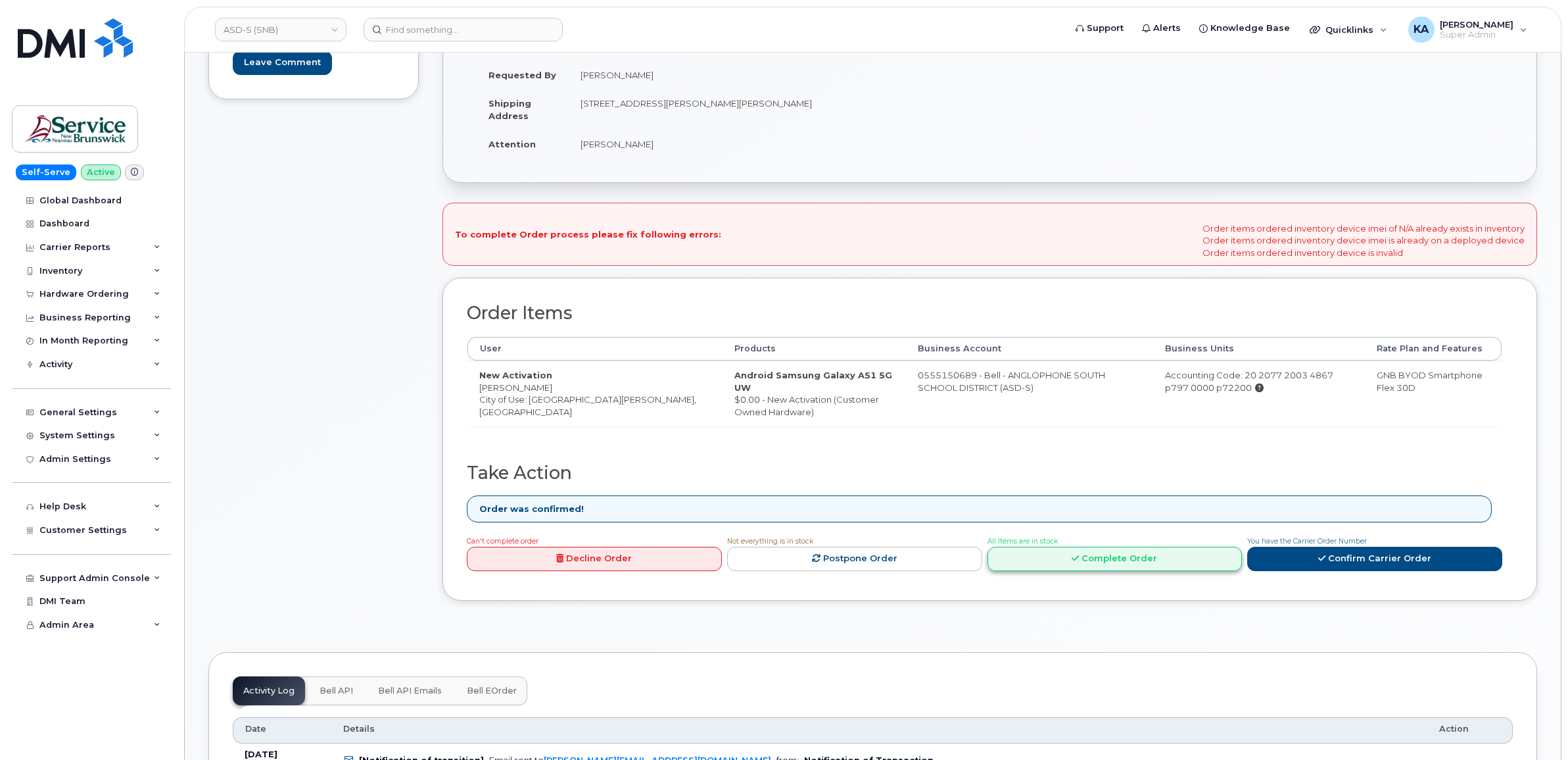
click at [1155, 567] on link "Complete Order" at bounding box center [1115, 558] width 255 height 24
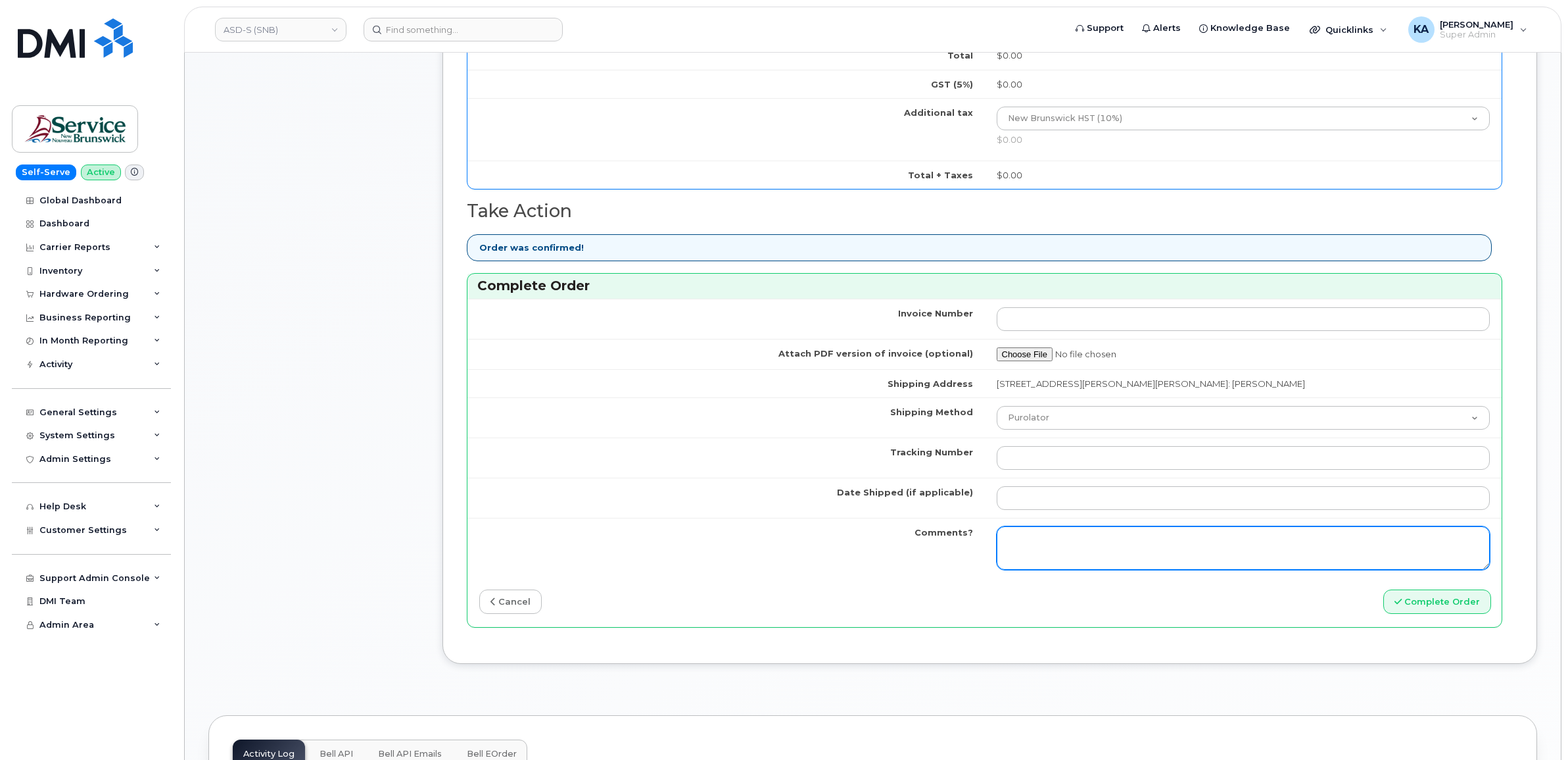
scroll to position [905, 0]
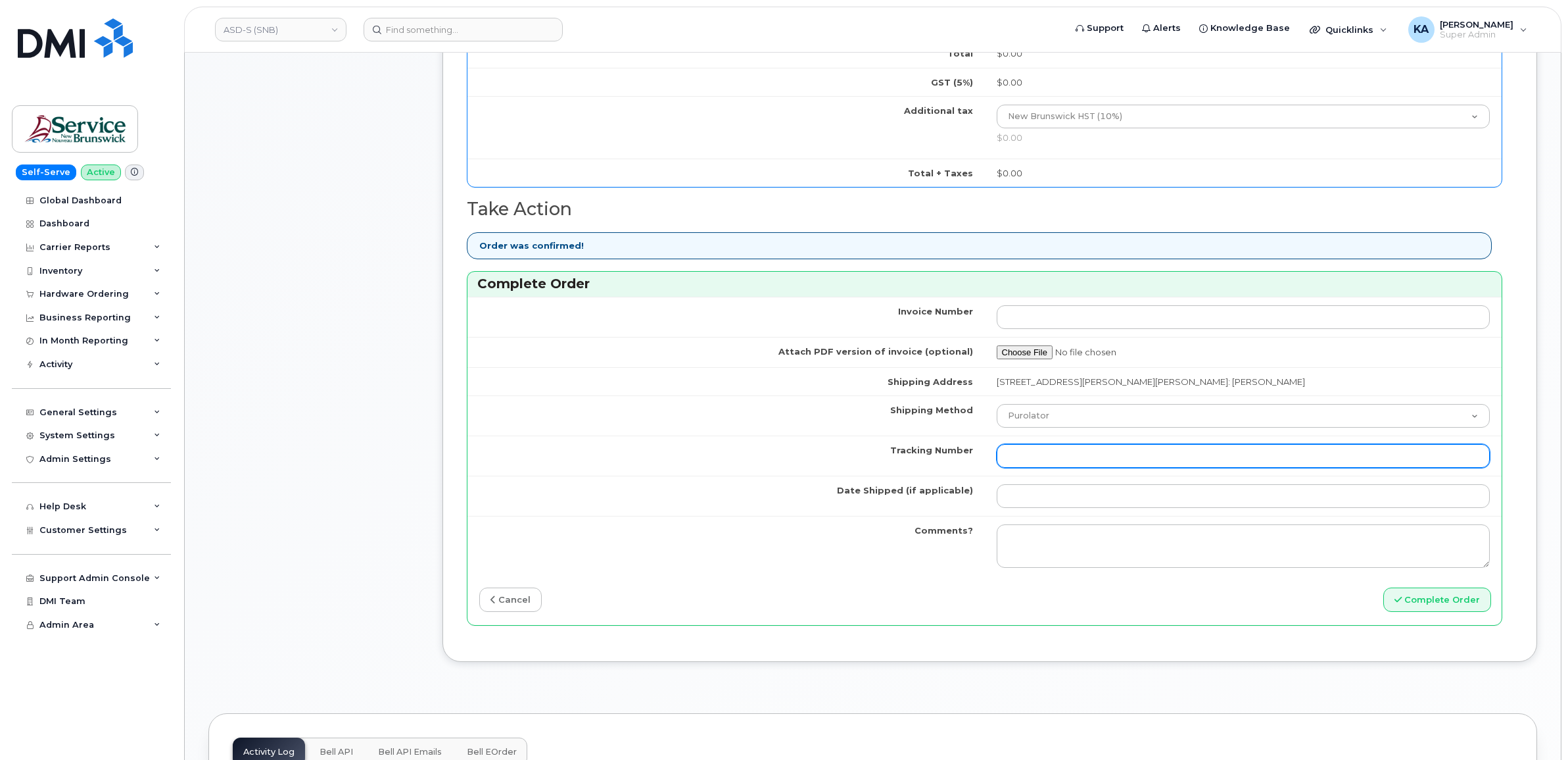
click at [1070, 462] on input "Tracking Number" at bounding box center [1243, 455] width 494 height 24
paste input "476423836136"
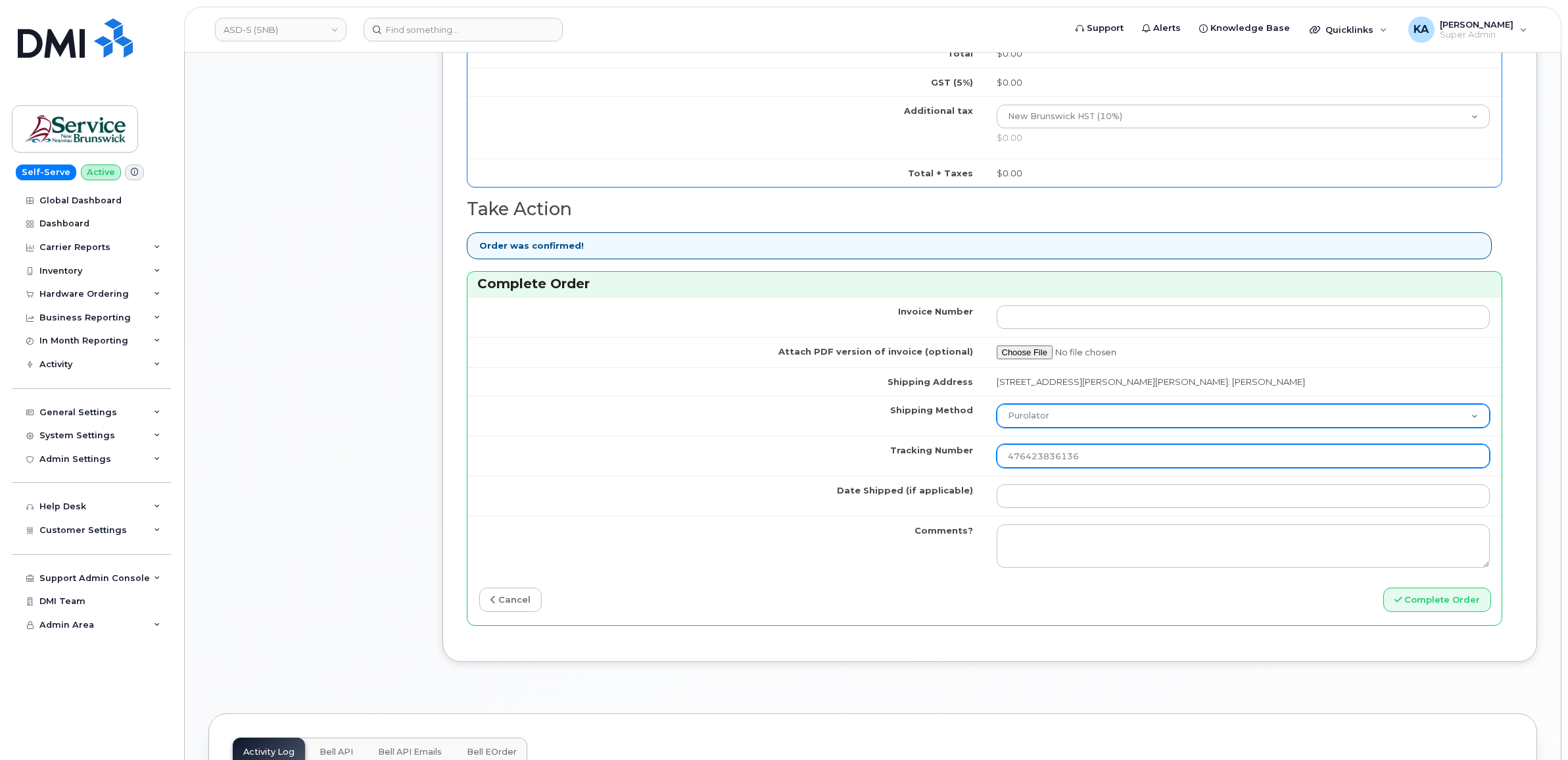
type input "476423836136"
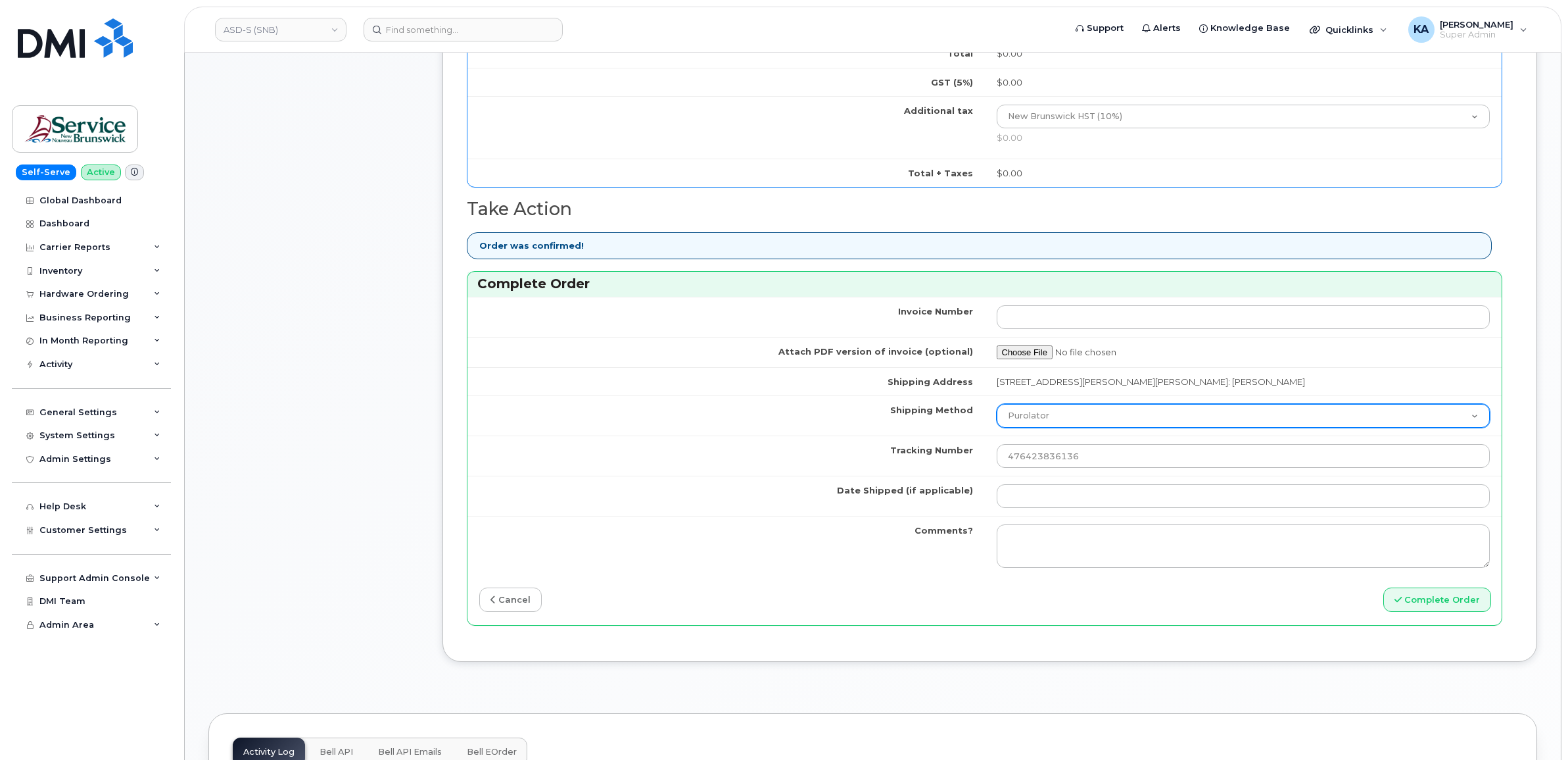
click at [1060, 418] on select "Purolator UPS FedEx Canada Post Courier Other Drop Off Pick Up" at bounding box center [1243, 415] width 494 height 24
select select "FedEx"
click at [997, 407] on select "Purolator UPS FedEx Canada Post Courier Other Drop Off Pick Up" at bounding box center [1243, 415] width 494 height 24
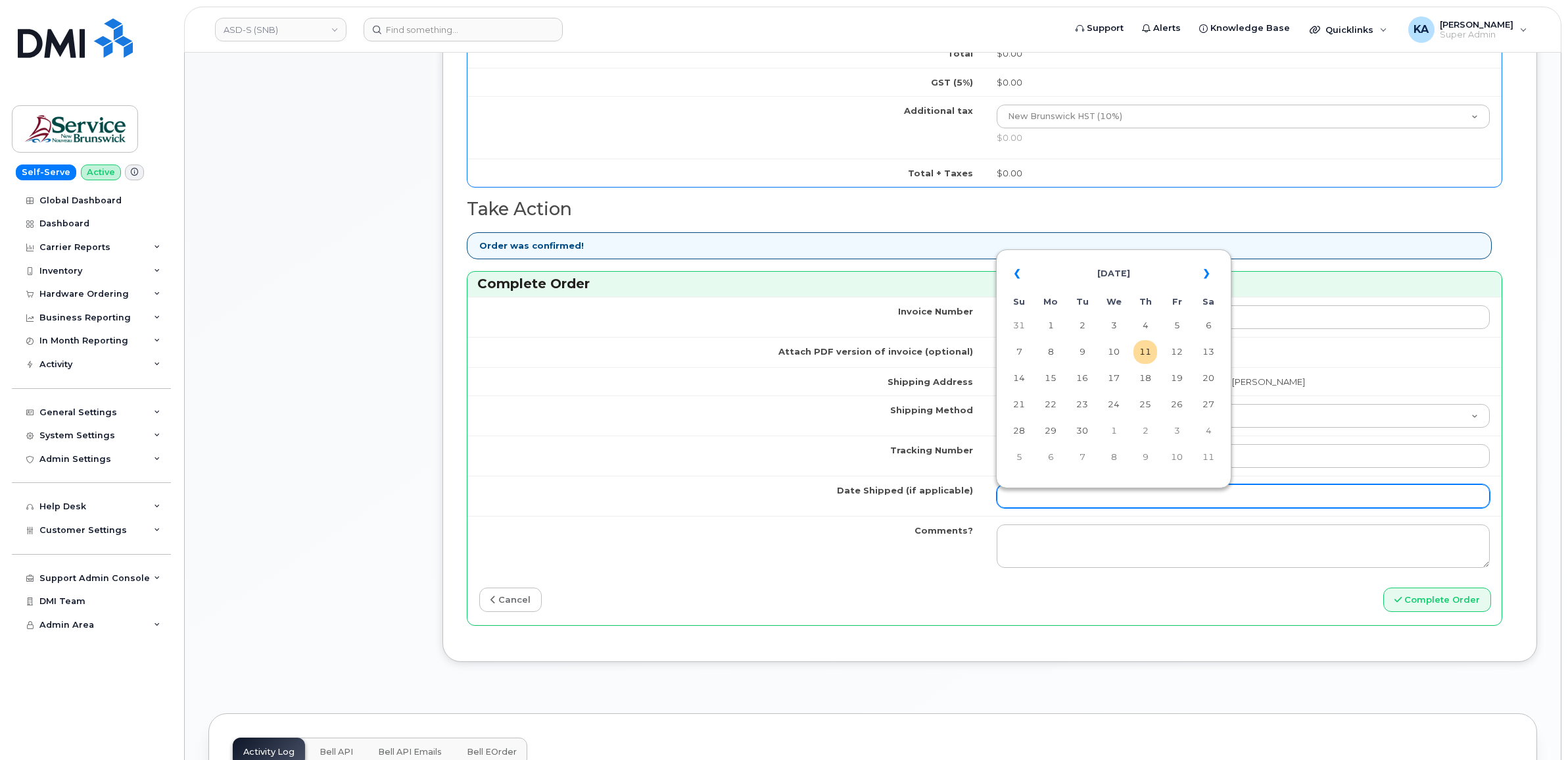
click at [1032, 498] on input "Date Shipped (if applicable)" at bounding box center [1243, 496] width 494 height 24
click at [1044, 349] on td "8" at bounding box center [1050, 352] width 24 height 24
type input "[DATE]"
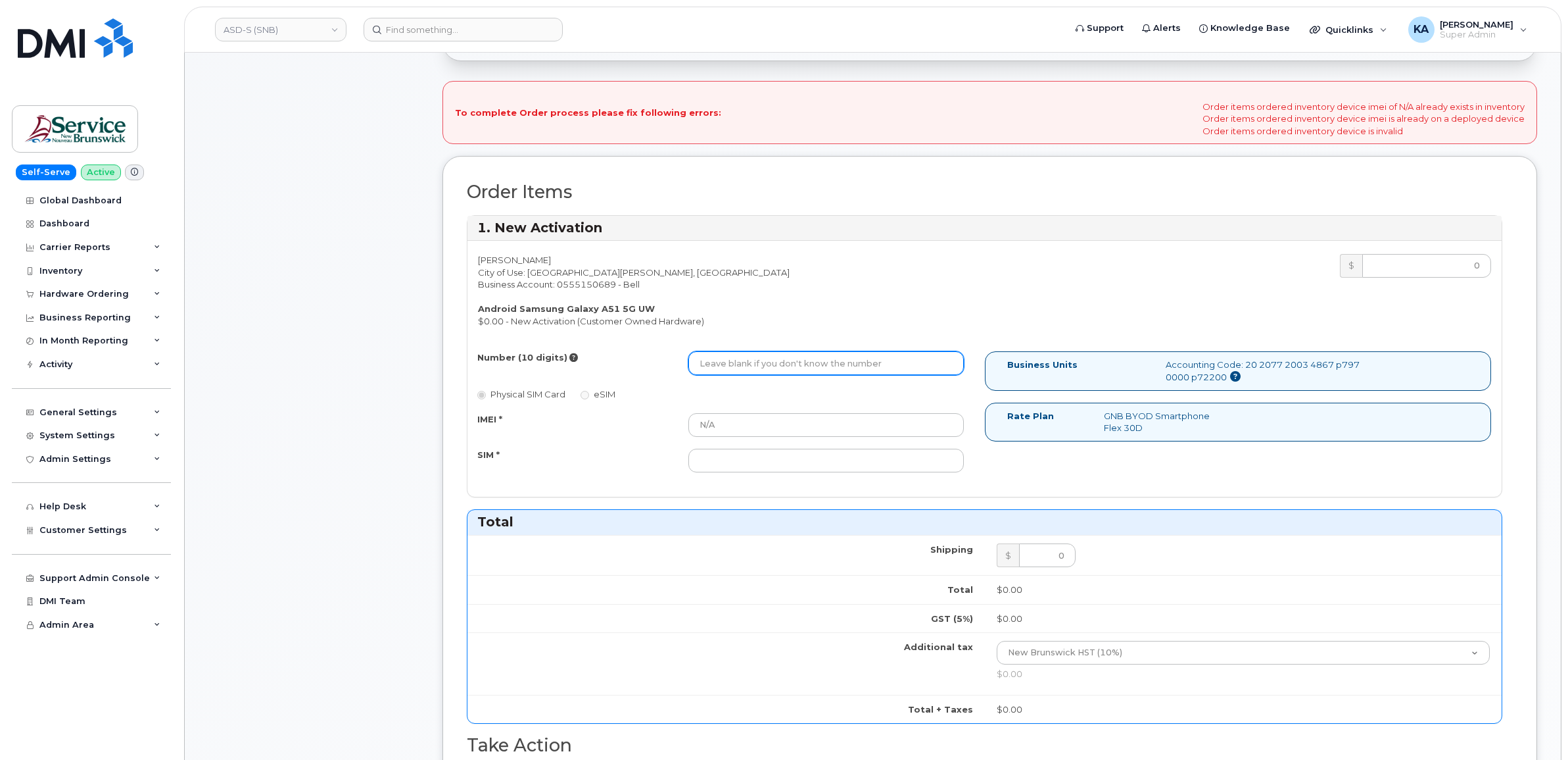
scroll to position [247, 0]
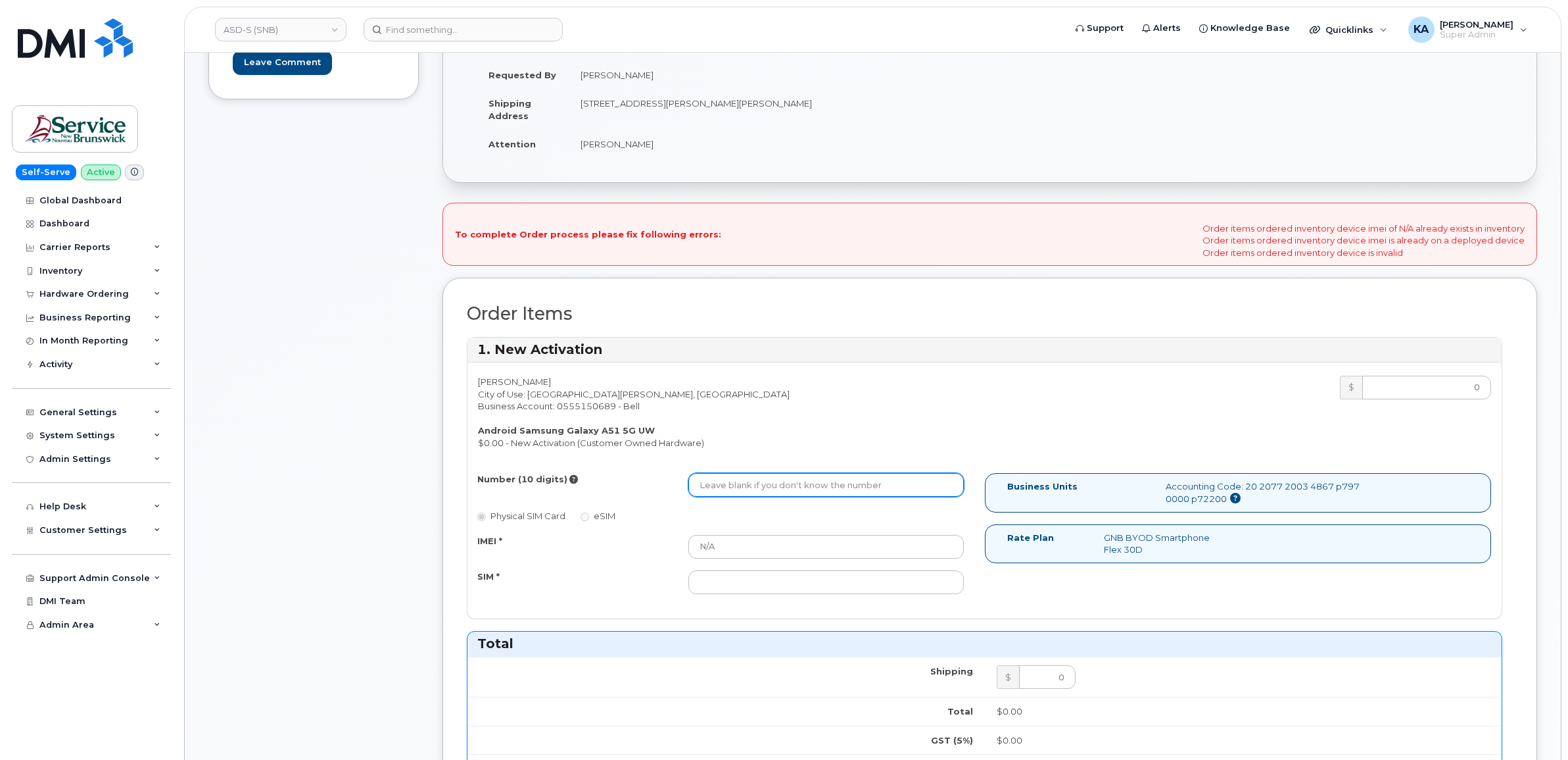
click at [845, 487] on input "Number (10 digits)" at bounding box center [826, 485] width 275 height 24
paste input "5062712652"
type input "5062712652"
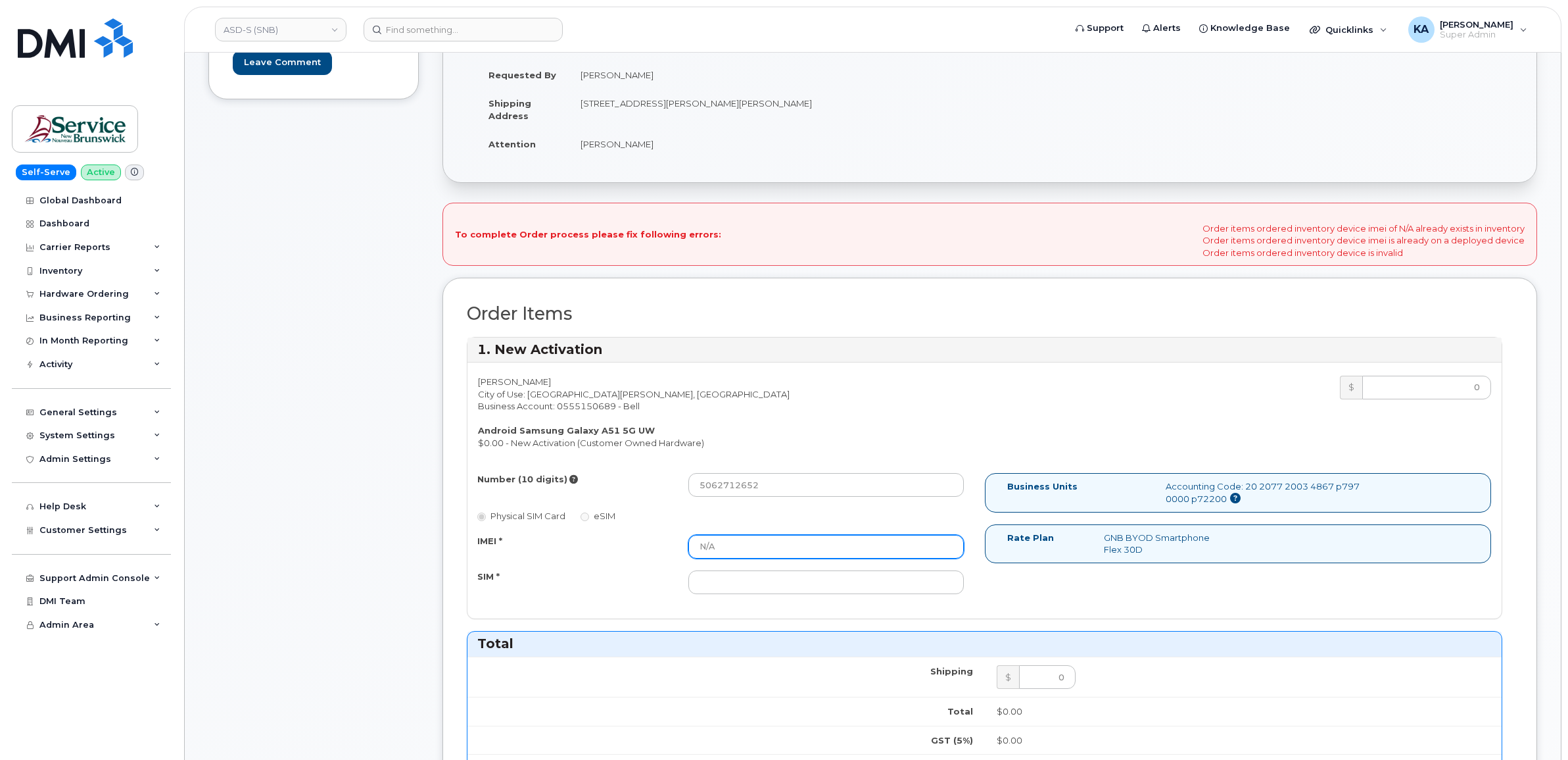
drag, startPoint x: 745, startPoint y: 550, endPoint x: 612, endPoint y: 544, distance: 133.1
click at [613, 550] on div "IMEI * N/A" at bounding box center [721, 547] width 507 height 24
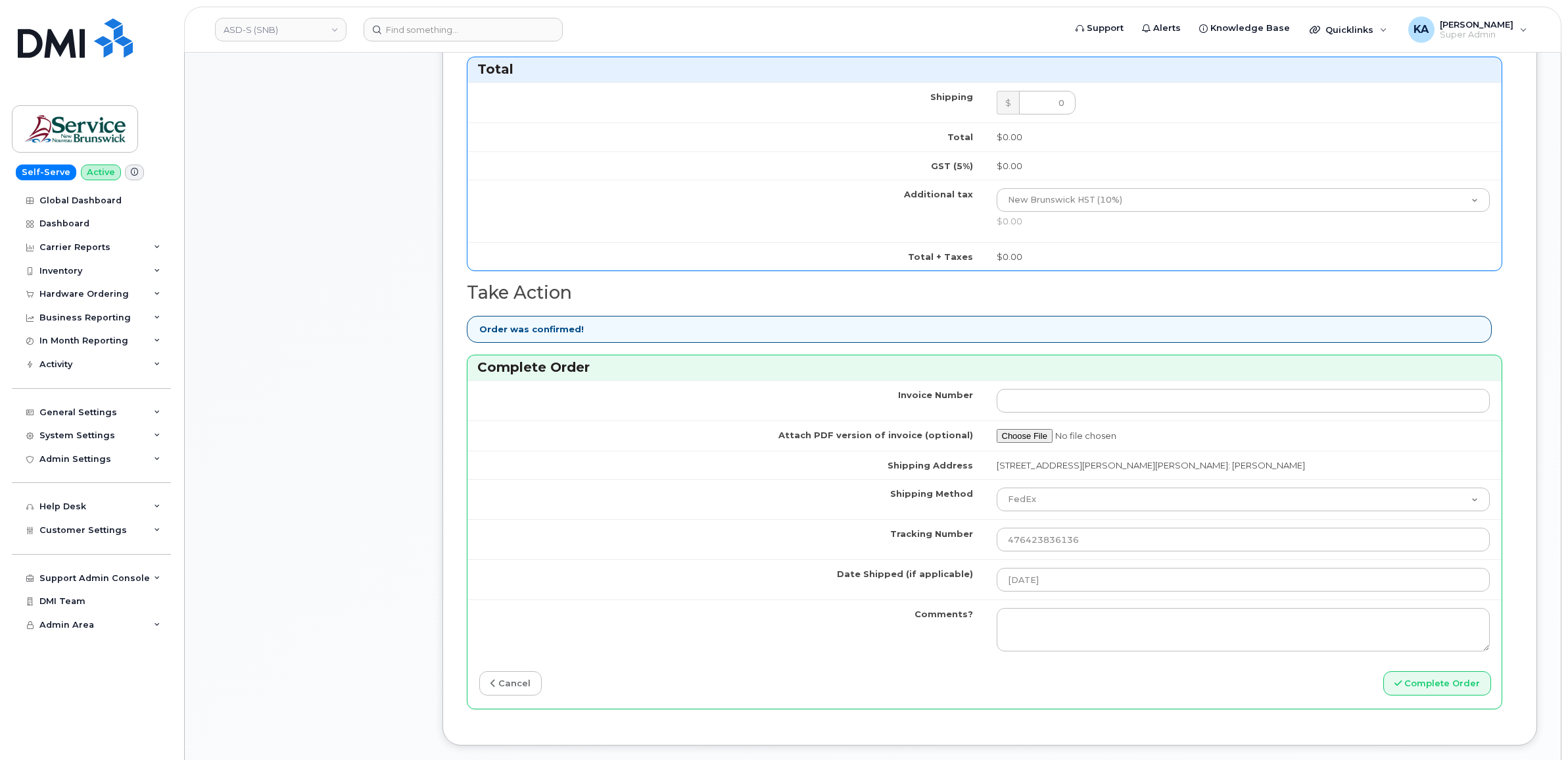
scroll to position [822, 0]
click at [1398, 683] on icon "submit" at bounding box center [1397, 681] width 7 height 9
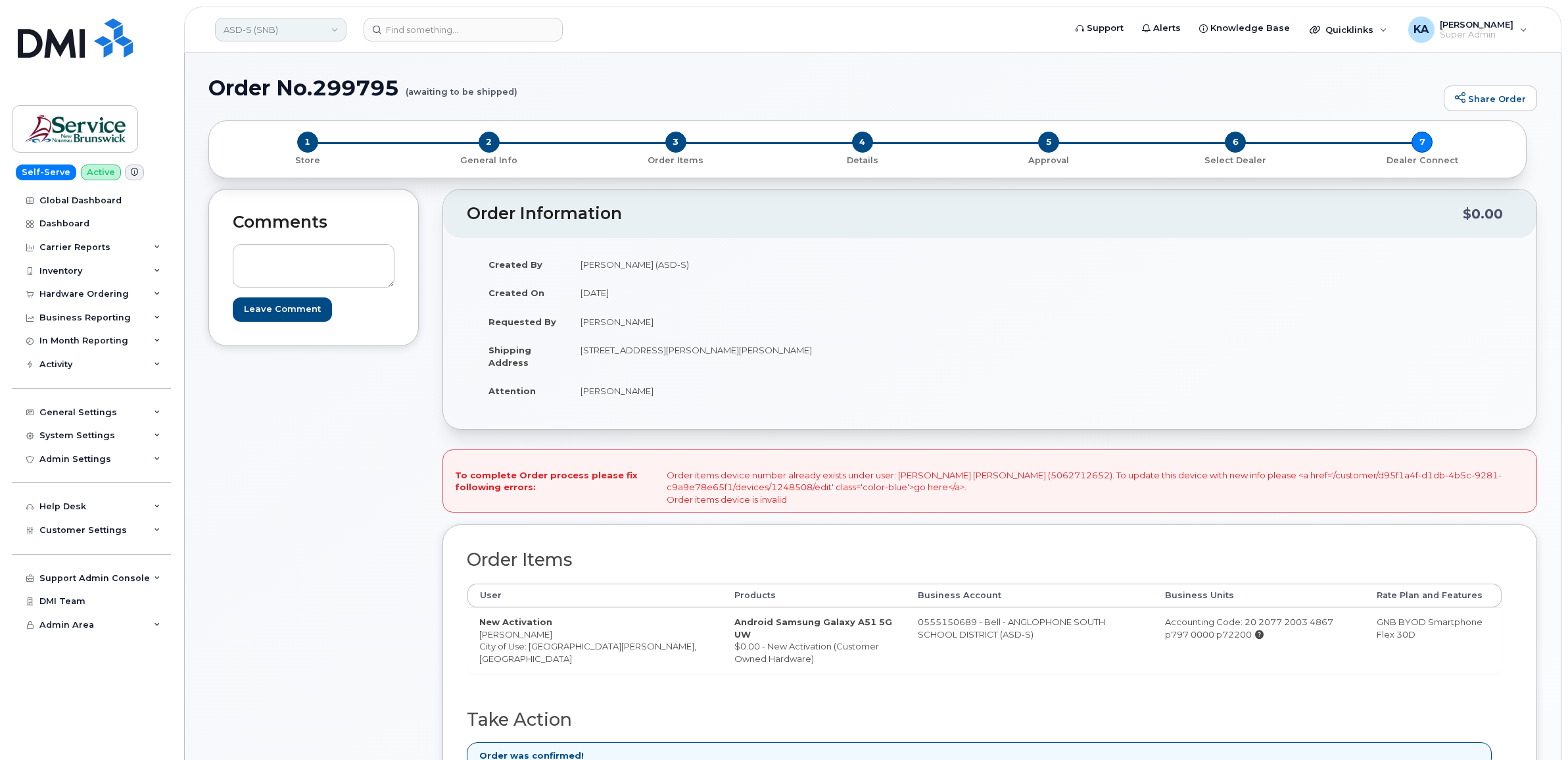
click at [284, 33] on link "ASD-S (SNB)" at bounding box center [281, 29] width 131 height 24
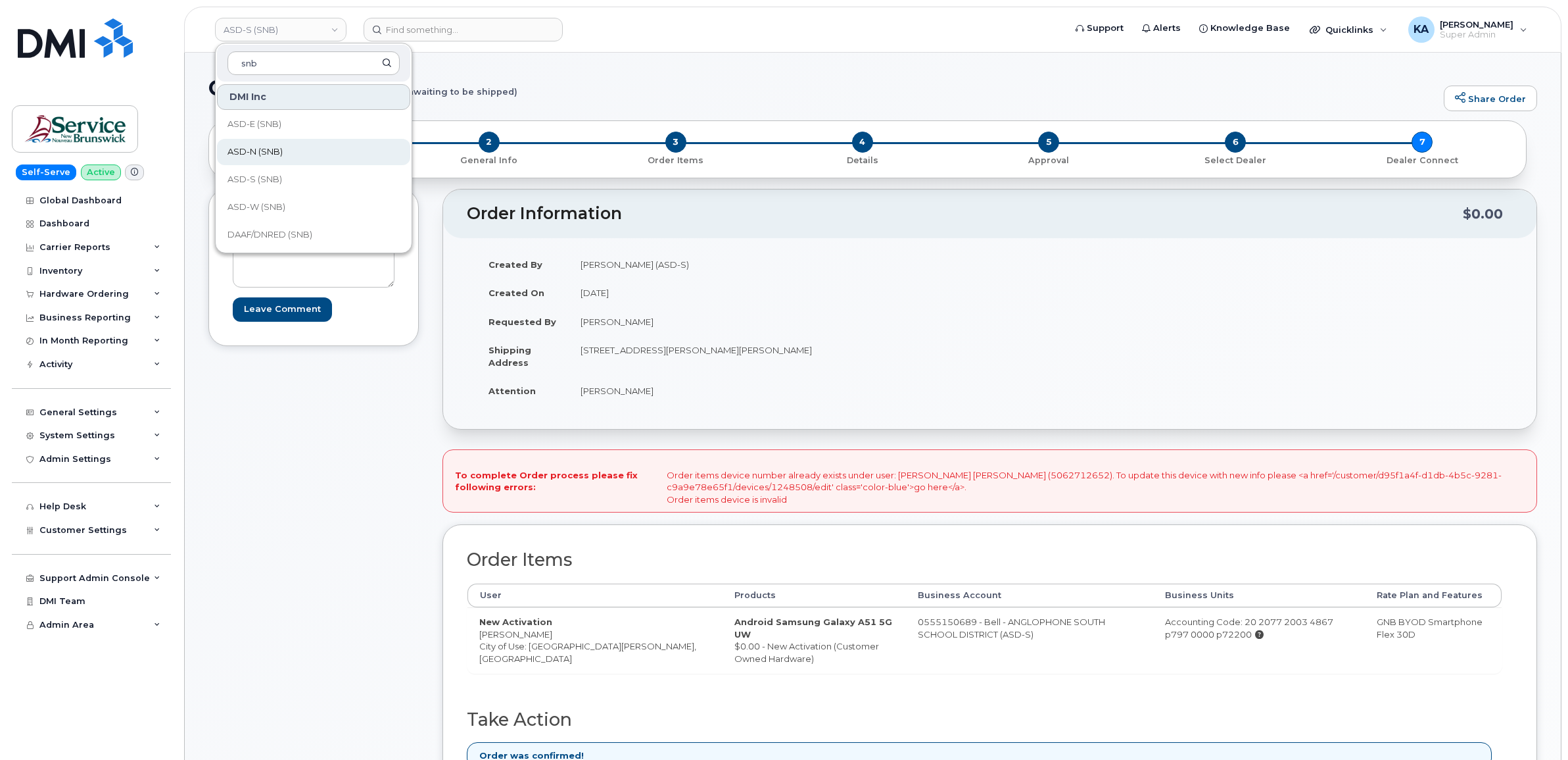
type input "snb"
click at [261, 152] on span "ASD-N (SNB)" at bounding box center [254, 152] width 55 height 13
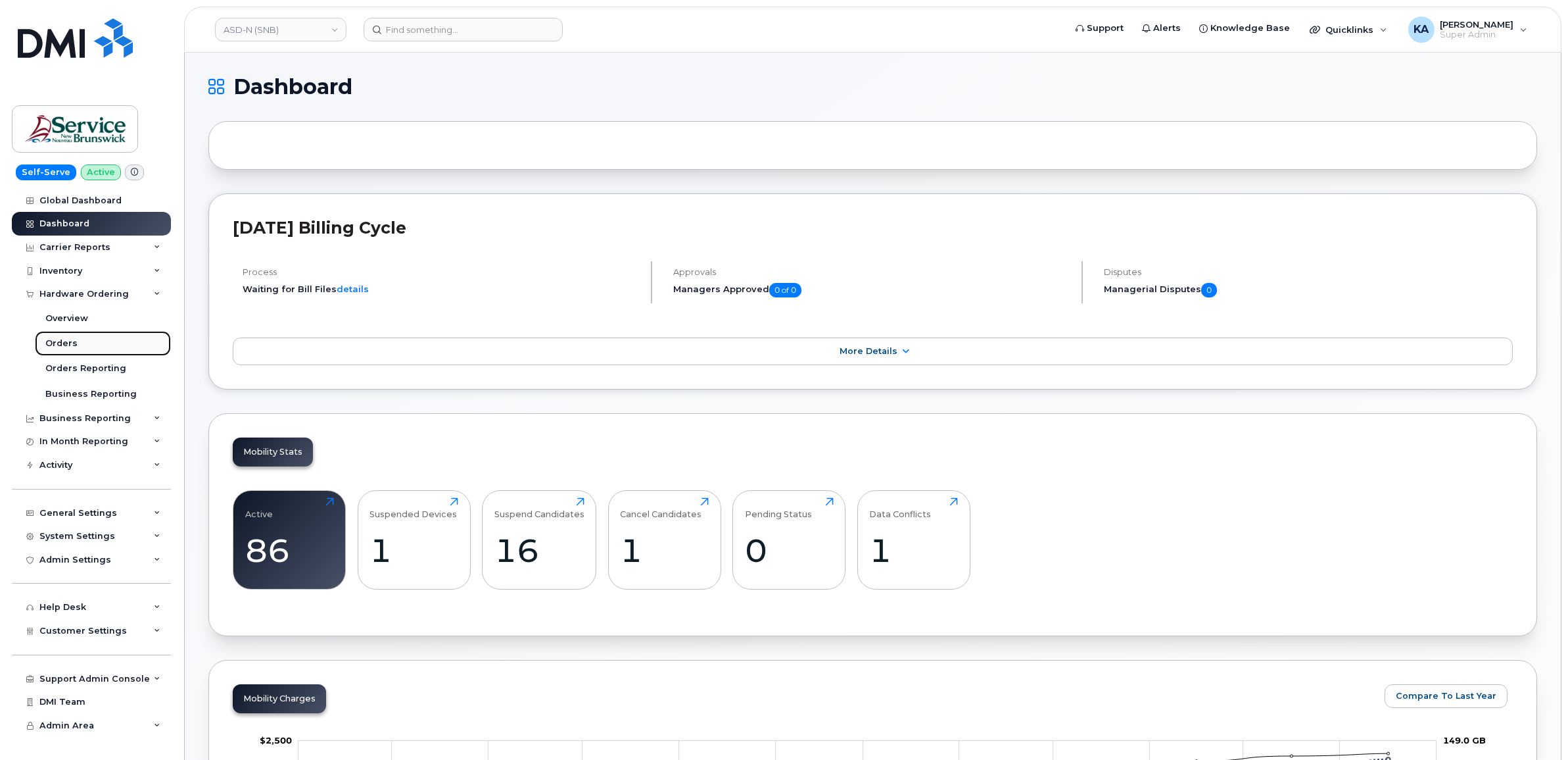
click at [46, 346] on div "Orders" at bounding box center [62, 343] width 32 height 12
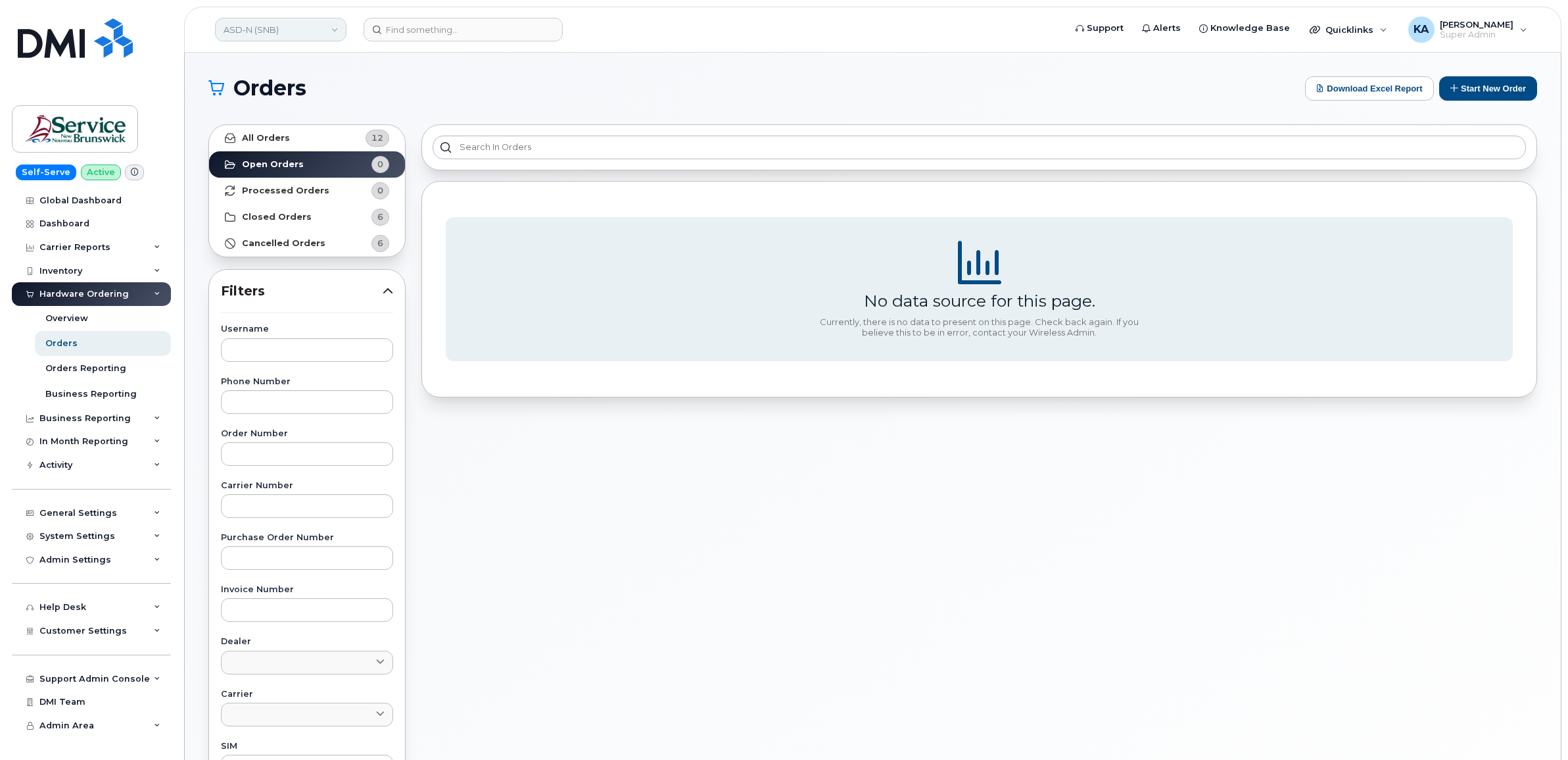
click at [284, 33] on link "ASD-N (SNB)" at bounding box center [281, 29] width 131 height 24
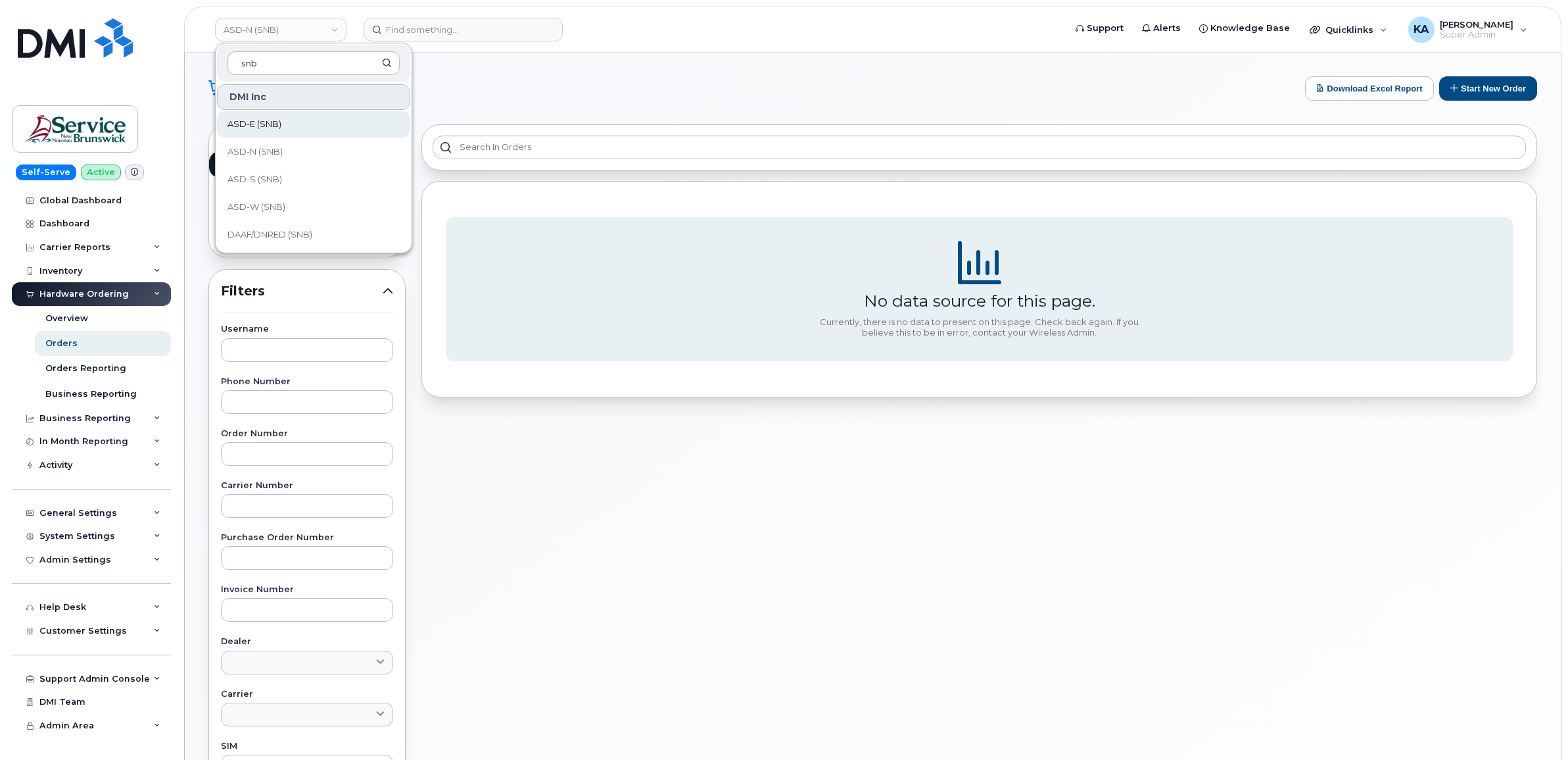
type input "snb"
click at [258, 121] on span "ASD-E (SNB)" at bounding box center [254, 124] width 54 height 13
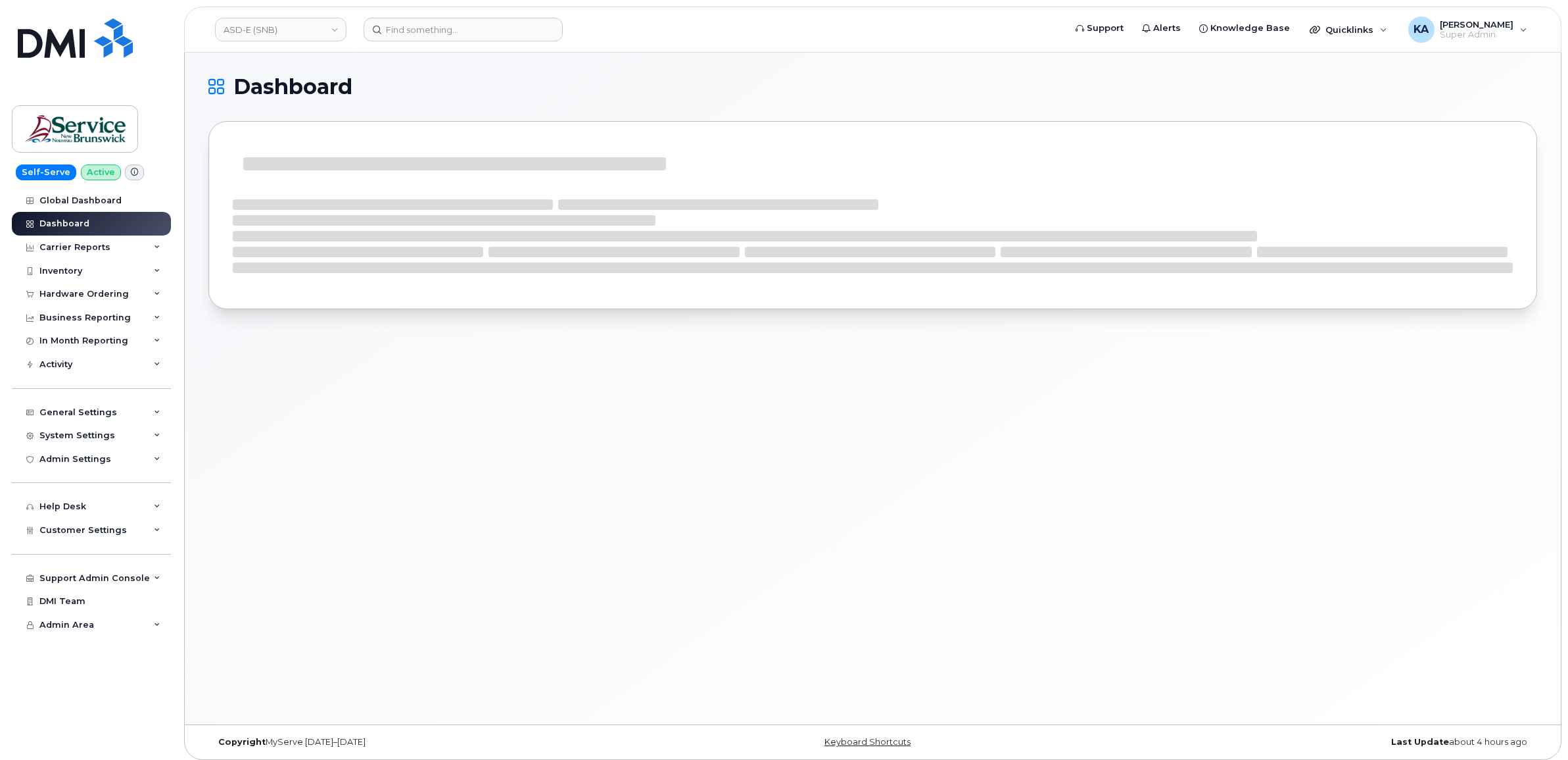
click at [64, 289] on div "Hardware Ordering" at bounding box center [91, 294] width 159 height 24
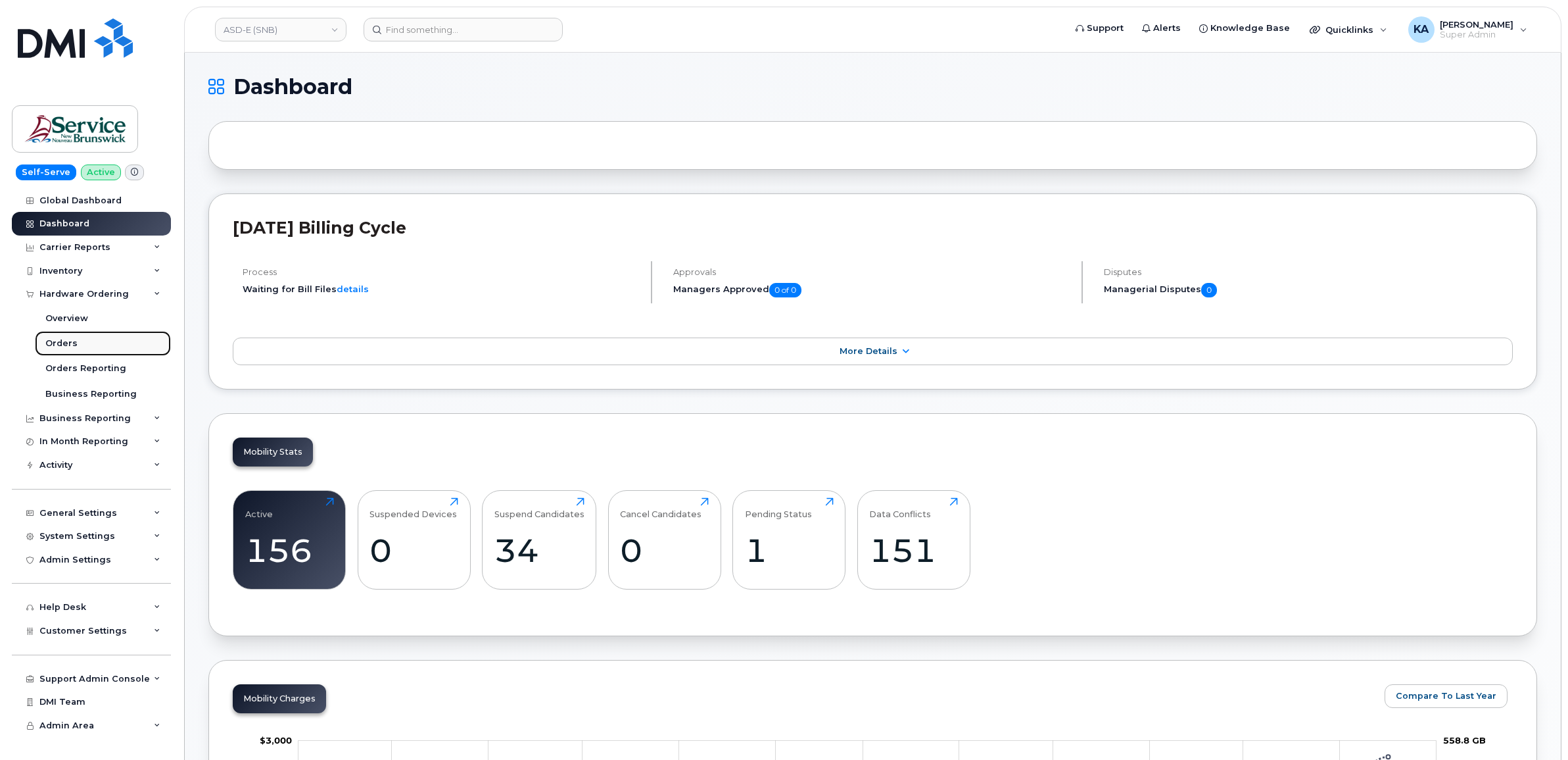
click at [49, 343] on div "Orders" at bounding box center [62, 343] width 32 height 12
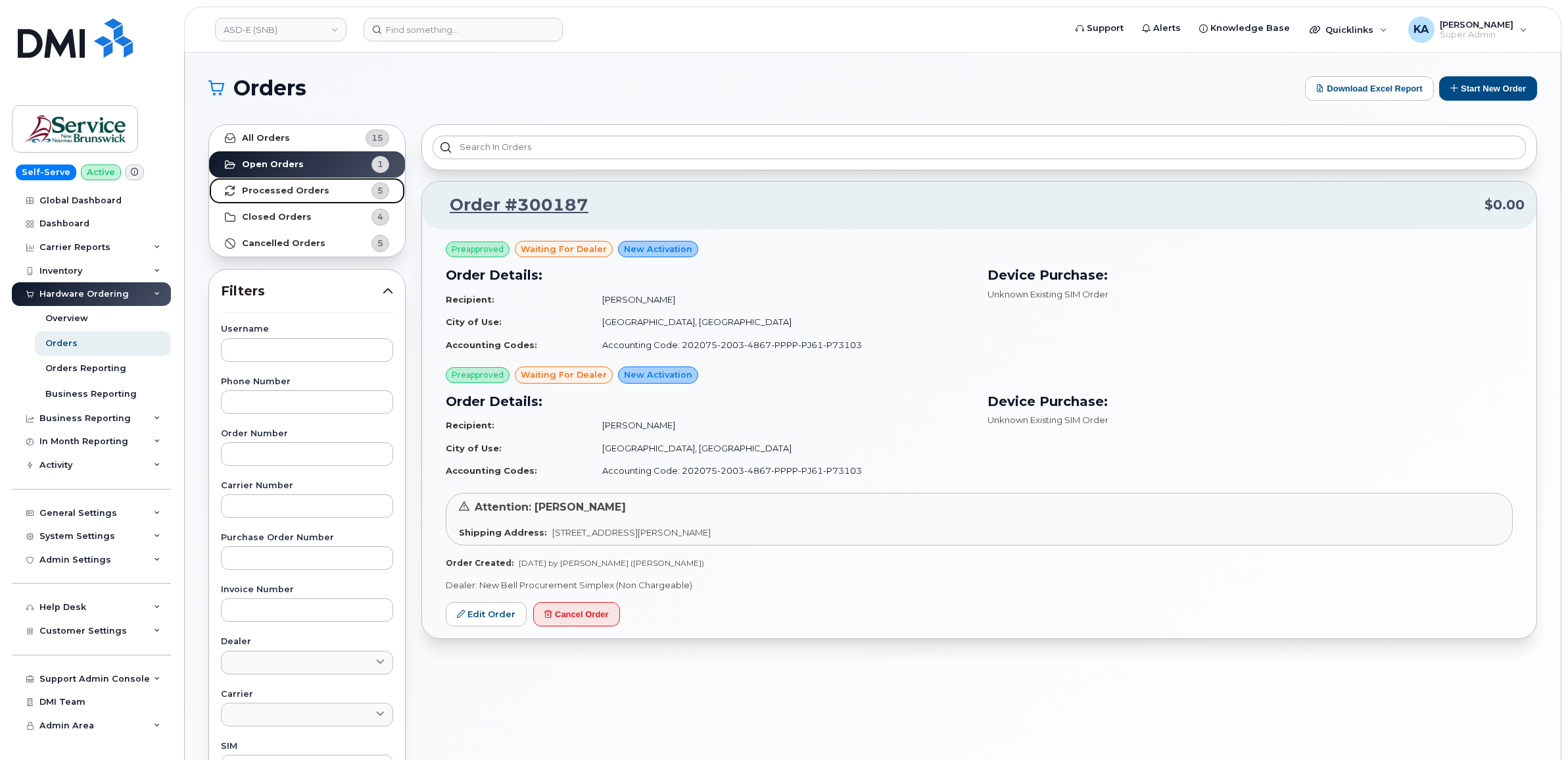
click at [288, 186] on strong "Processed Orders" at bounding box center [285, 191] width 87 height 11
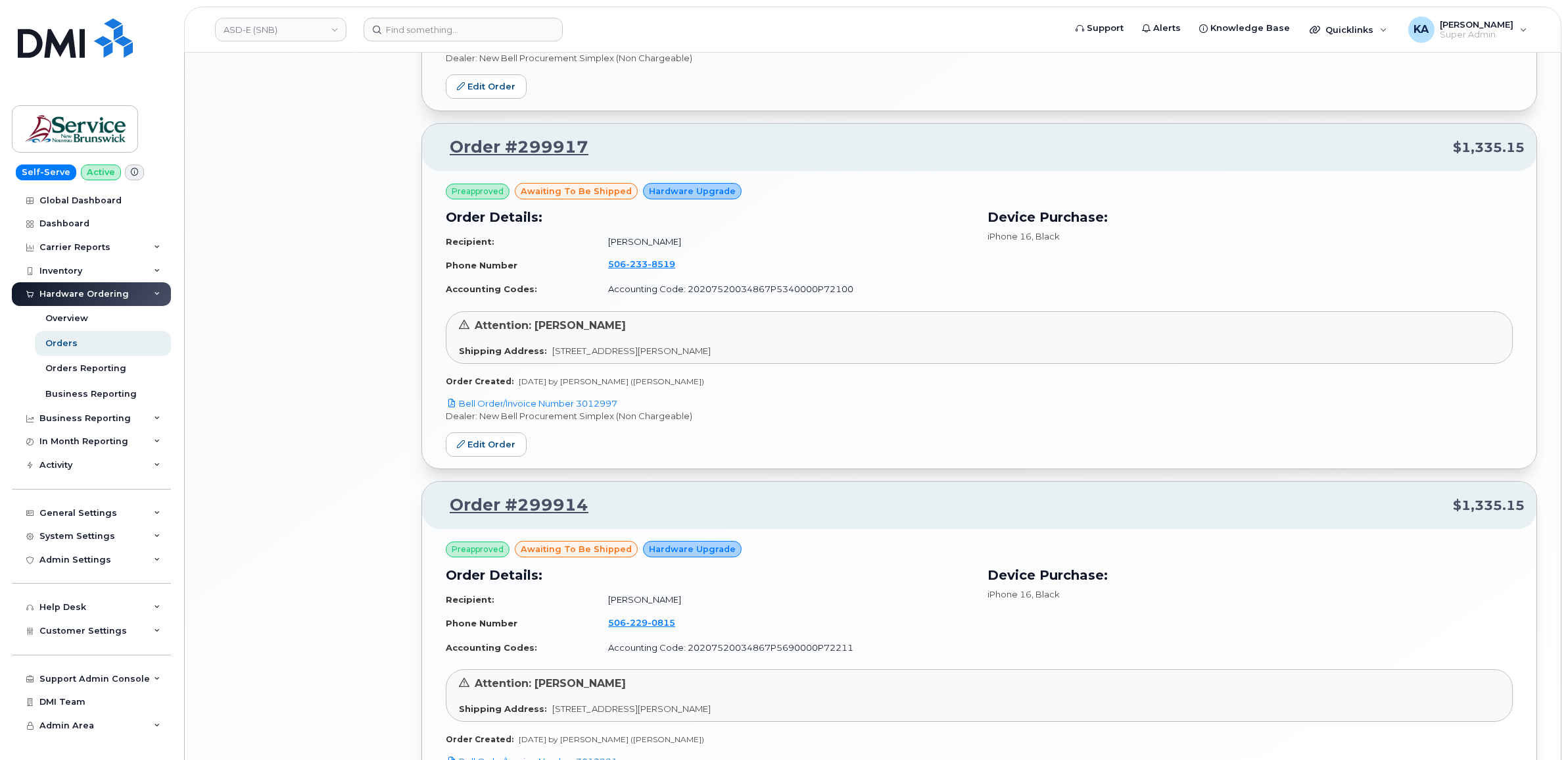
scroll to position [1273, 0]
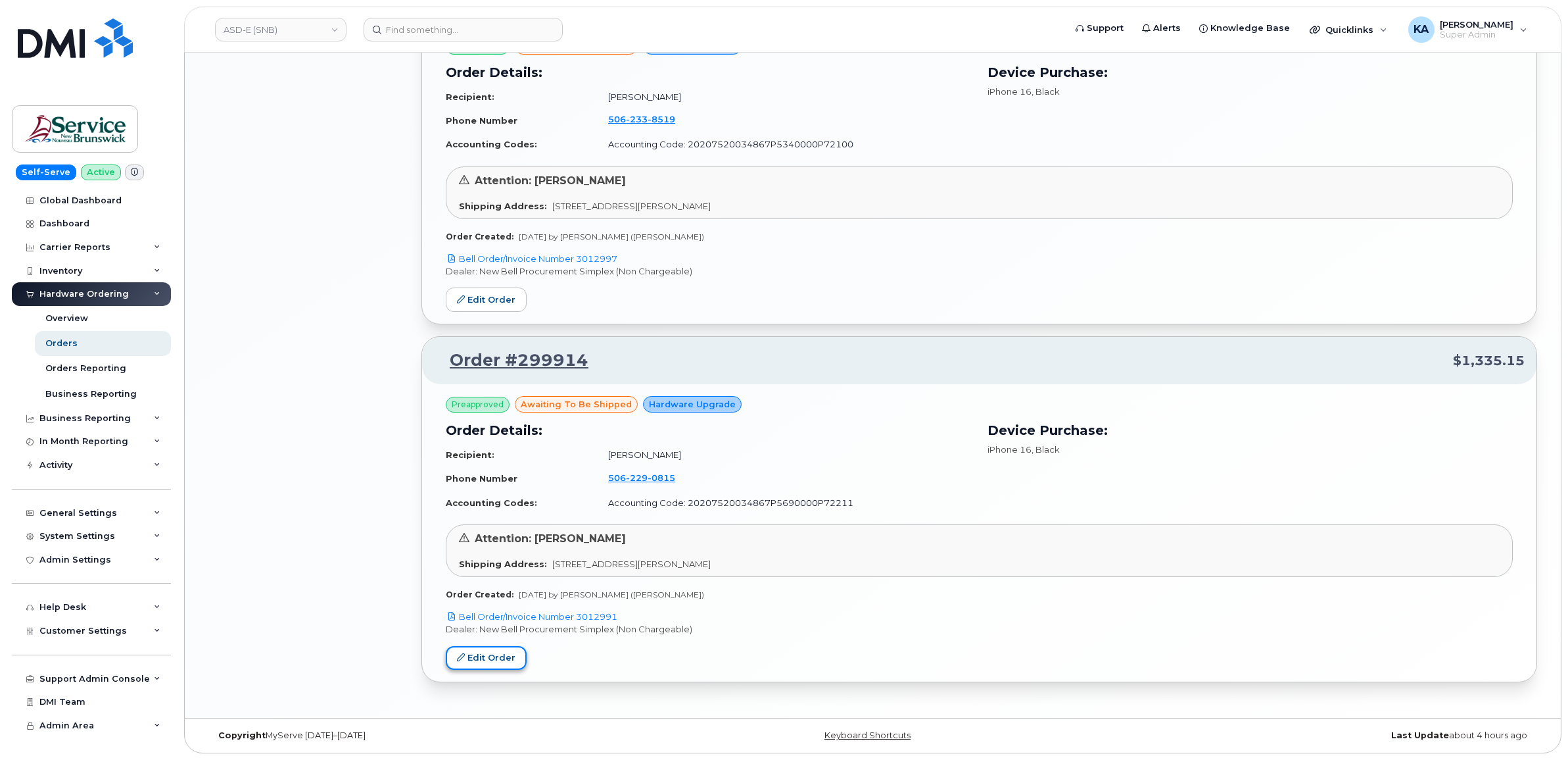
click at [471, 653] on link "Edit Order" at bounding box center [486, 657] width 81 height 24
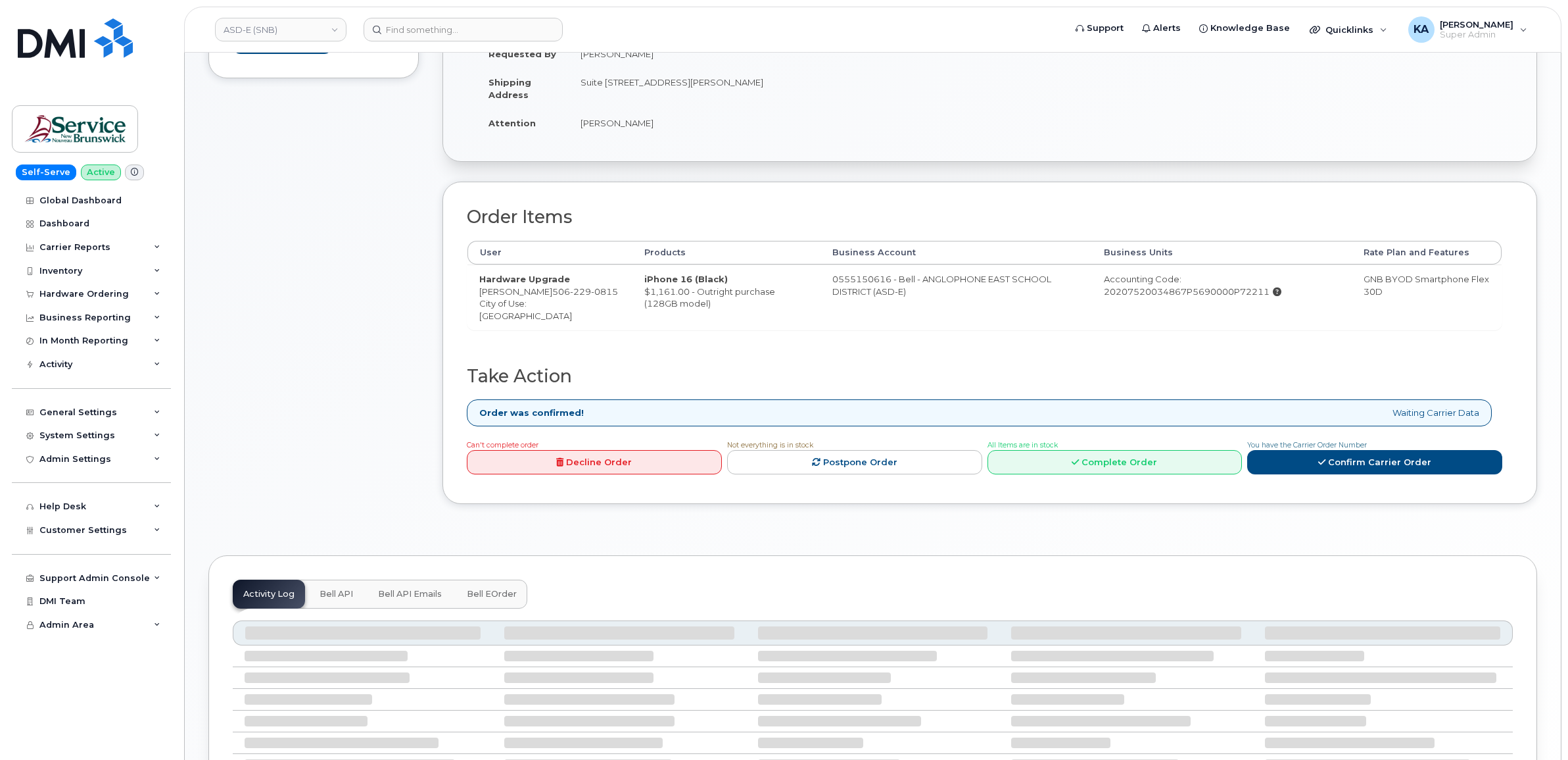
scroll to position [329, 0]
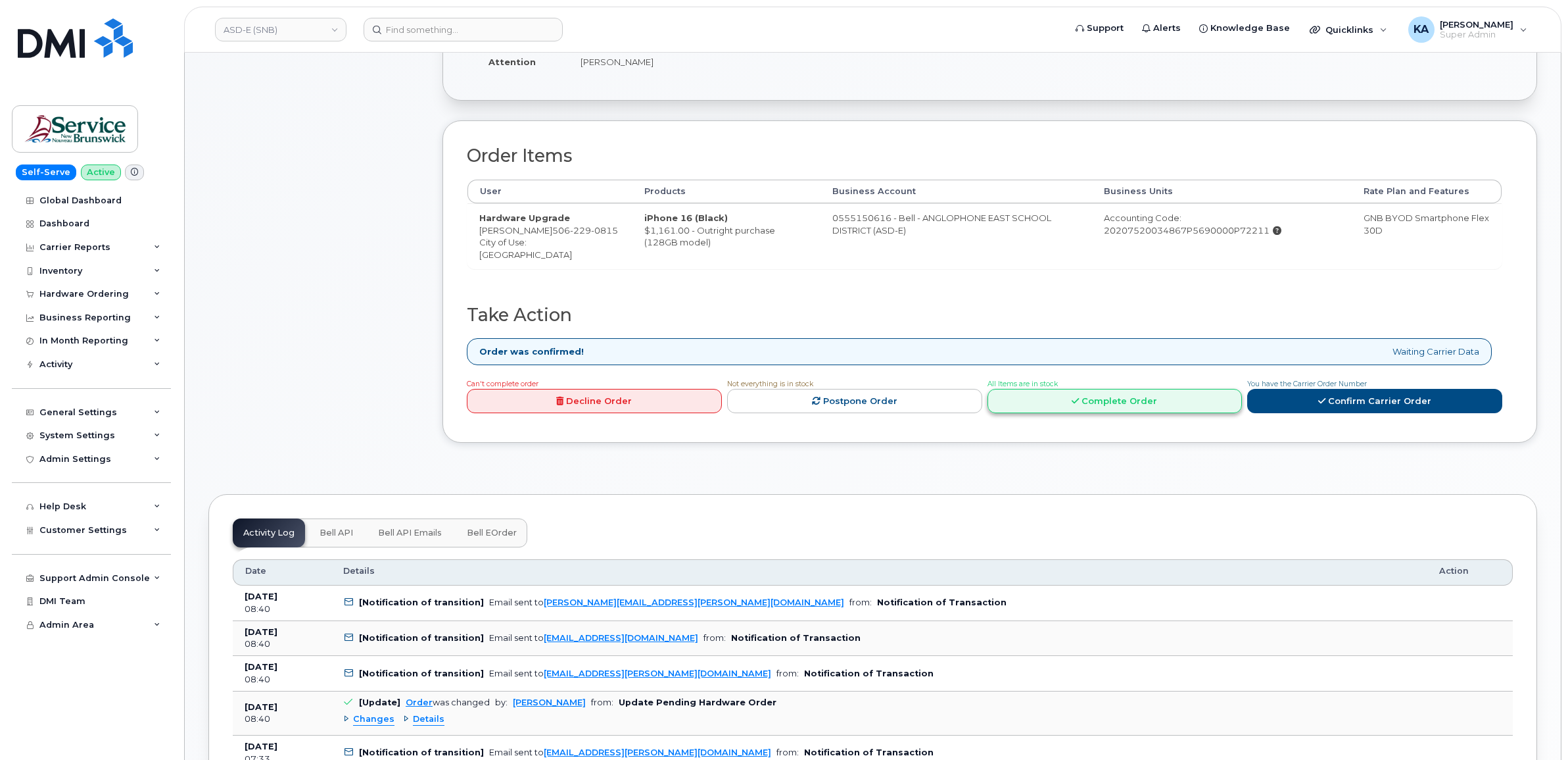
click at [1099, 399] on link "Complete Order" at bounding box center [1115, 400] width 255 height 24
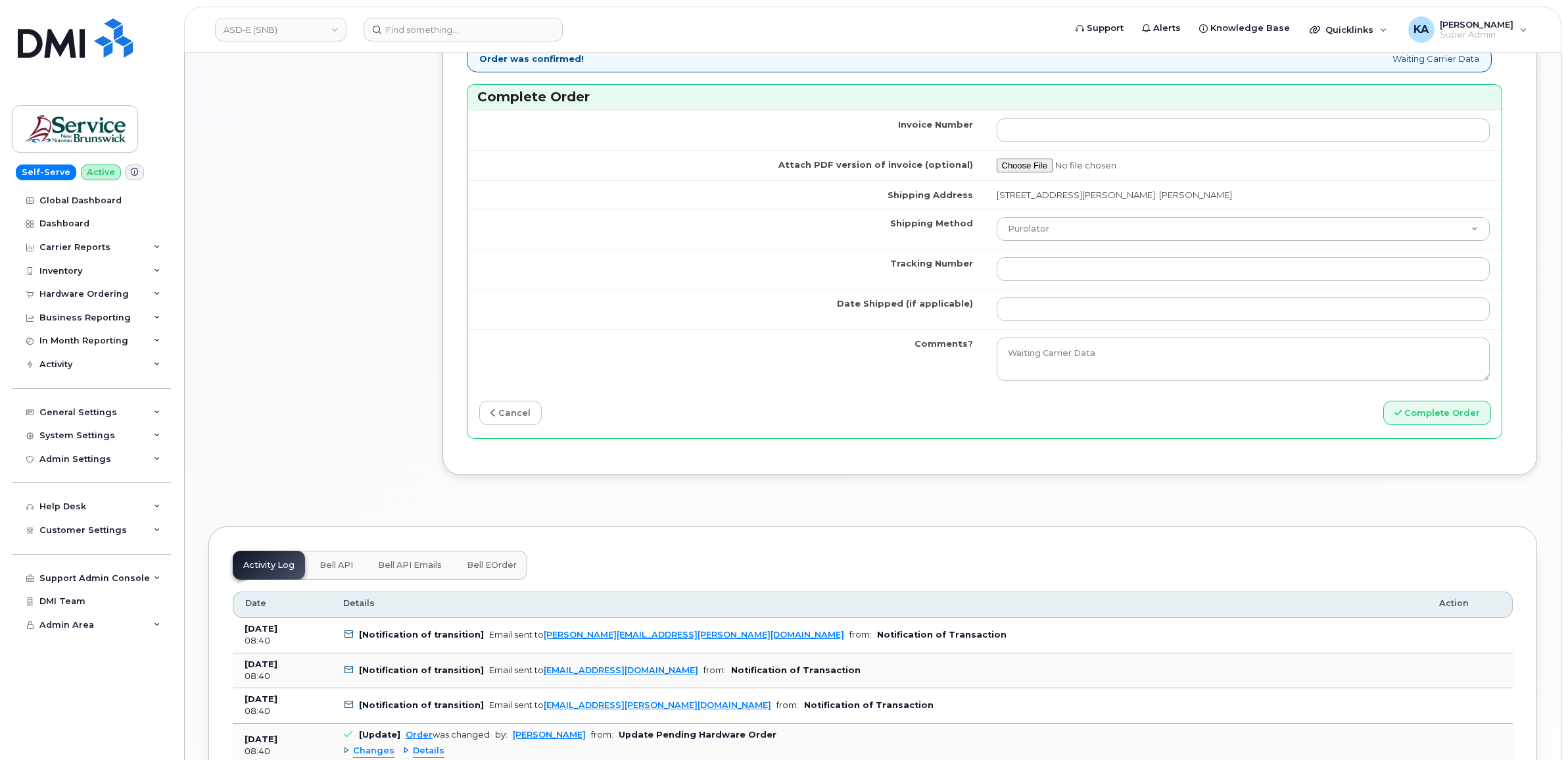
scroll to position [987, 0]
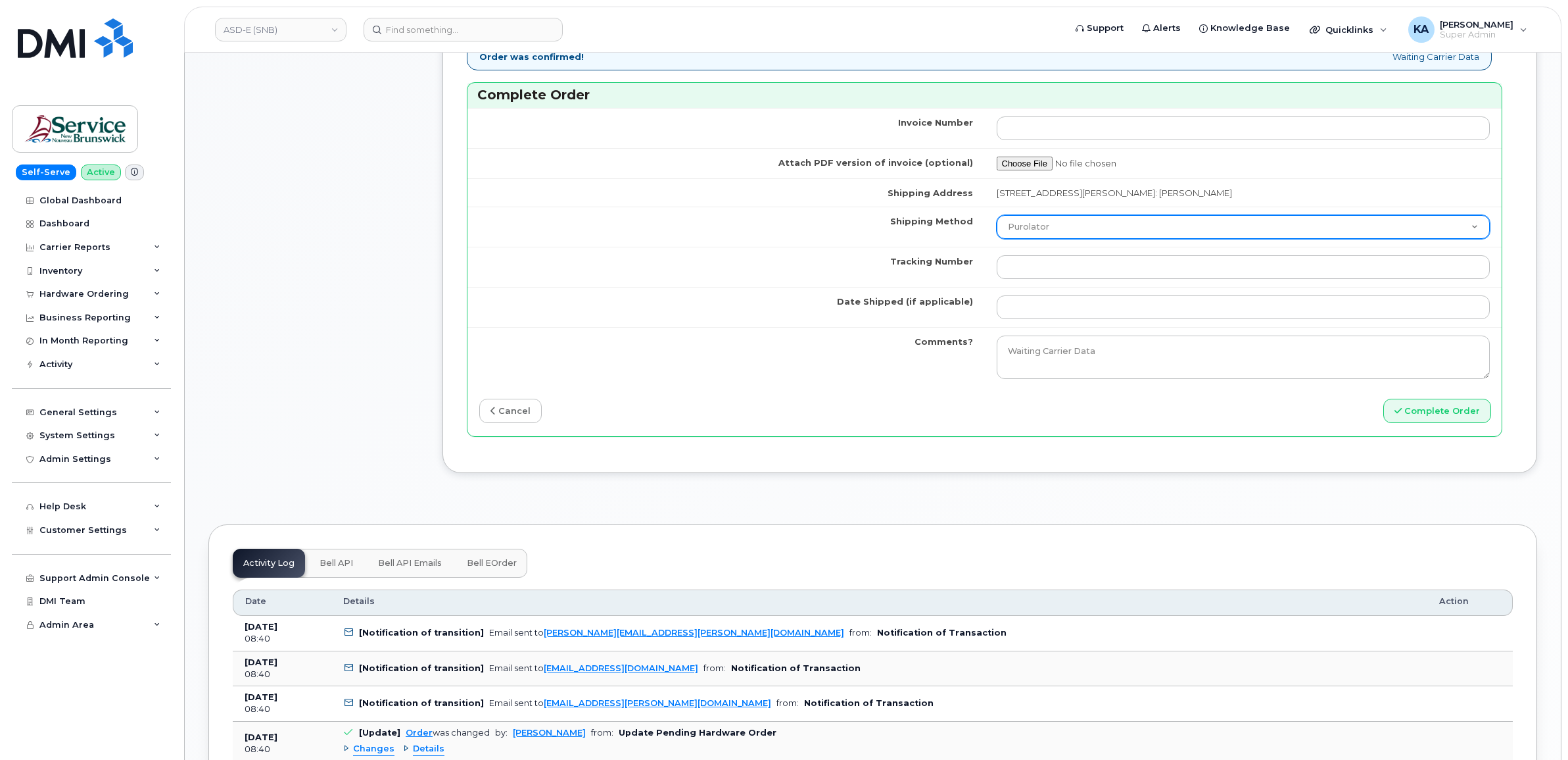
click at [1077, 235] on select "Purolator UPS FedEx Canada Post Courier Other Drop Off Pick Up" at bounding box center [1243, 227] width 494 height 24
select select "FedEx"
click at [997, 219] on select "Purolator UPS FedEx Canada Post Courier Other Drop Off Pick Up" at bounding box center [1243, 227] width 494 height 24
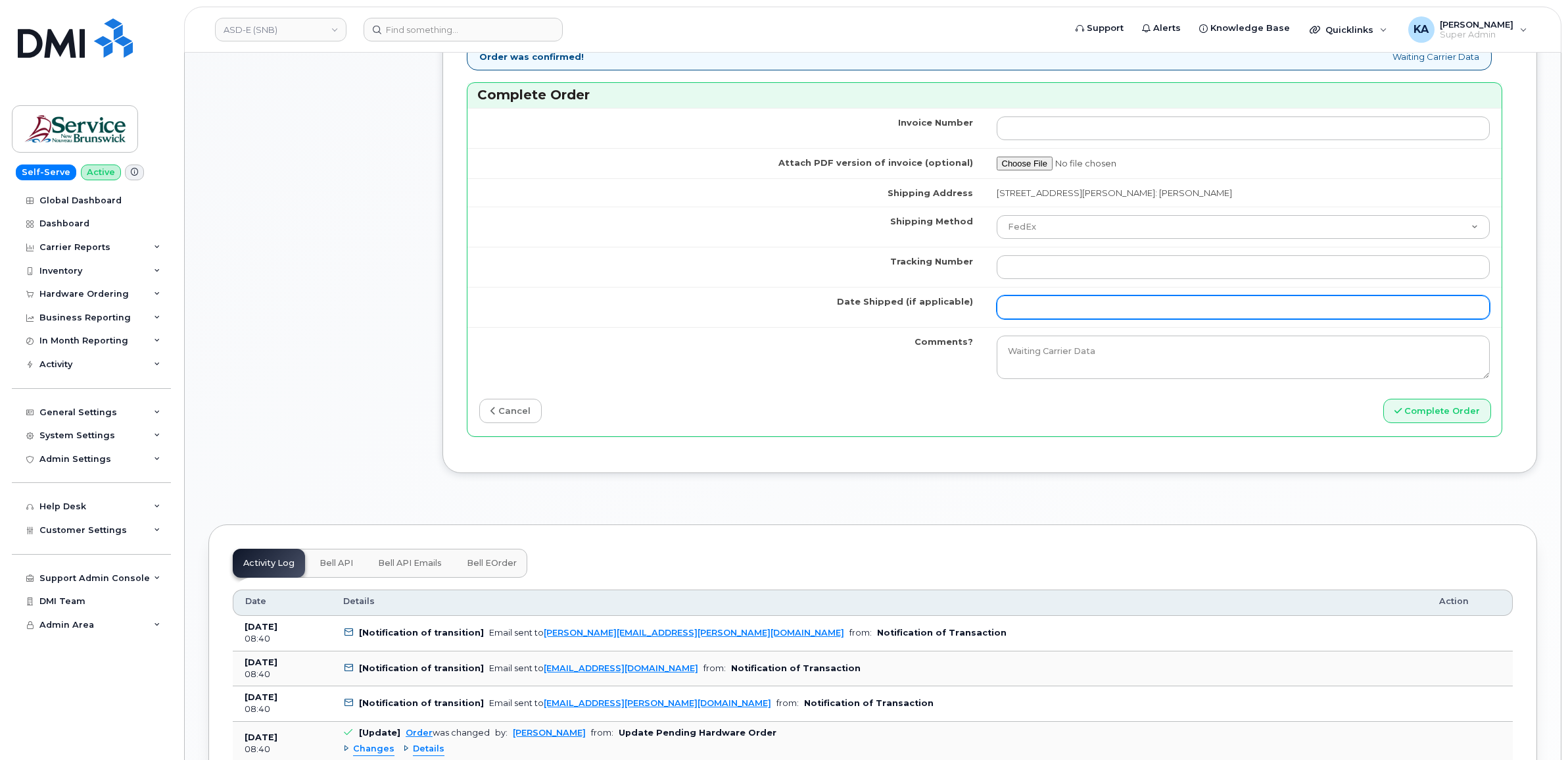
click at [1021, 307] on input "Date Shipped (if applicable)" at bounding box center [1243, 307] width 494 height 24
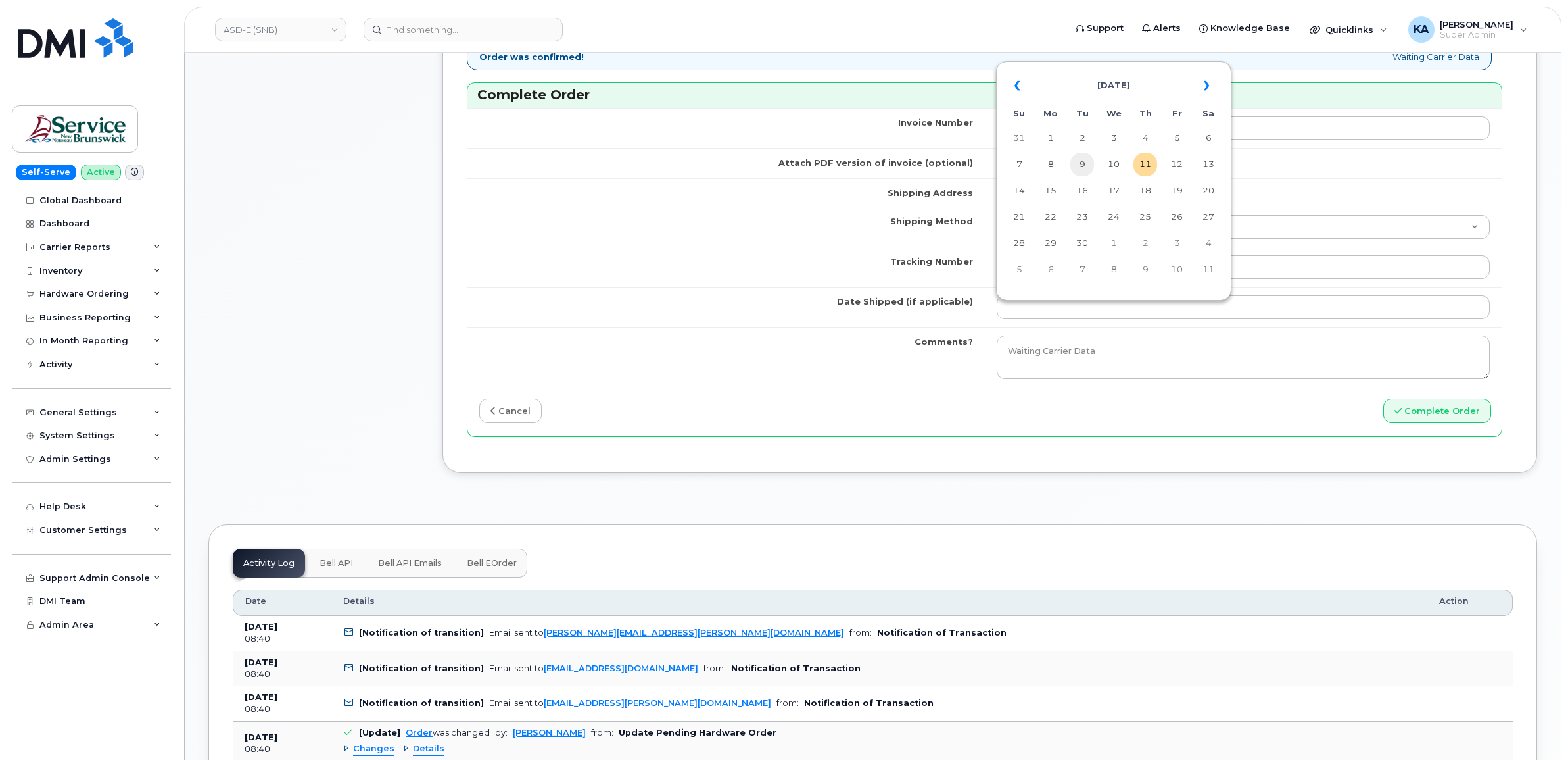
click at [1079, 165] on td "9" at bounding box center [1082, 164] width 24 height 24
type input "[DATE]"
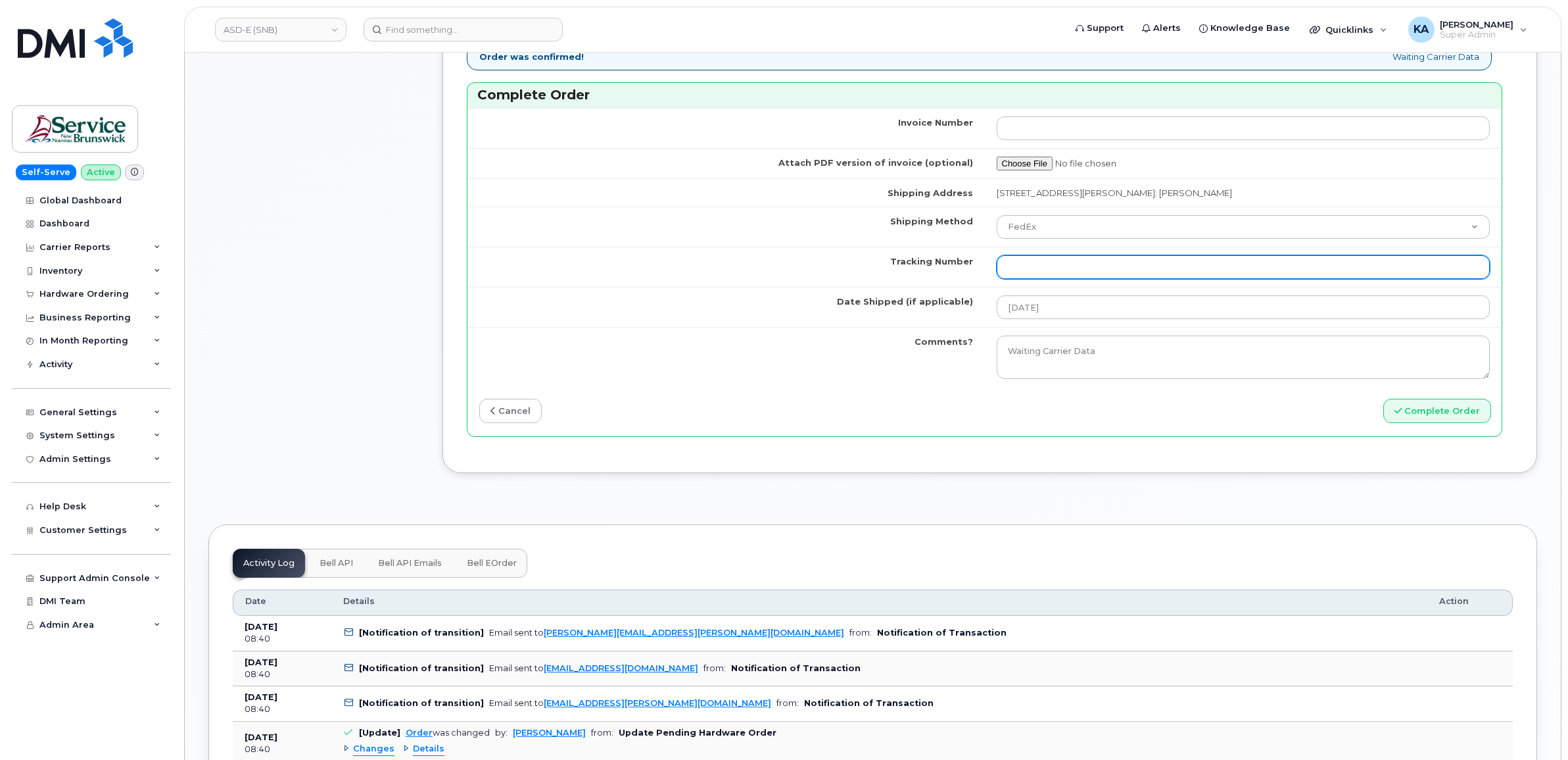
click at [1076, 271] on input "Tracking Number" at bounding box center [1243, 267] width 494 height 24
paste input "475744927042"
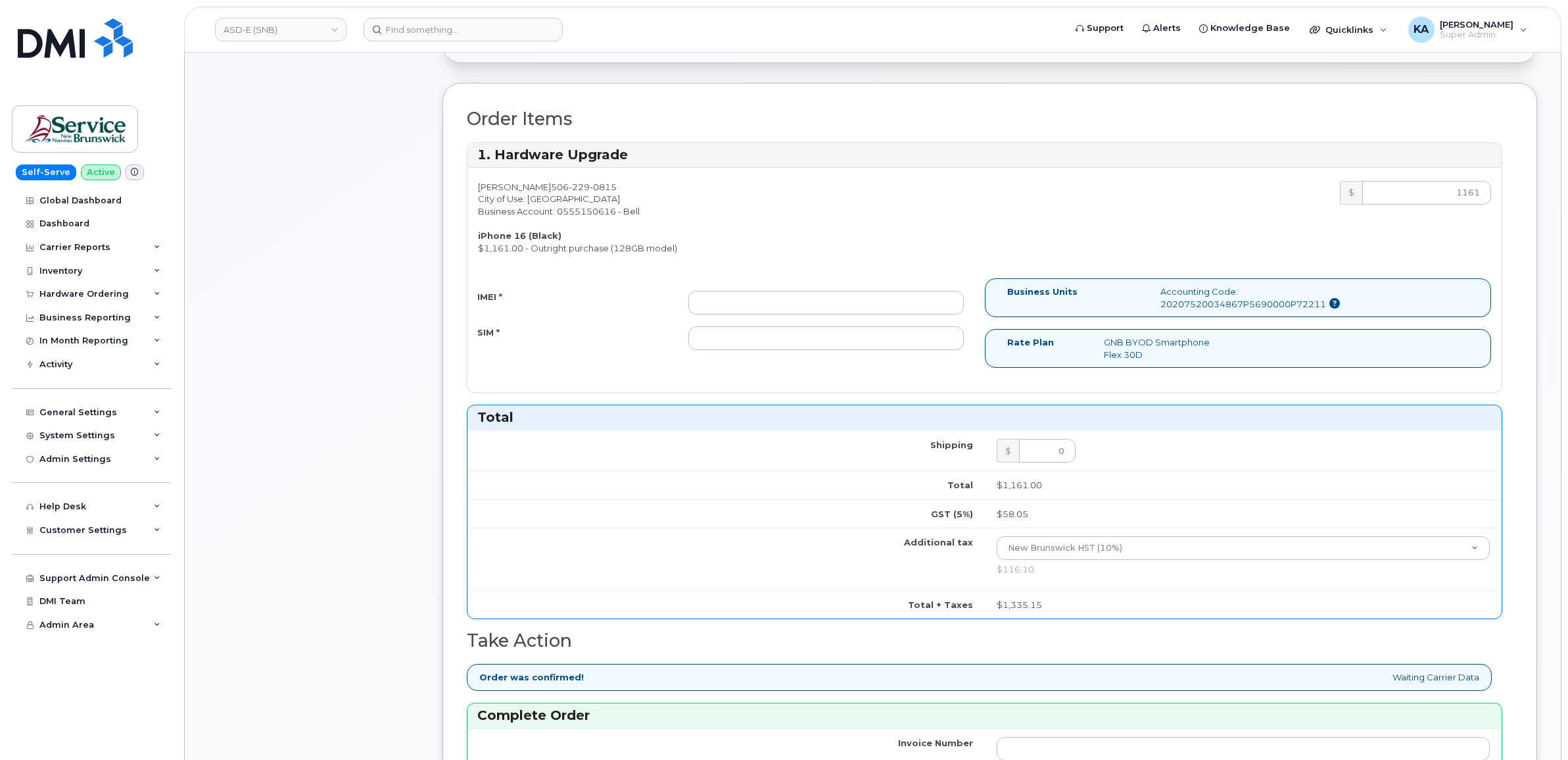
scroll to position [329, 0]
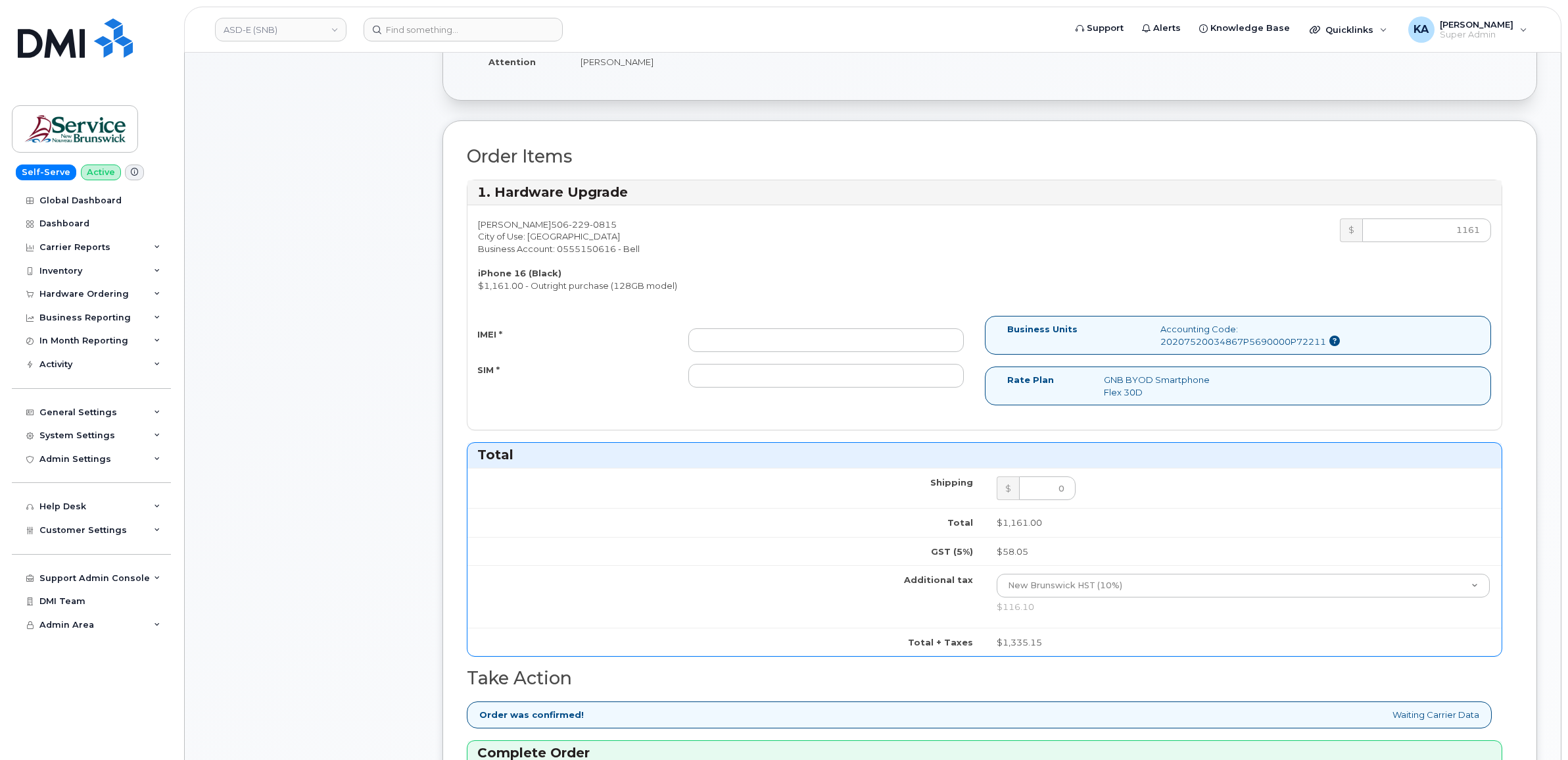
type input "475744927042"
click at [845, 337] on input "IMEI *" at bounding box center [826, 340] width 275 height 24
paste input "354216330978713"
type input "354216330978713"
click at [741, 380] on input "SIM *" at bounding box center [826, 375] width 275 height 24
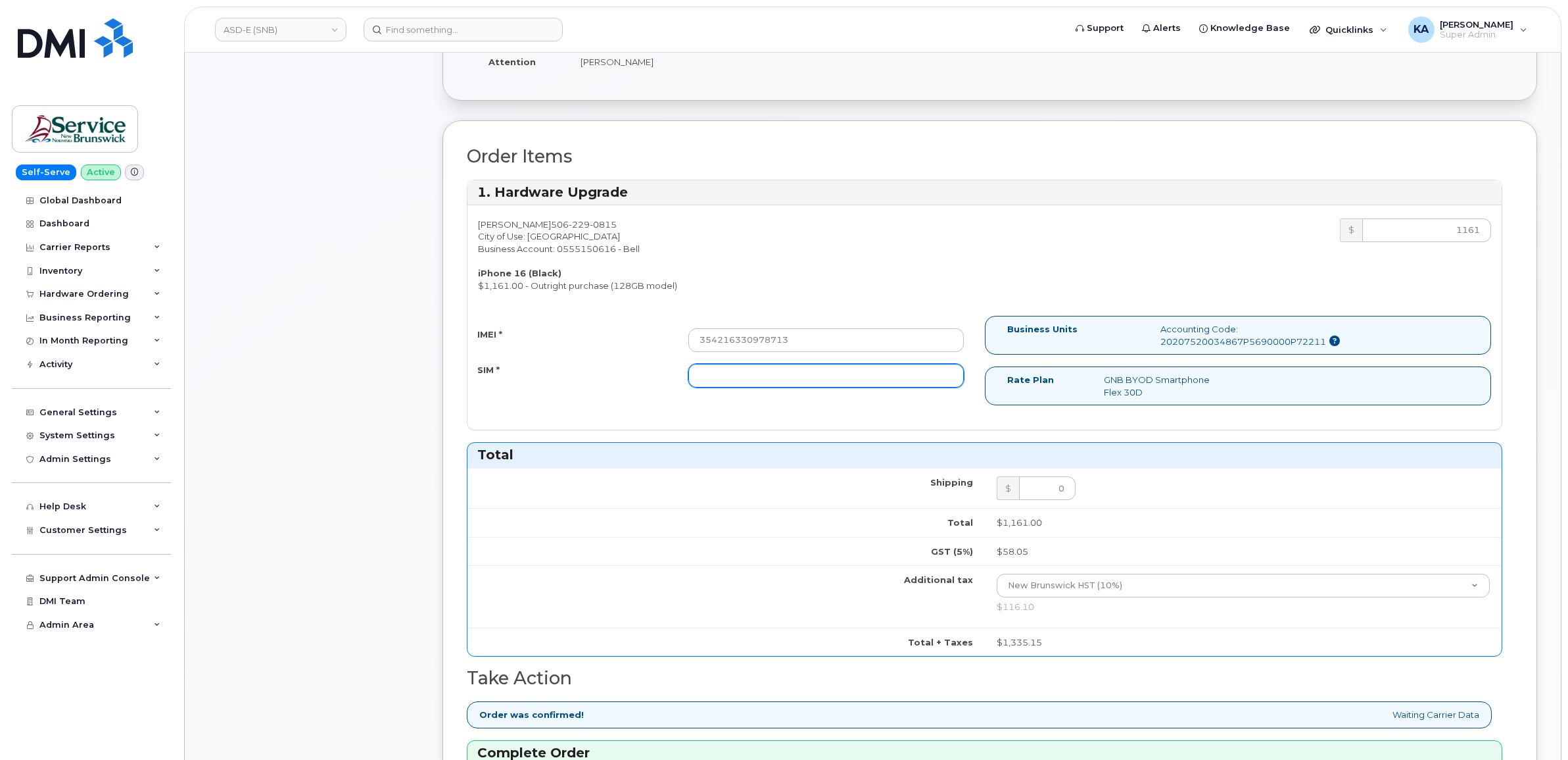
paste input "89302610207734833848"
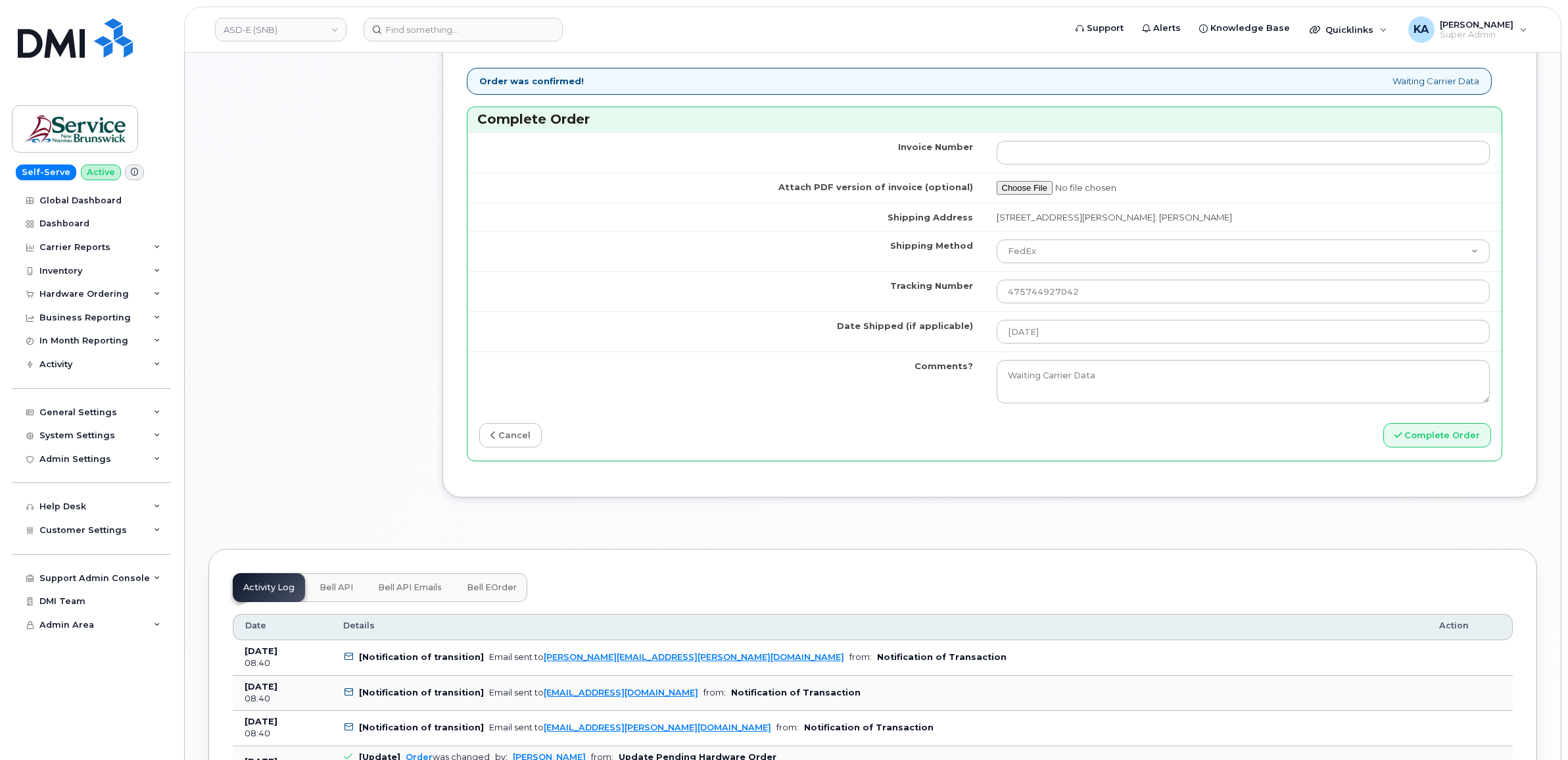
scroll to position [987, 0]
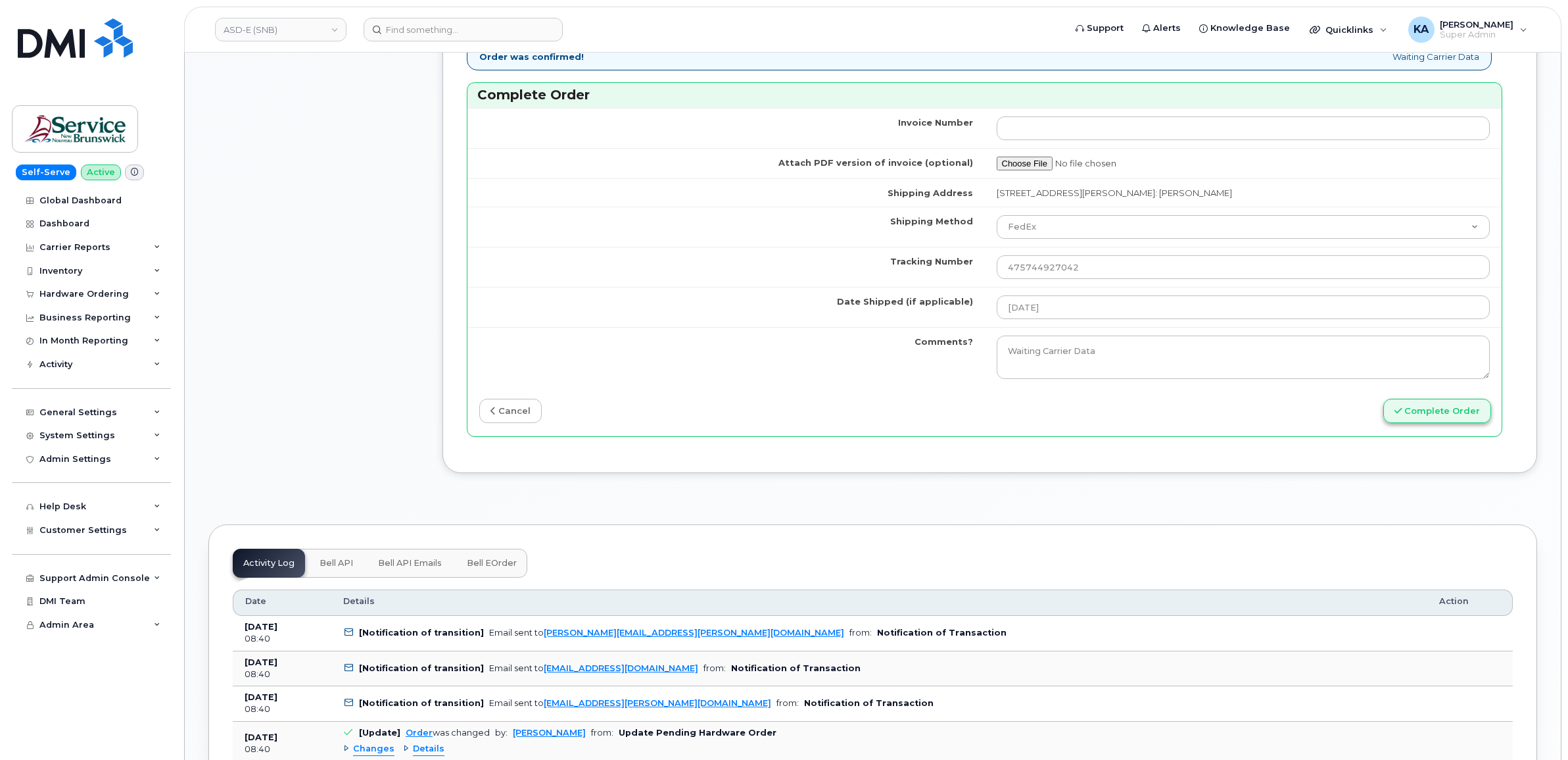
type input "89302610207734833848"
click at [1447, 417] on button "Complete Order" at bounding box center [1437, 411] width 108 height 24
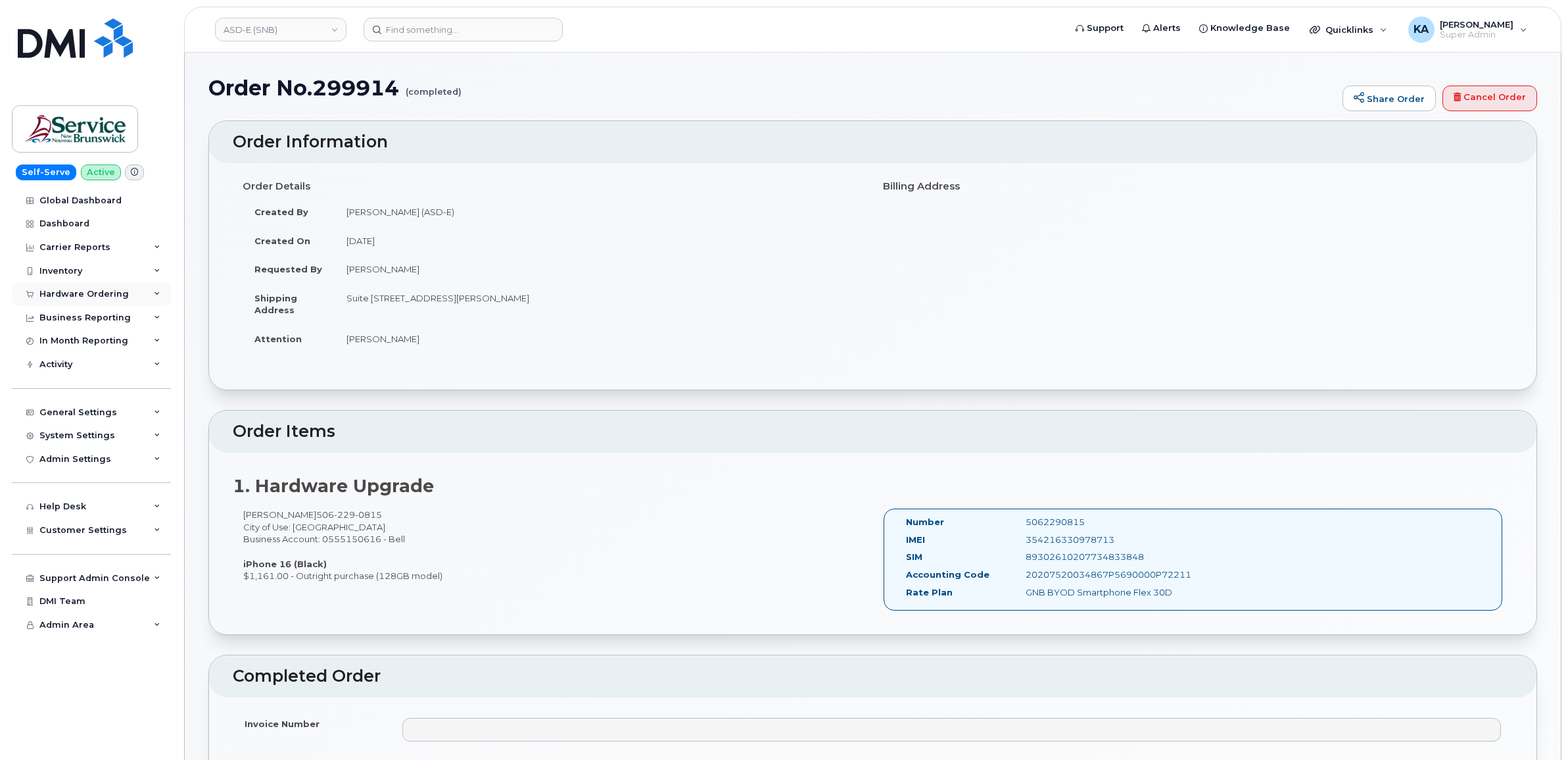
click at [58, 291] on div "Hardware Ordering" at bounding box center [84, 294] width 90 height 11
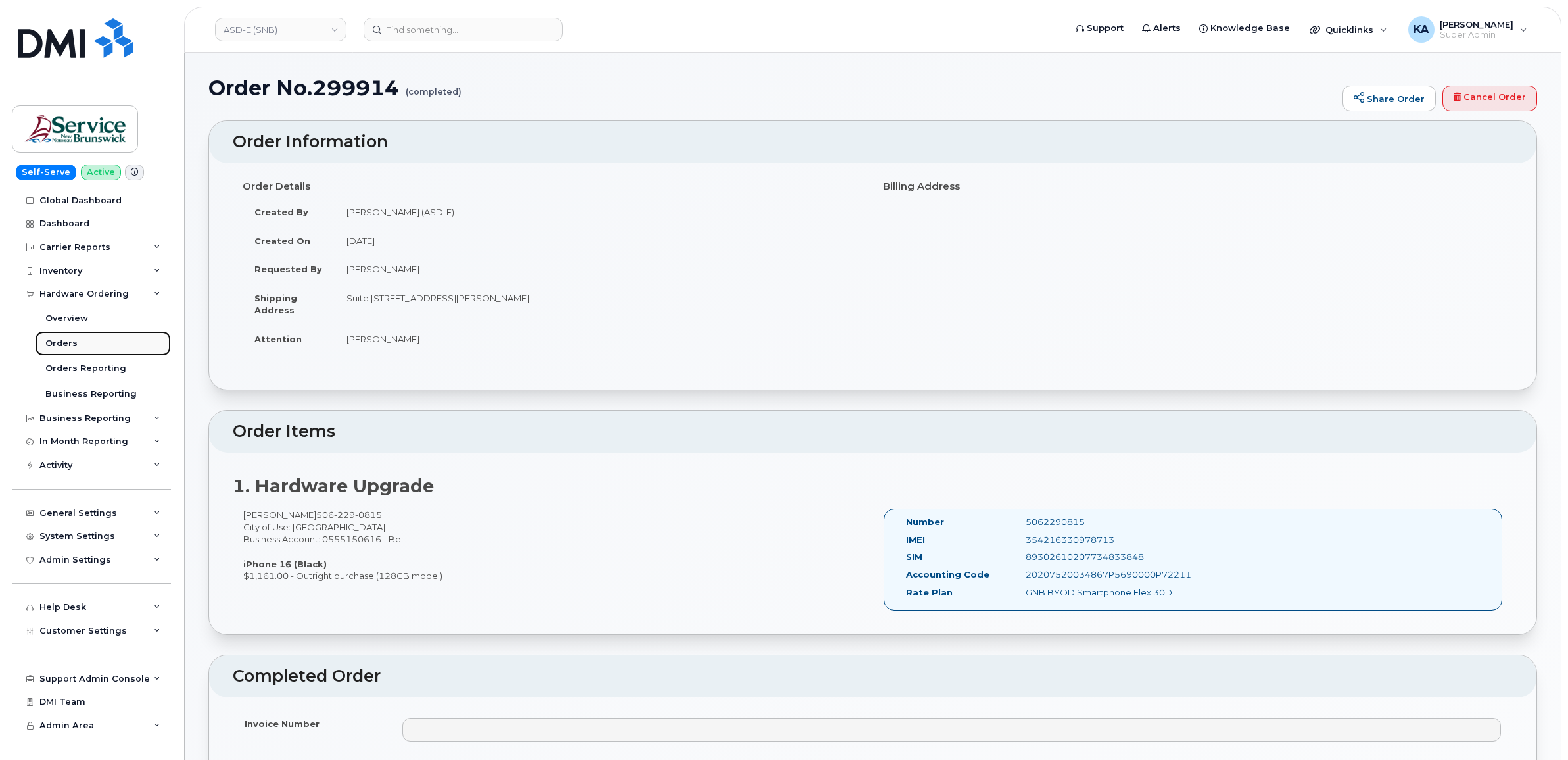
click at [43, 346] on link "Orders" at bounding box center [103, 343] width 136 height 25
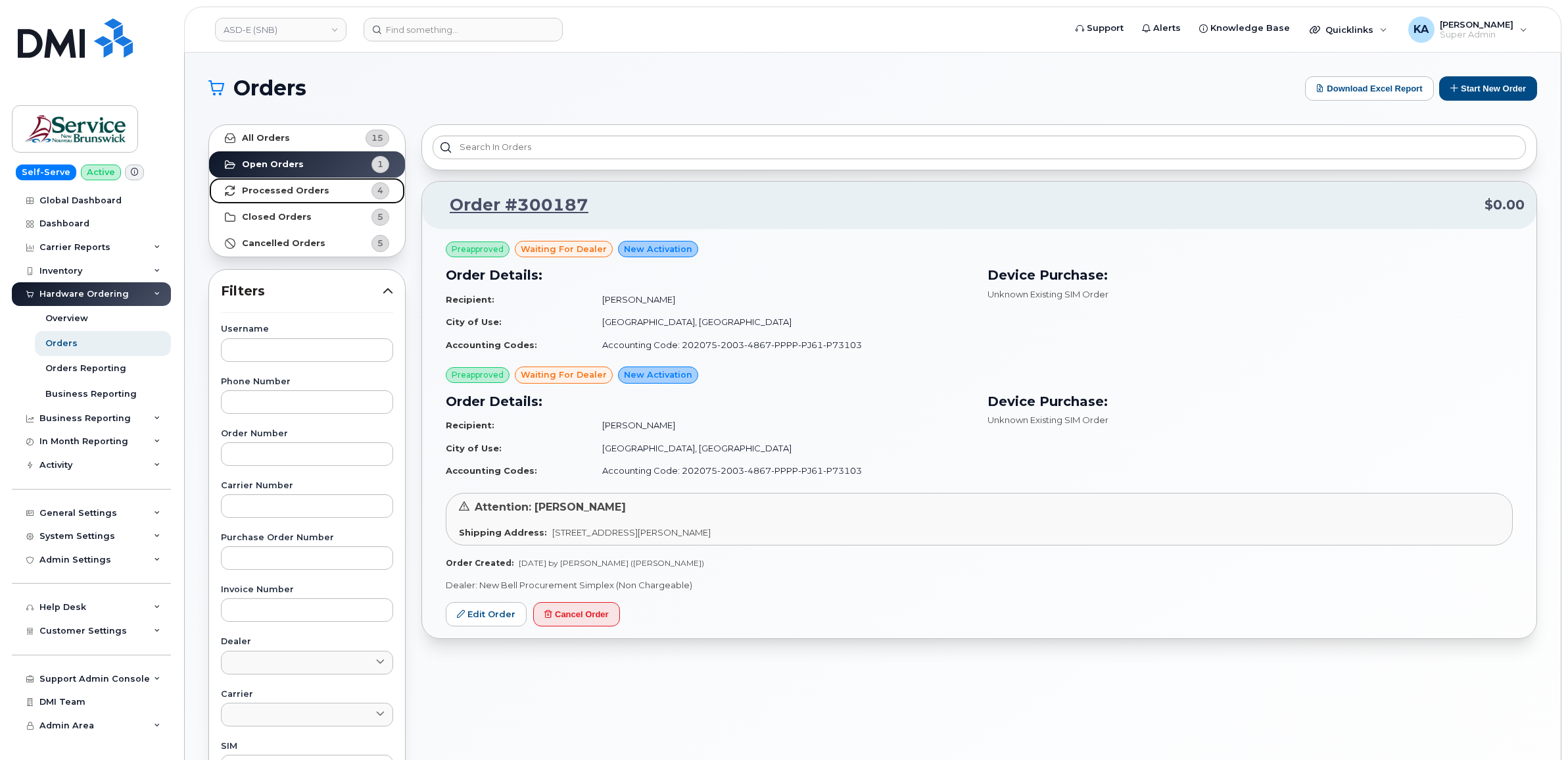
click at [278, 191] on strong "Processed Orders" at bounding box center [285, 191] width 87 height 11
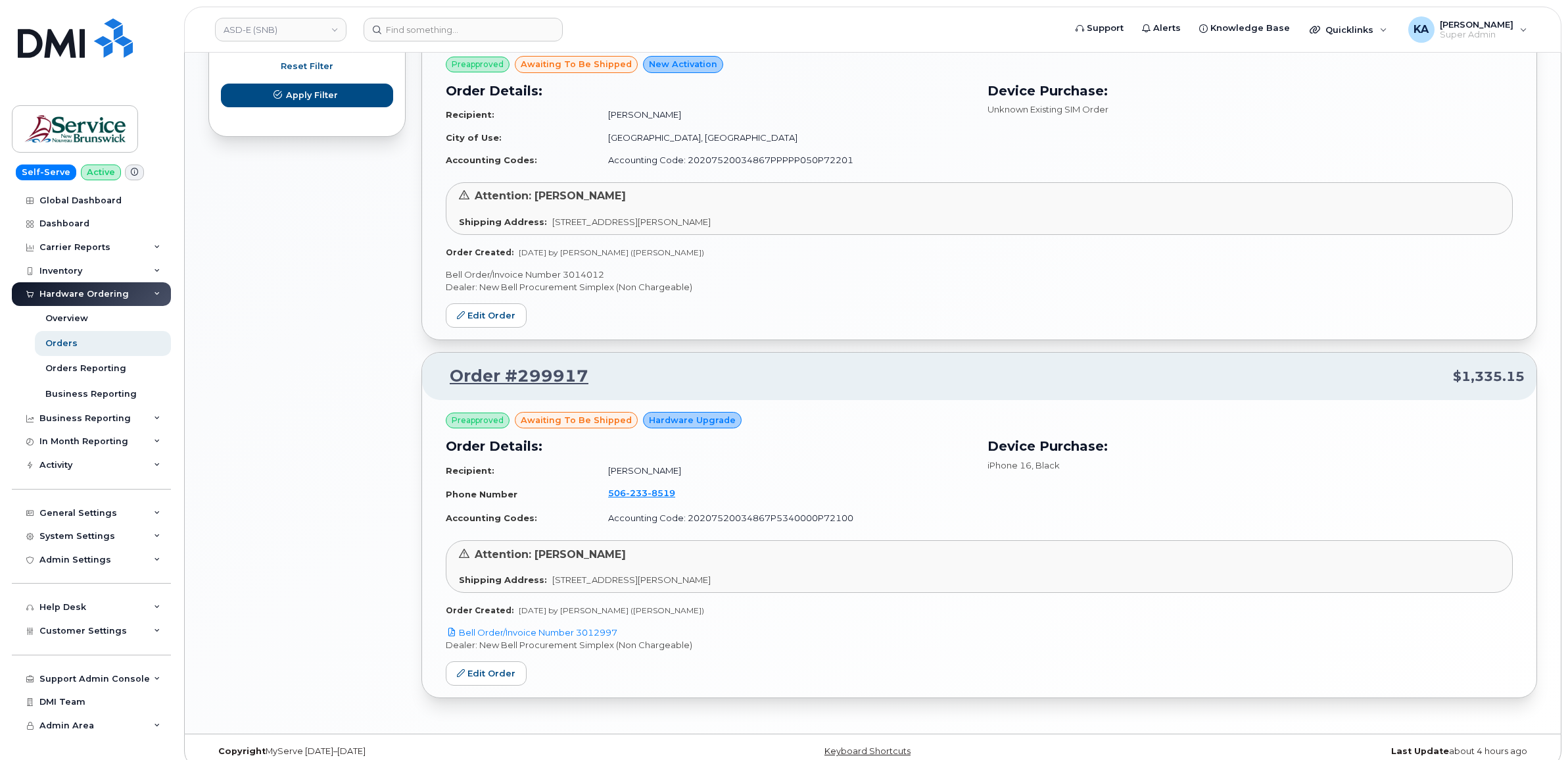
scroll to position [905, 0]
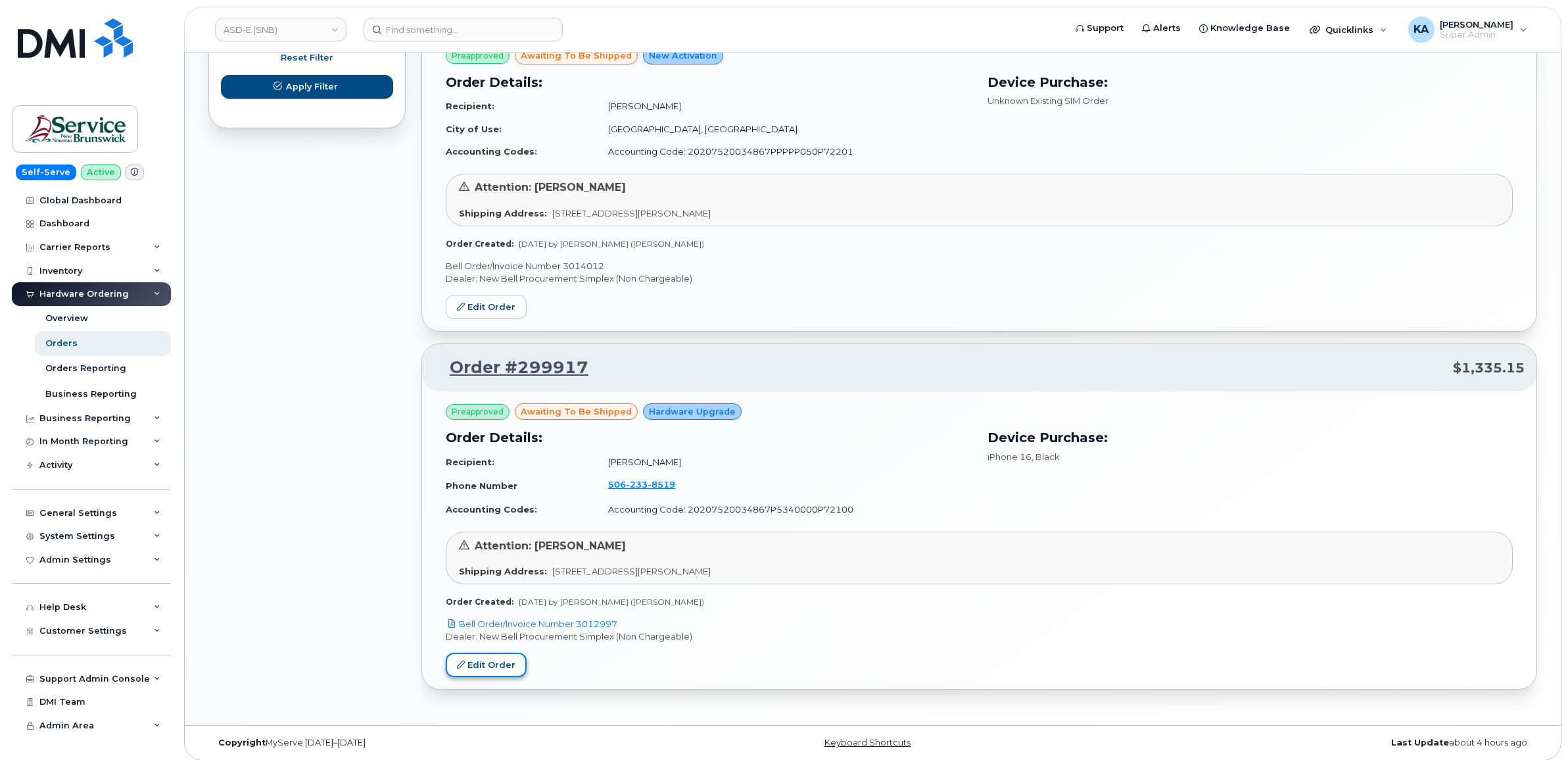
click at [498, 662] on link "Edit Order" at bounding box center [486, 664] width 81 height 24
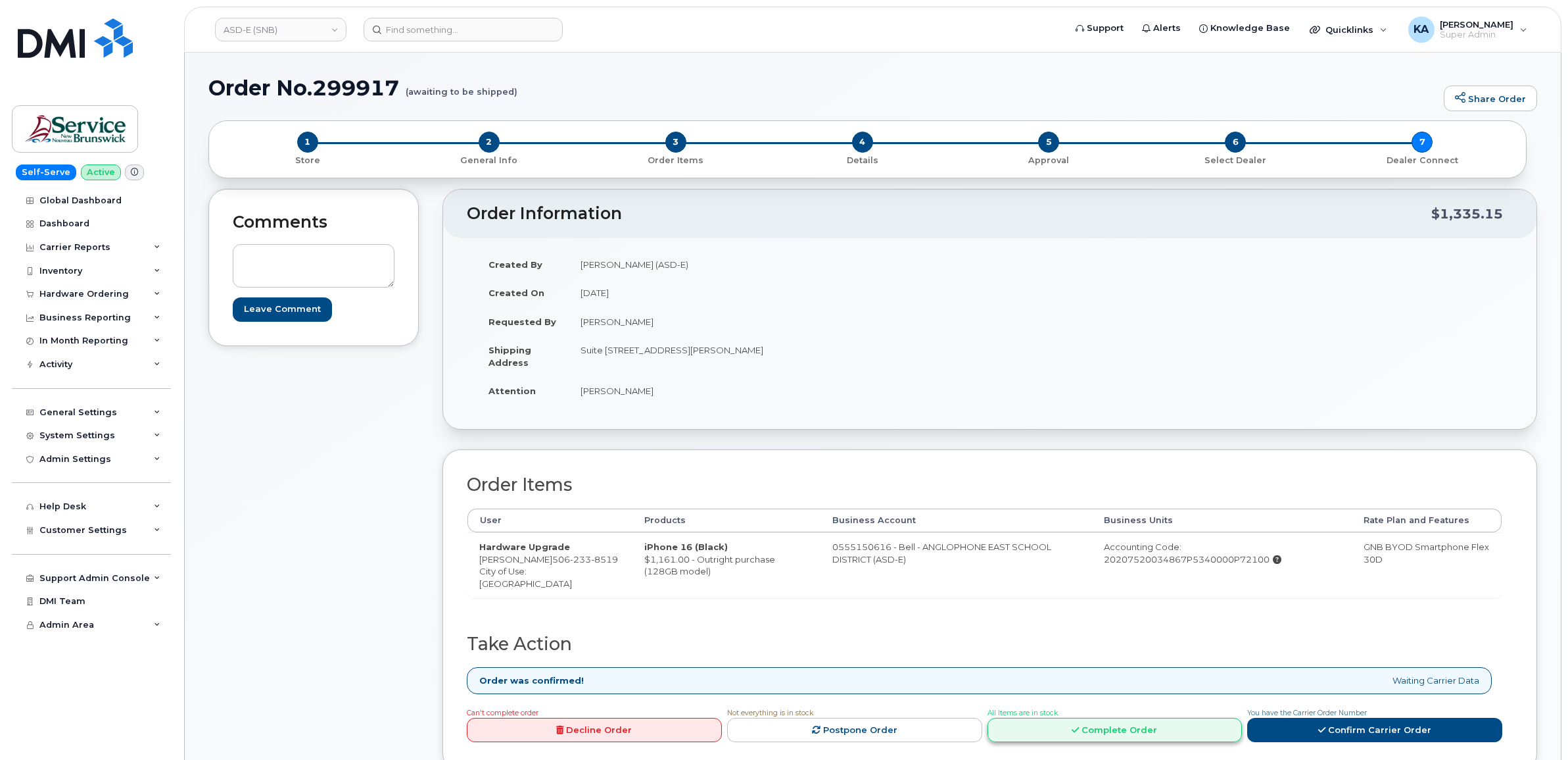
click at [1081, 727] on link "Complete Order" at bounding box center [1115, 729] width 255 height 24
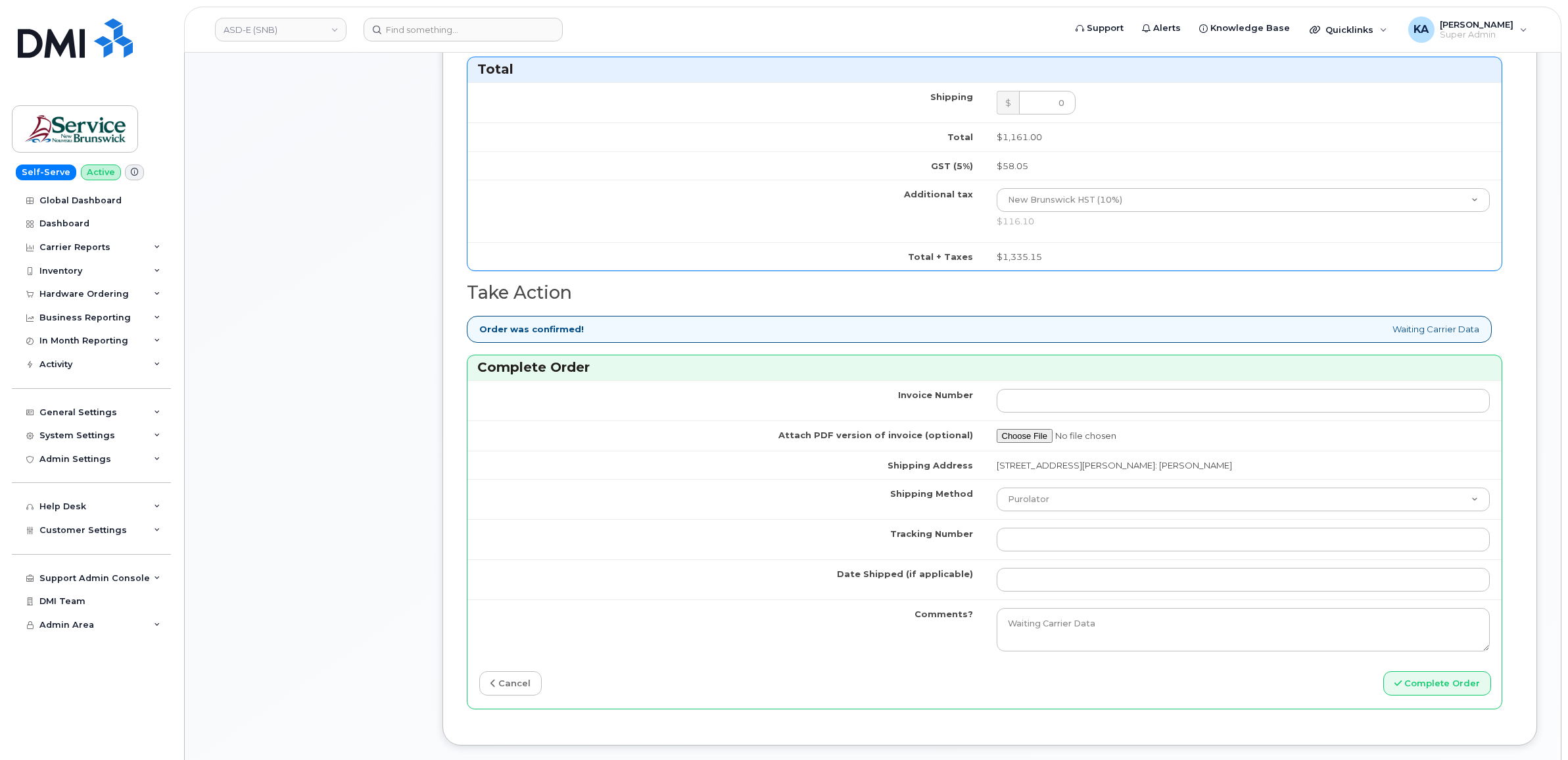
scroll to position [740, 0]
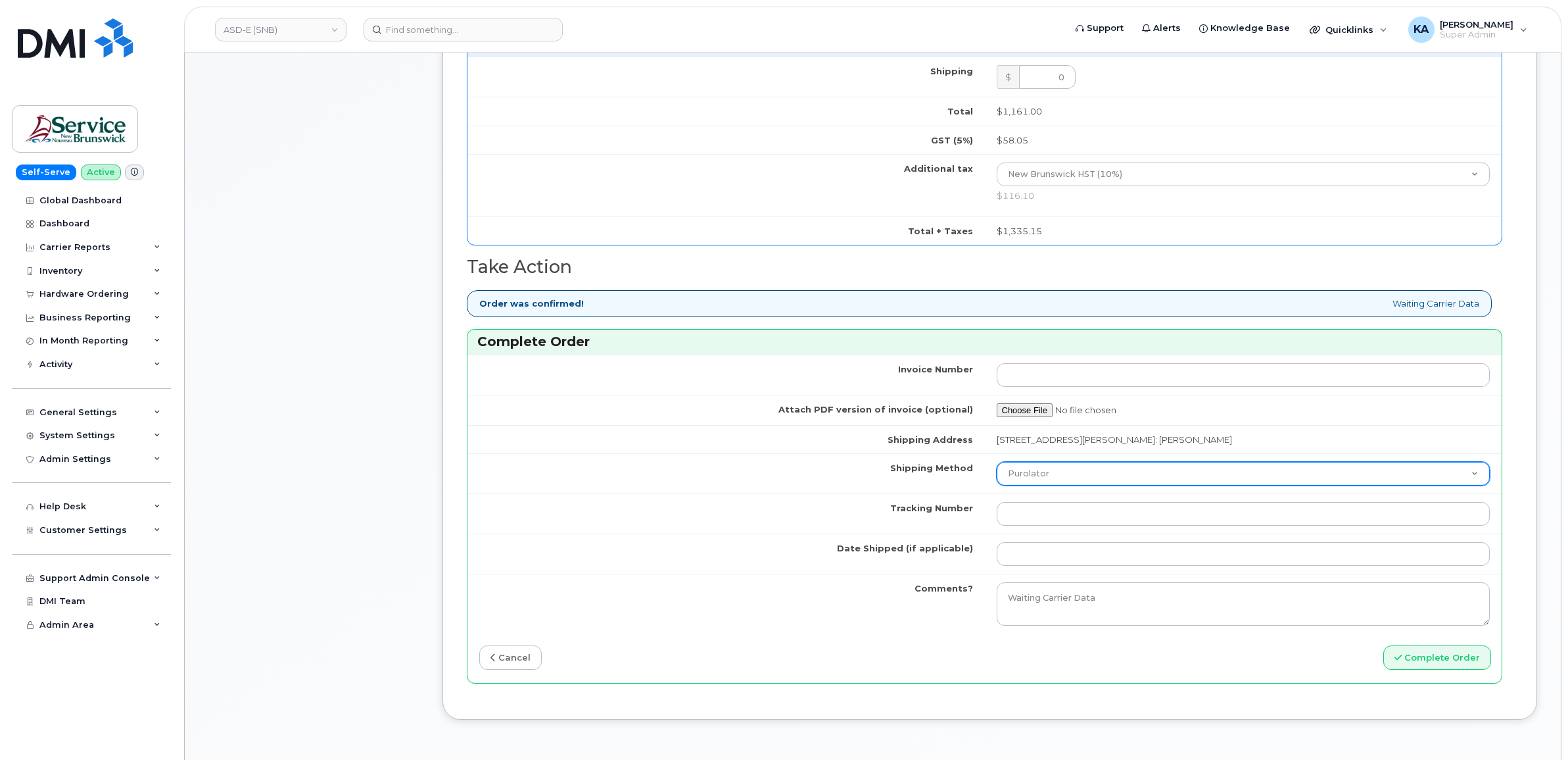
click at [1082, 478] on select "Purolator UPS FedEx Canada Post Courier Other Drop Off Pick Up" at bounding box center [1243, 473] width 494 height 24
select select "FedEx"
click at [997, 465] on select "Purolator UPS FedEx Canada Post Courier Other Drop Off Pick Up" at bounding box center [1243, 473] width 494 height 24
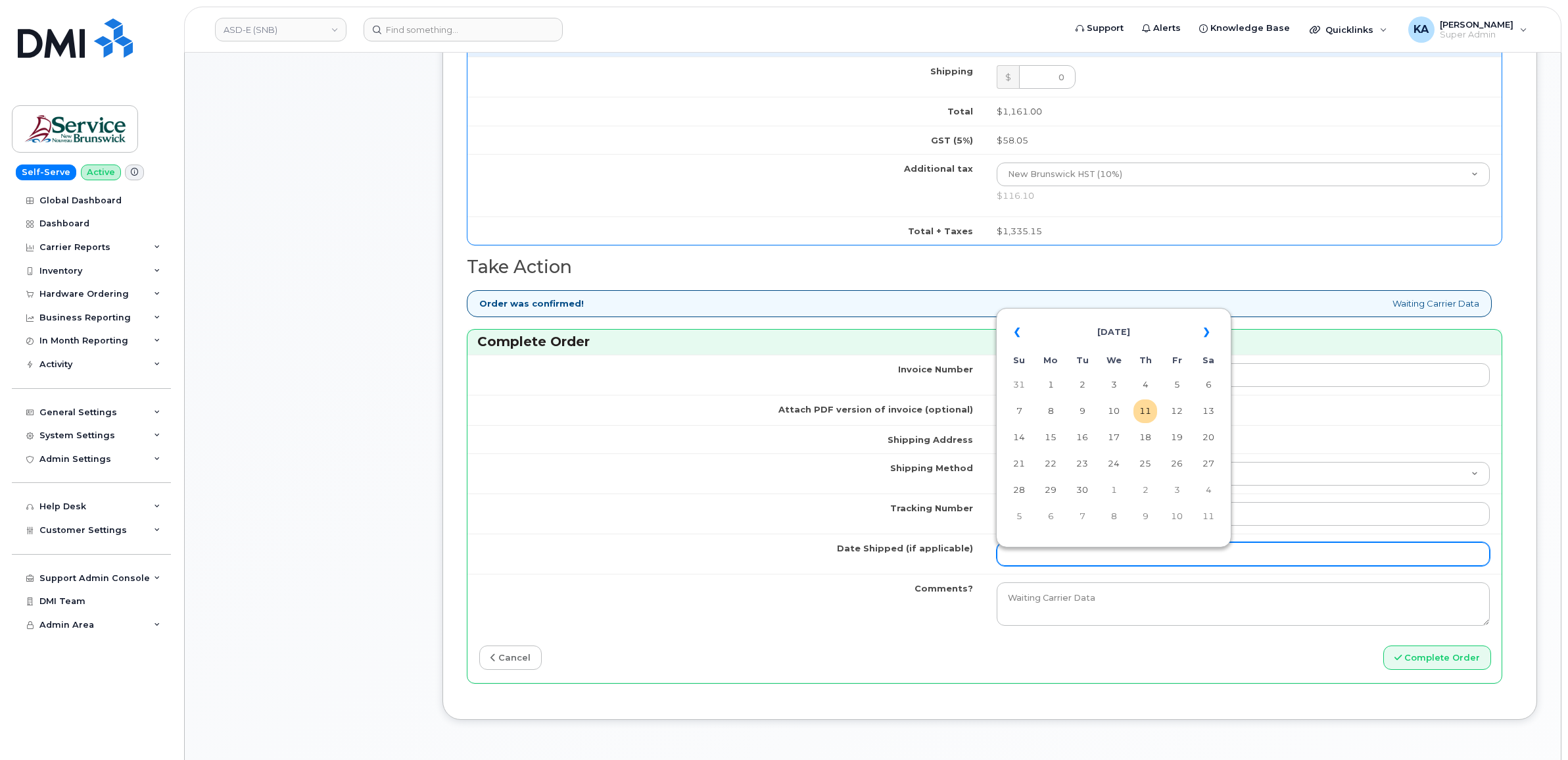
click at [1027, 562] on input "Date Shipped (if applicable)" at bounding box center [1243, 554] width 494 height 24
click at [1082, 313] on table "« [DATE] » Su Mo Tu We Th Fr Sa 31 1 2 3 4 5 6 7 8 9 10 11 12 13 14 15 16 17 18…" at bounding box center [1114, 423] width 229 height 225
click at [1083, 411] on td "9" at bounding box center [1082, 411] width 24 height 24
type input "[DATE]"
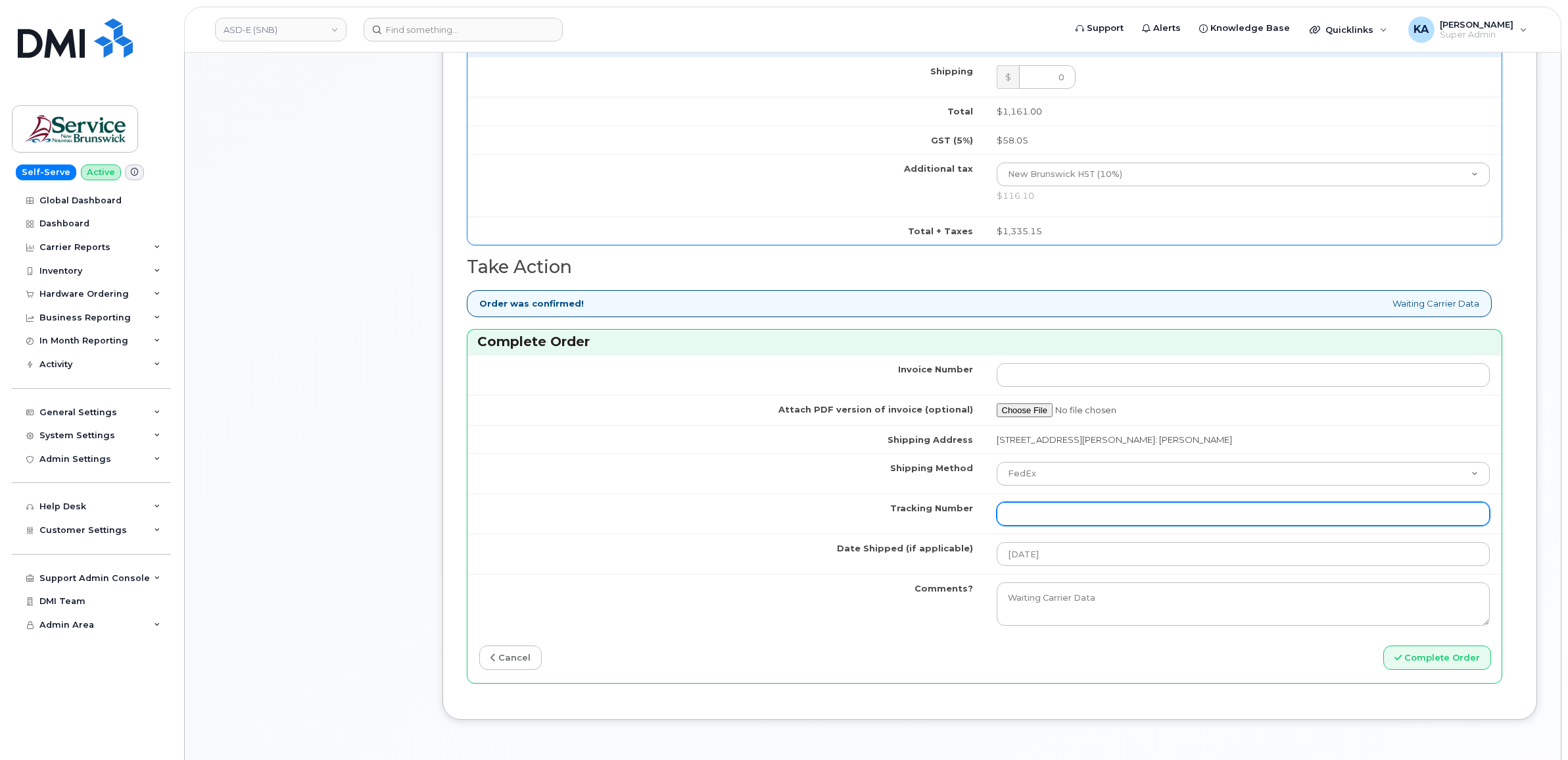
click at [1128, 520] on input "Tracking Number" at bounding box center [1243, 513] width 494 height 24
paste input "476423839260"
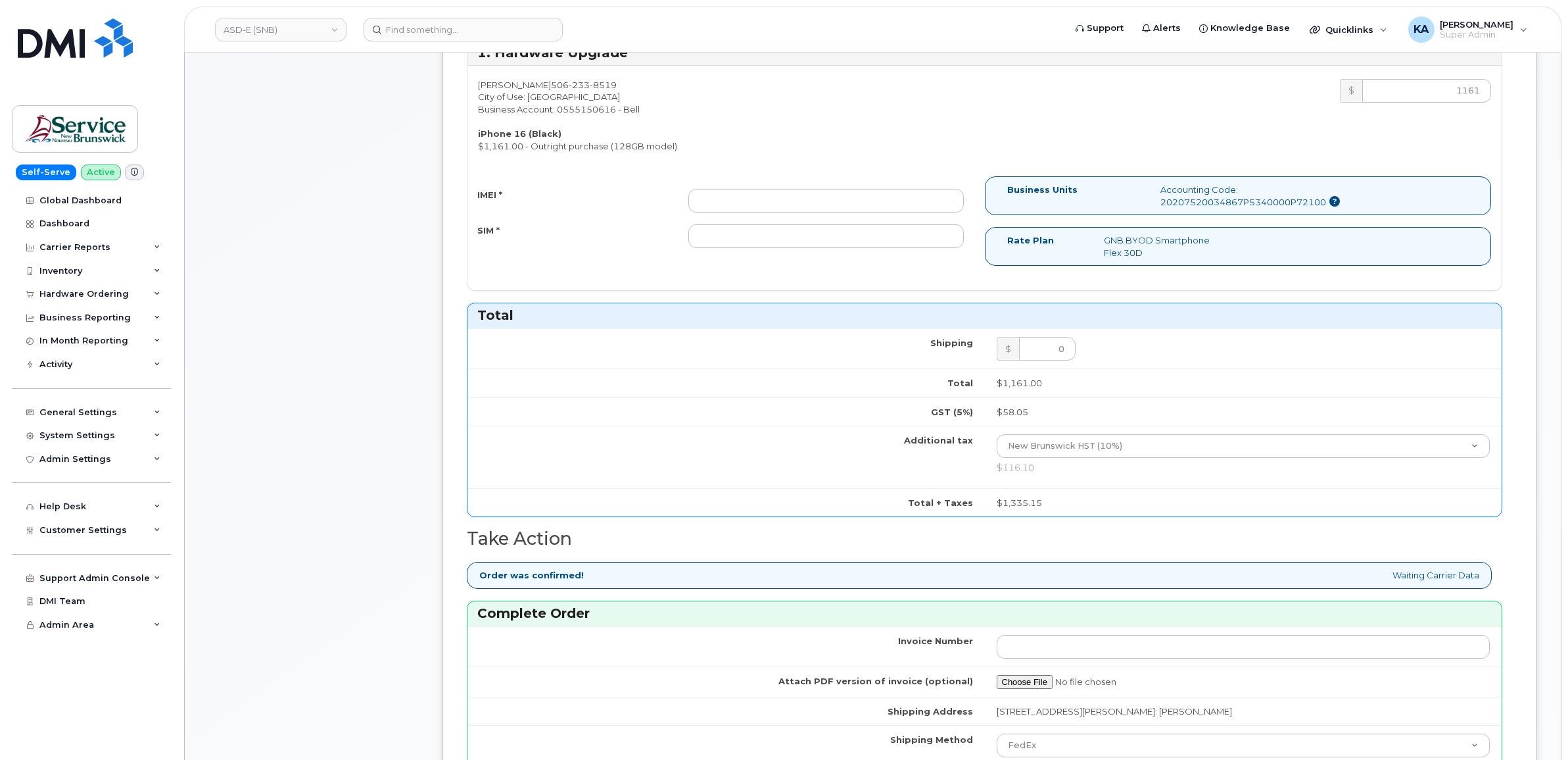
scroll to position [329, 0]
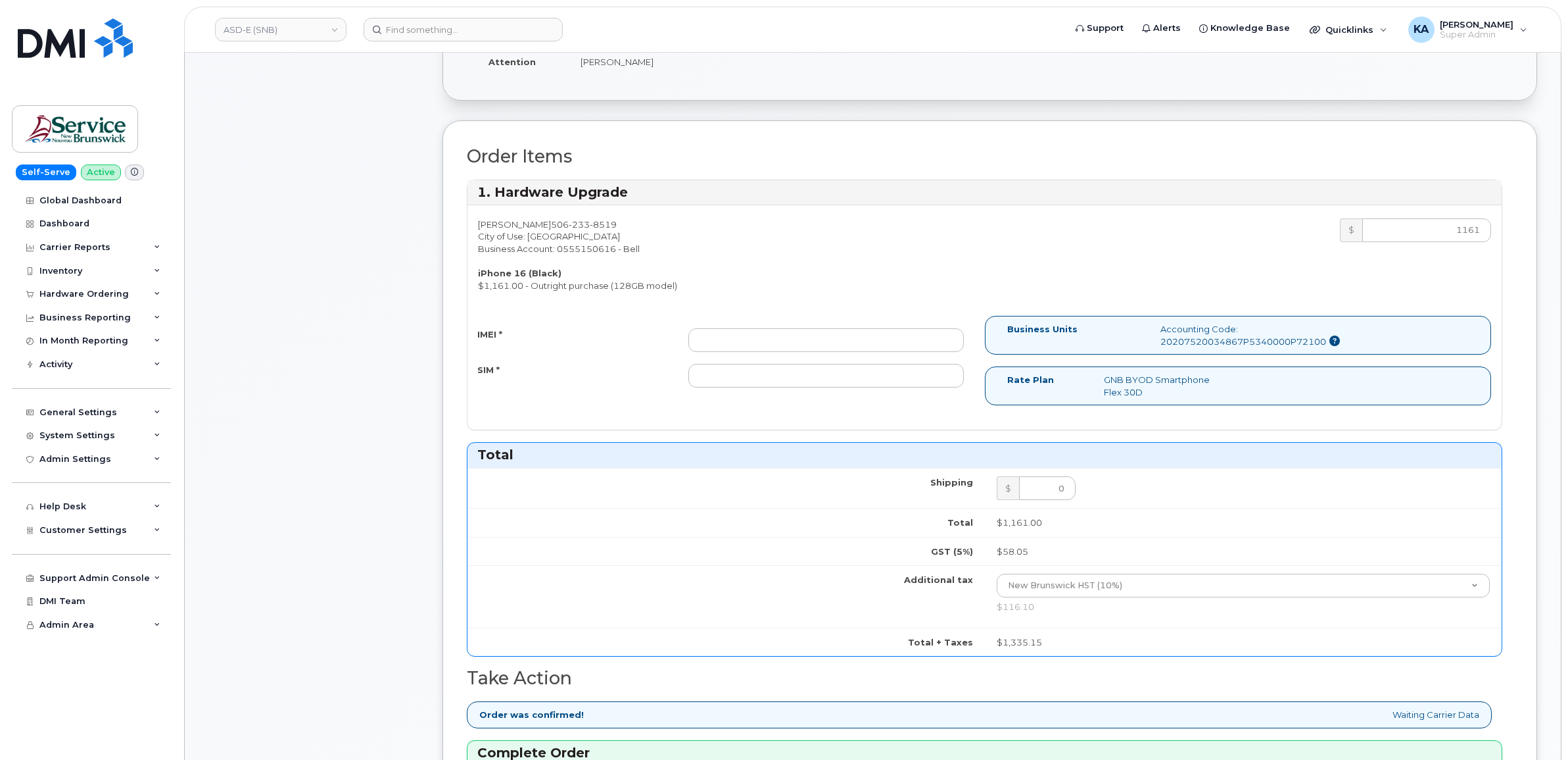
type input "476423839260"
click at [910, 343] on input "IMEI *" at bounding box center [826, 340] width 275 height 24
paste input "354216330898796"
type input "354216330898796"
click at [806, 381] on input "SIM *" at bounding box center [826, 375] width 275 height 24
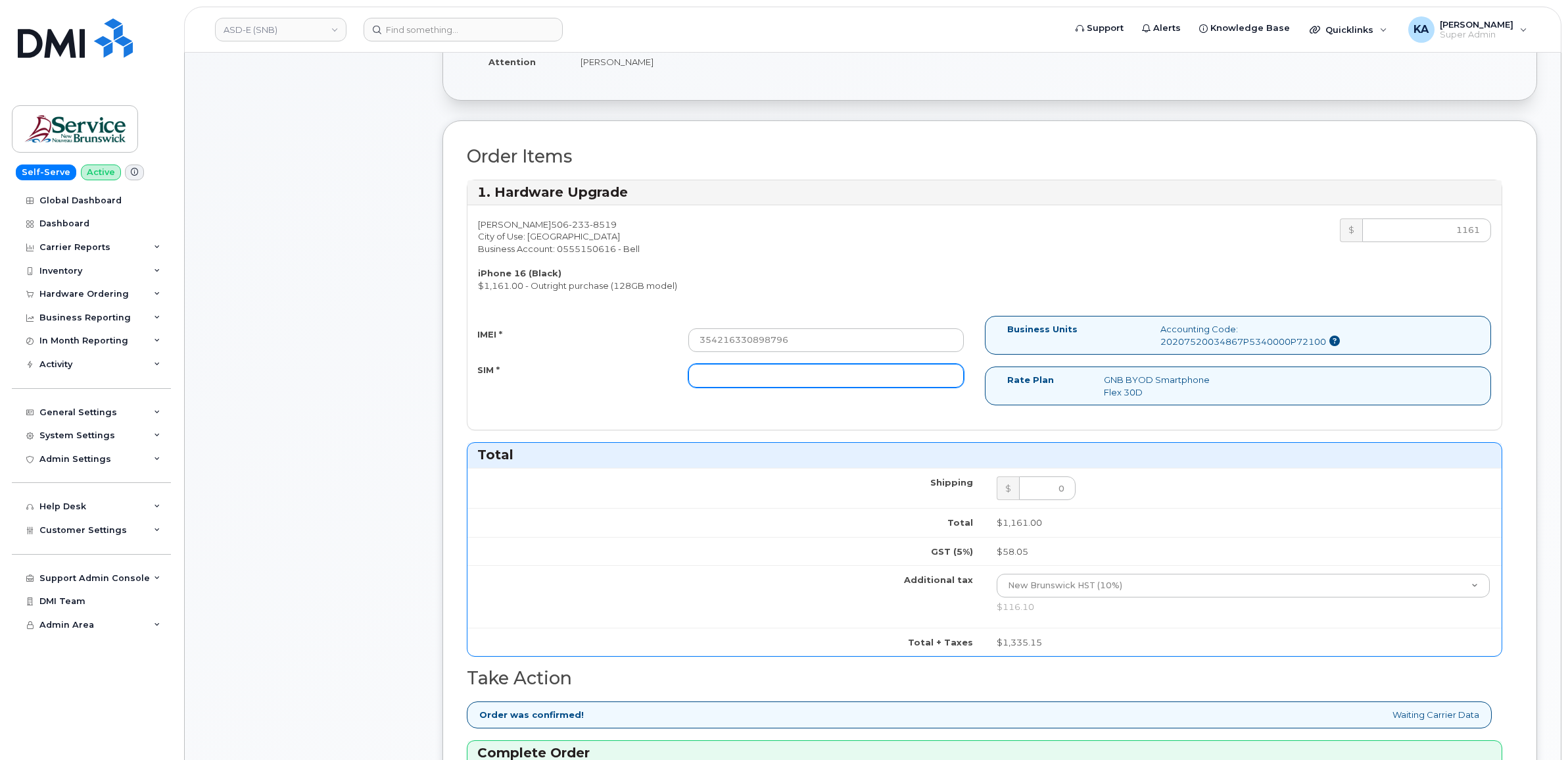
paste input "89302610207734834051"
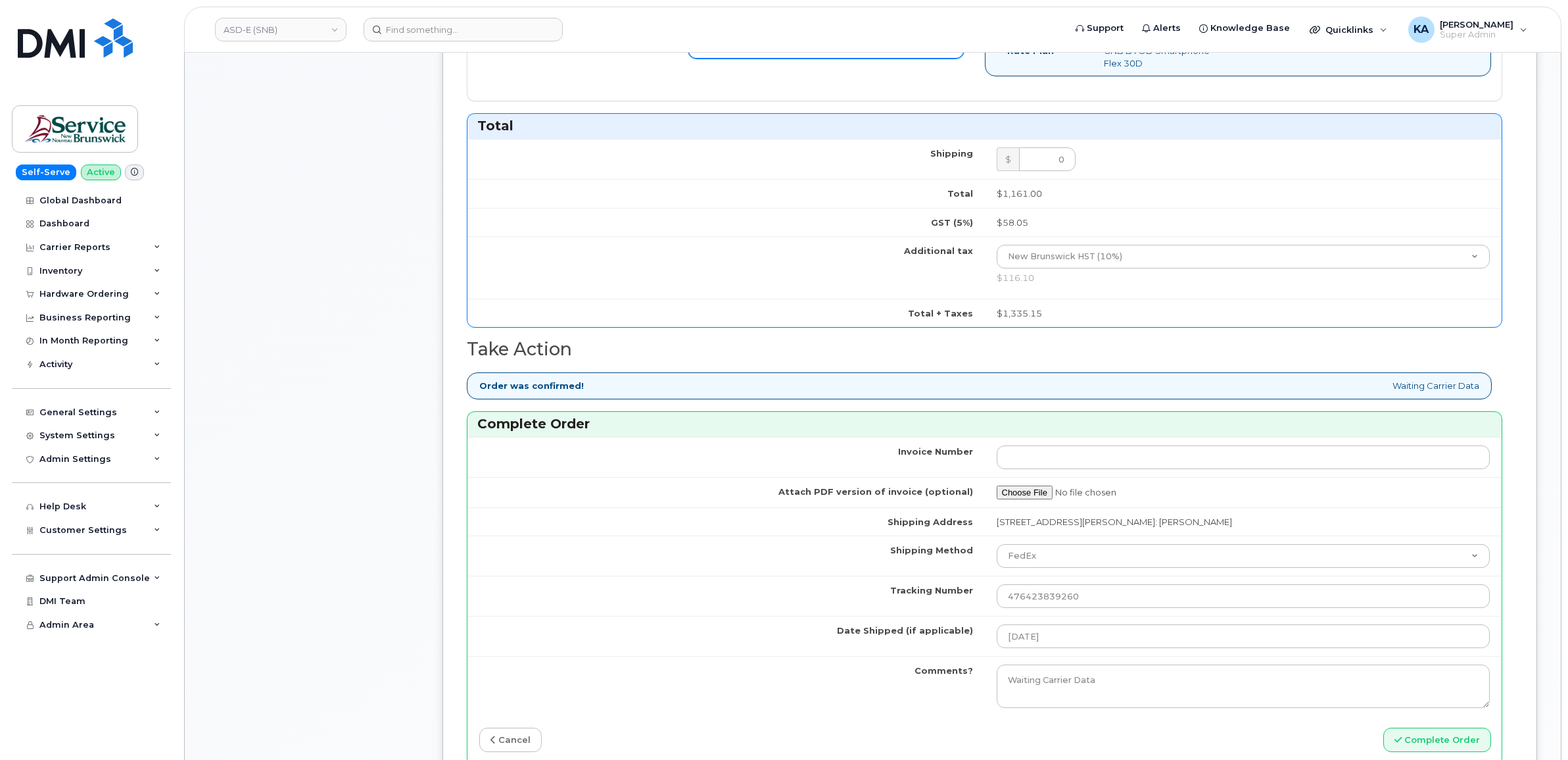
scroll to position [740, 0]
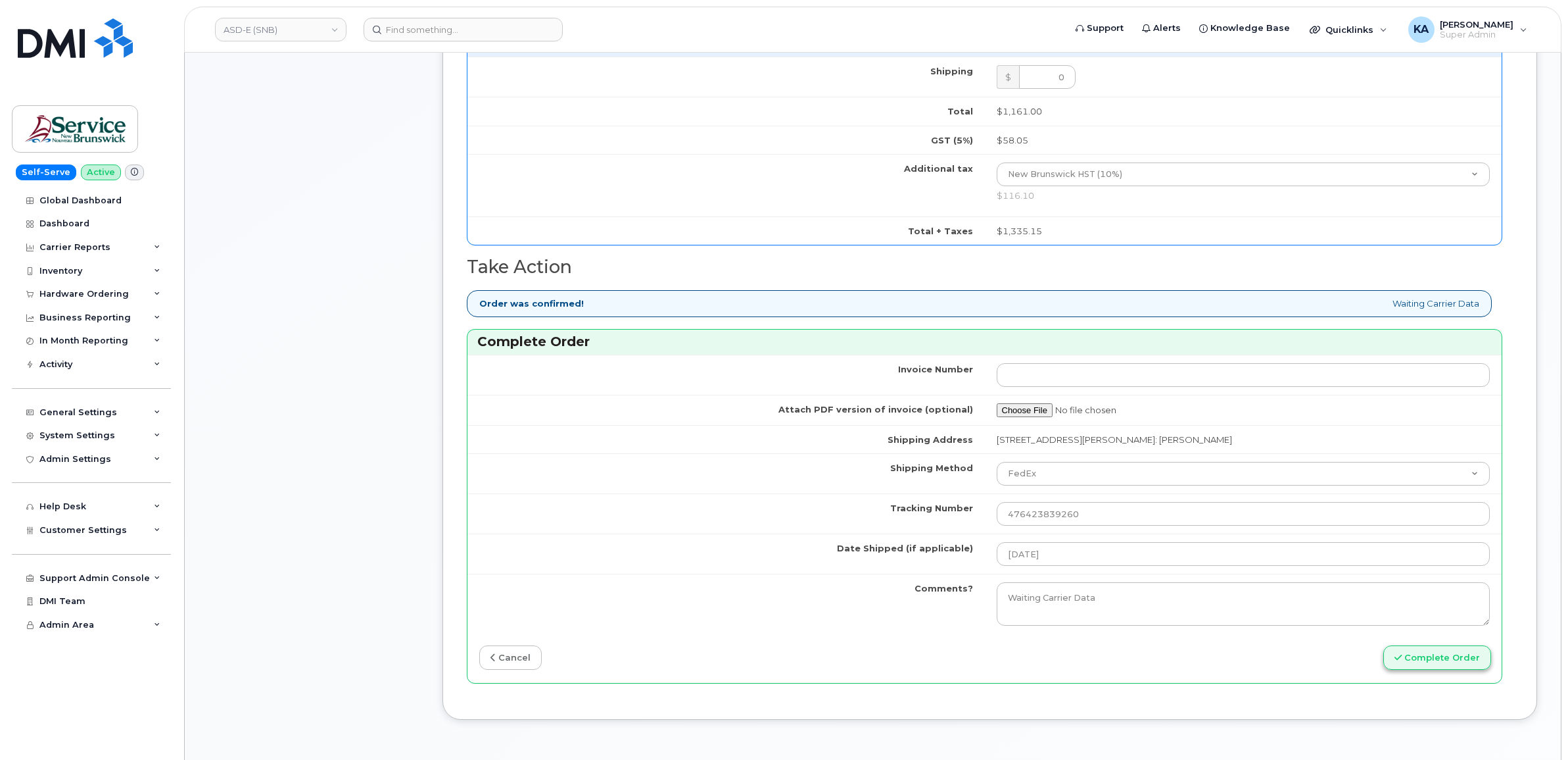
type input "89302610207734834051"
click at [1413, 664] on button "Complete Order" at bounding box center [1437, 657] width 108 height 24
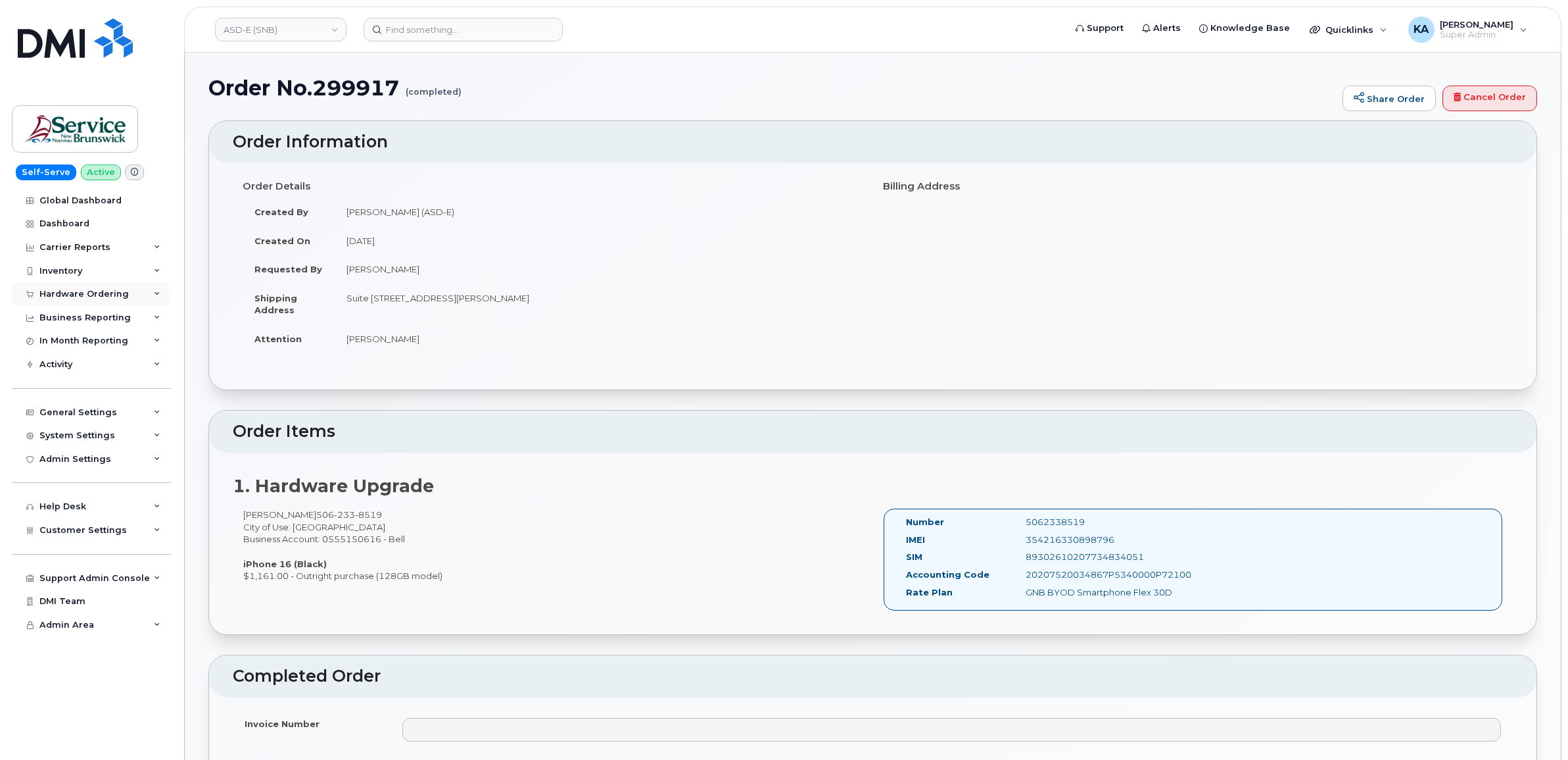
click at [45, 294] on div "Hardware Ordering" at bounding box center [84, 294] width 90 height 11
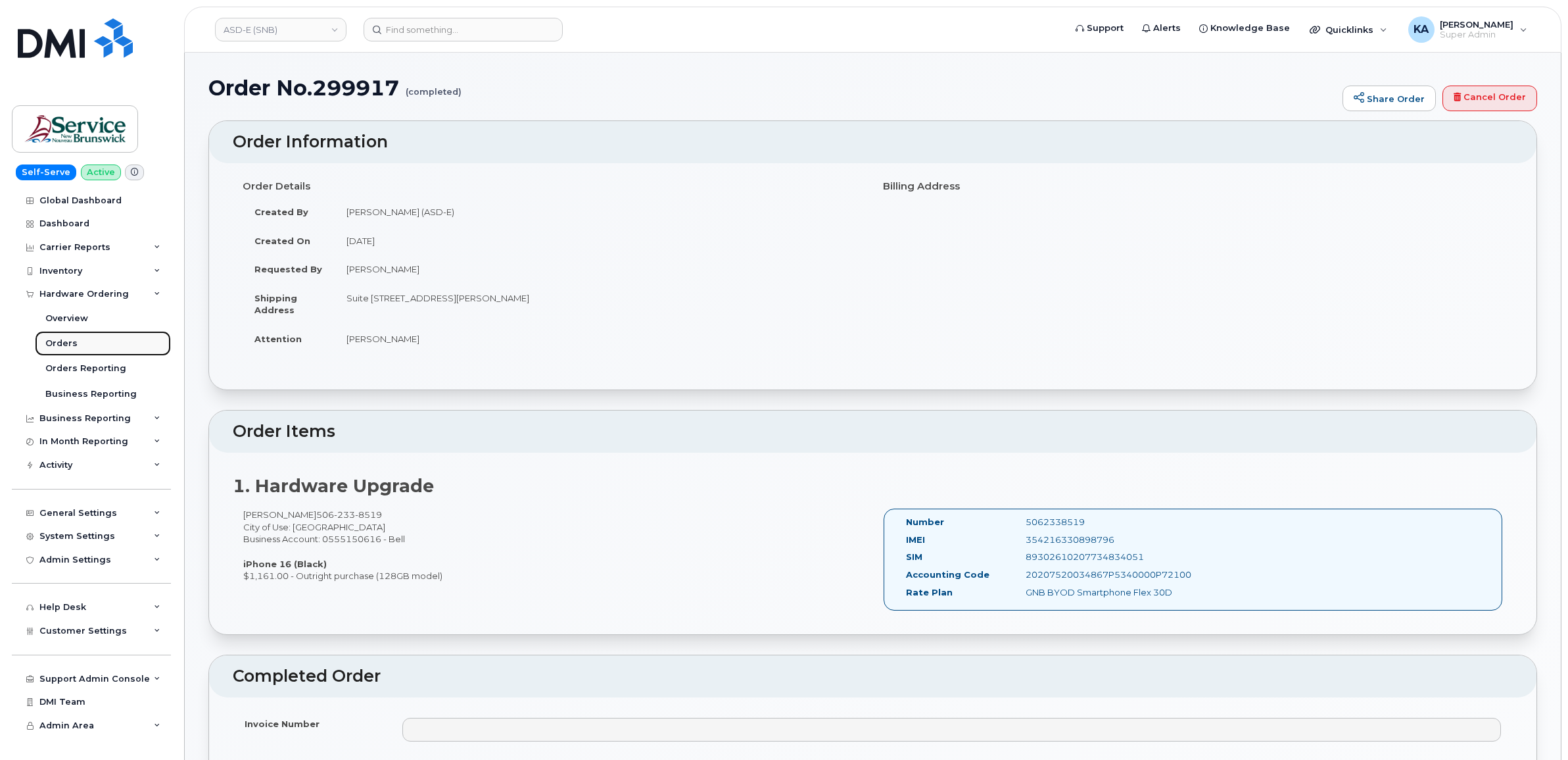
click at [46, 342] on div "Orders" at bounding box center [62, 343] width 32 height 12
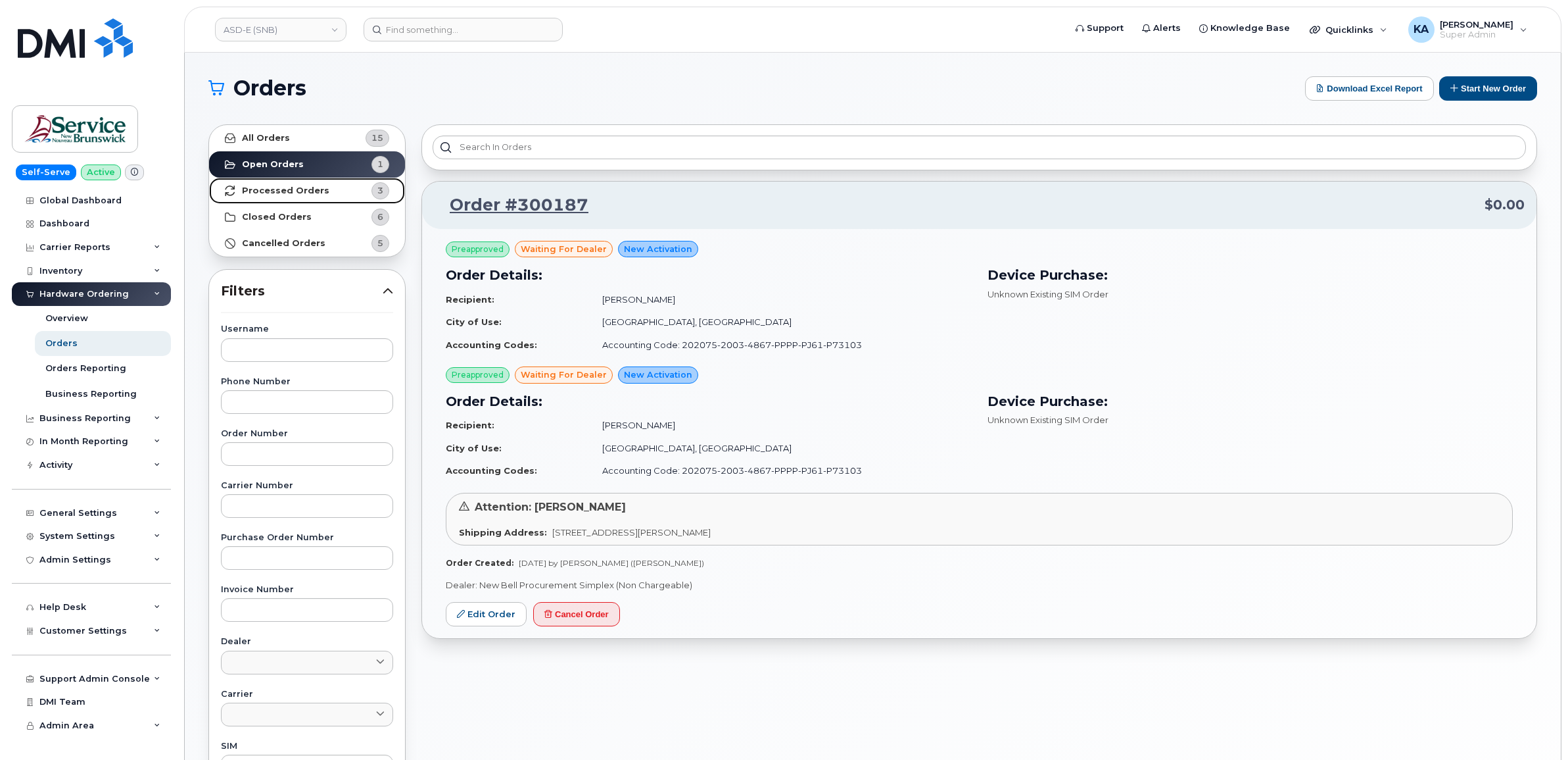
click at [283, 188] on strong "Processed Orders" at bounding box center [285, 191] width 87 height 11
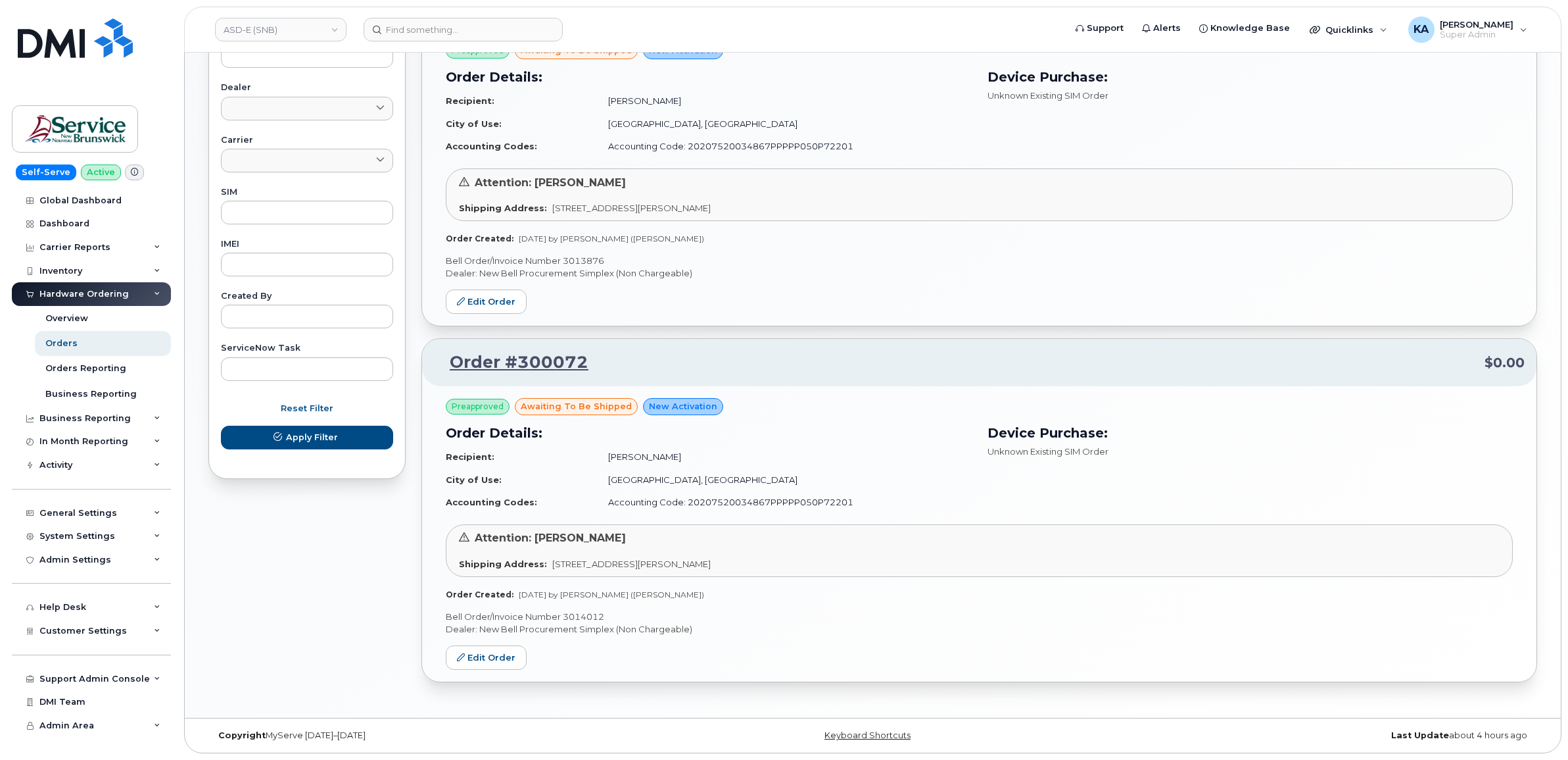
scroll to position [557, 0]
click at [475, 653] on link "Edit Order" at bounding box center [486, 657] width 81 height 24
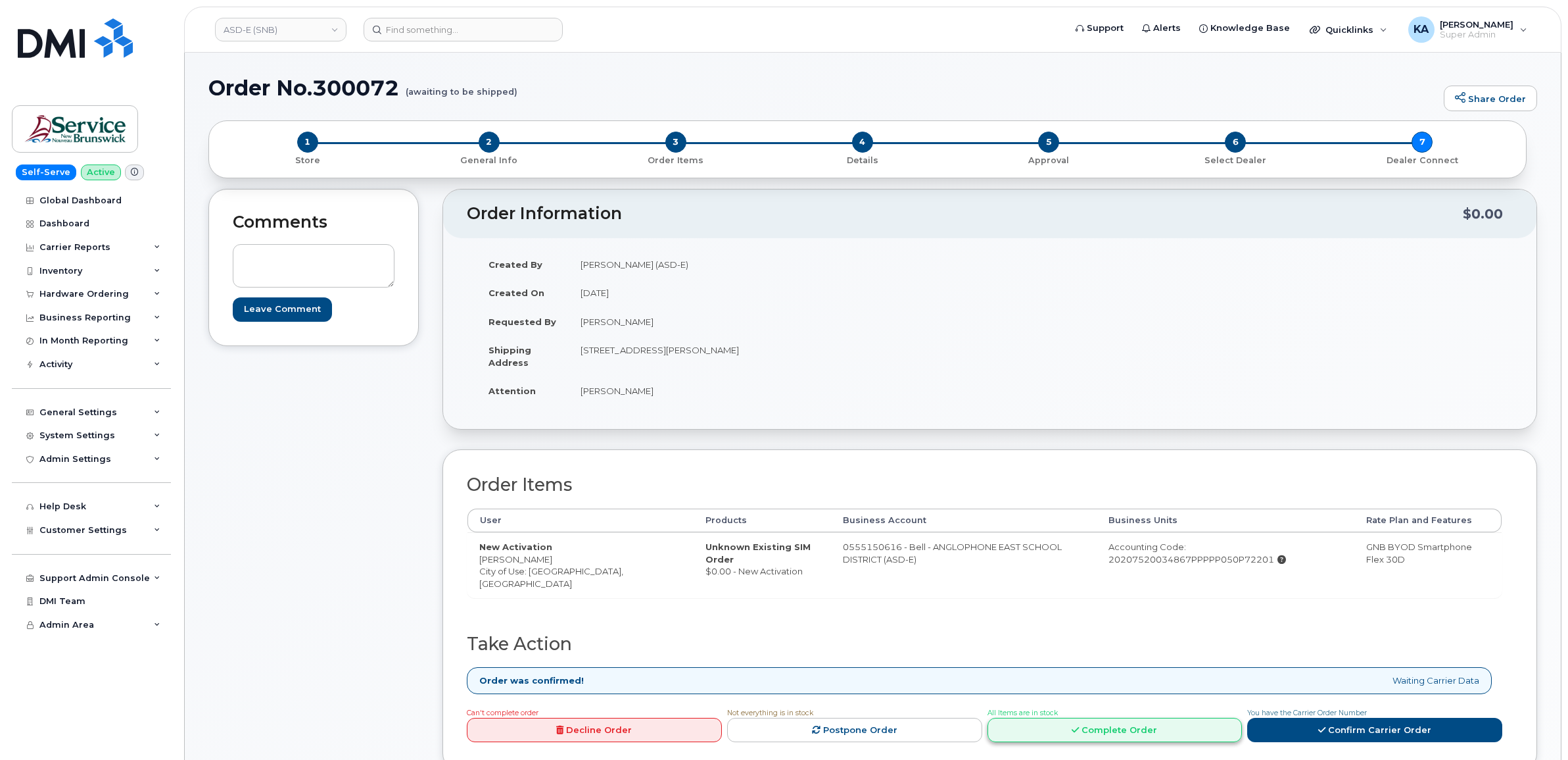
click at [1094, 724] on link "Complete Order" at bounding box center [1115, 729] width 255 height 24
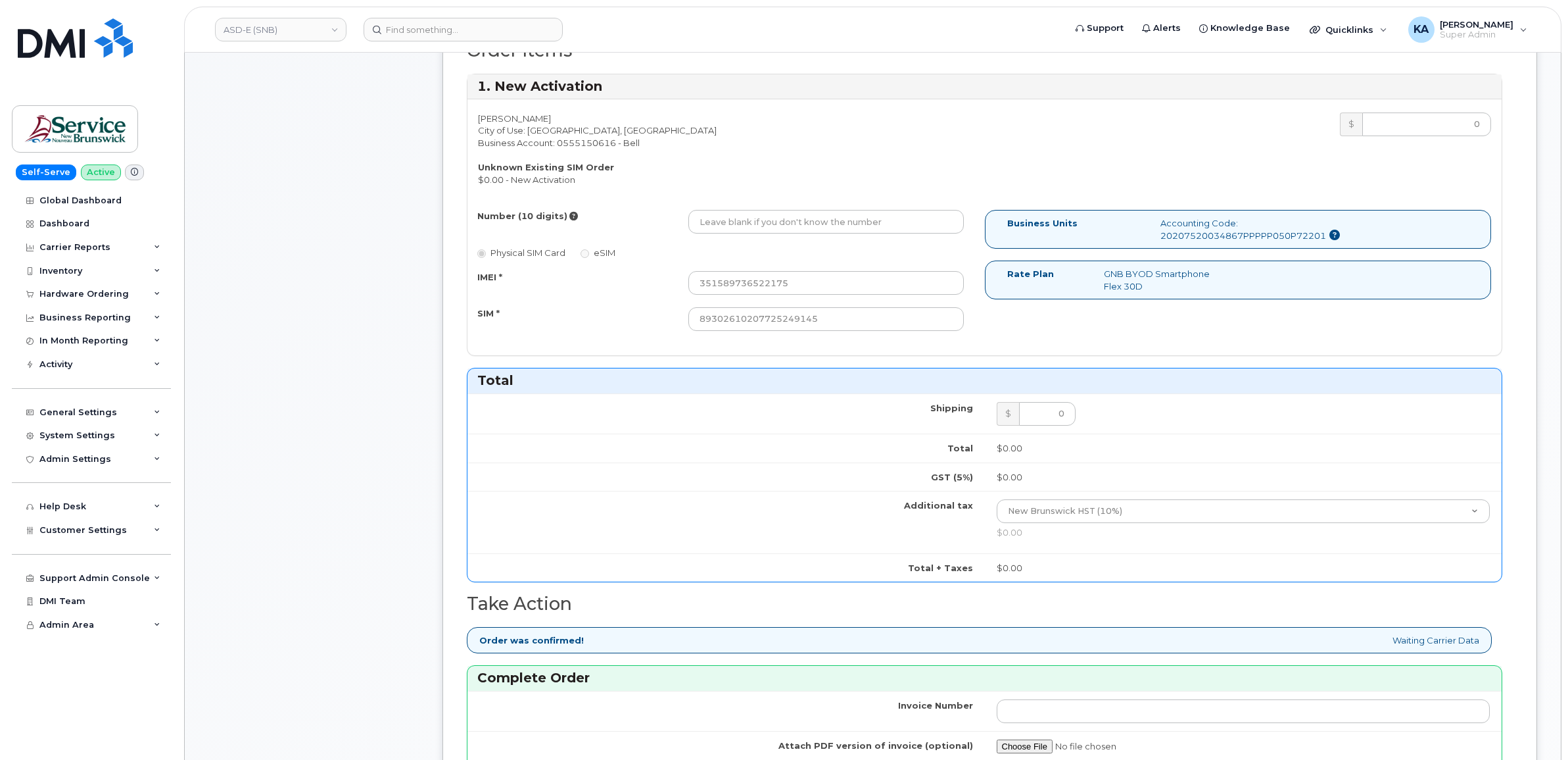
scroll to position [658, 0]
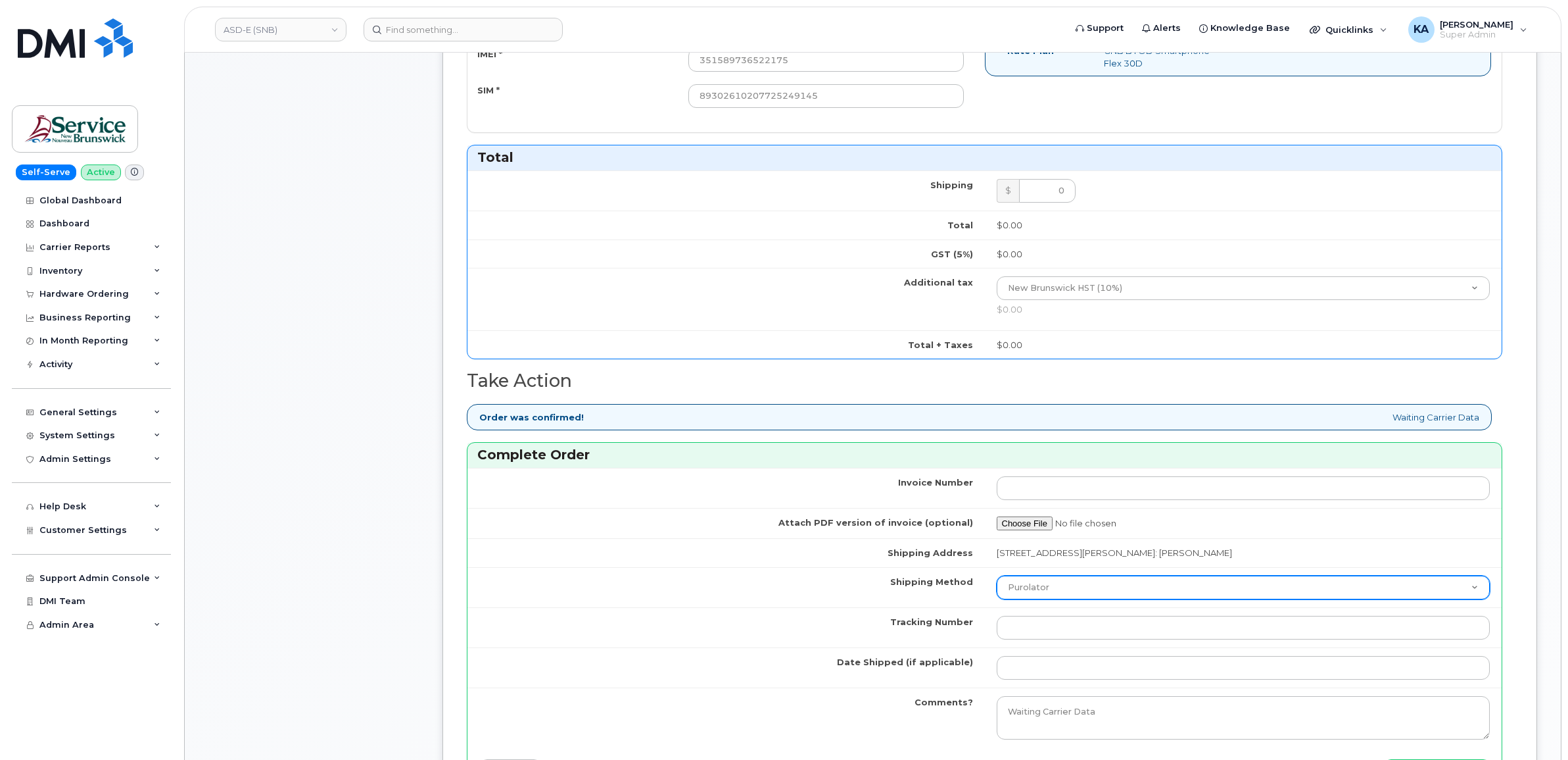
click at [1091, 592] on select "Purolator UPS FedEx Canada Post Courier Other Drop Off Pick Up" at bounding box center [1243, 587] width 494 height 24
select select "FedEx"
click at [997, 578] on select "Purolator UPS FedEx Canada Post Courier Other Drop Off Pick Up" at bounding box center [1243, 587] width 494 height 24
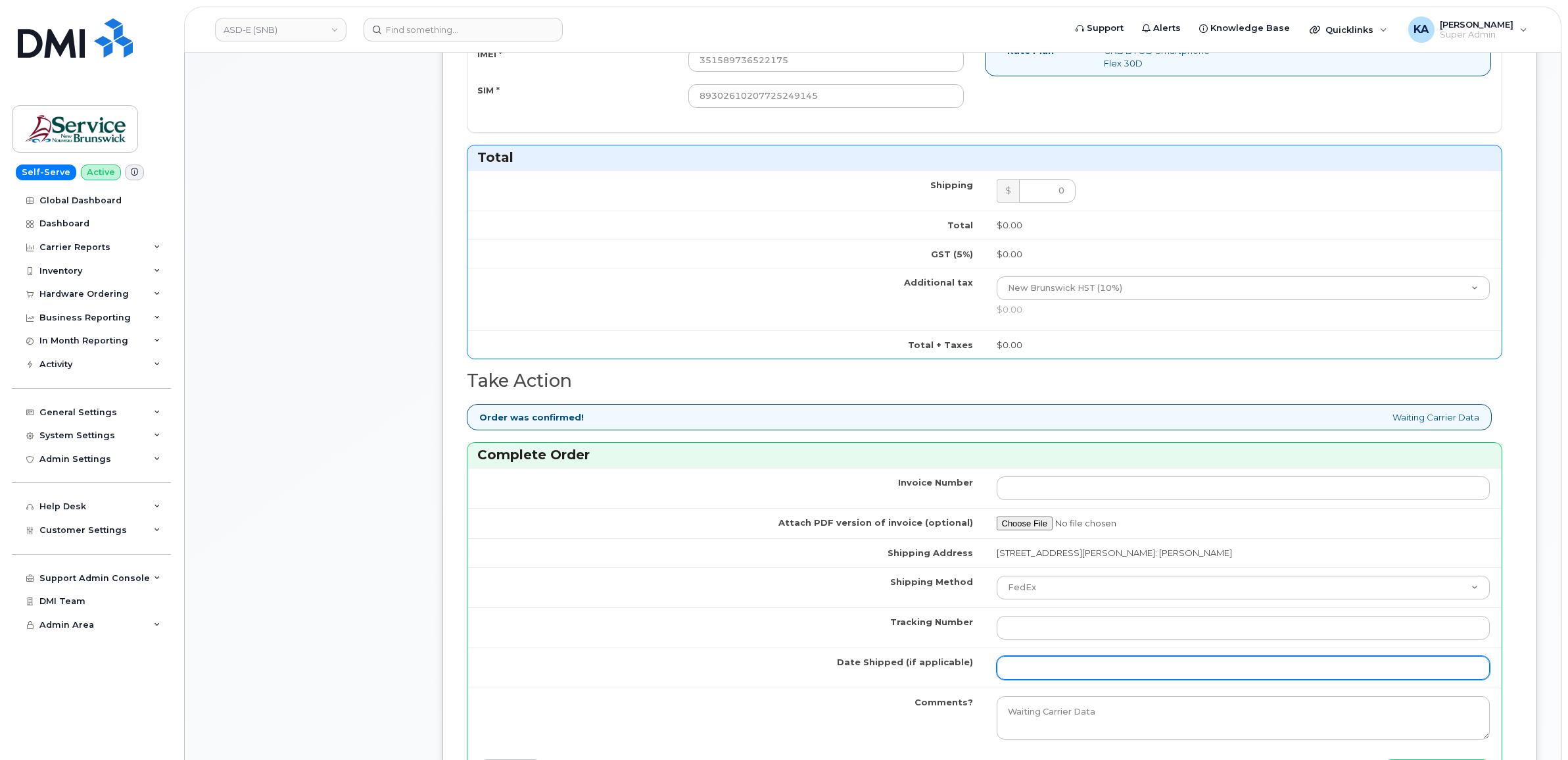
click at [1040, 675] on input "Date Shipped (if applicable)" at bounding box center [1243, 667] width 494 height 24
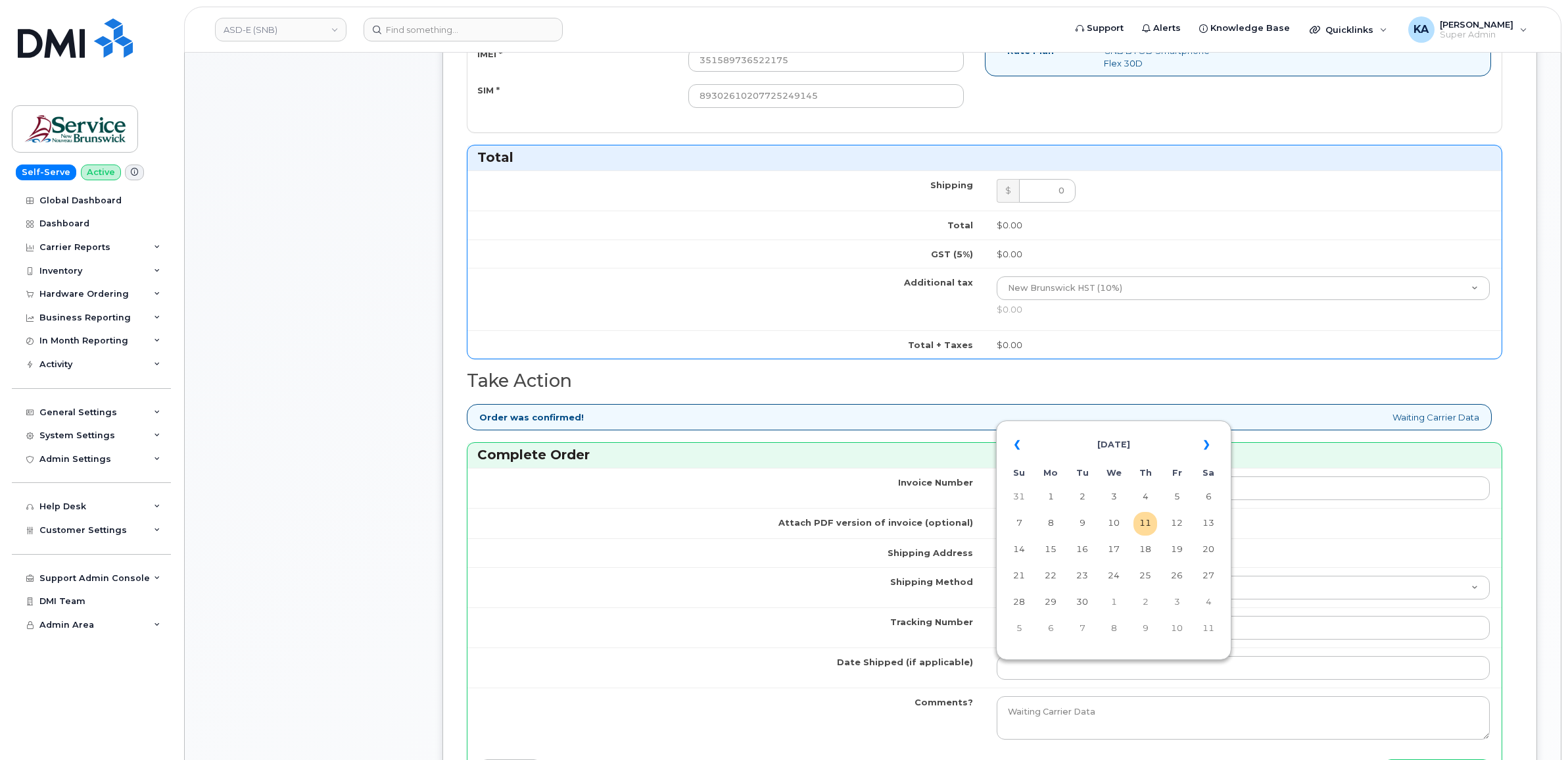
click at [1097, 425] on table "« [DATE] » Su Mo Tu We Th Fr Sa 31 1 2 3 4 5 6 7 8 9 10 11 12 13 14 15 16 17 18…" at bounding box center [1114, 536] width 229 height 225
click at [1115, 521] on td "10" at bounding box center [1114, 523] width 24 height 24
type input "[DATE]"
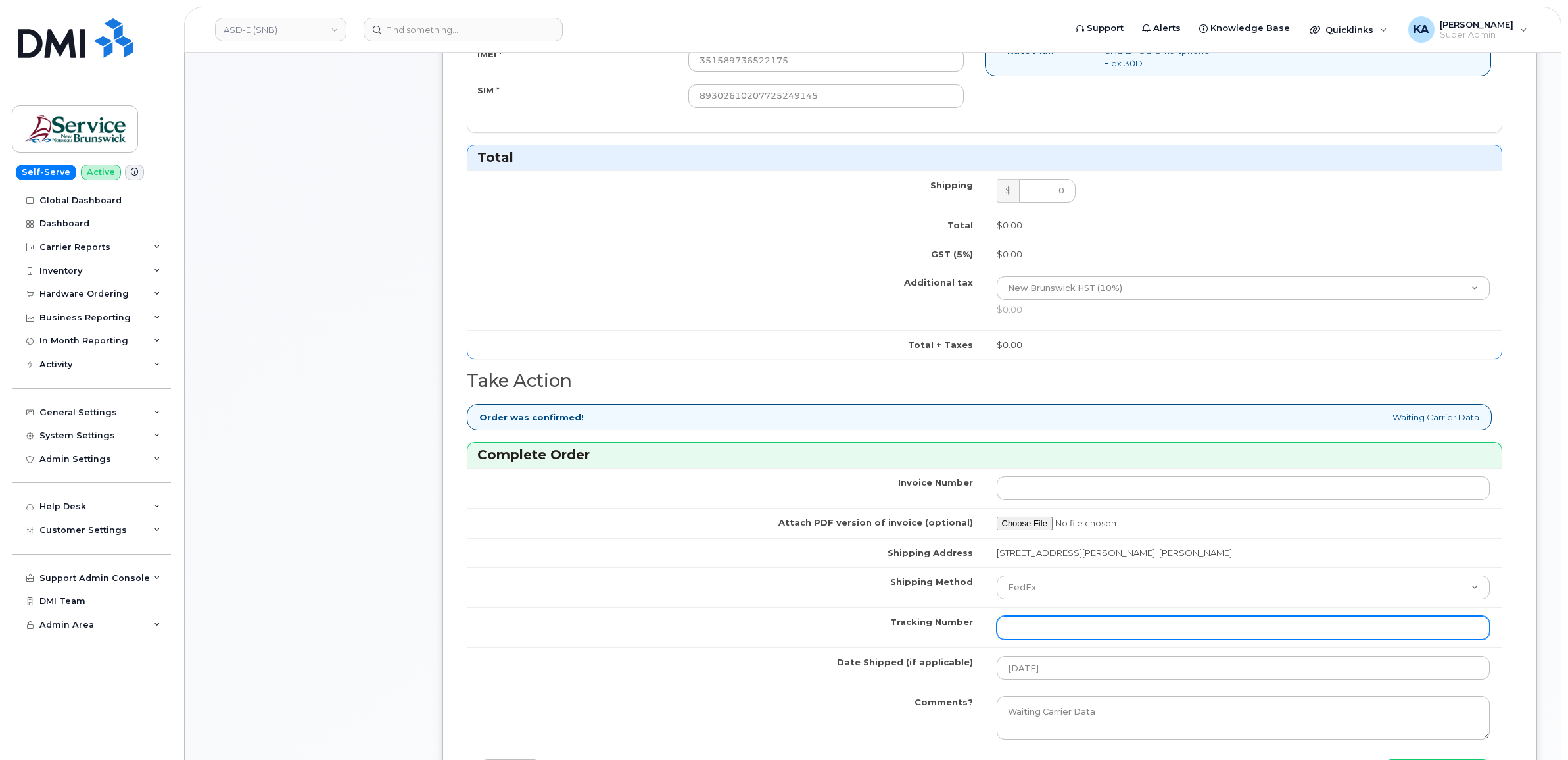
click at [1042, 632] on input "Tracking Number" at bounding box center [1243, 627] width 494 height 24
paste input "475744930314"
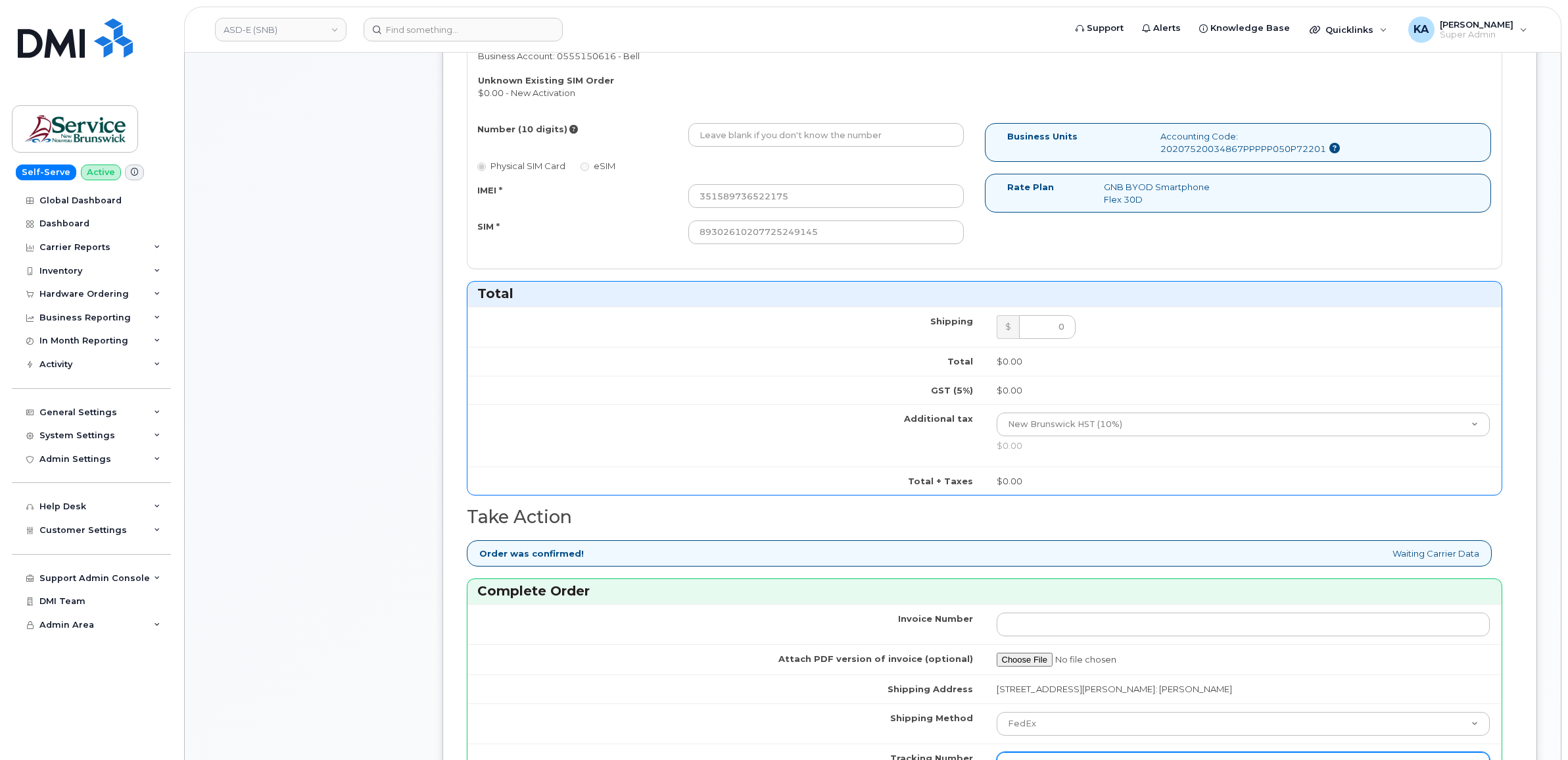
scroll to position [329, 0]
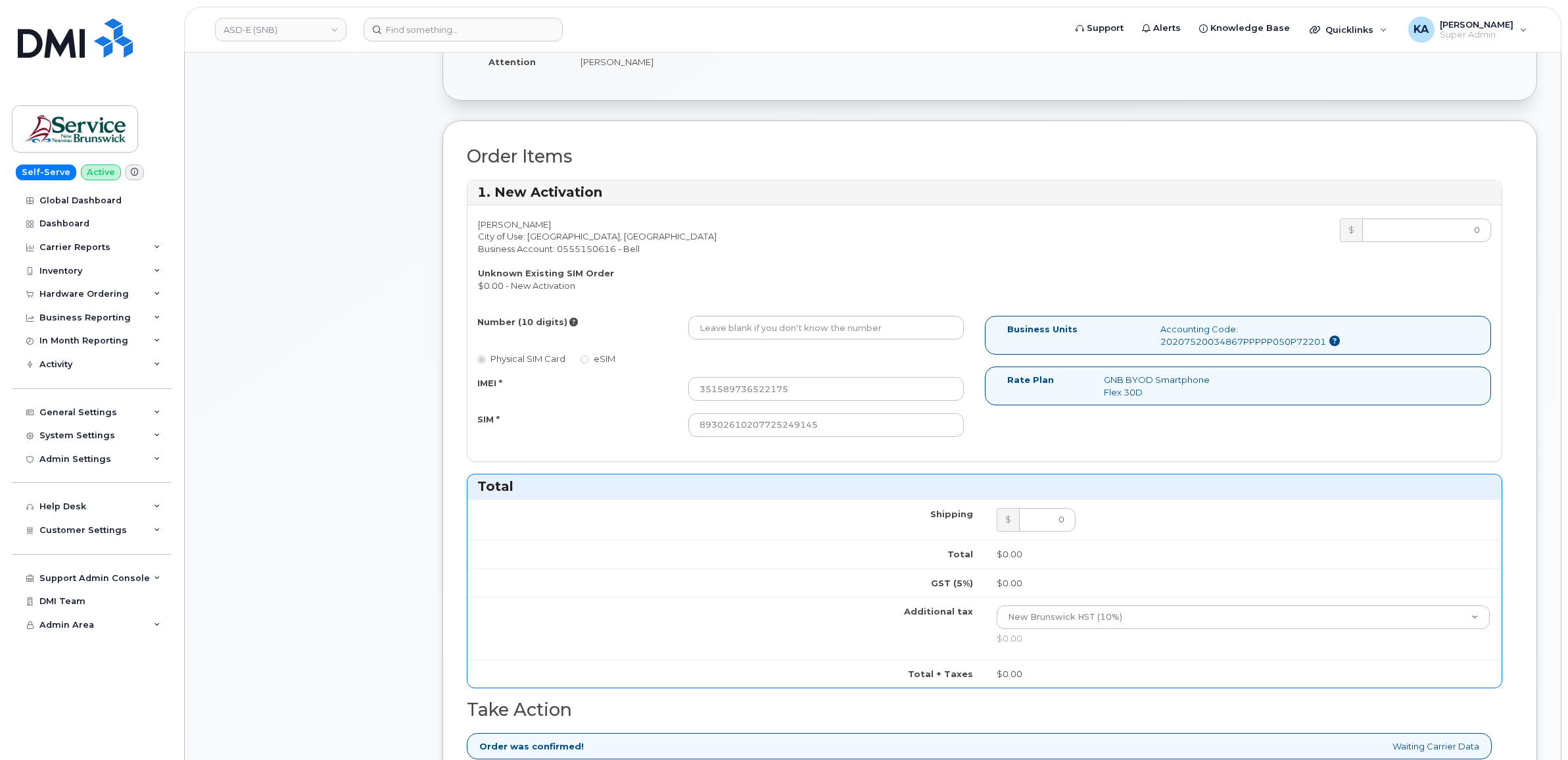
type input "475744930314"
click at [711, 332] on input "Number (10 digits)" at bounding box center [826, 327] width 275 height 24
paste input "5063804152"
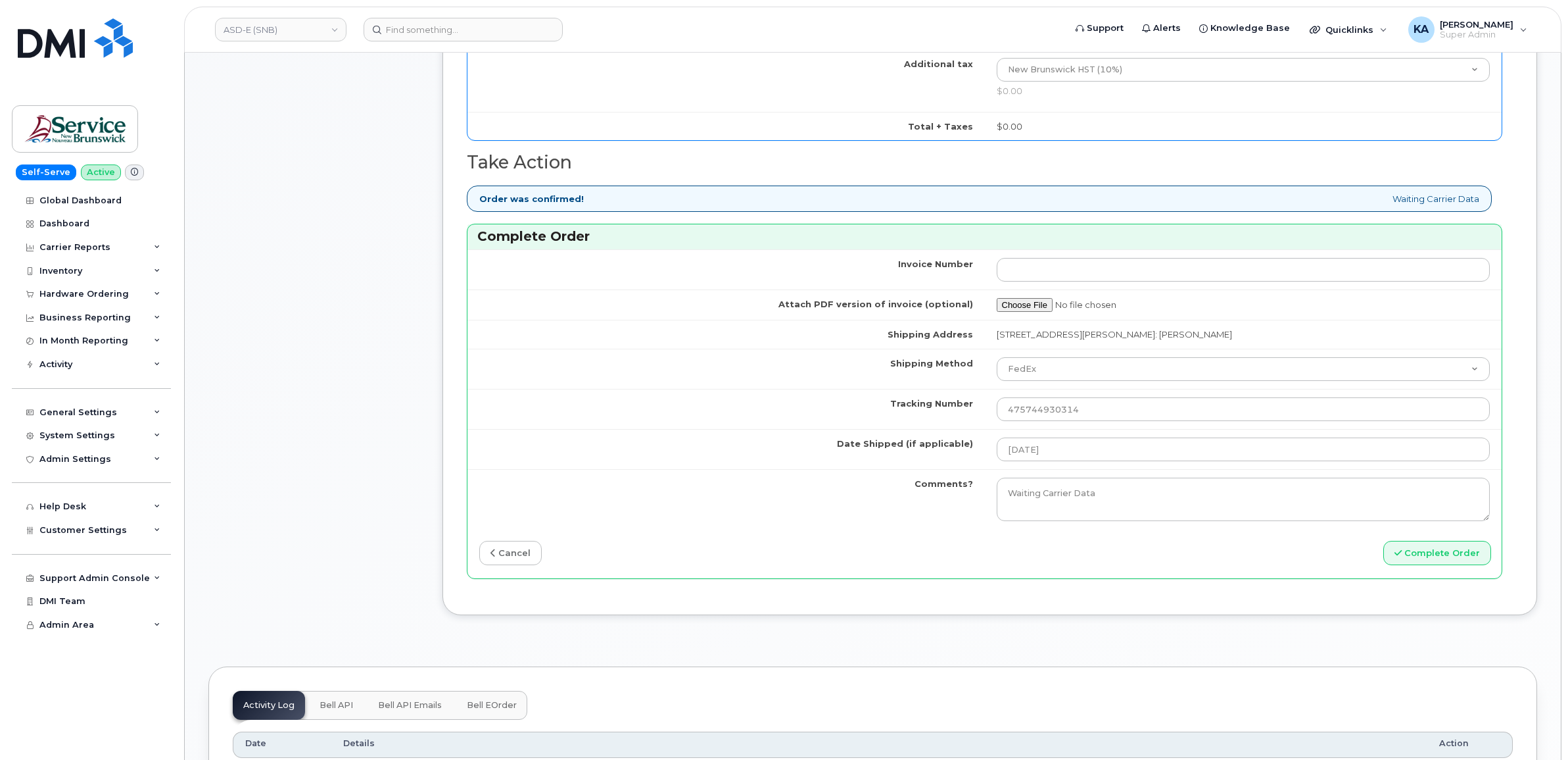
scroll to position [905, 0]
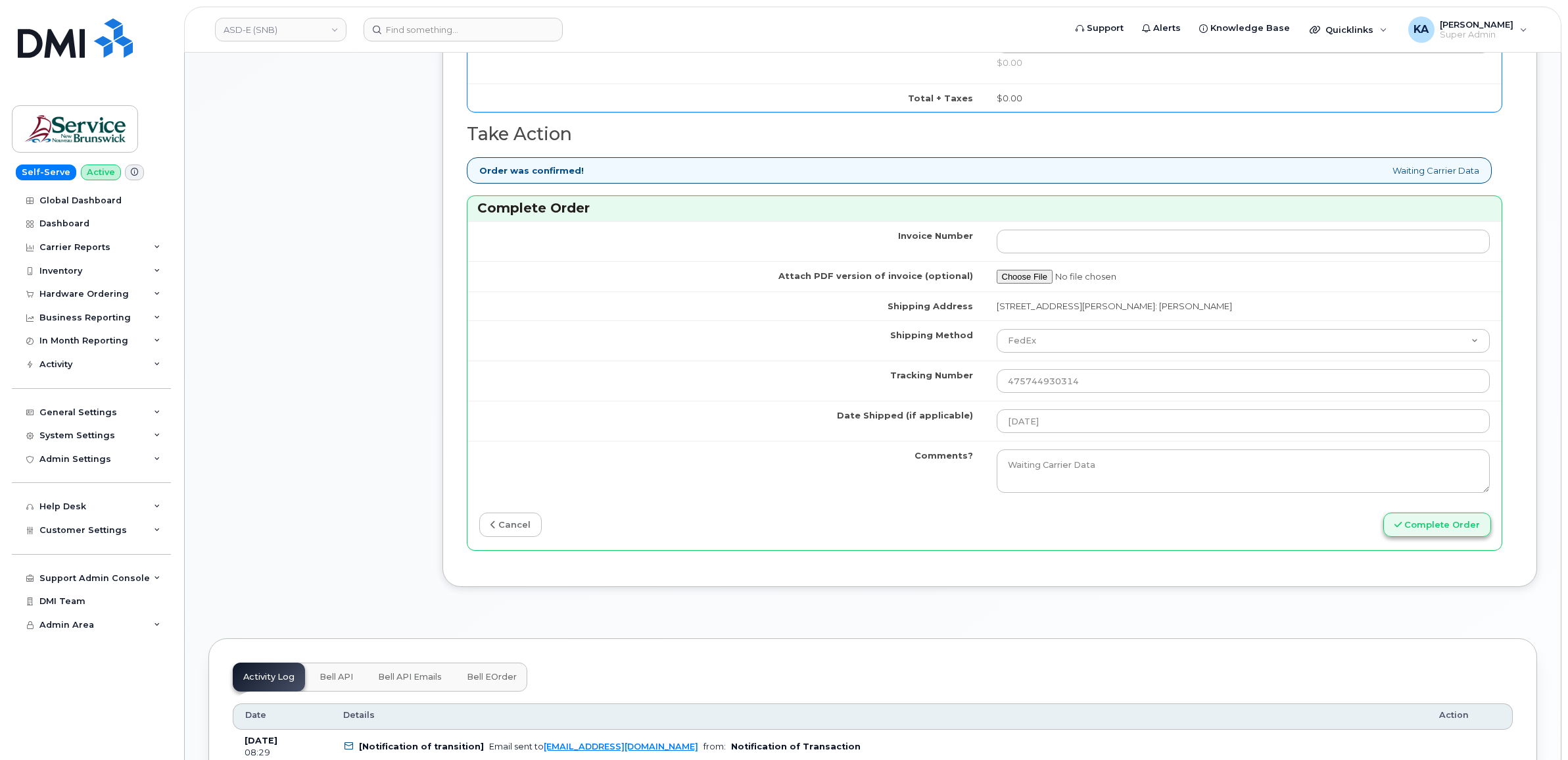
type input "5063804152"
click at [1427, 530] on button "Complete Order" at bounding box center [1437, 524] width 108 height 24
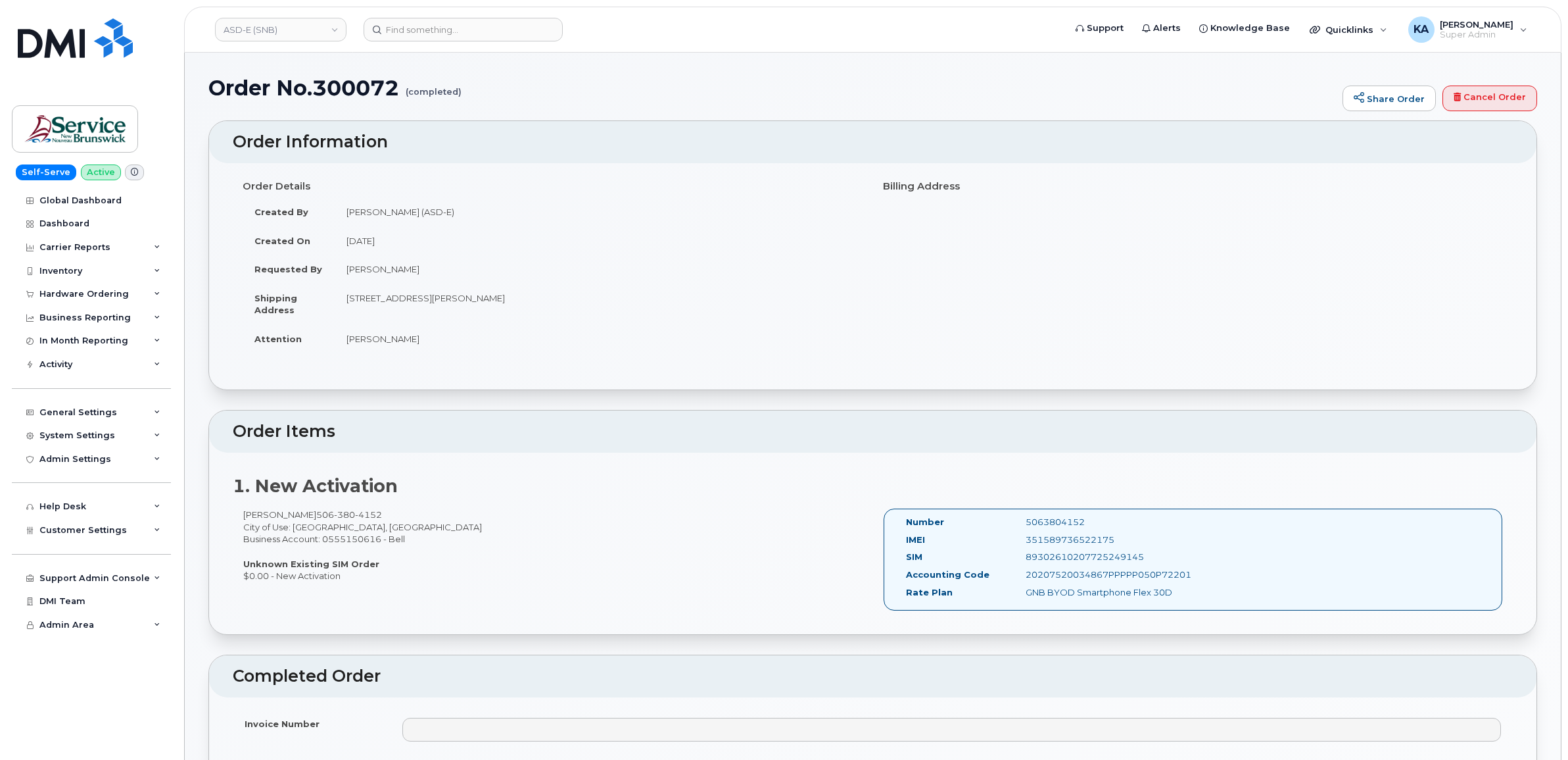
drag, startPoint x: 905, startPoint y: 521, endPoint x: 1174, endPoint y: 604, distance: 281.5
click at [1175, 603] on div "Number 5063804152 IMEI [TECHNICAL_ID] SIM [TECHNICAL_ID] Accounting Code 202075…" at bounding box center [1040, 559] width 288 height 87
drag, startPoint x: 1174, startPoint y: 604, endPoint x: 1121, endPoint y: 572, distance: 61.9
copy div "Number 5063804152 IMEI 351589736522175 SIM 89302610207725249145 Accounting Code…"
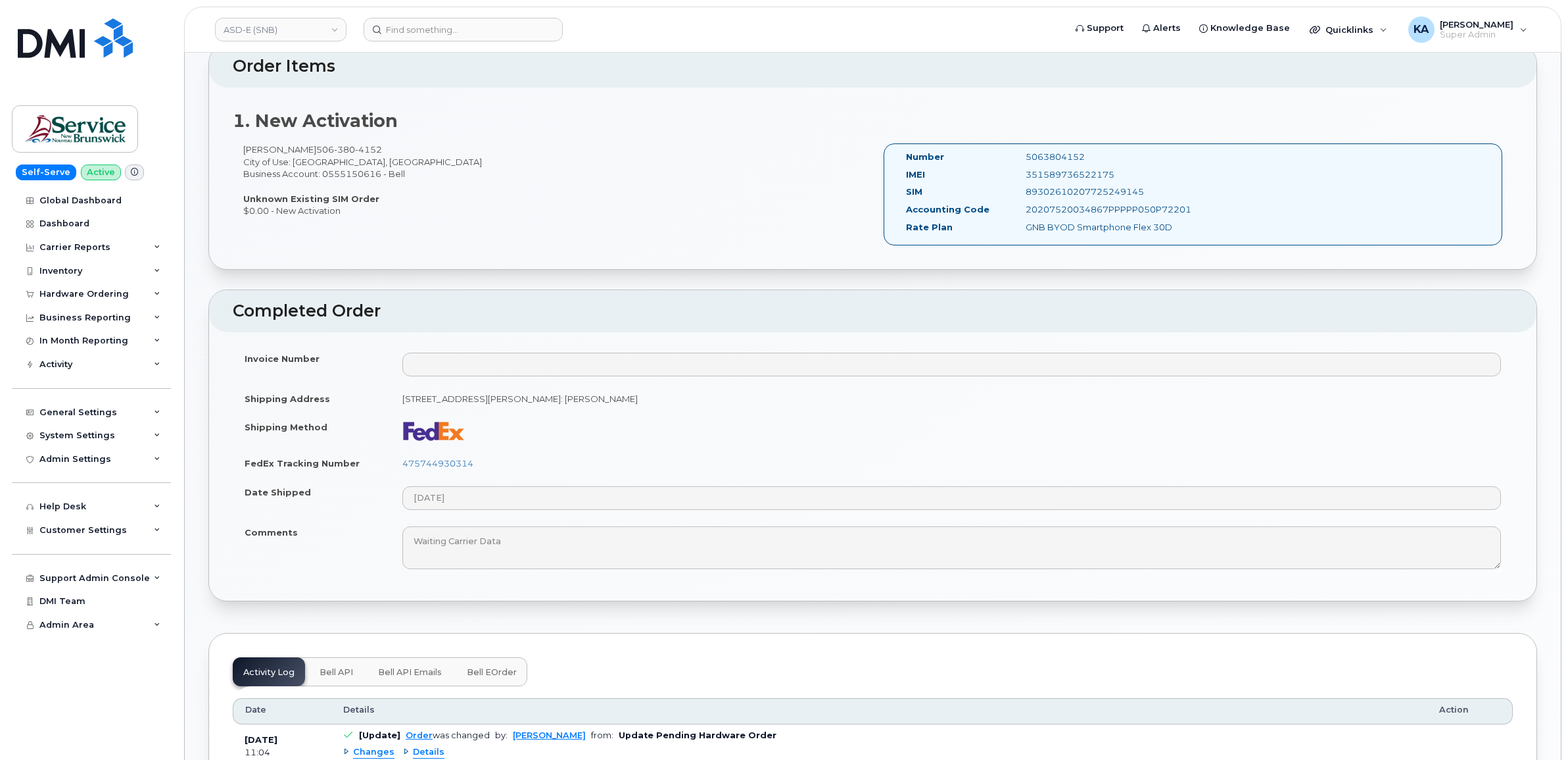
scroll to position [411, 0]
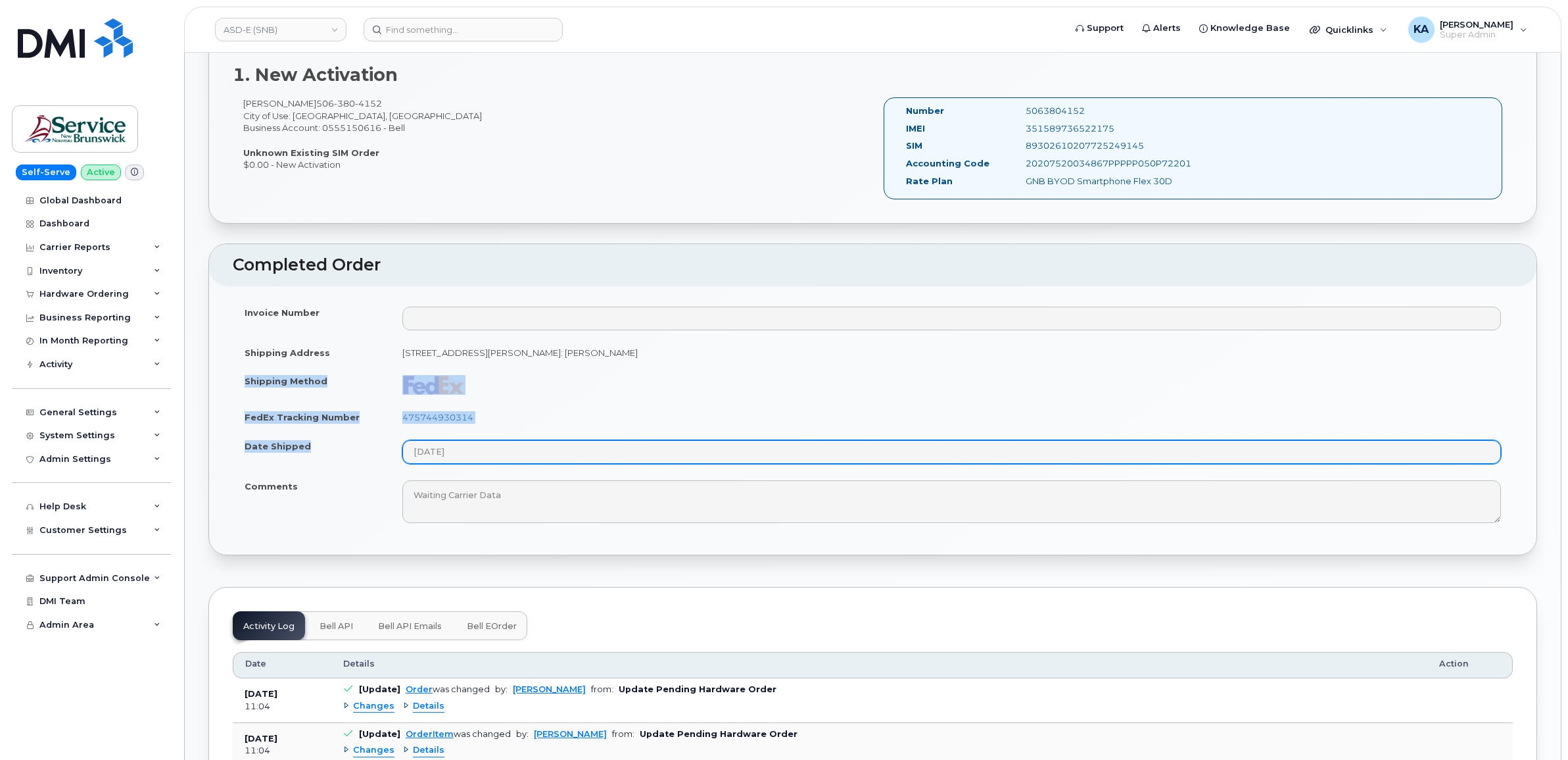
click at [495, 464] on tbody "Invoice Number Shipping Address 200-1077 St George Blvd Moncton New Brunswick E…" at bounding box center [872, 414] width 1280 height 233
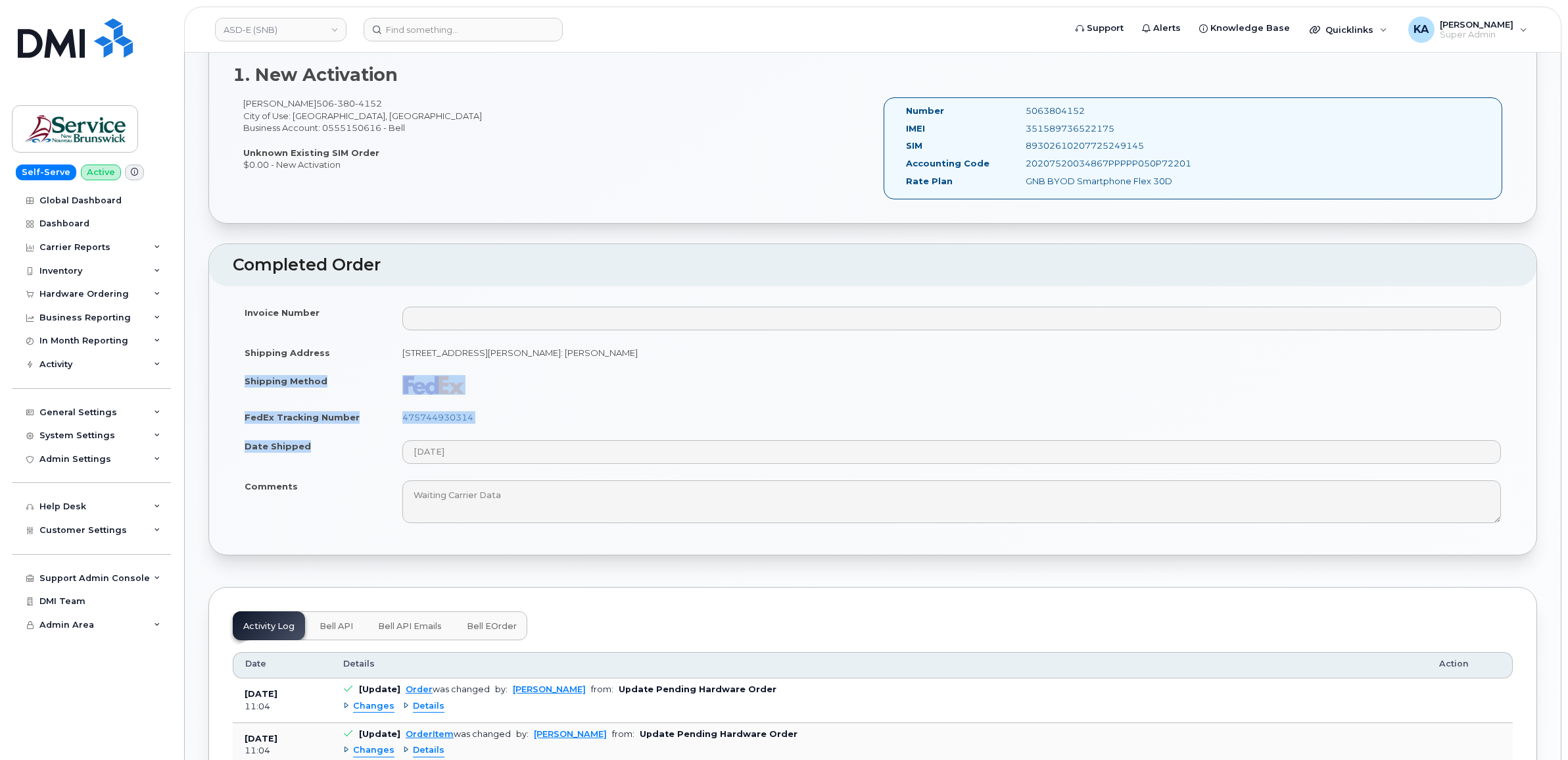
drag, startPoint x: 497, startPoint y: 461, endPoint x: 442, endPoint y: 385, distance: 93.8
copy tbody "Shipping Method FedEx Tracking Number 475744930314 Date Shipped"
drag, startPoint x: 485, startPoint y: 419, endPoint x: 400, endPoint y: 418, distance: 85.0
click at [400, 418] on td "475744930314" at bounding box center [951, 417] width 1122 height 29
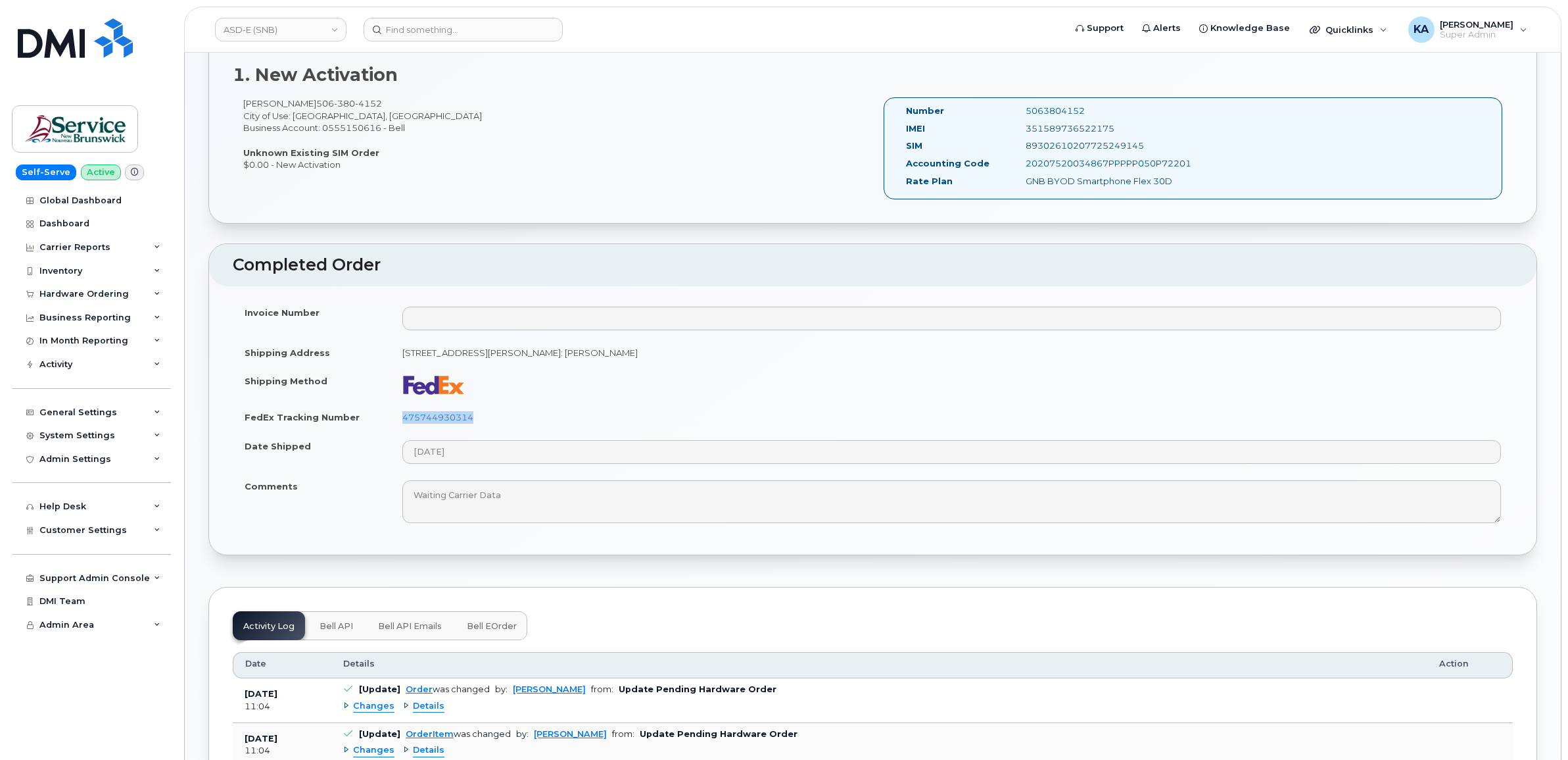
copy link "475744930314"
click at [99, 289] on div "Hardware Ordering" at bounding box center [91, 294] width 159 height 24
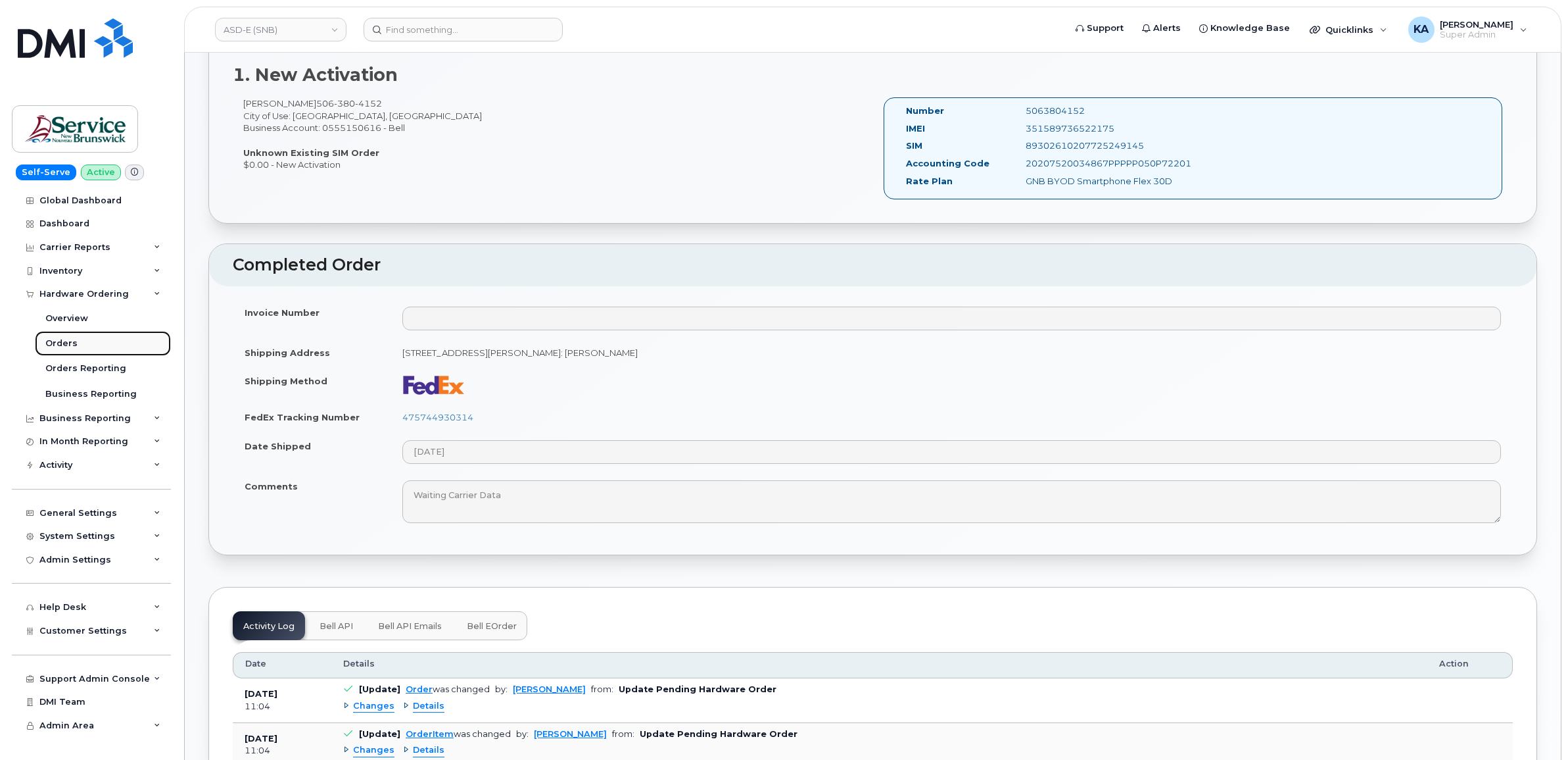
click at [53, 346] on div "Orders" at bounding box center [62, 343] width 32 height 12
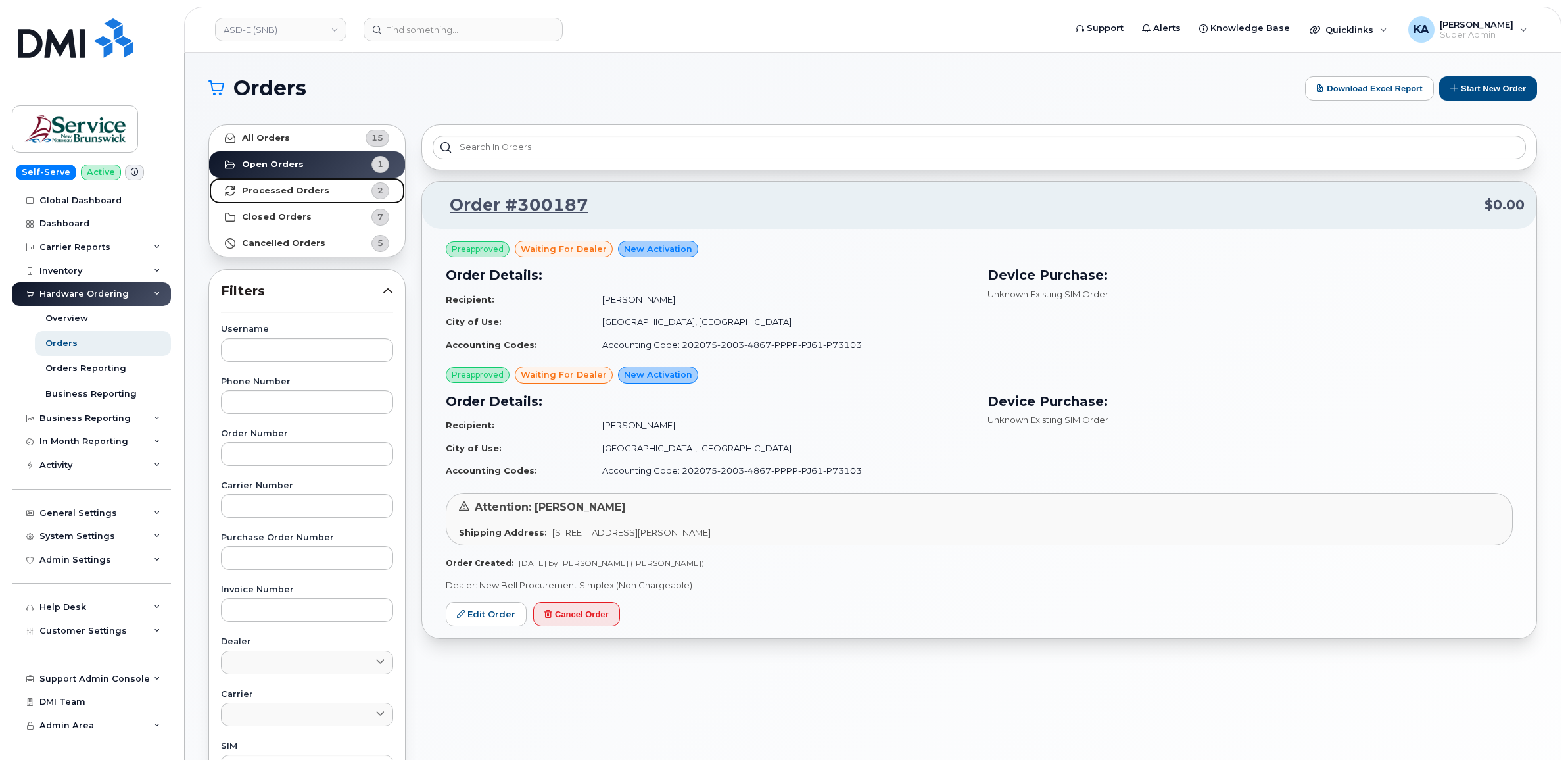
click at [270, 182] on link "Processed Orders 2" at bounding box center [308, 191] width 196 height 26
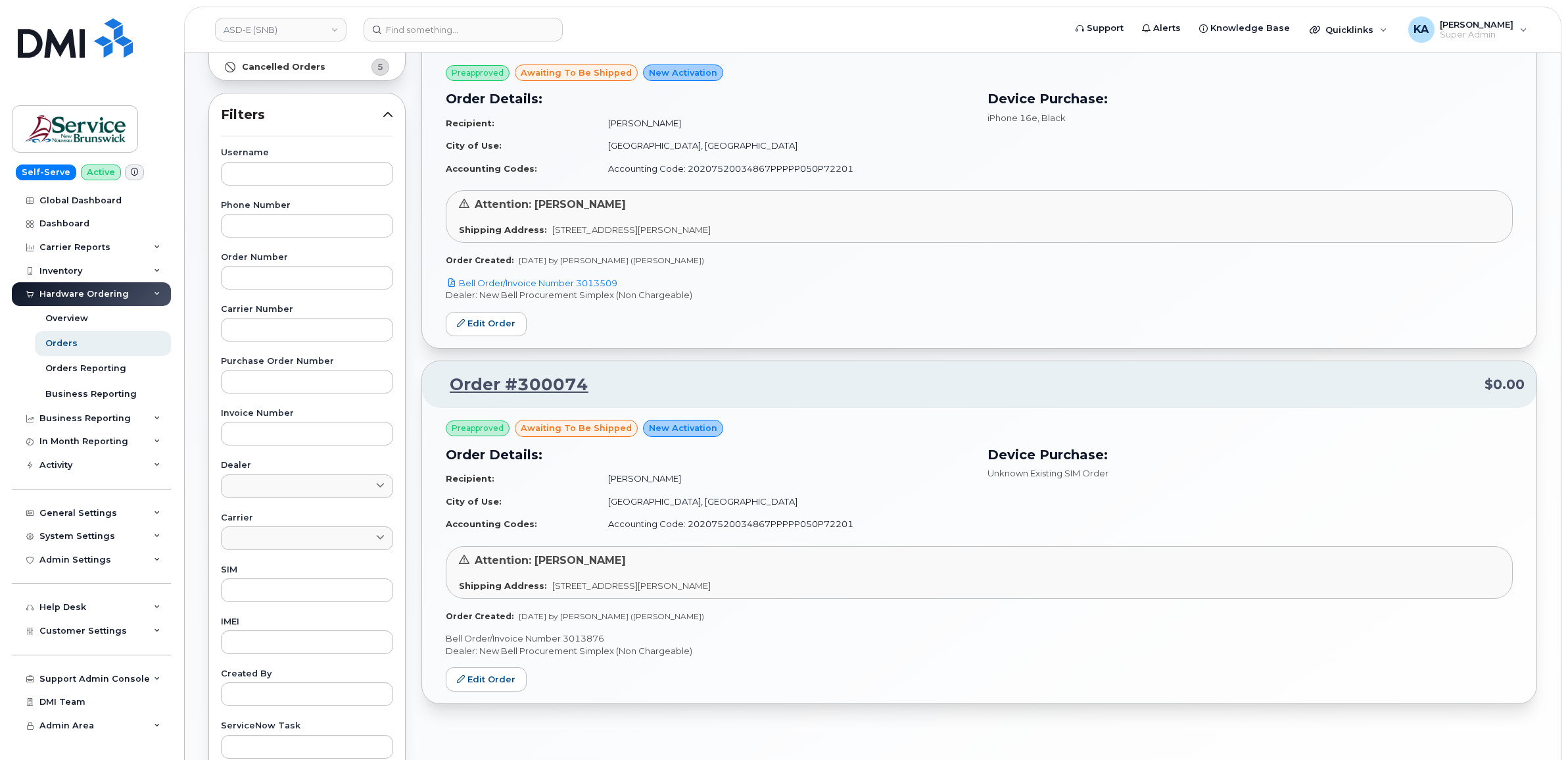
scroll to position [329, 0]
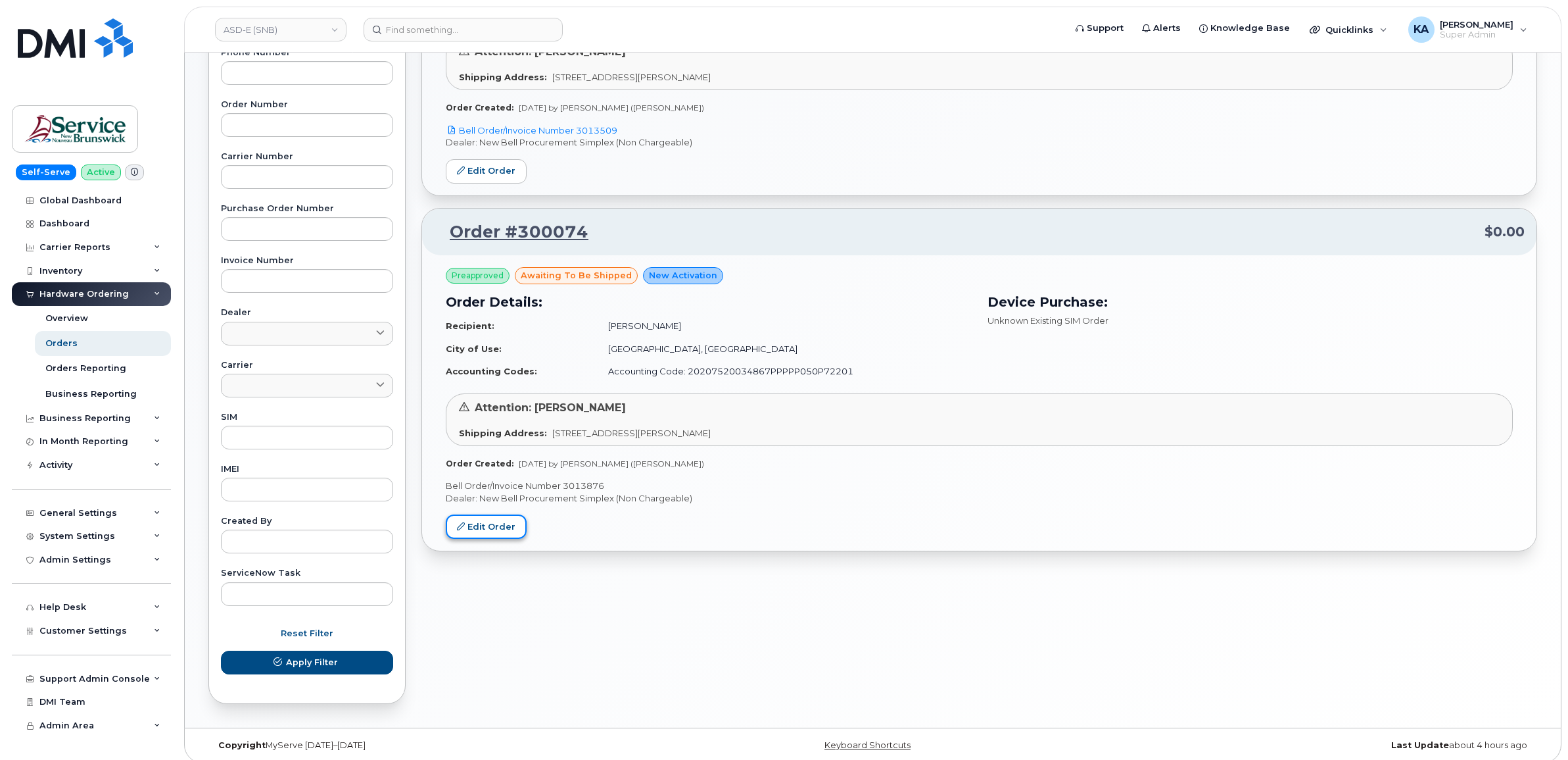
click at [483, 522] on link "Edit Order" at bounding box center [486, 526] width 81 height 24
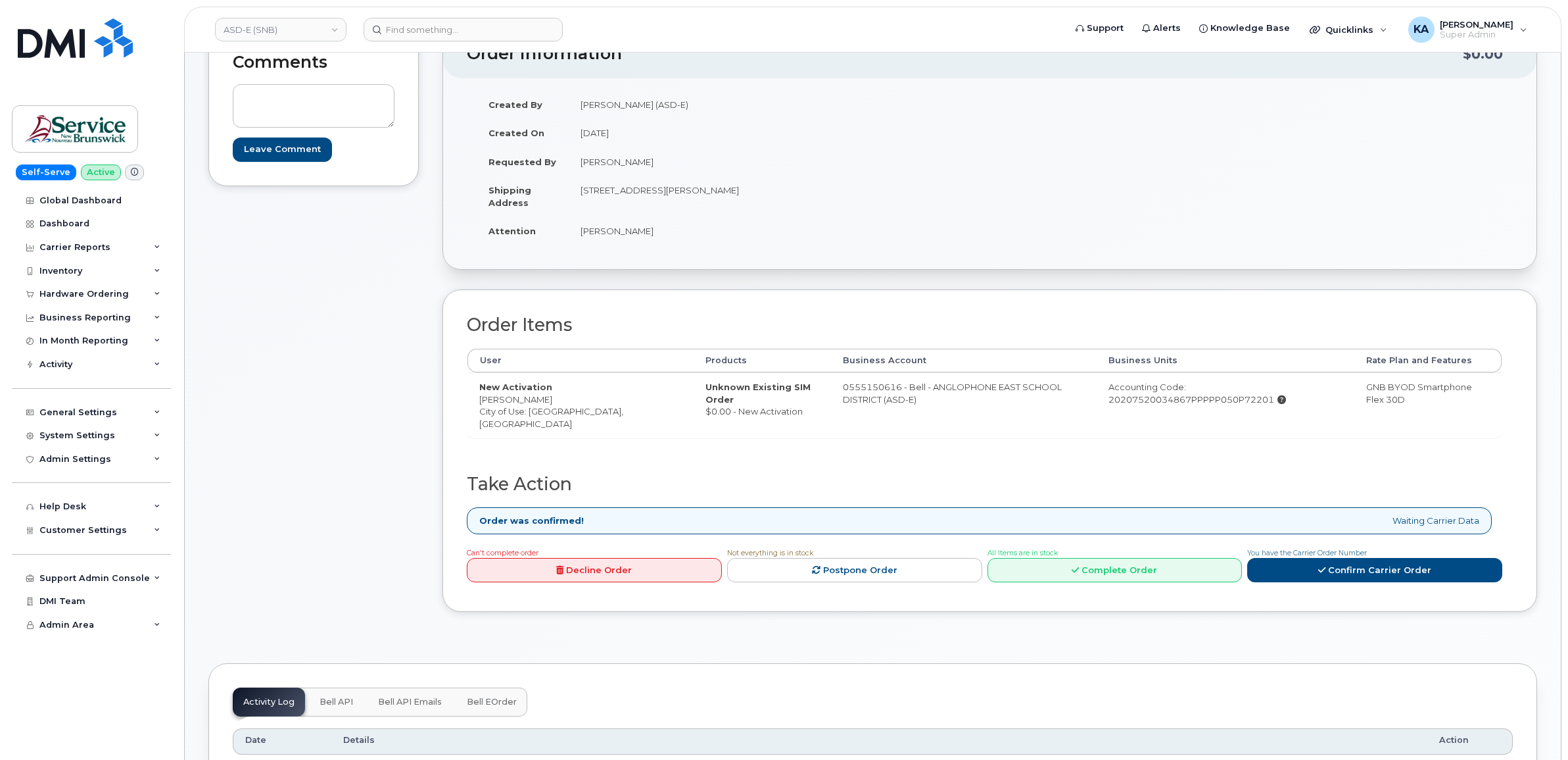
scroll to position [247, 0]
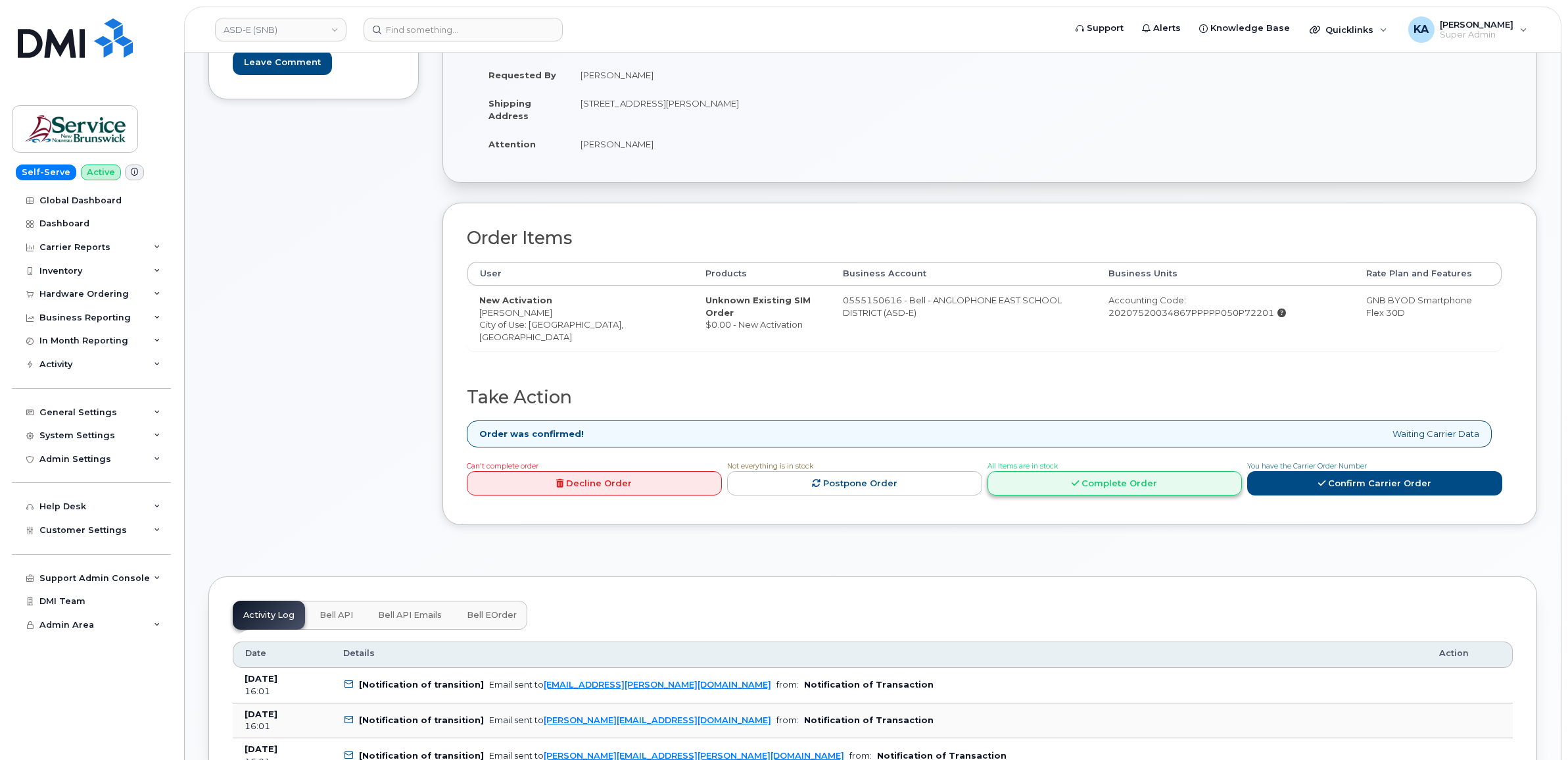
click at [1088, 487] on link "Complete Order" at bounding box center [1115, 482] width 255 height 24
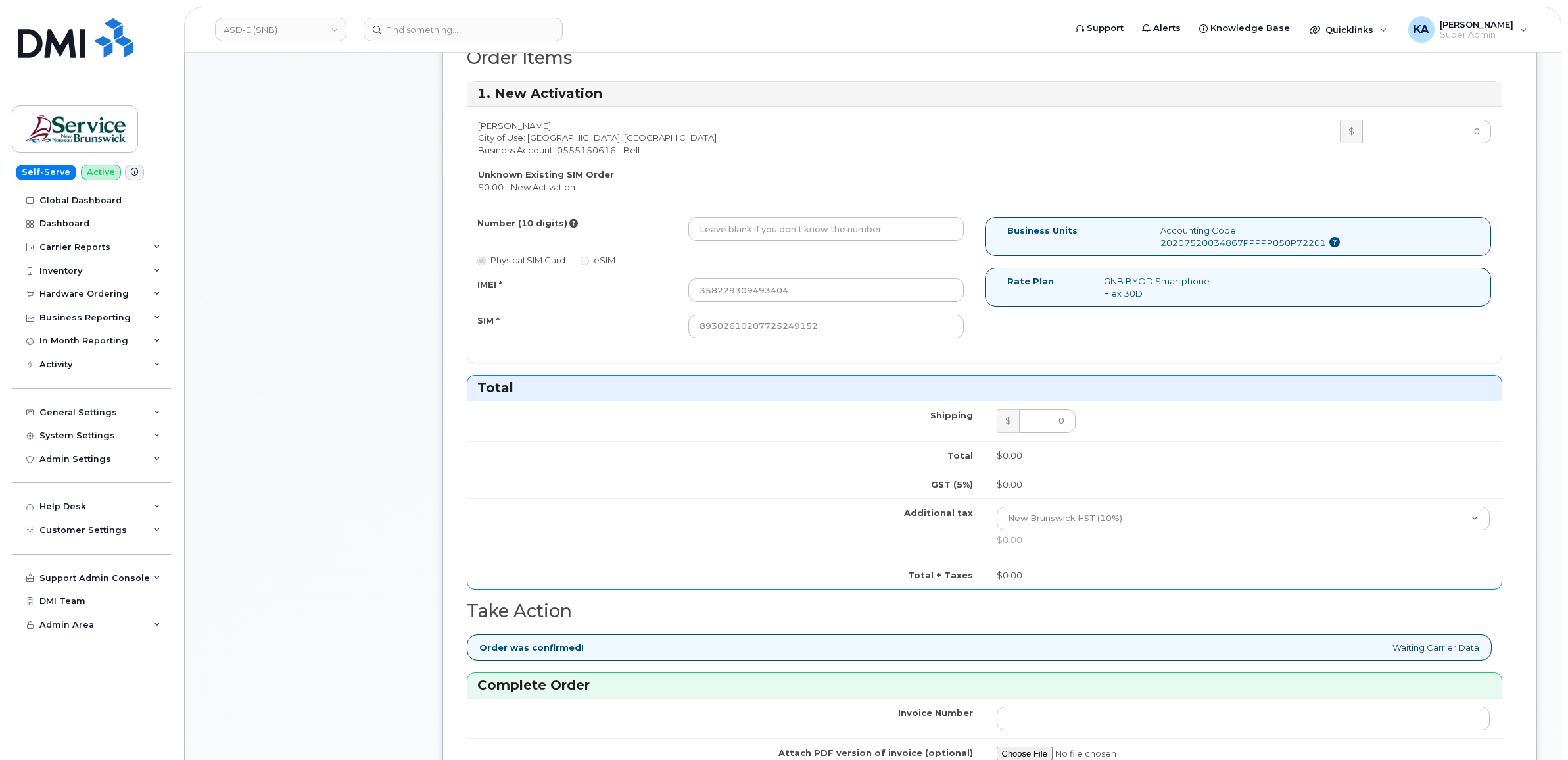
scroll to position [411, 0]
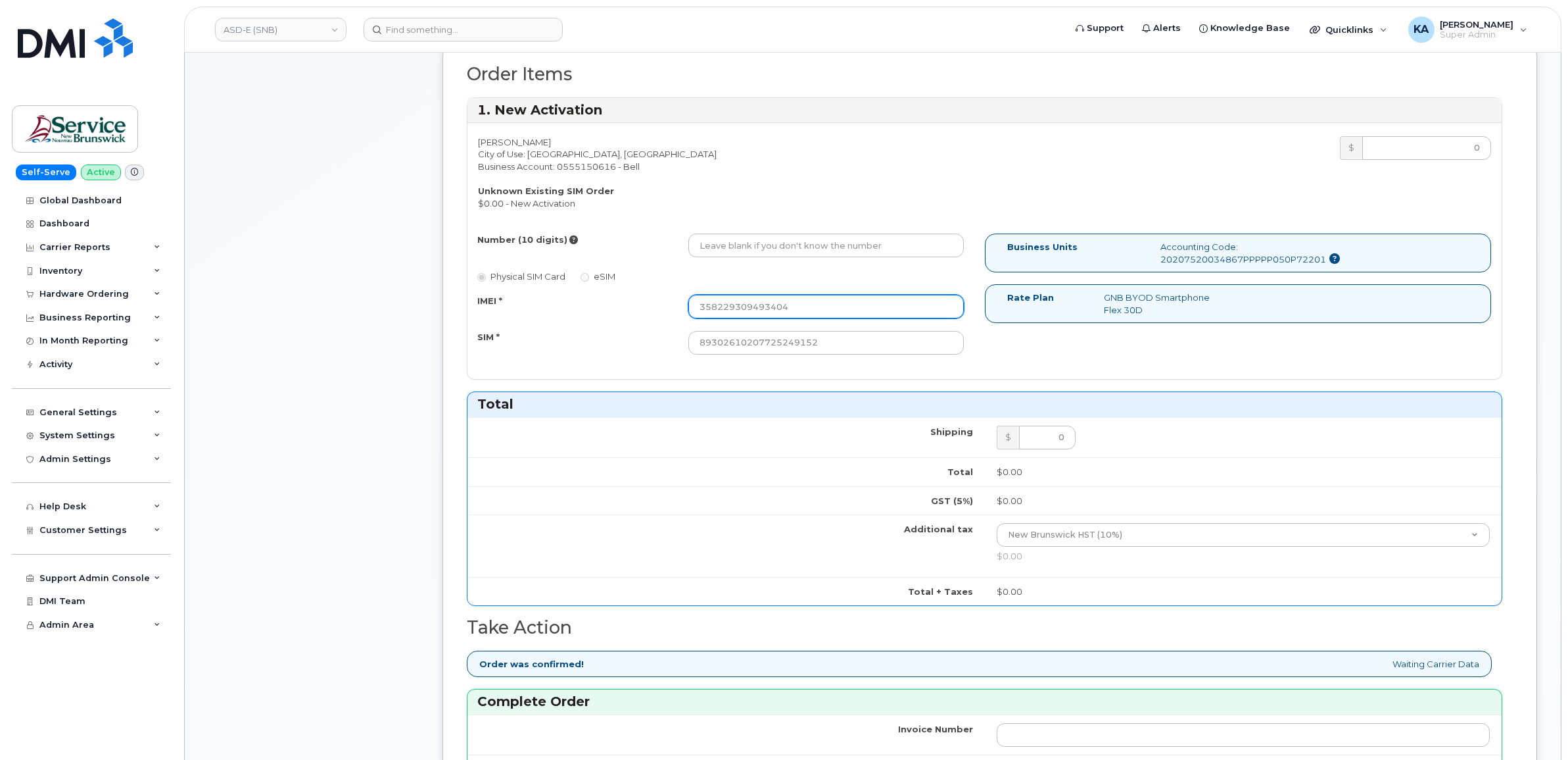
drag, startPoint x: 794, startPoint y: 305, endPoint x: 671, endPoint y: 306, distance: 123.0
click at [671, 306] on div "IMEI * 358229309493404" at bounding box center [721, 306] width 507 height 24
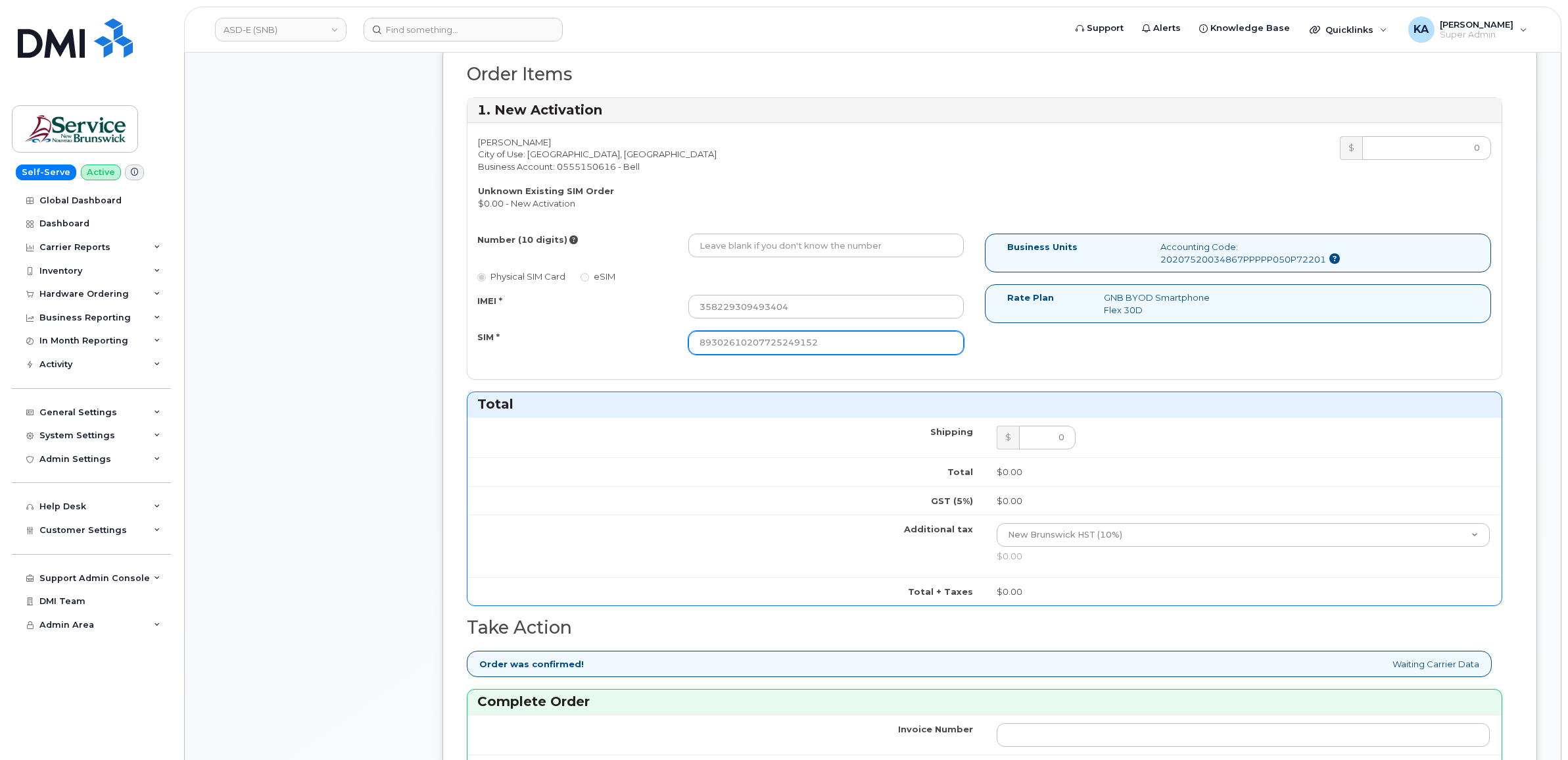
drag, startPoint x: 824, startPoint y: 340, endPoint x: 675, endPoint y: 337, distance: 149.0
click at [675, 337] on div "SIM * [TECHNICAL_ID]" at bounding box center [721, 343] width 507 height 24
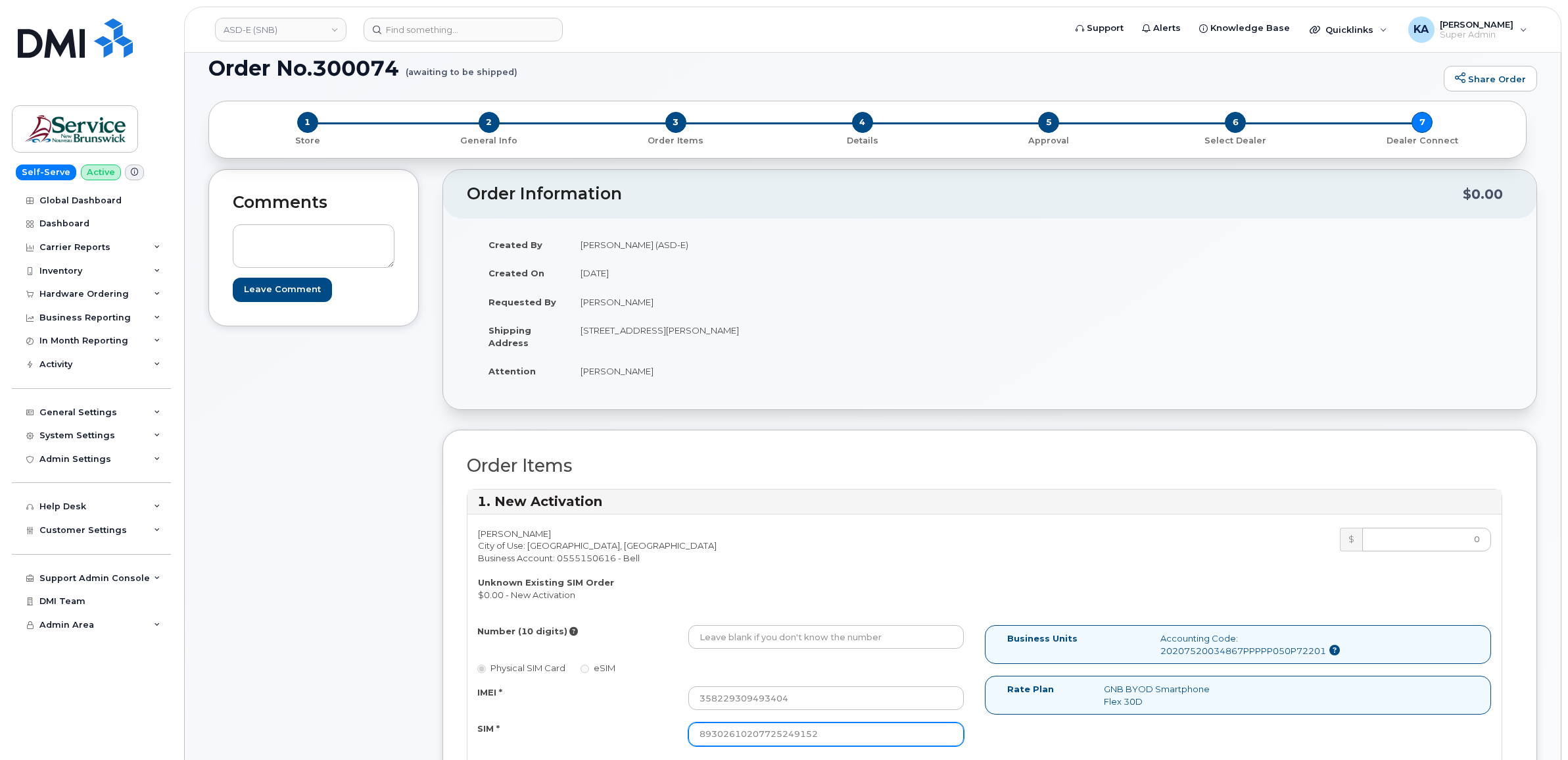
scroll to position [0, 0]
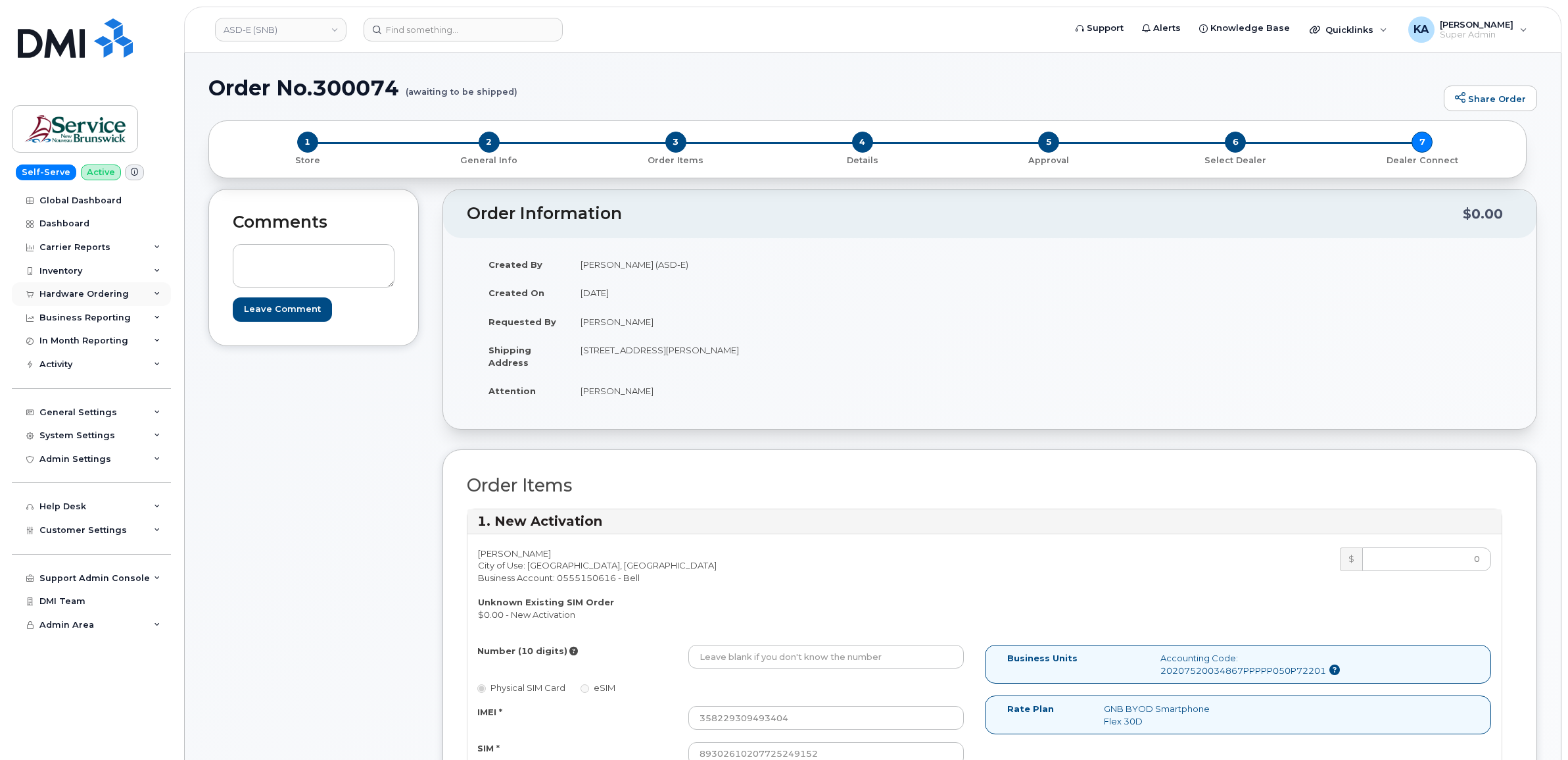
click at [90, 295] on div "Hardware Ordering" at bounding box center [84, 294] width 90 height 11
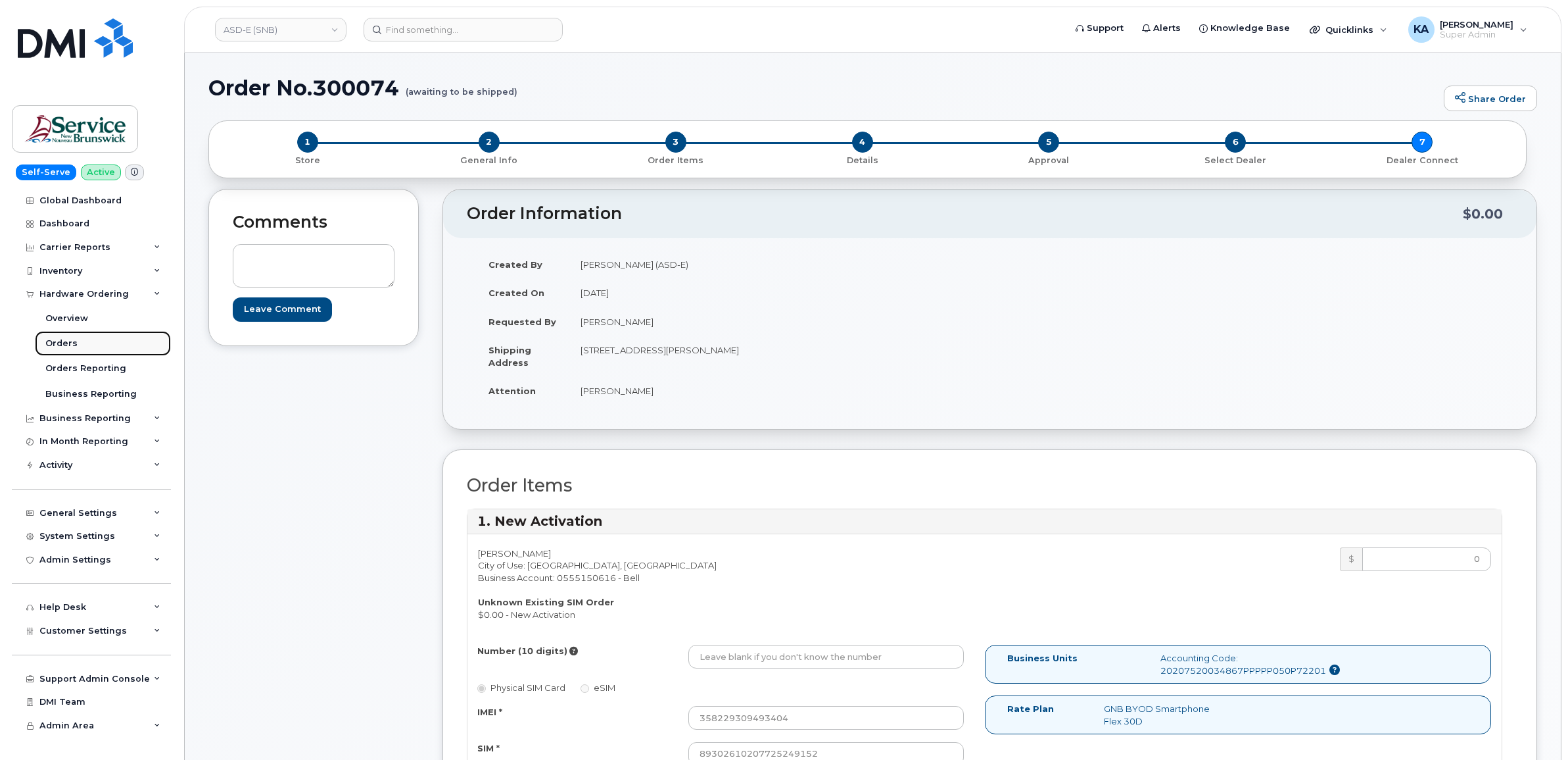
click at [56, 342] on div "Orders" at bounding box center [62, 343] width 32 height 12
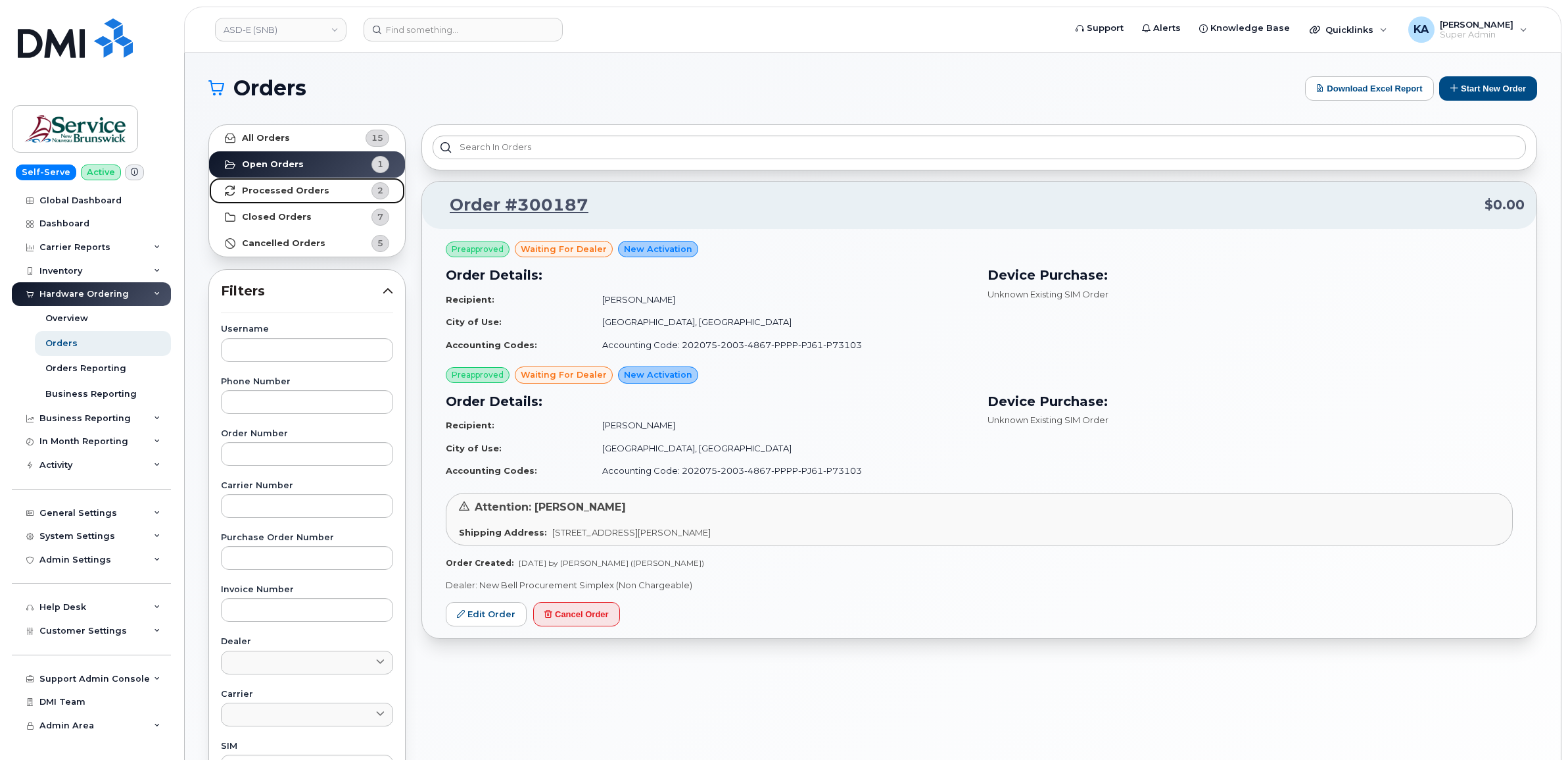
click at [281, 188] on strong "Processed Orders" at bounding box center [285, 191] width 87 height 11
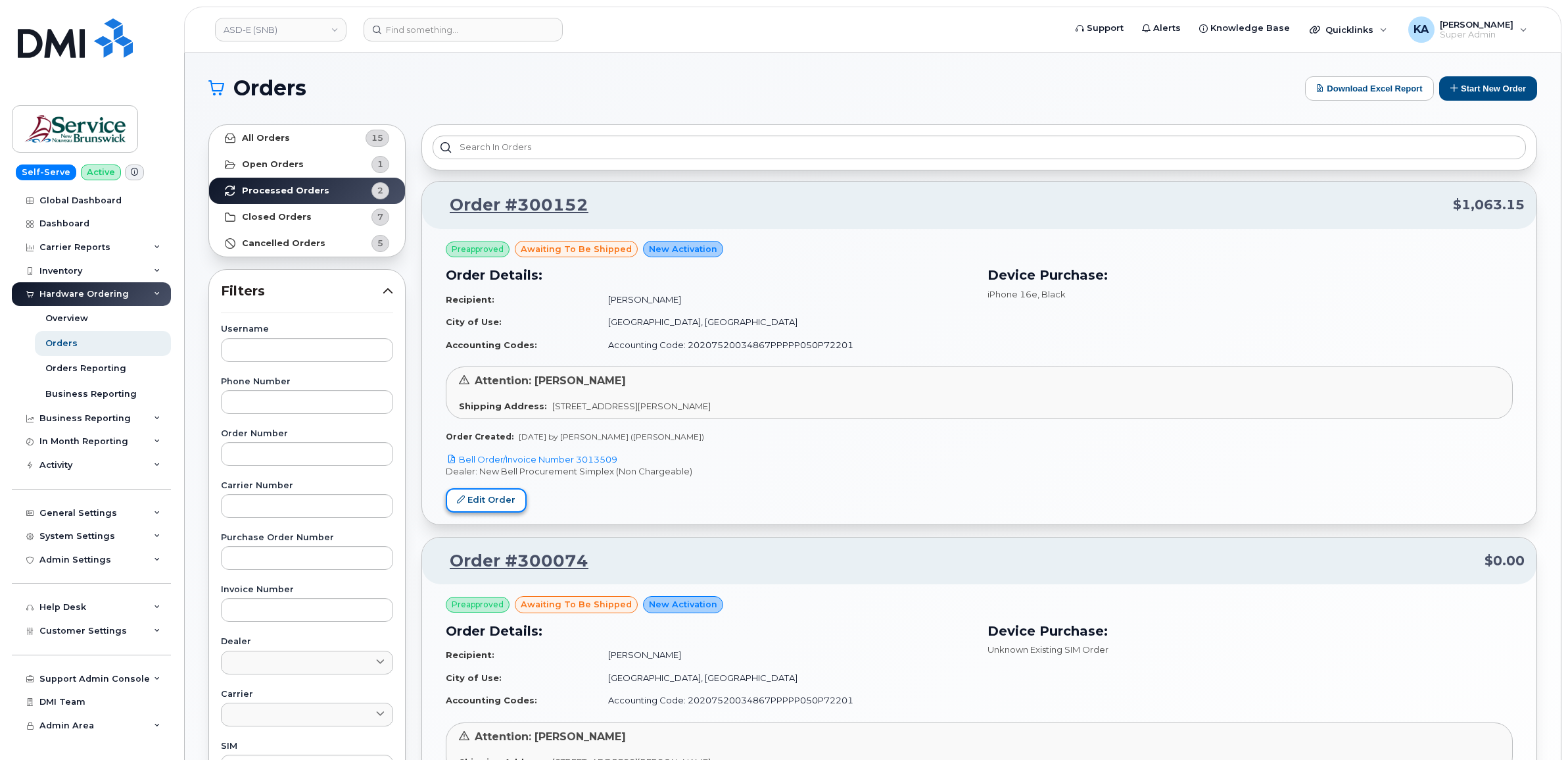
drag, startPoint x: 459, startPoint y: 498, endPoint x: 474, endPoint y: 494, distance: 15.5
click at [459, 498] on icon at bounding box center [461, 499] width 8 height 8
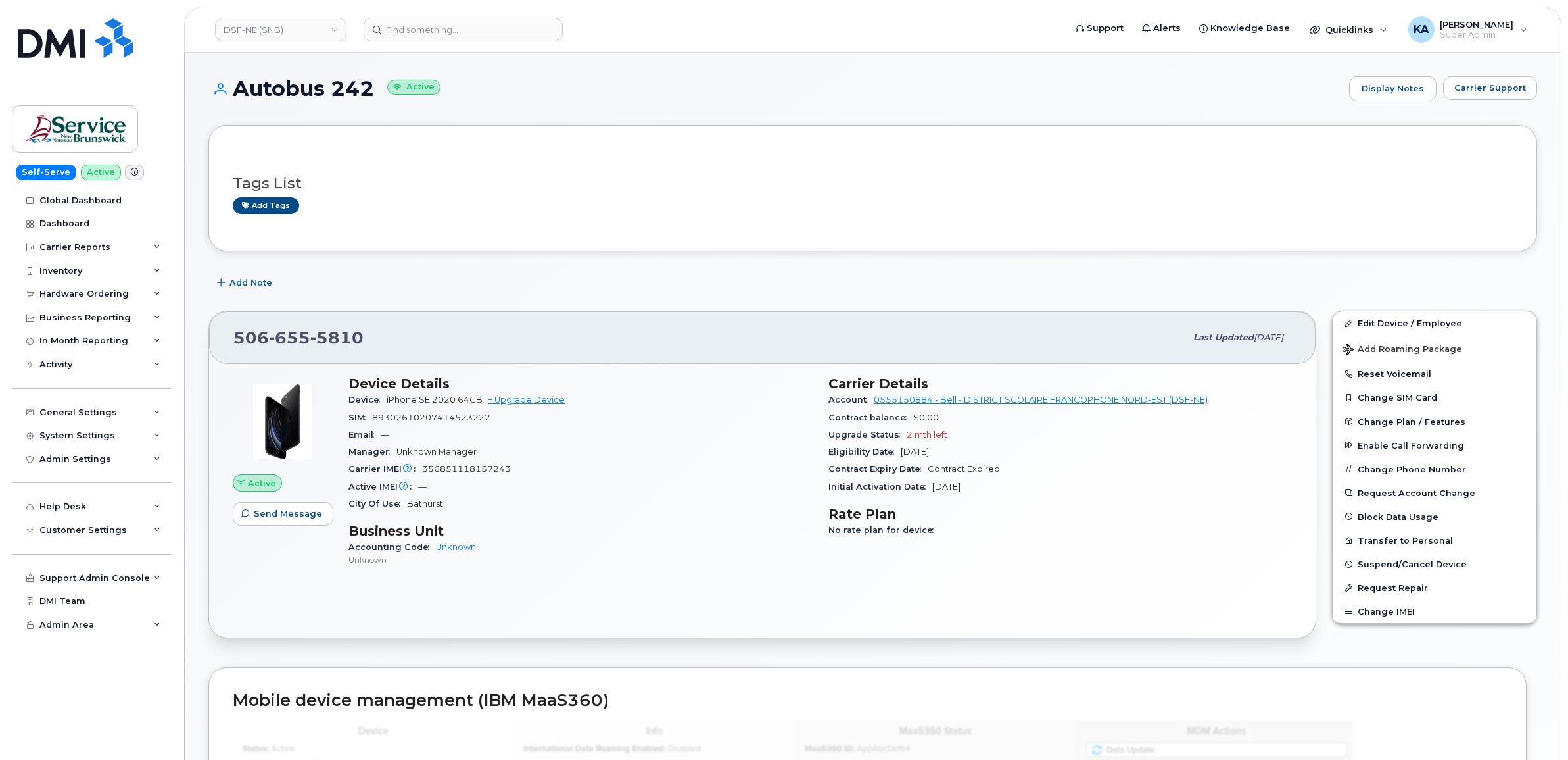
scroll to position [82, 0]
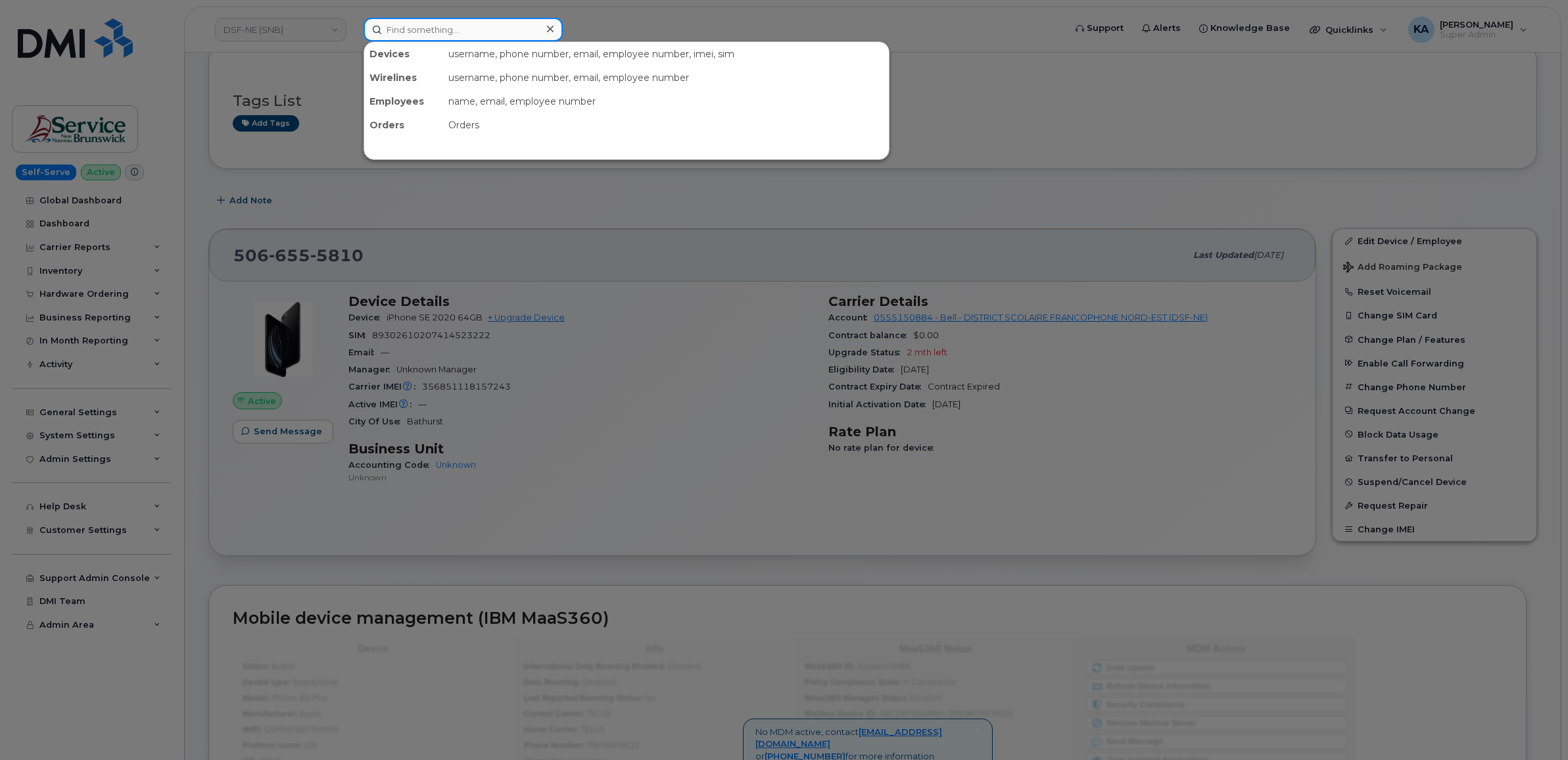
paste input "358229309493404"
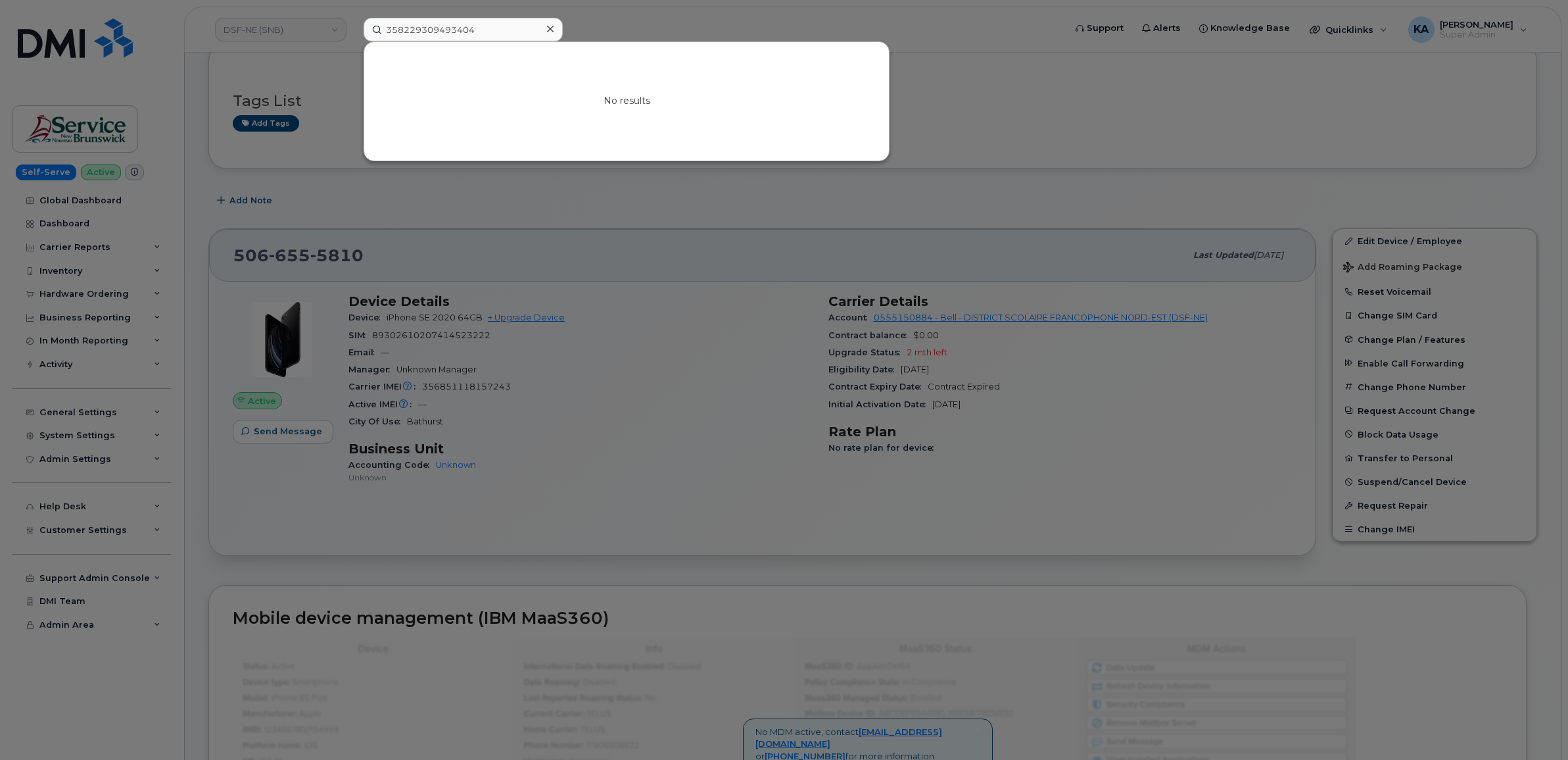
click at [709, 412] on div at bounding box center [784, 380] width 1568 height 760
drag, startPoint x: 485, startPoint y: 29, endPoint x: 331, endPoint y: 15, distance: 154.6
click at [353, 18] on div "358229309493404 No results" at bounding box center [709, 29] width 713 height 24
paste input "89302610207725249152"
type input "89302610207725249152"
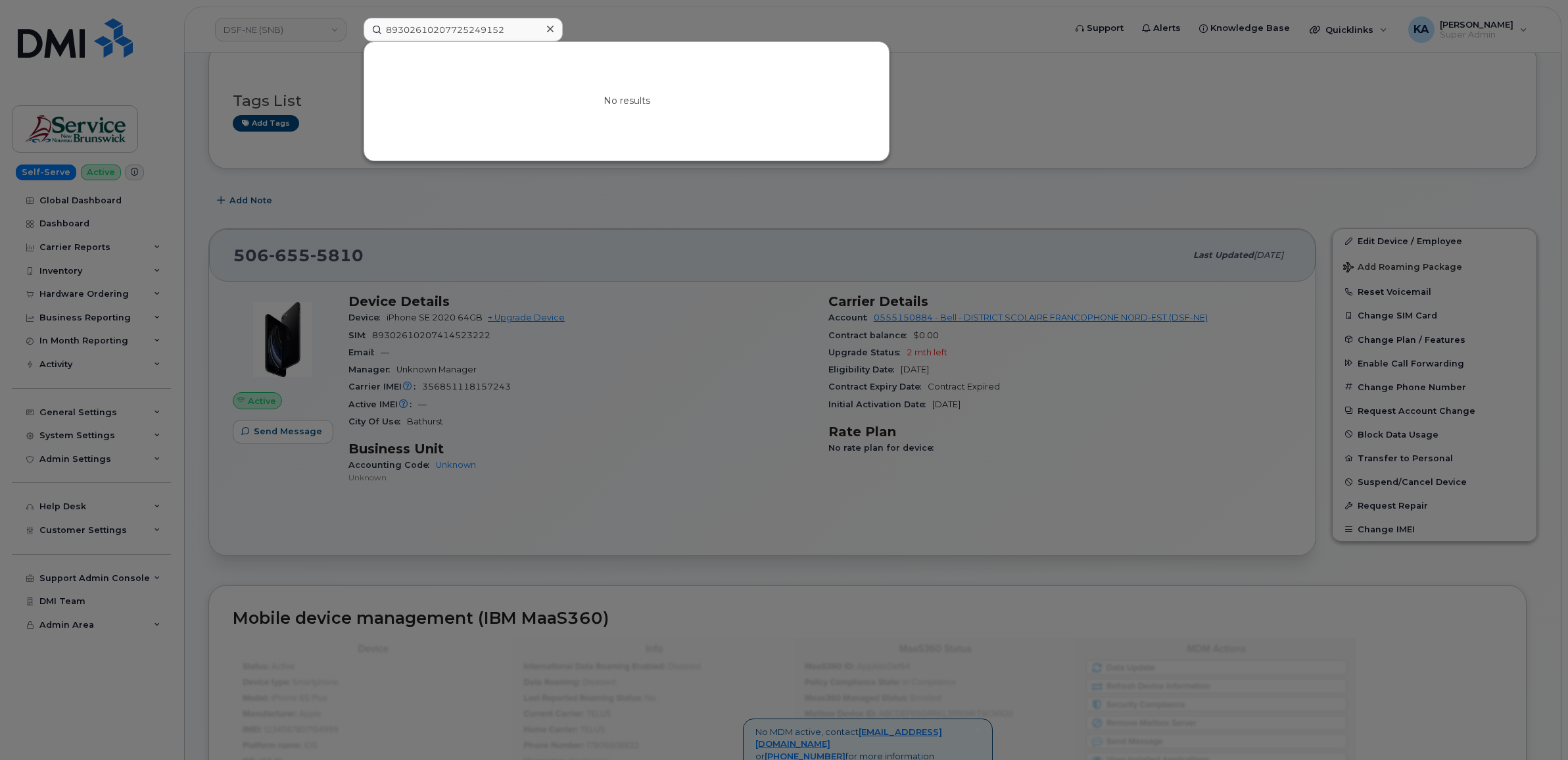
click at [786, 17] on div at bounding box center [784, 380] width 1568 height 760
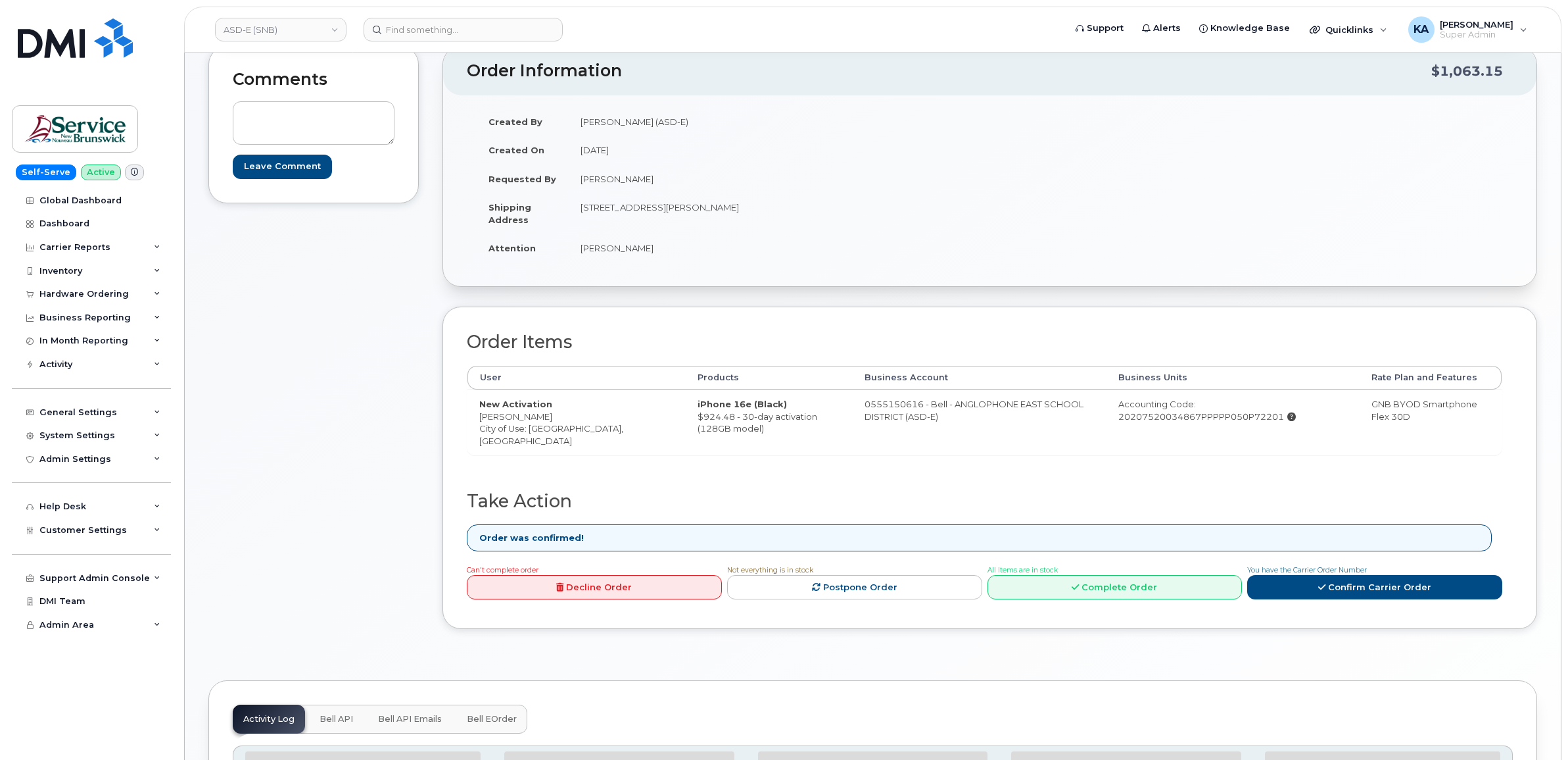
scroll to position [165, 0]
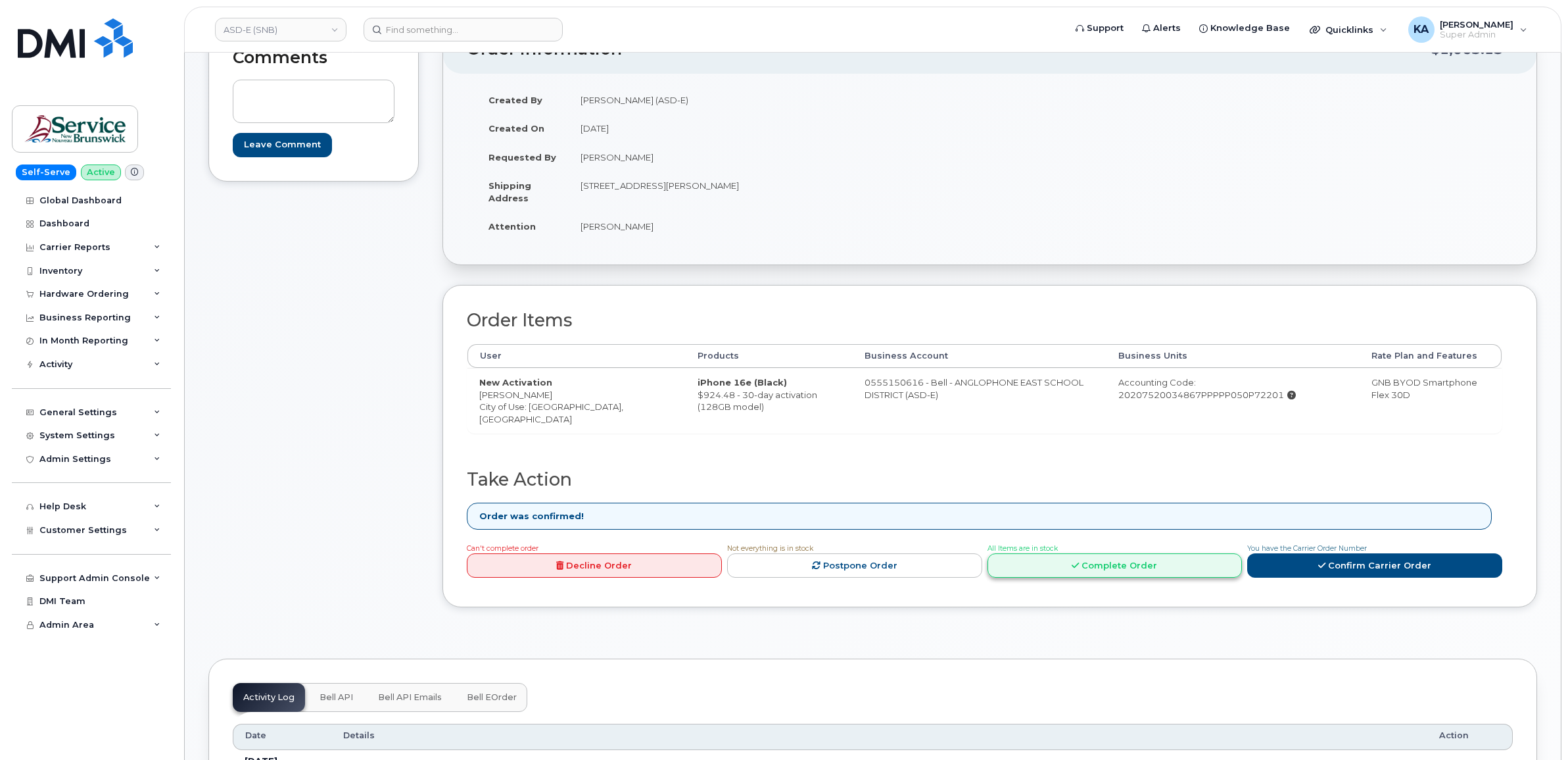
click at [1104, 563] on link "Complete Order" at bounding box center [1115, 564] width 255 height 24
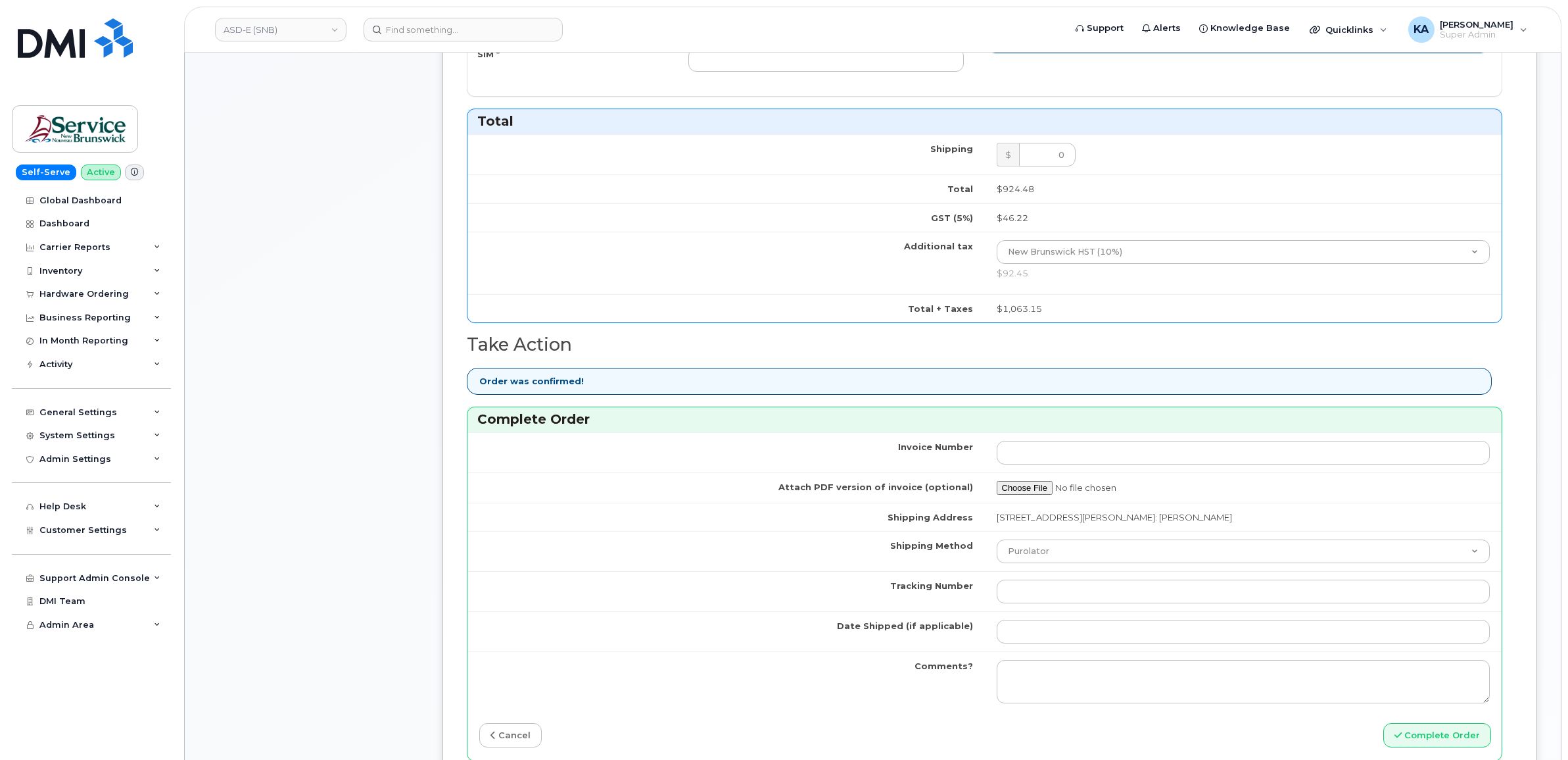
scroll to position [905, 0]
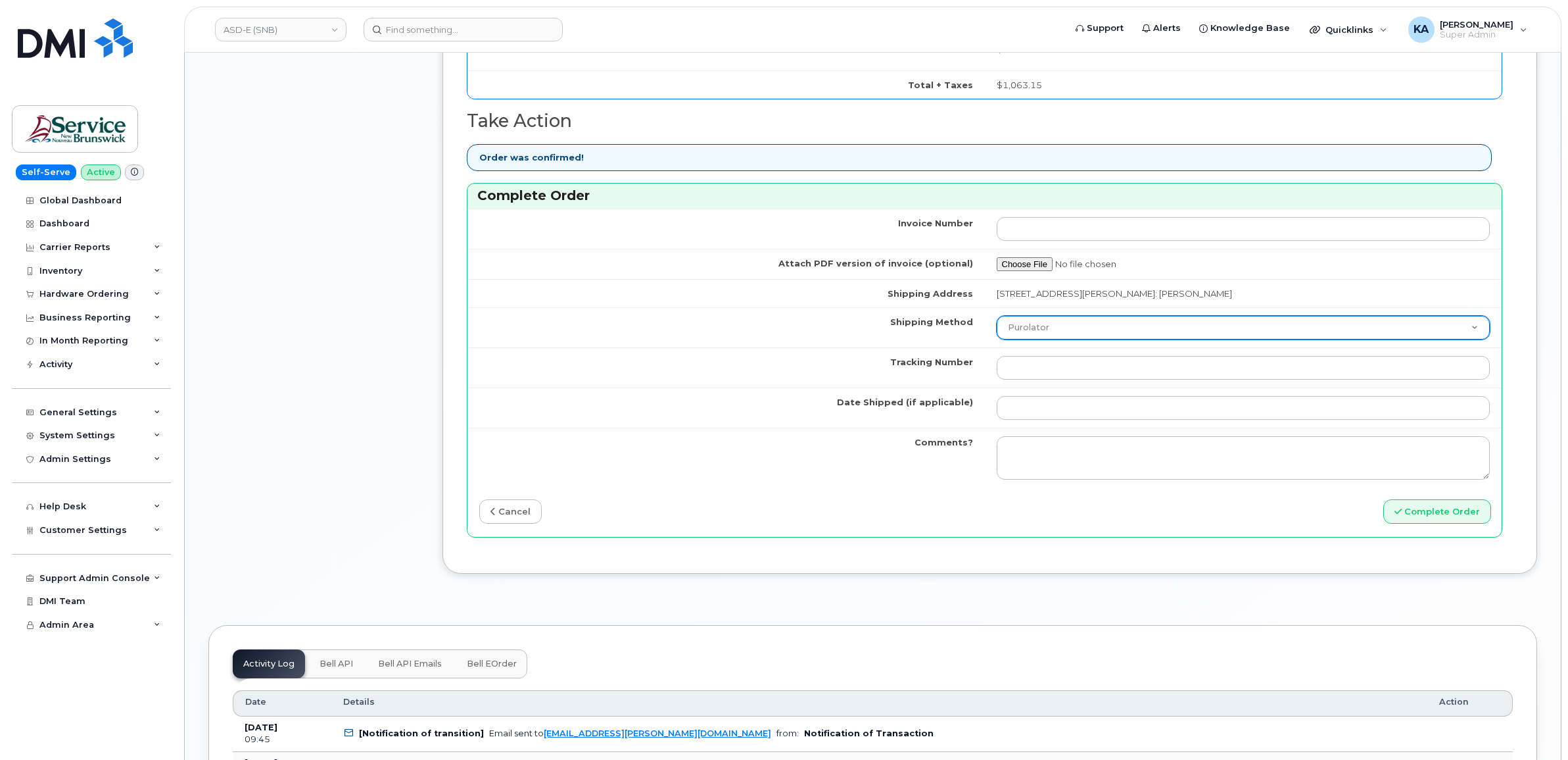
click at [1102, 334] on select "Purolator UPS FedEx Canada Post Courier Other Drop Off Pick Up" at bounding box center [1243, 327] width 494 height 24
select select "FedEx"
click at [997, 319] on select "Purolator UPS FedEx Canada Post Courier Other Drop Off Pick Up" at bounding box center [1243, 327] width 494 height 24
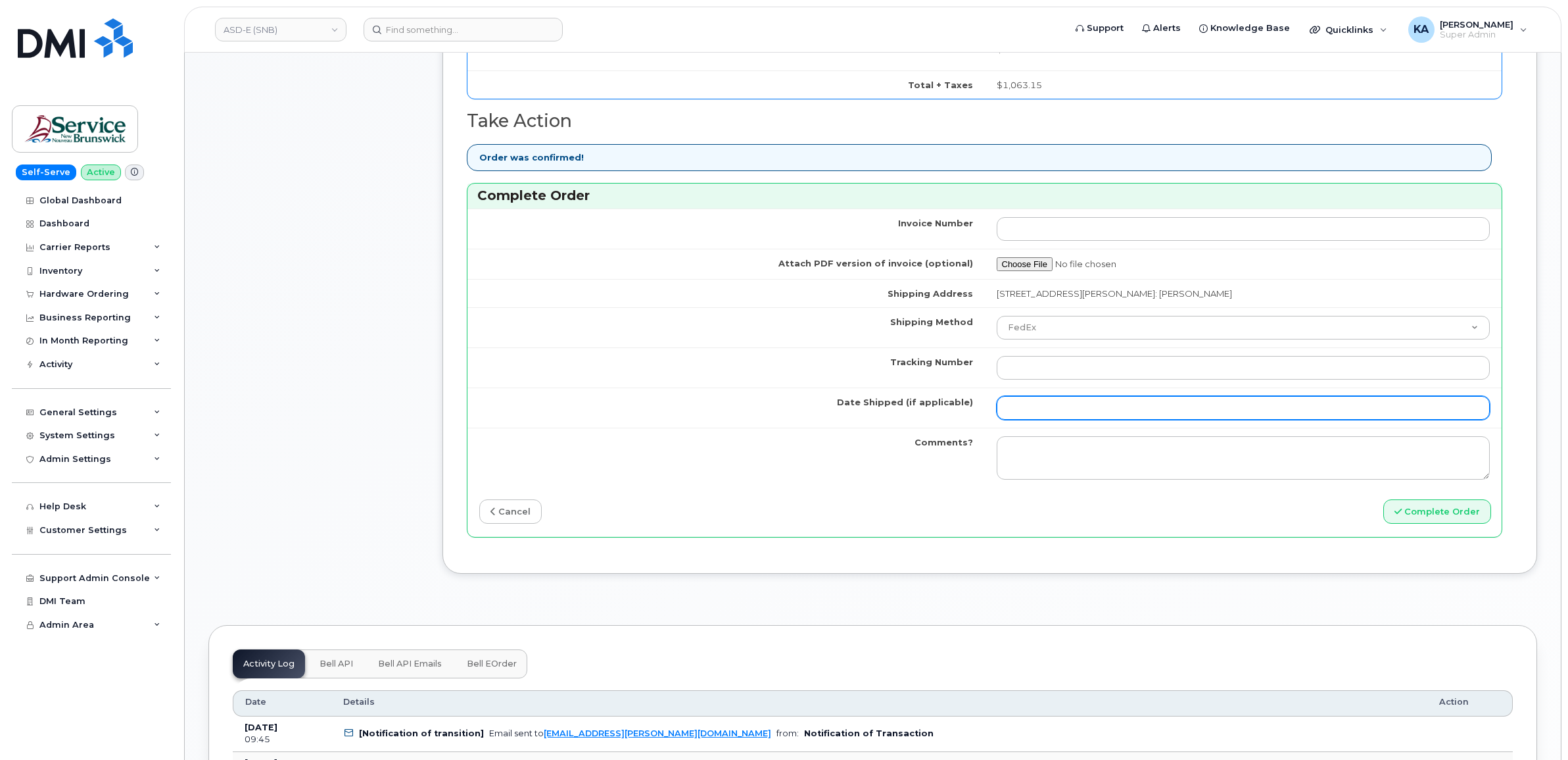
click at [1034, 413] on input "Date Shipped (if applicable)" at bounding box center [1243, 407] width 494 height 24
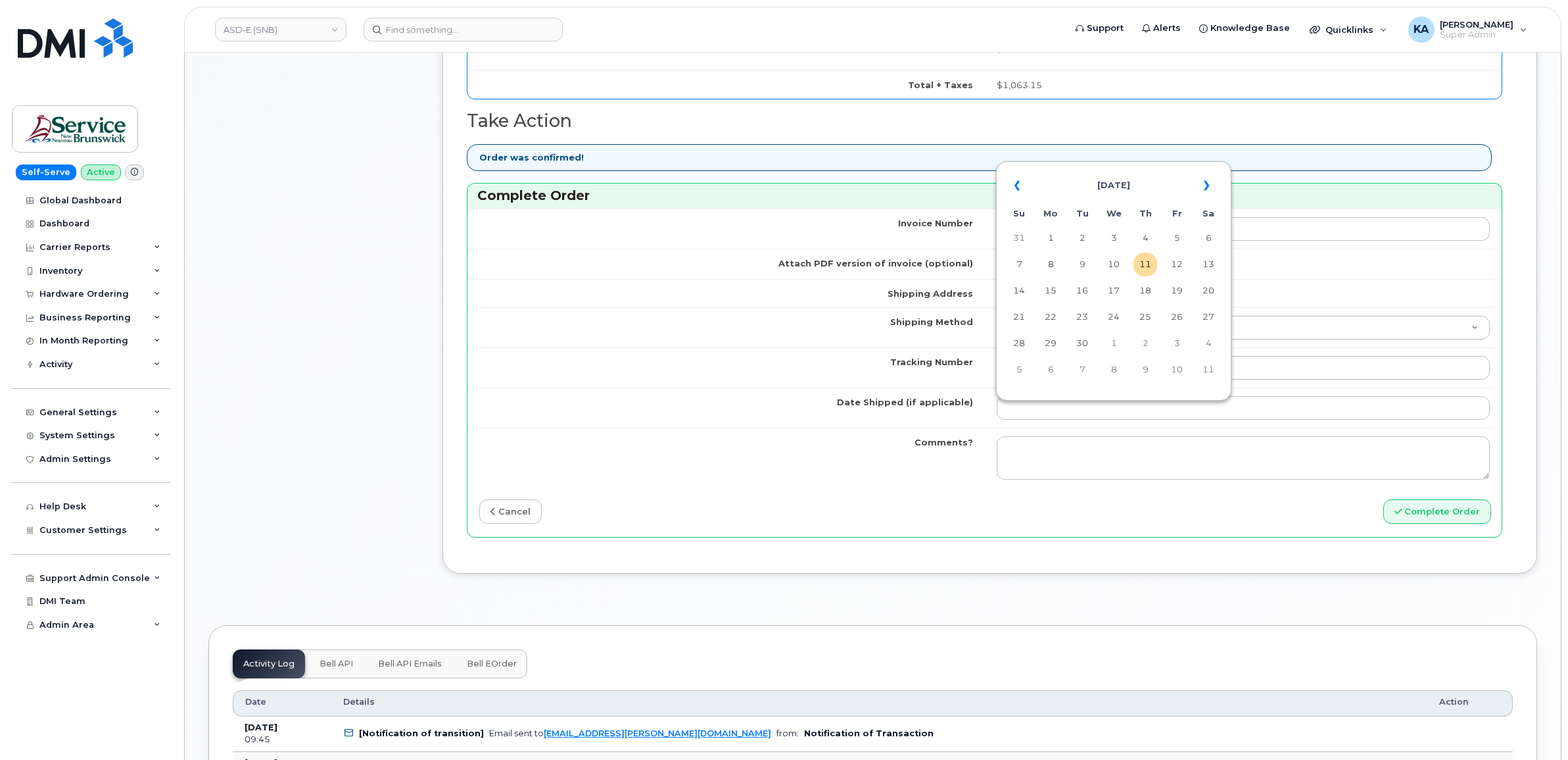
click at [1086, 262] on td "9" at bounding box center [1082, 264] width 24 height 24
type input "[DATE]"
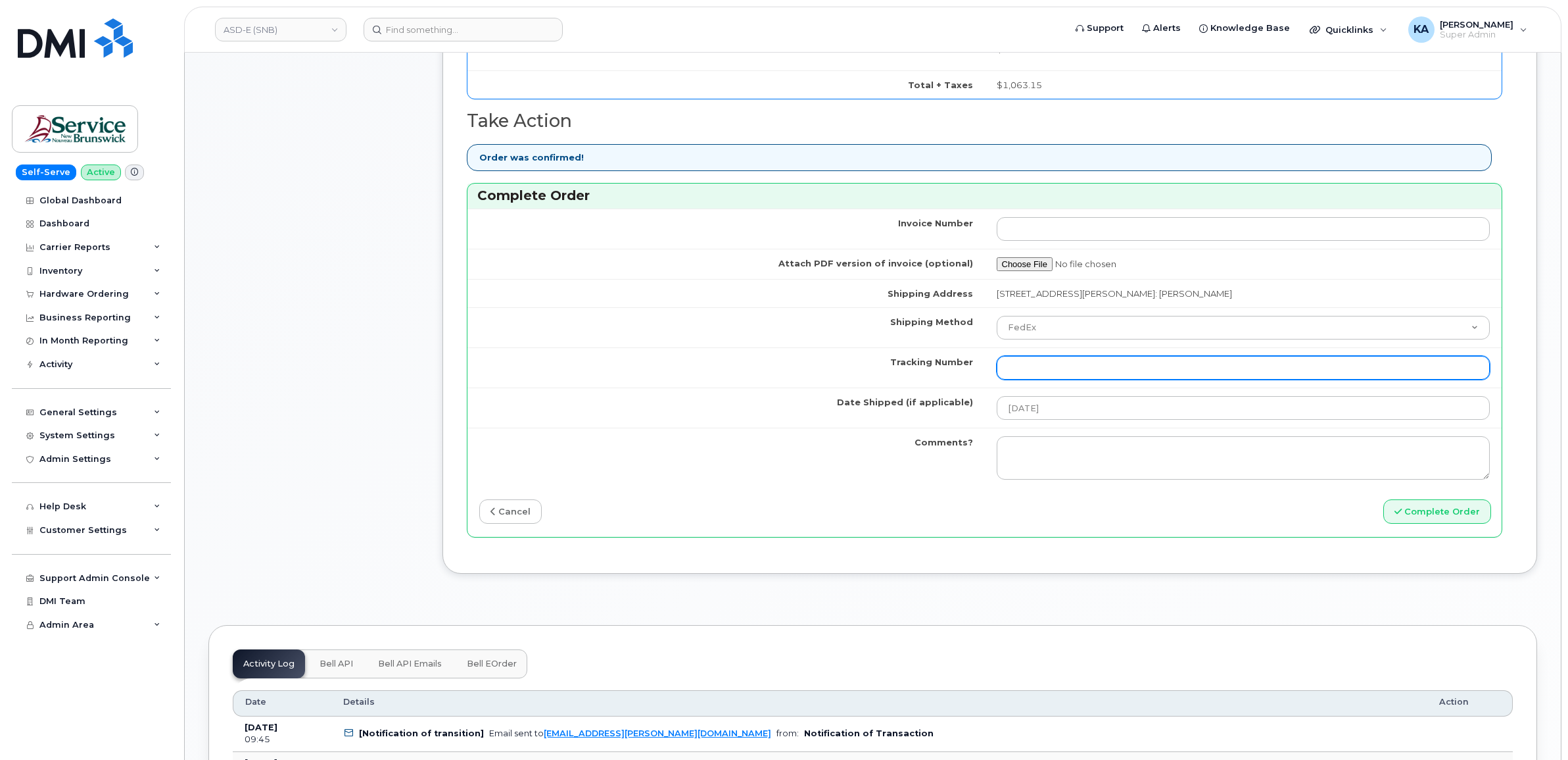
click at [1134, 370] on input "Tracking Number" at bounding box center [1243, 367] width 494 height 24
paste input "476423840643"
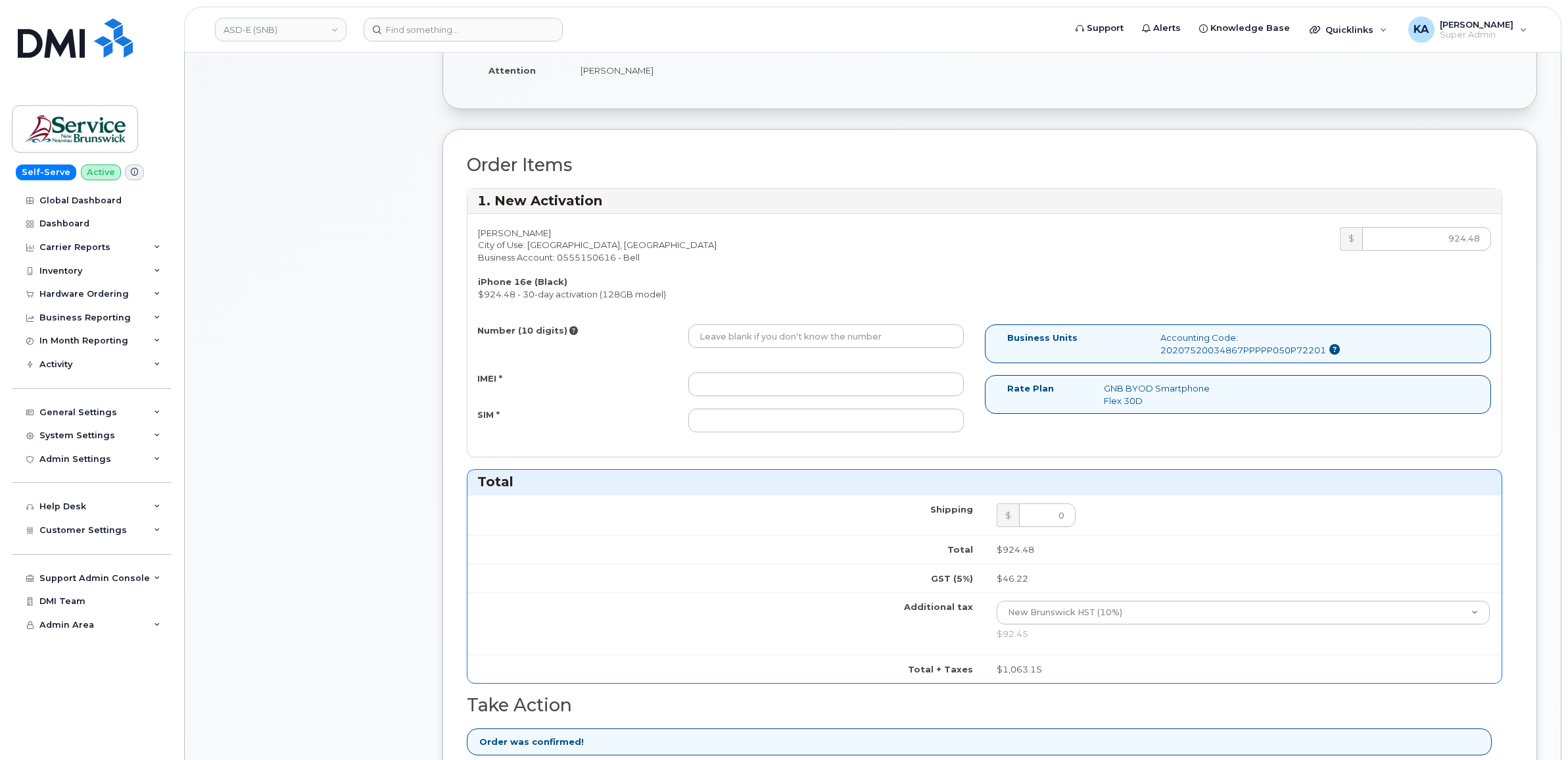
scroll to position [329, 0]
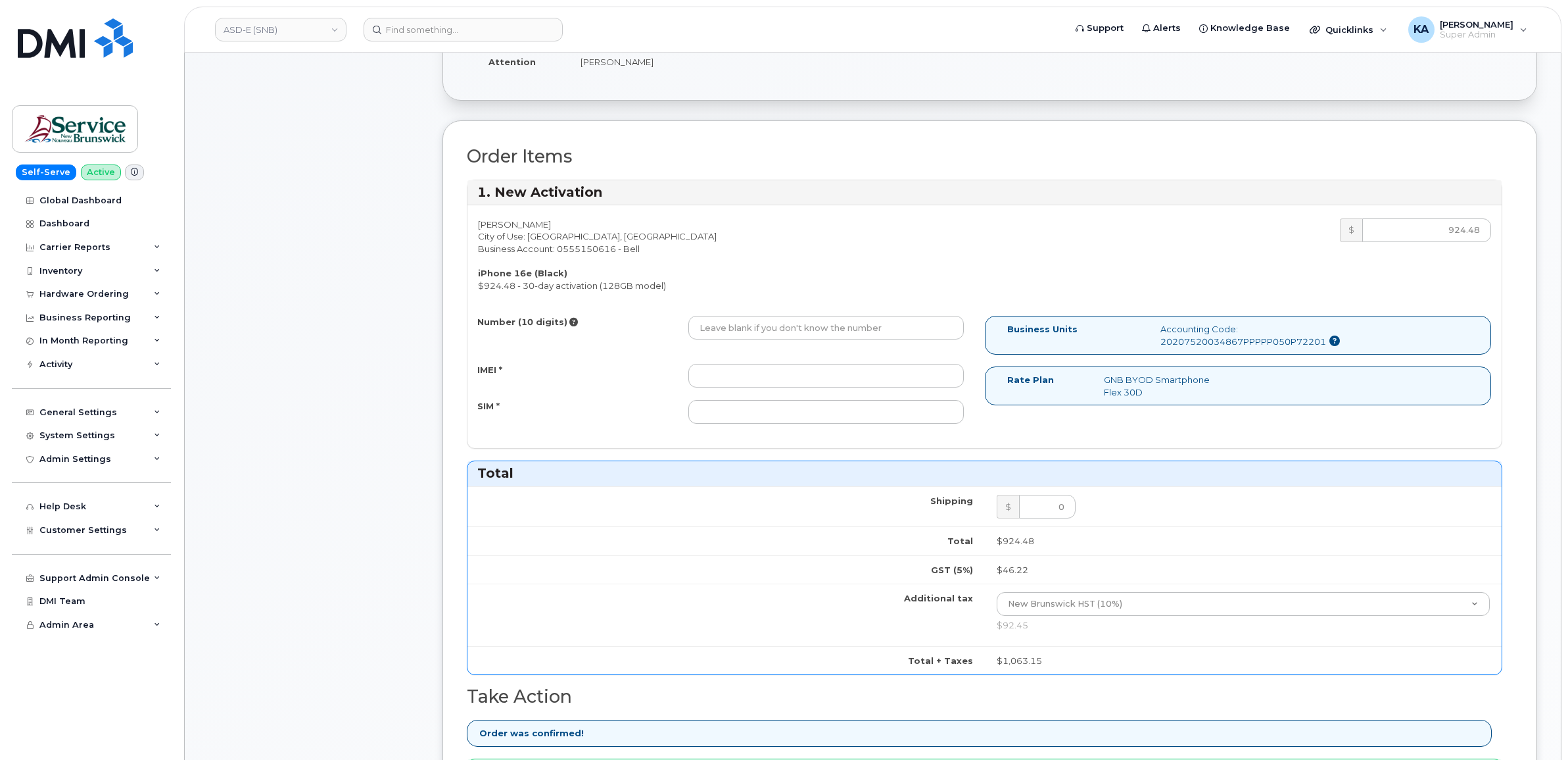
type input "476423840643"
click at [821, 376] on input "IMEI *" at bounding box center [826, 375] width 275 height 24
paste input "354216330829023"
type input "354216330829023"
click at [811, 412] on input "SIM *" at bounding box center [826, 411] width 275 height 24
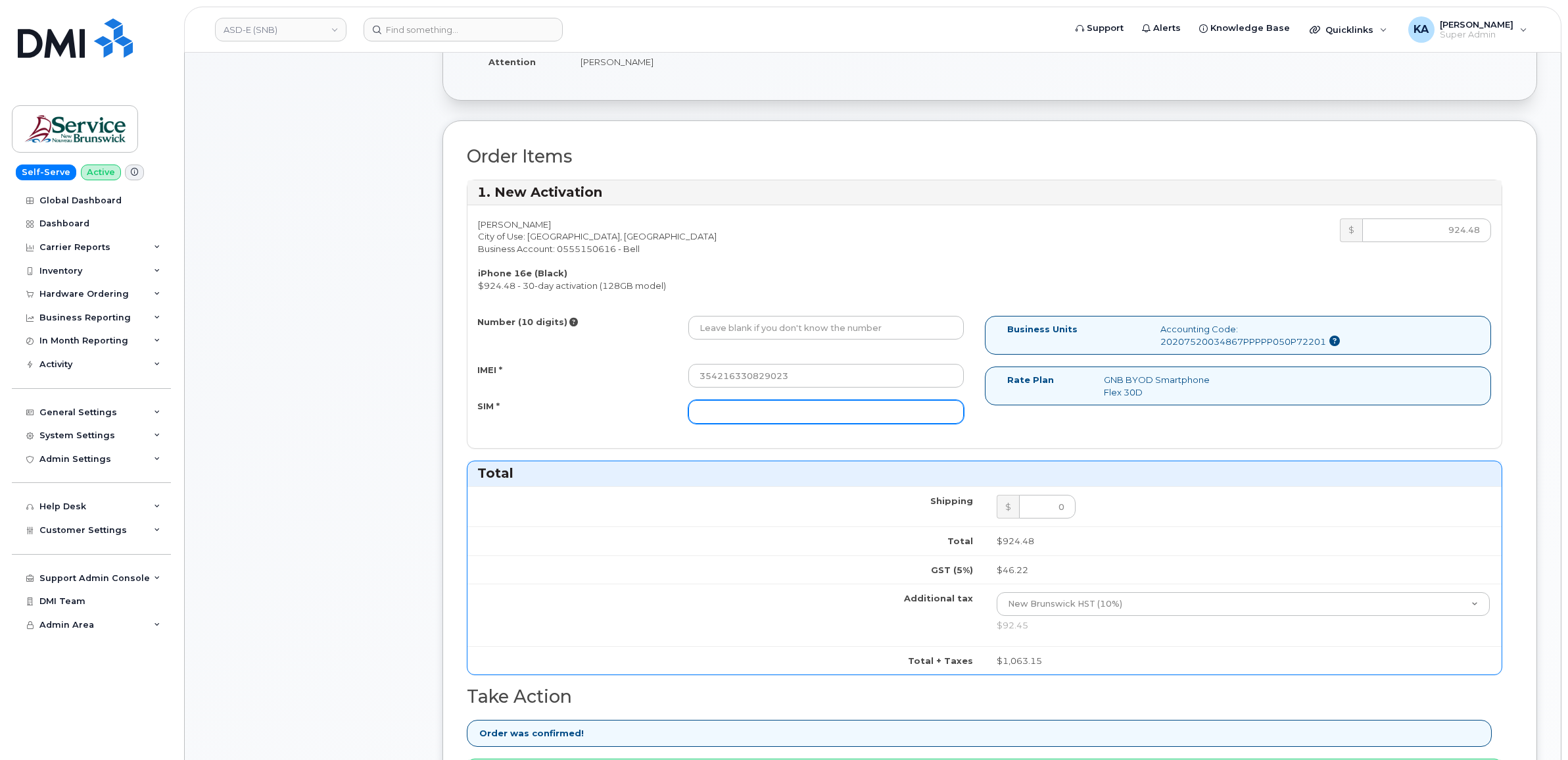
paste input "89302610207733118308"
type input "89302610207733118308"
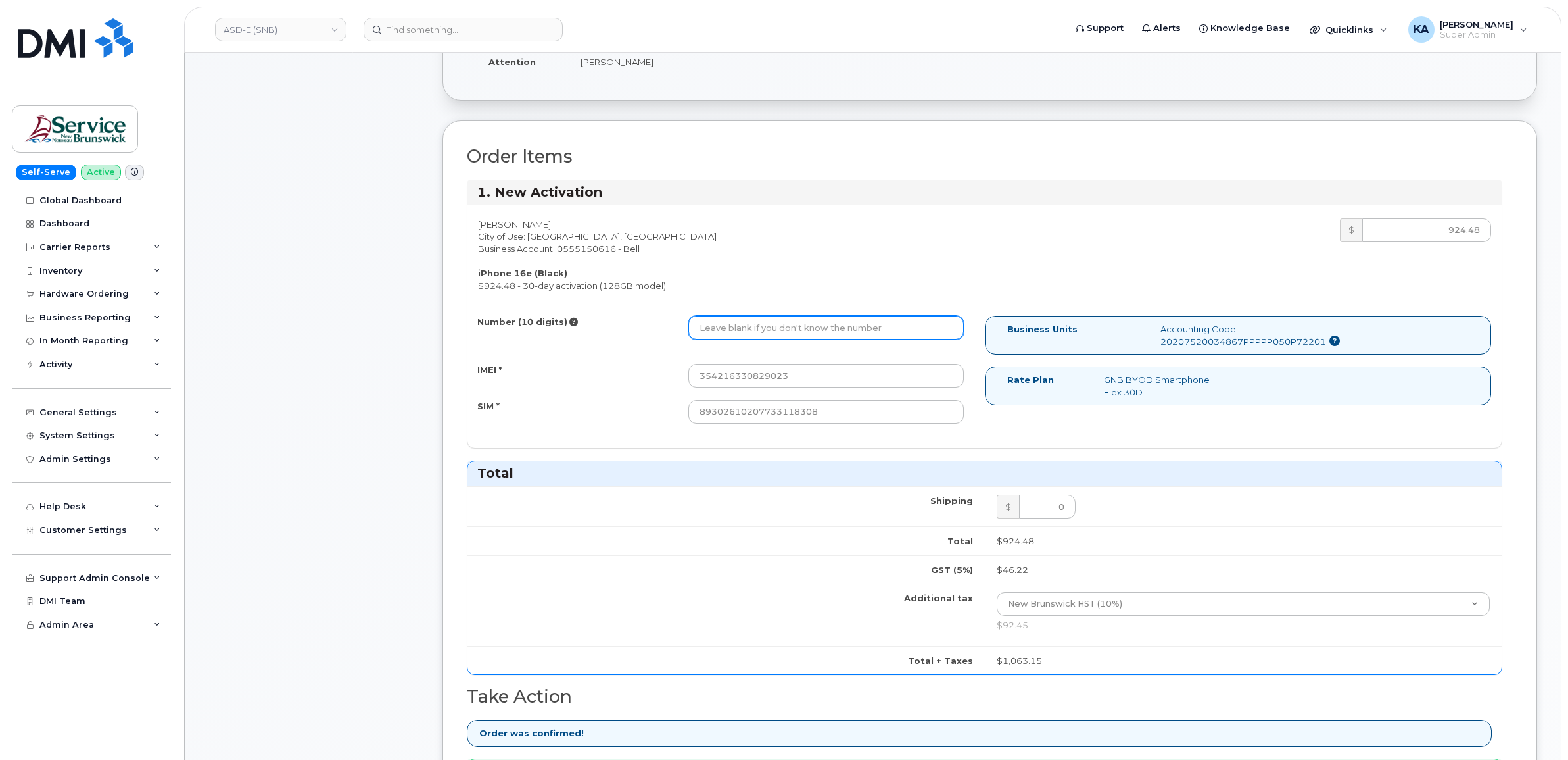
click at [751, 328] on input "Number (10 digits)" at bounding box center [826, 327] width 275 height 24
paste input "5068756245"
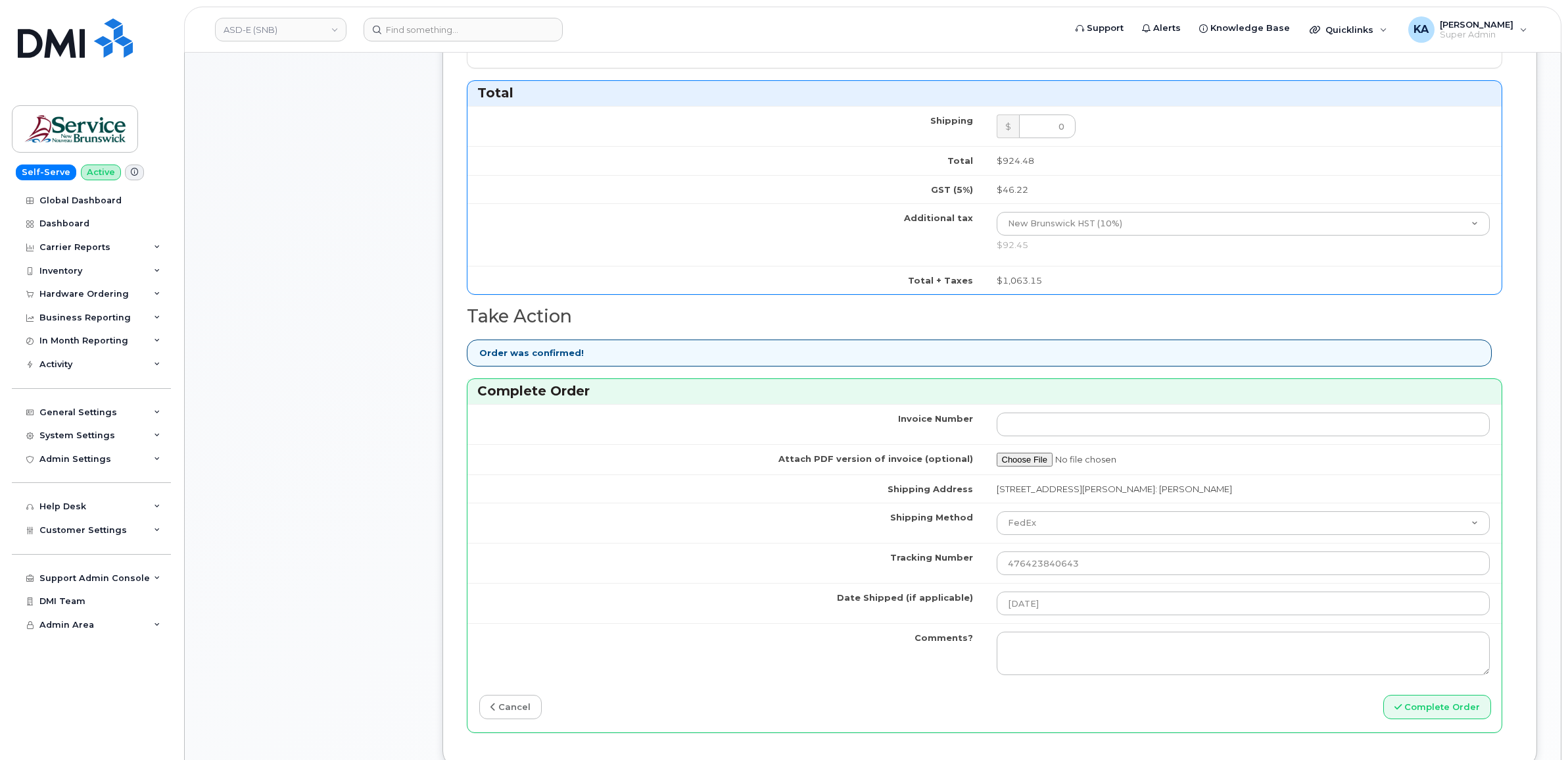
scroll to position [740, 0]
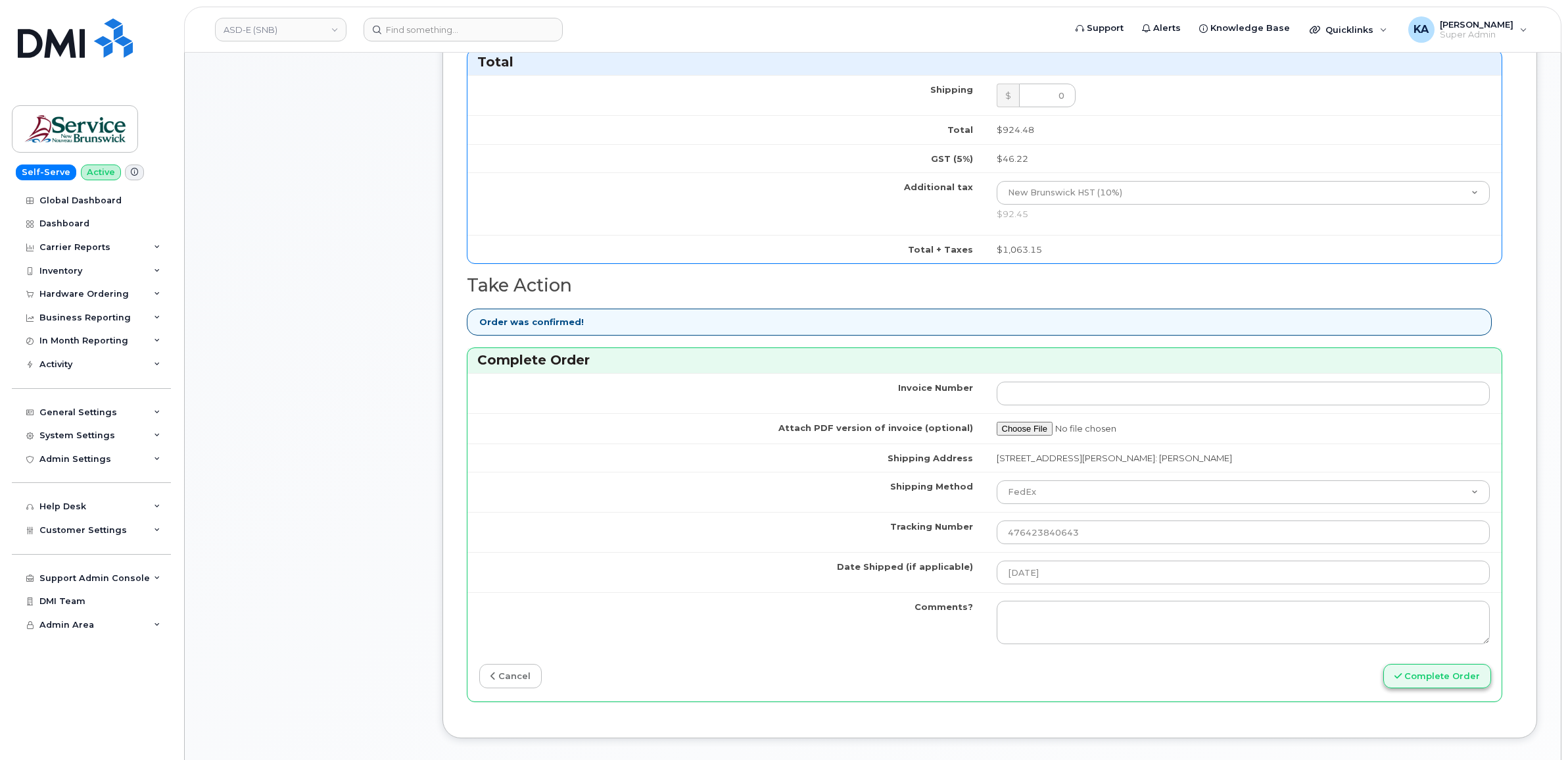
type input "5068756245"
click at [1447, 676] on button "Complete Order" at bounding box center [1437, 675] width 108 height 24
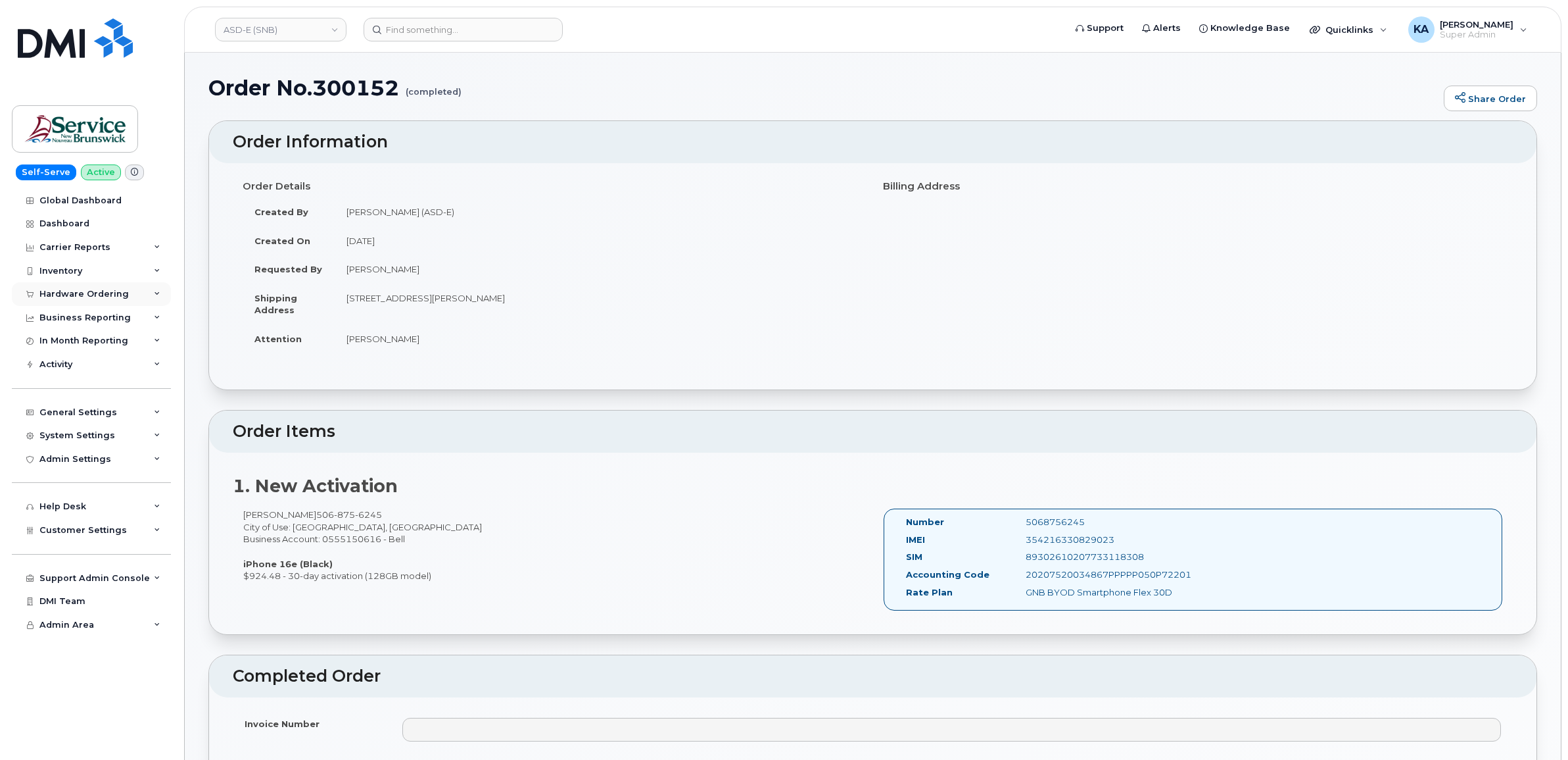
click at [87, 288] on div "Hardware Ordering" at bounding box center [91, 294] width 159 height 24
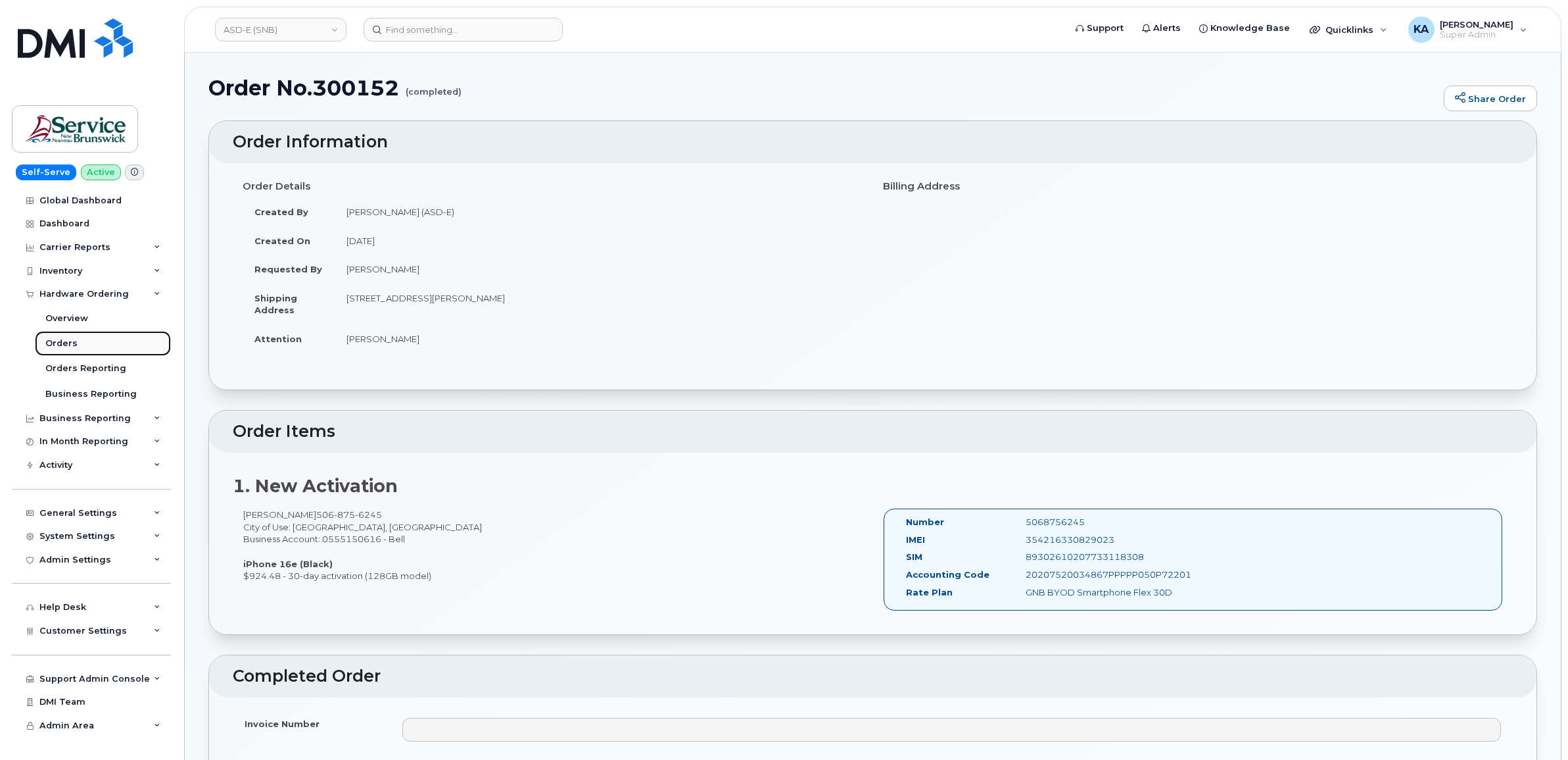
click at [57, 342] on div "Orders" at bounding box center [62, 343] width 32 height 12
